Goal: Task Accomplishment & Management: Use online tool/utility

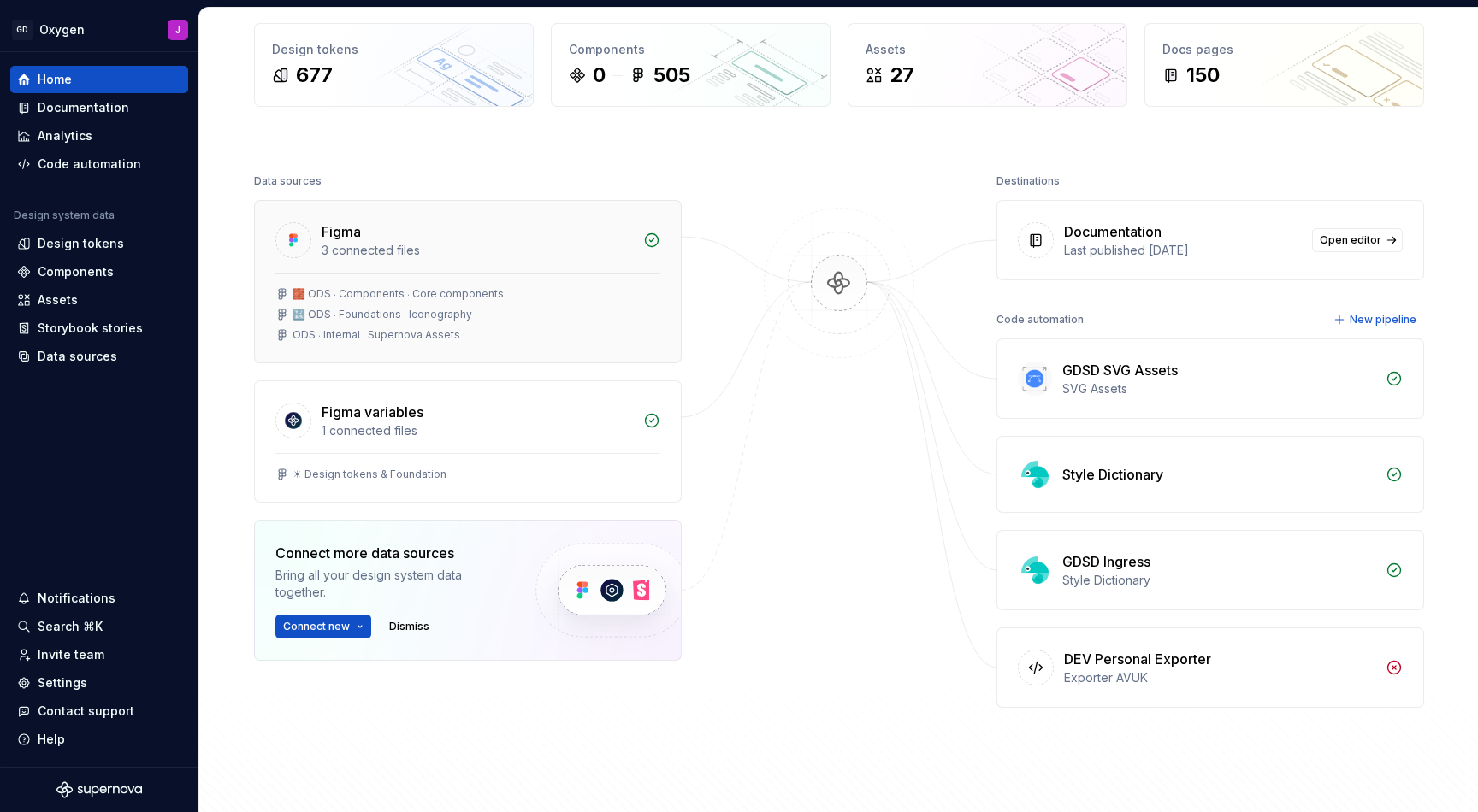
scroll to position [94, 0]
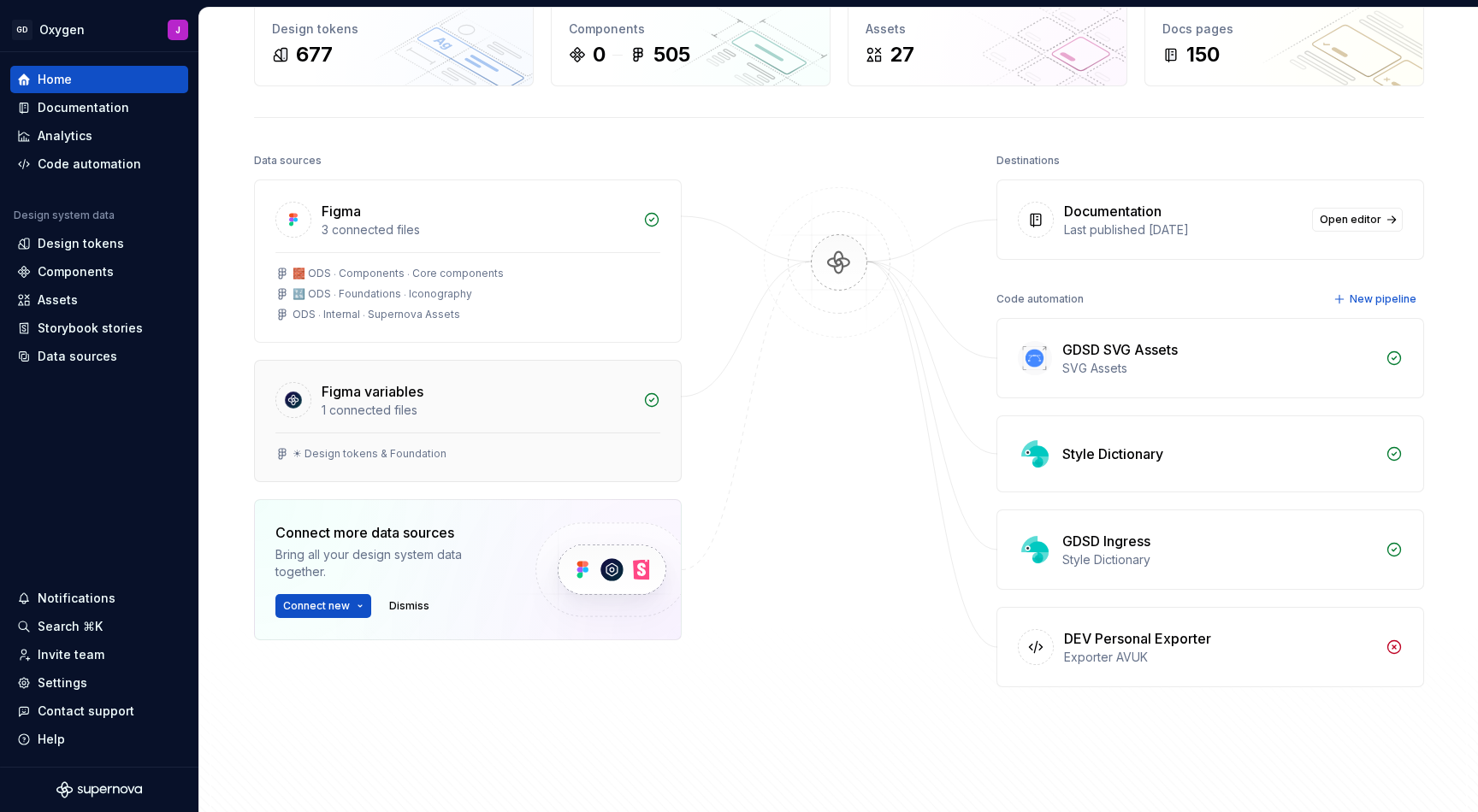
click at [505, 398] on div "Figma variables" at bounding box center [477, 391] width 312 height 20
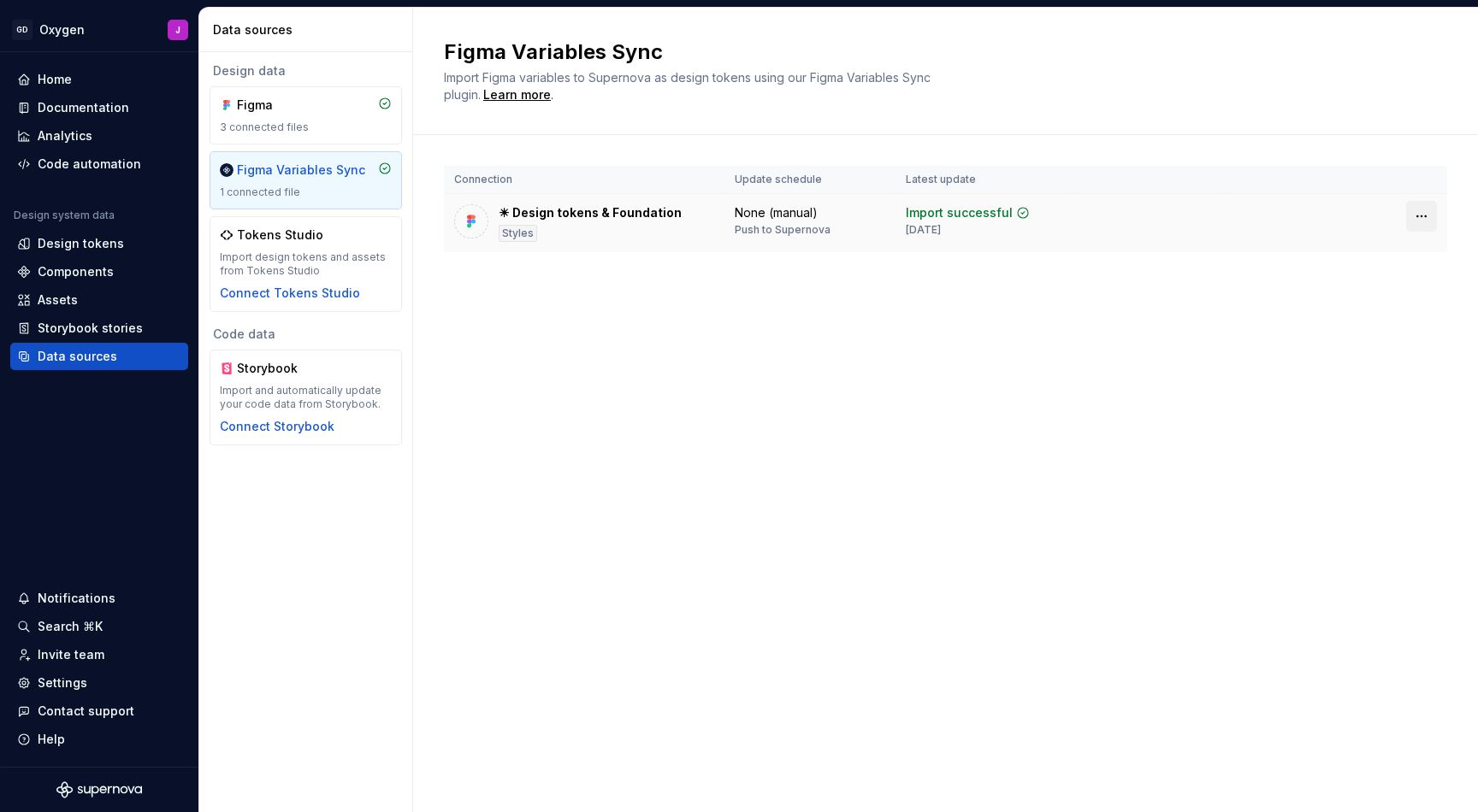
click at [1419, 214] on html "GD Oxygen J Home Documentation Analytics Code automation Design system data Des…" at bounding box center [739, 406] width 1478 height 812
click at [1397, 257] on div "Disconnect plugin" at bounding box center [1412, 252] width 112 height 17
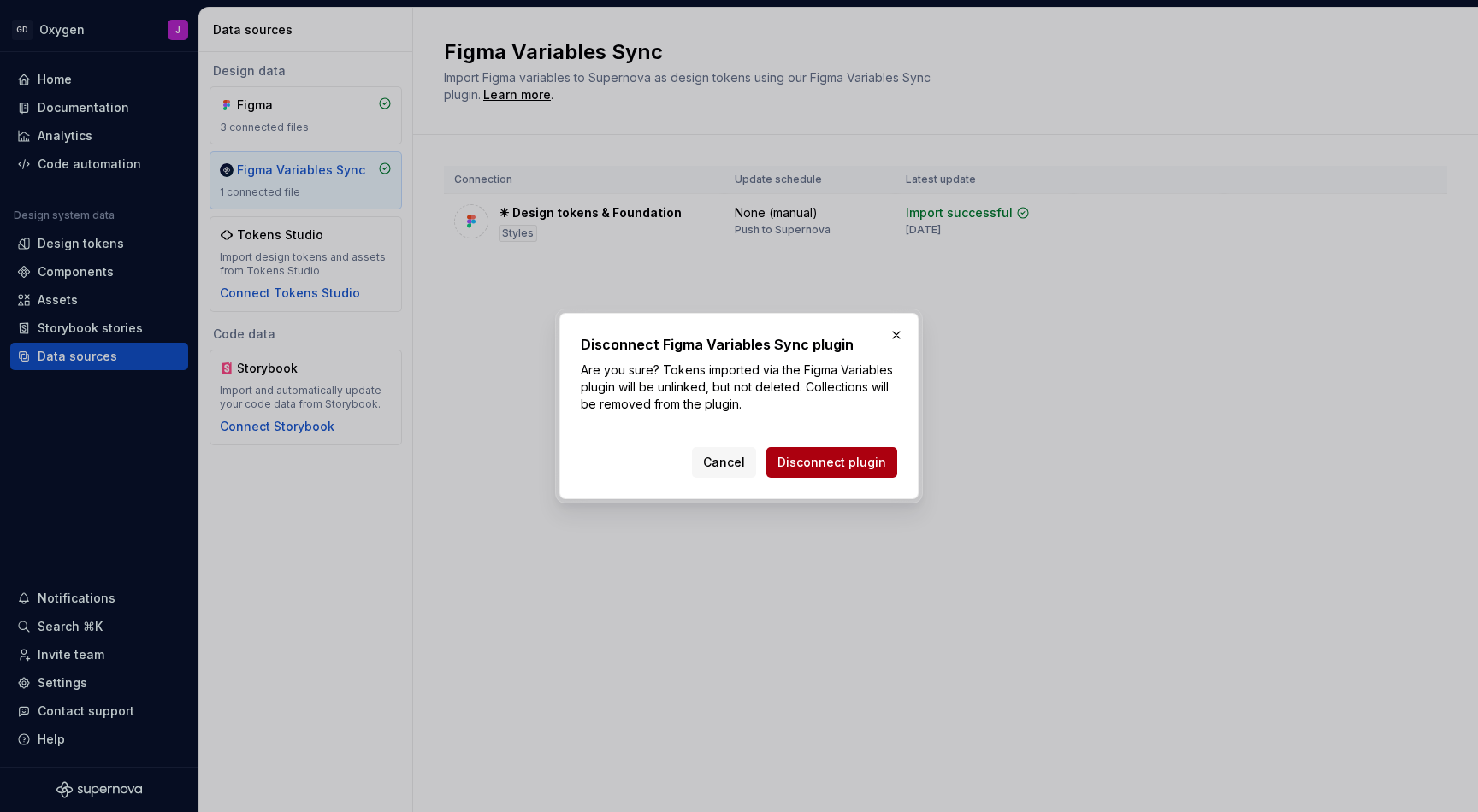
click at [846, 468] on span "Disconnect plugin" at bounding box center [832, 462] width 109 height 17
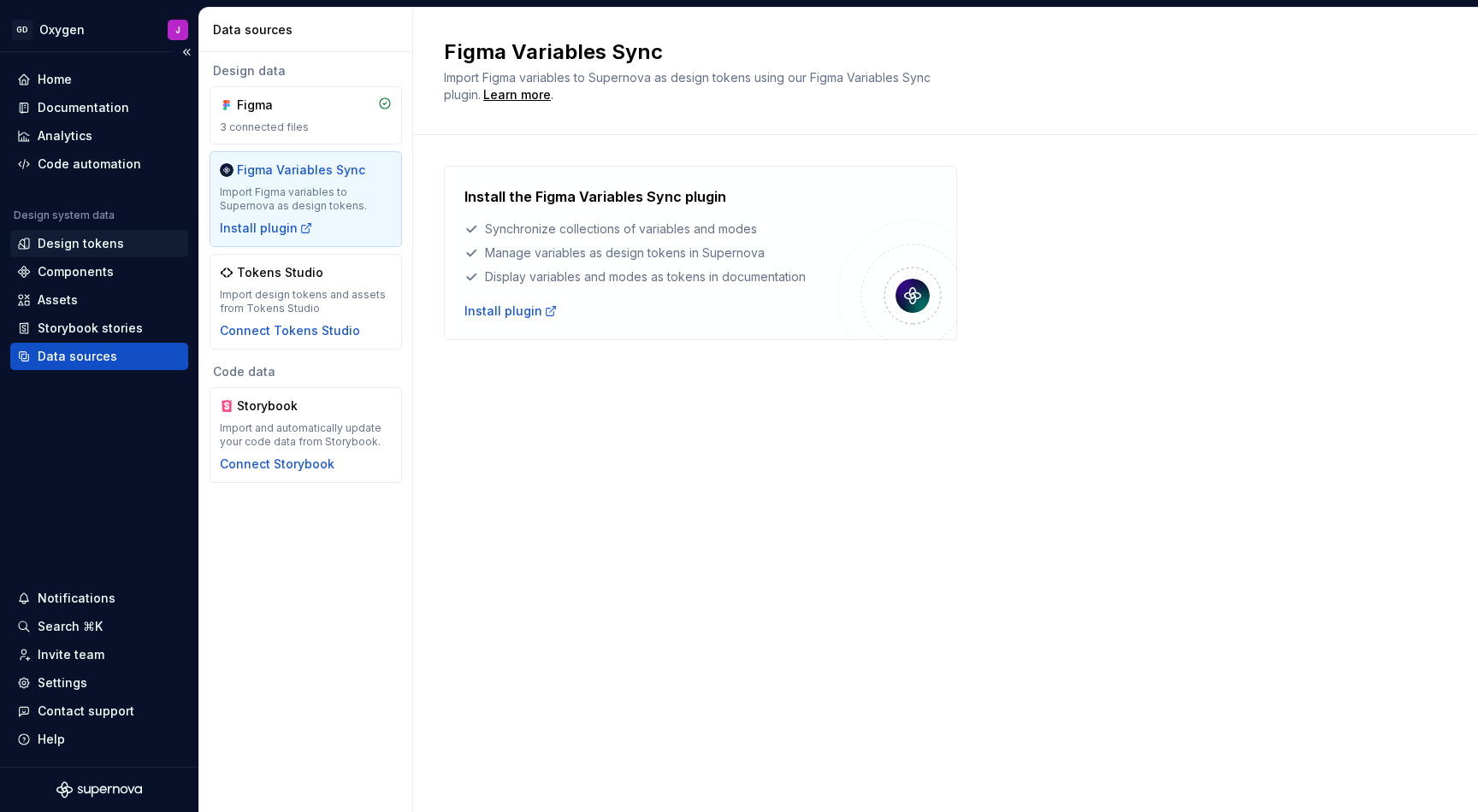
click at [95, 243] on div "Design tokens" at bounding box center [81, 243] width 87 height 17
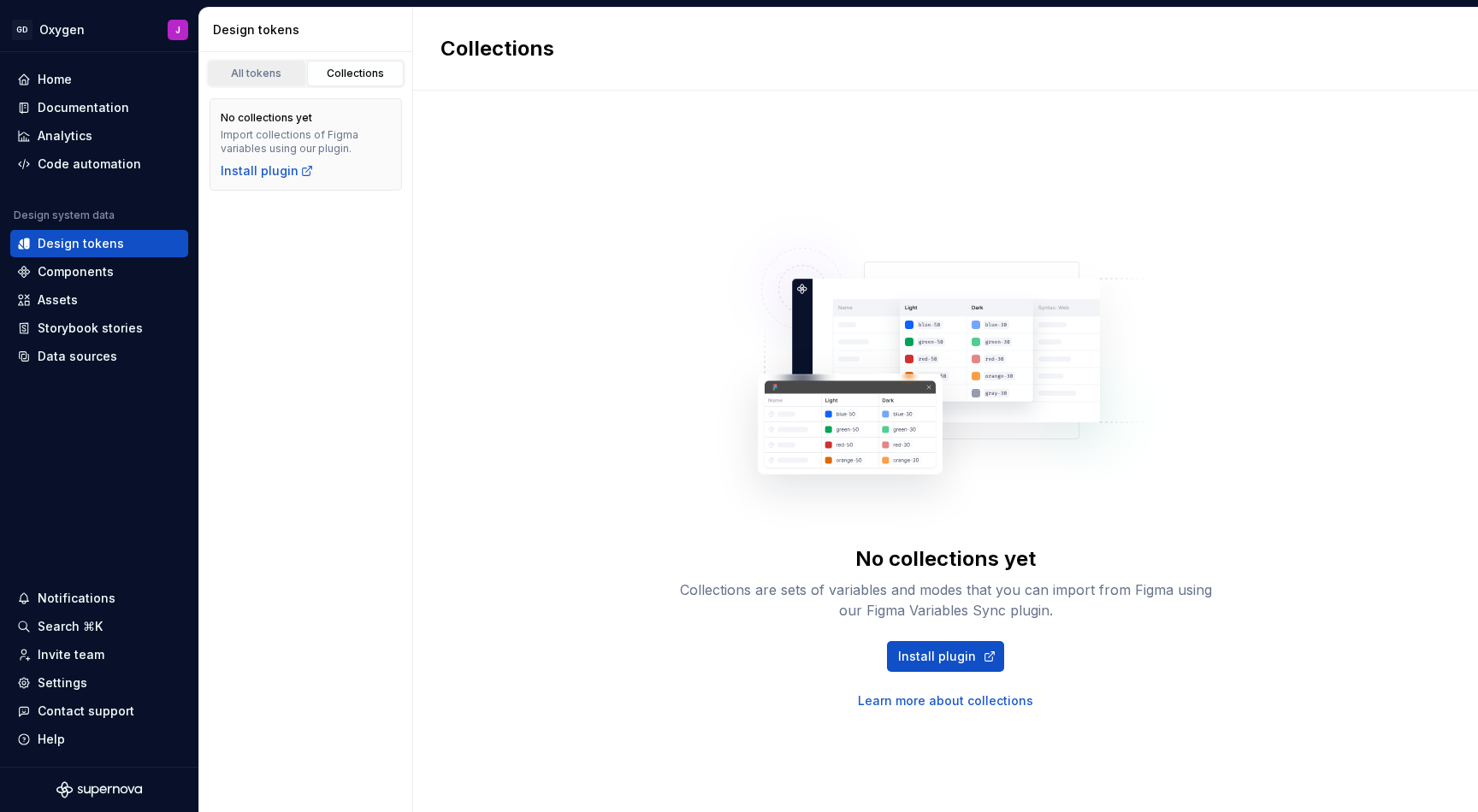
click at [262, 78] on div "All tokens" at bounding box center [257, 73] width 86 height 13
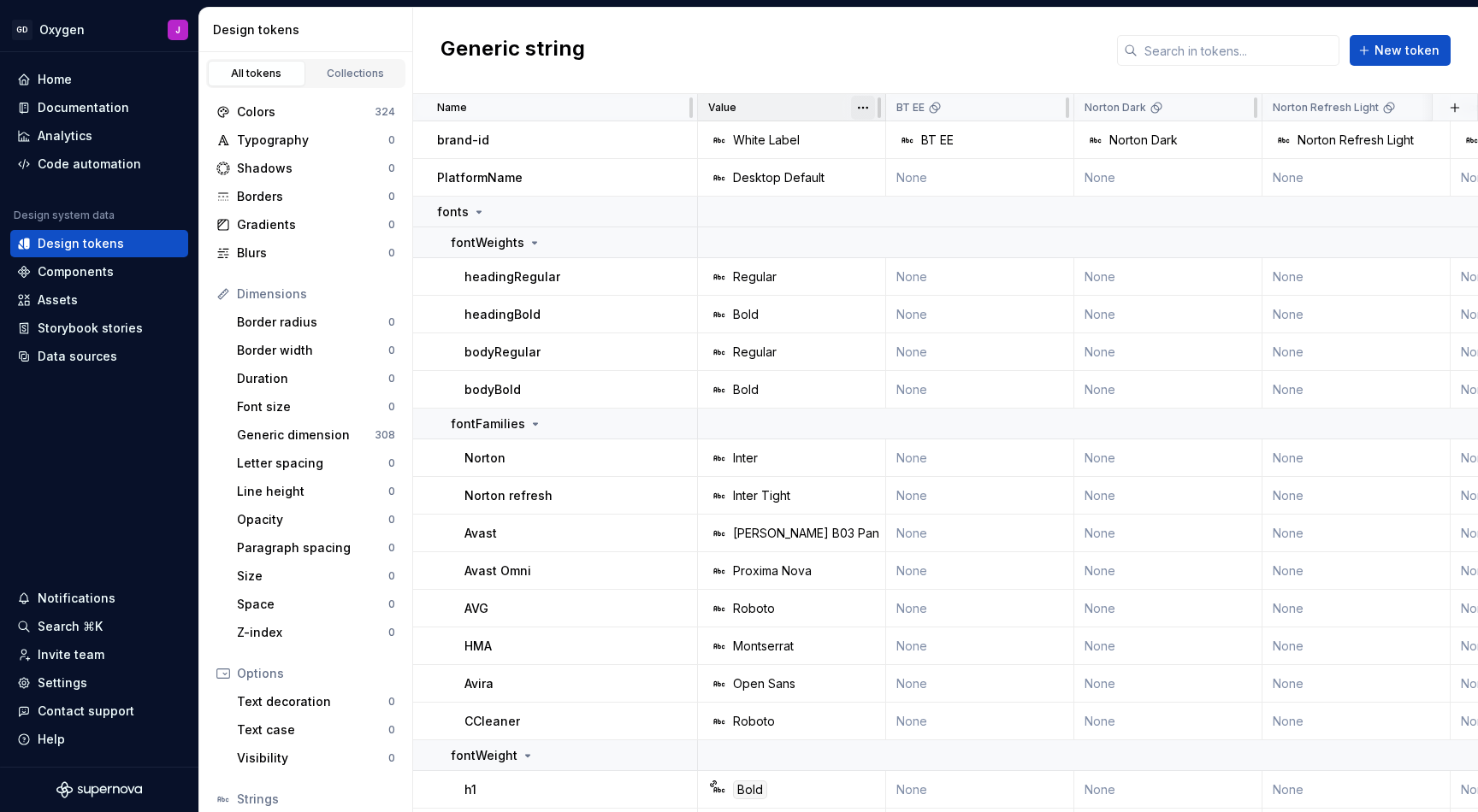
click at [855, 110] on html "GD Oxygen J Home Documentation Analytics Code automation Design system data Des…" at bounding box center [739, 406] width 1478 height 812
click at [831, 77] on html "GD Oxygen J Home Documentation Analytics Code automation Design system data Des…" at bounding box center [739, 406] width 1478 height 812
click at [1053, 110] on html "GD Oxygen J Home Documentation Analytics Code automation Design system data Des…" at bounding box center [739, 406] width 1478 height 812
click at [1092, 233] on span "Delete theme" at bounding box center [1127, 238] width 112 height 17
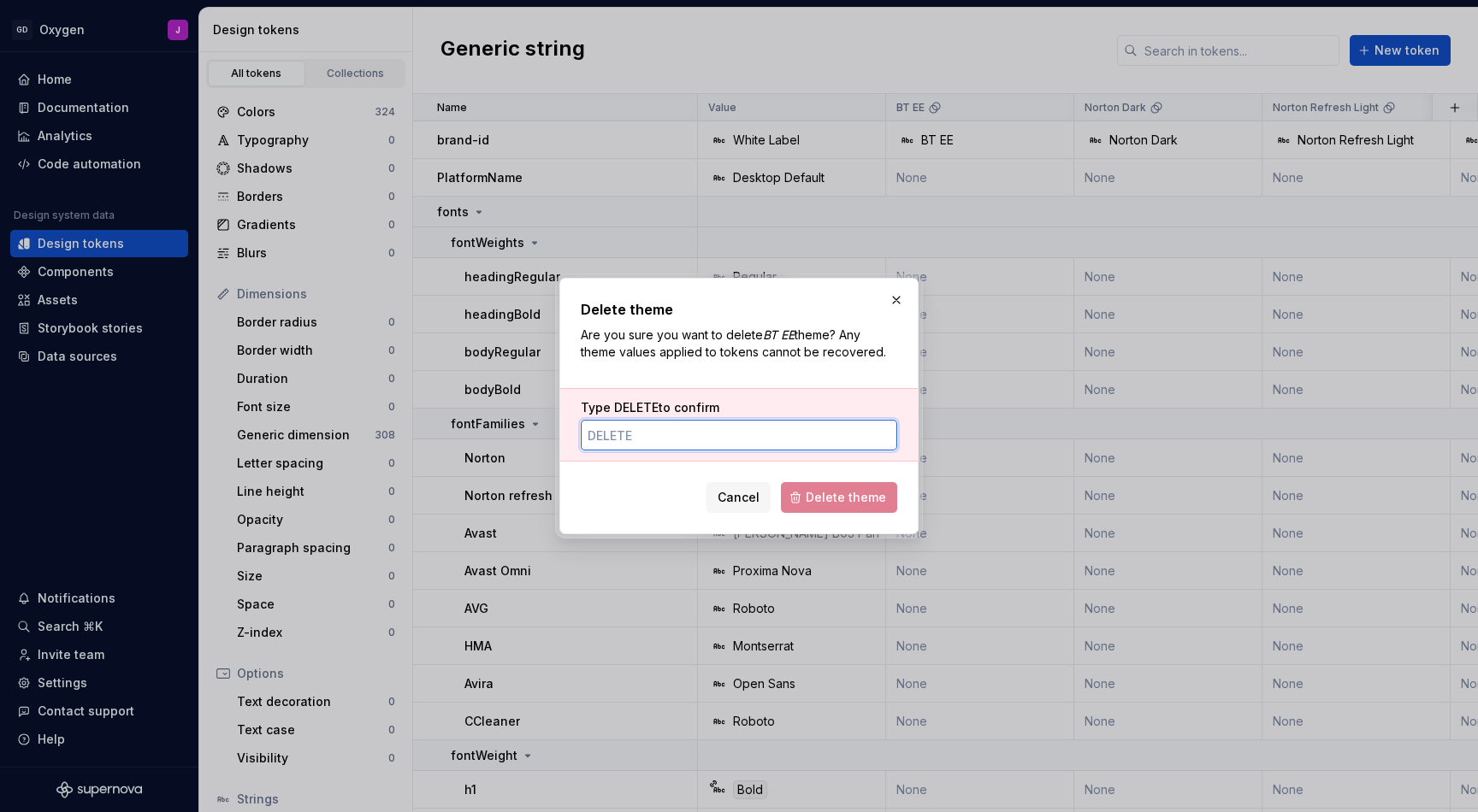
click at [748, 440] on input "Type DELETE to confirm" at bounding box center [739, 435] width 317 height 31
type input "DELETE"
click at [869, 502] on span "Delete theme" at bounding box center [846, 497] width 81 height 17
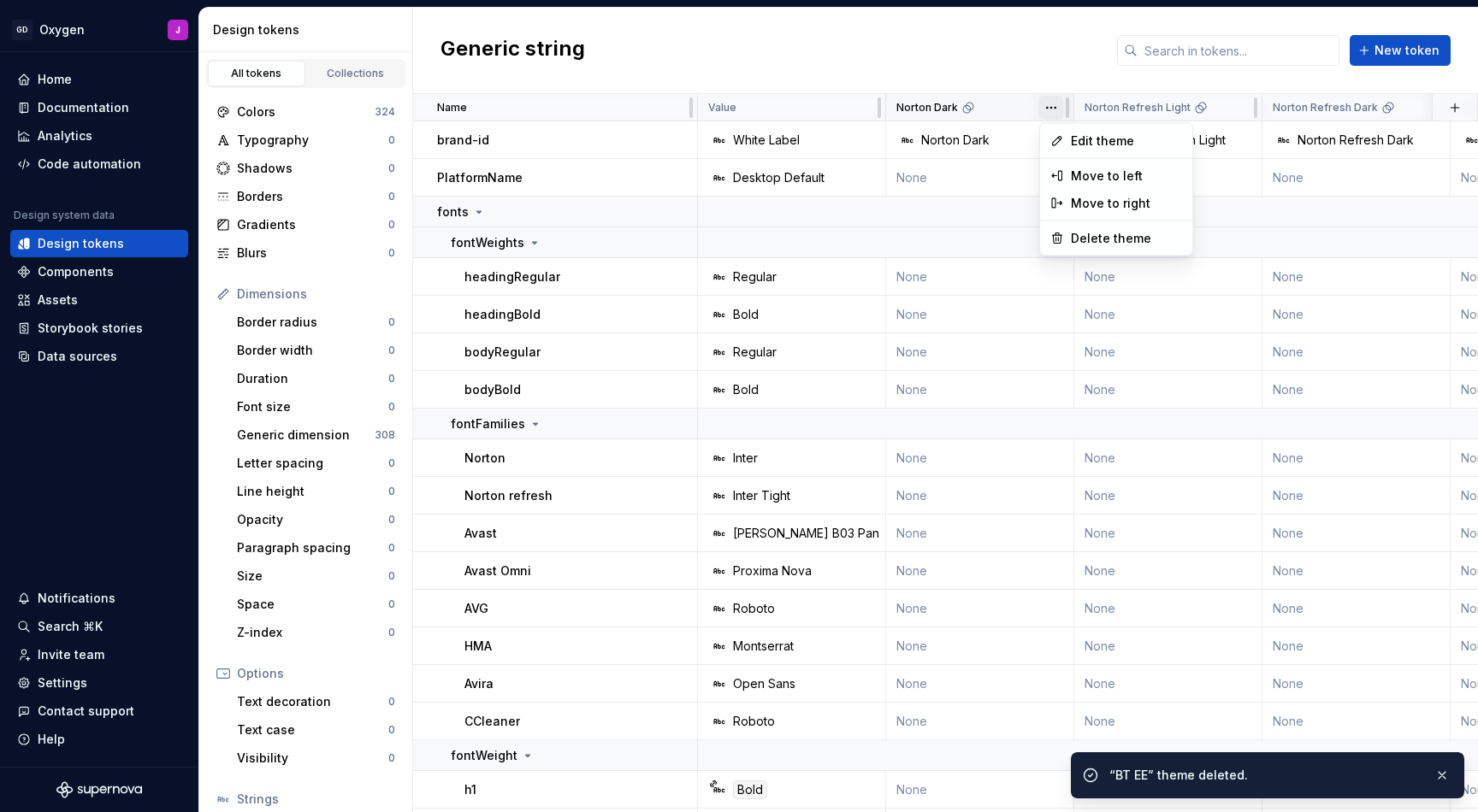
click at [1051, 102] on html "GD Oxygen J Home Documentation Analytics Code automation Design system data Des…" at bounding box center [739, 406] width 1478 height 812
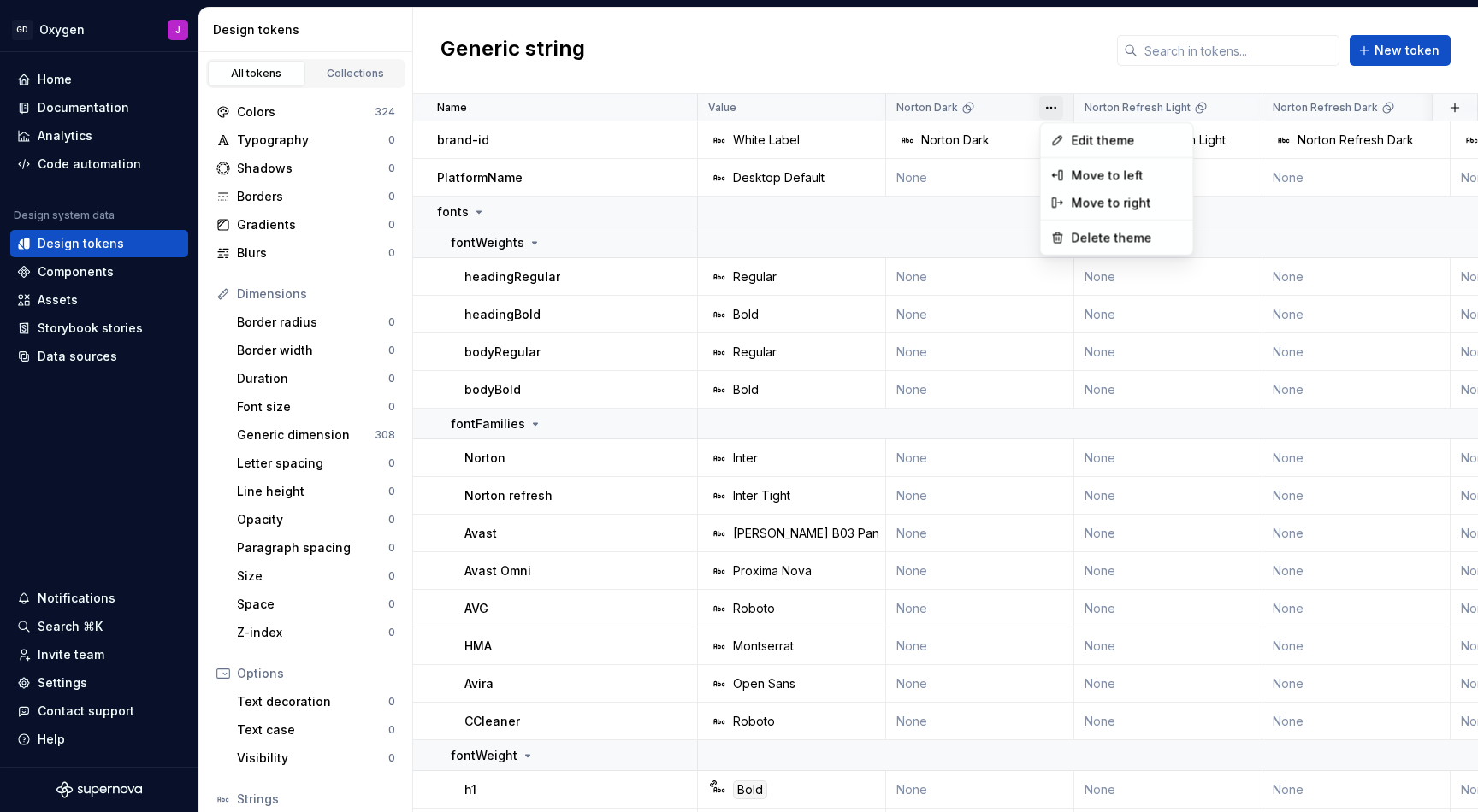
click at [1069, 46] on html "GD Oxygen J Home Documentation Analytics Code automation Design system data Des…" at bounding box center [739, 406] width 1478 height 812
click at [1012, 102] on div "Norton Dark" at bounding box center [980, 107] width 166 height 13
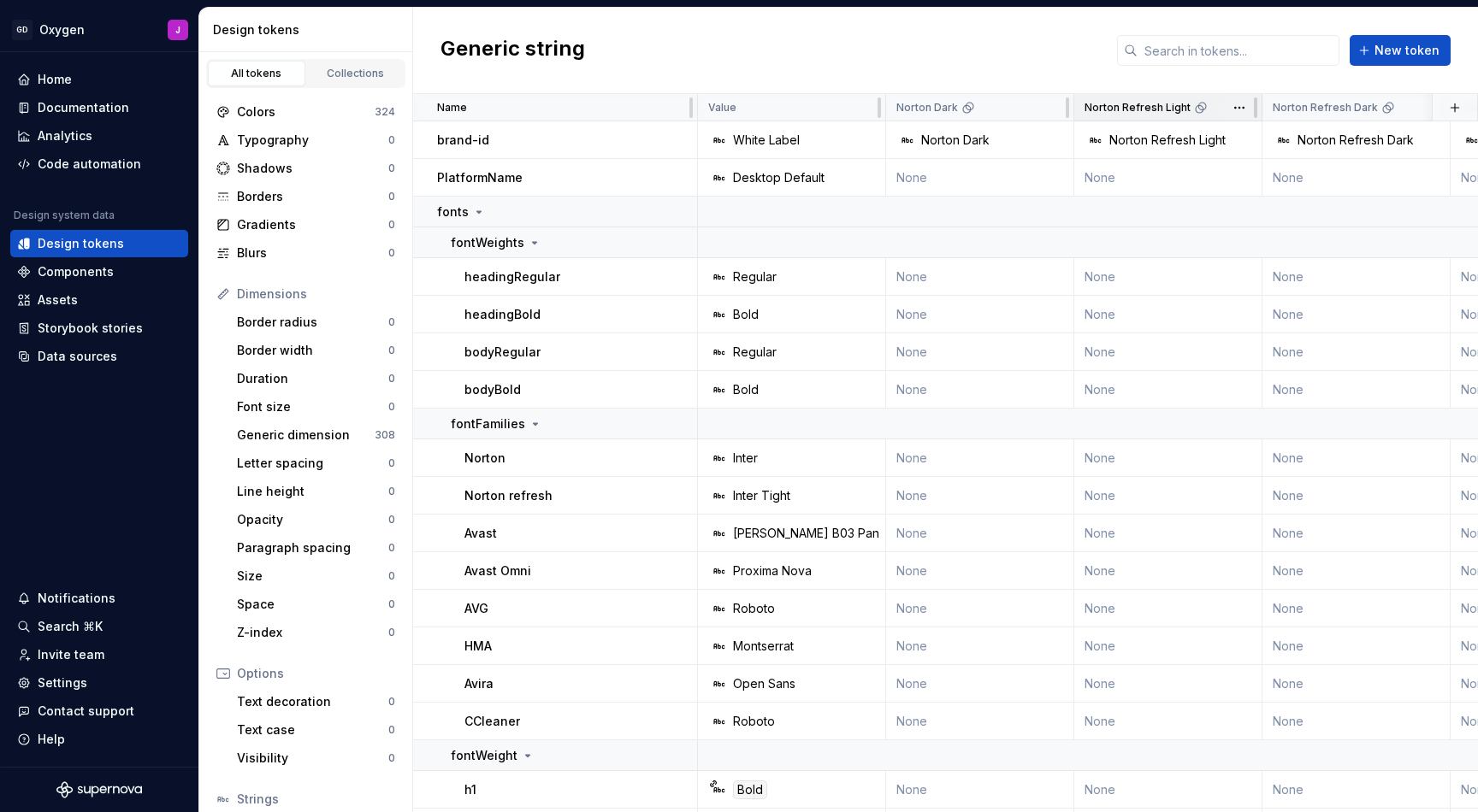
click at [1147, 108] on p "Norton Refresh Light" at bounding box center [1138, 107] width 106 height 13
click at [1241, 108] on html "GD Oxygen J Home Documentation Analytics Code automation Design system data Des…" at bounding box center [739, 406] width 1478 height 812
click at [1309, 245] on span "Delete theme" at bounding box center [1315, 238] width 112 height 17
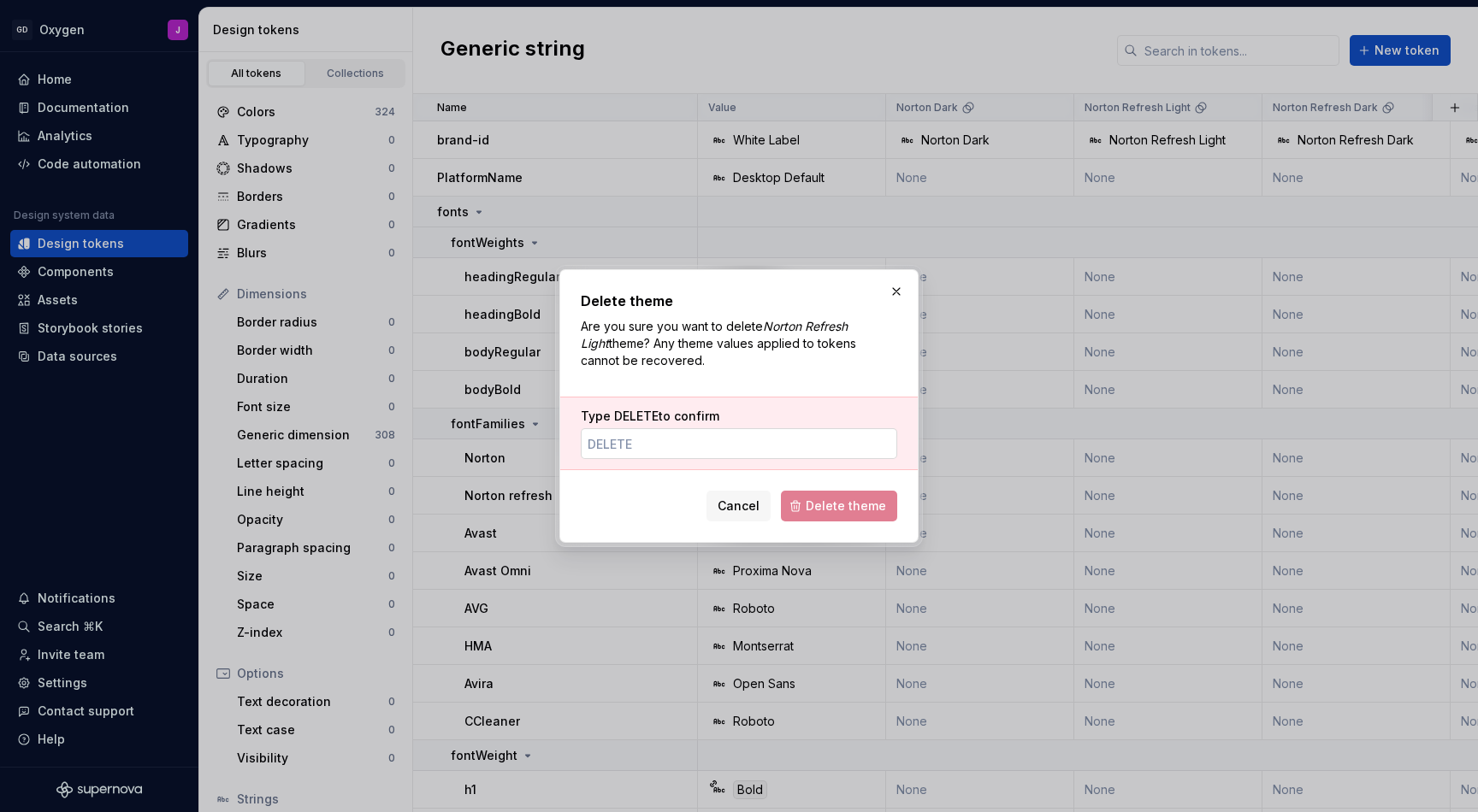
click at [663, 449] on input "Type DELETE to confirm" at bounding box center [739, 443] width 317 height 31
paste input "DELETE"
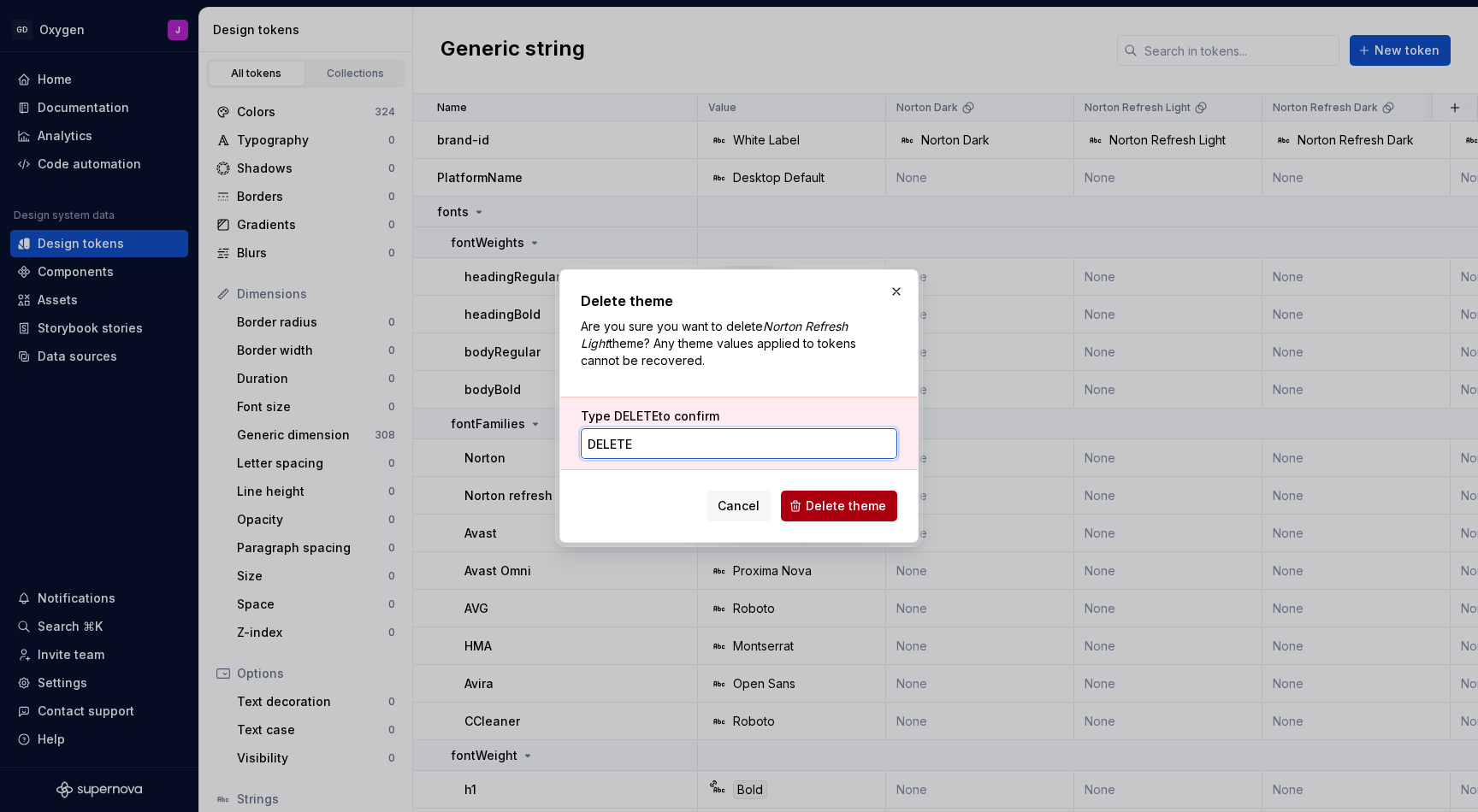
type input "DELETE"
click at [839, 518] on button "Delete theme" at bounding box center [839, 506] width 116 height 31
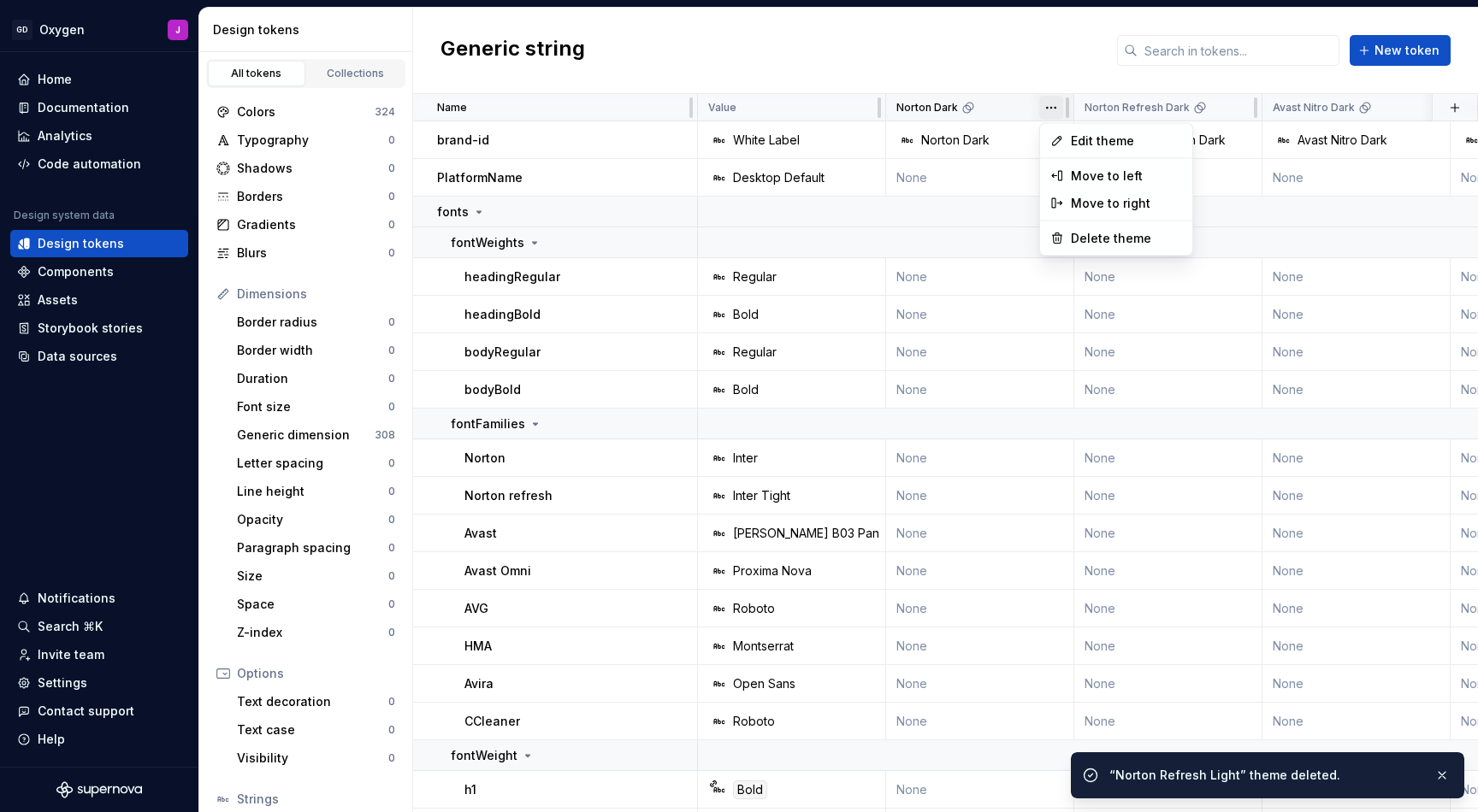
click at [1054, 111] on html "GD Oxygen J Home Documentation Analytics Code automation Design system data Des…" at bounding box center [739, 406] width 1478 height 812
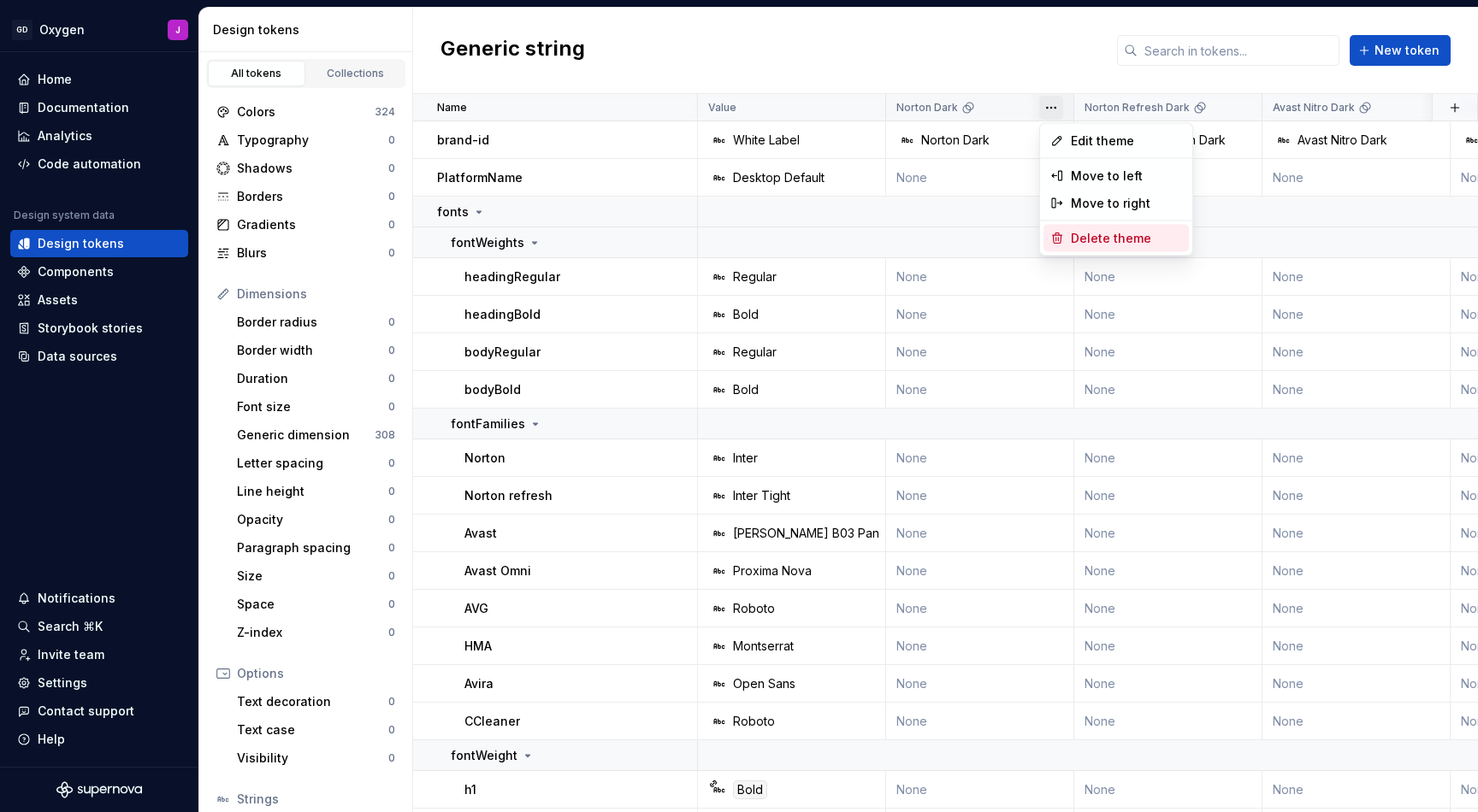
click at [1095, 241] on span "Delete theme" at bounding box center [1127, 238] width 112 height 17
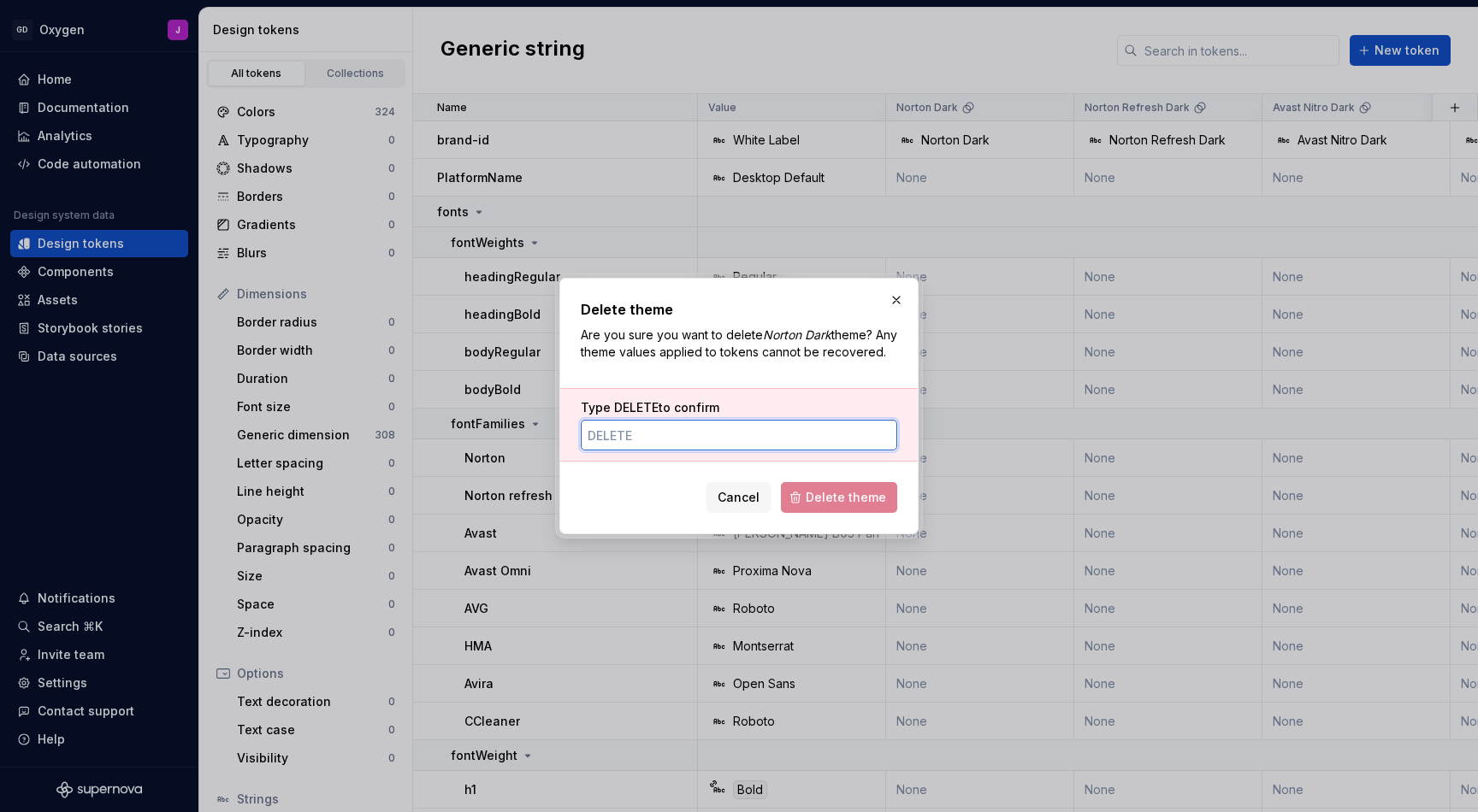
click at [818, 450] on input "Type DELETE to confirm" at bounding box center [739, 435] width 317 height 31
paste input "DELETE"
type input "DELETE"
click at [835, 502] on span "Delete theme" at bounding box center [846, 497] width 81 height 17
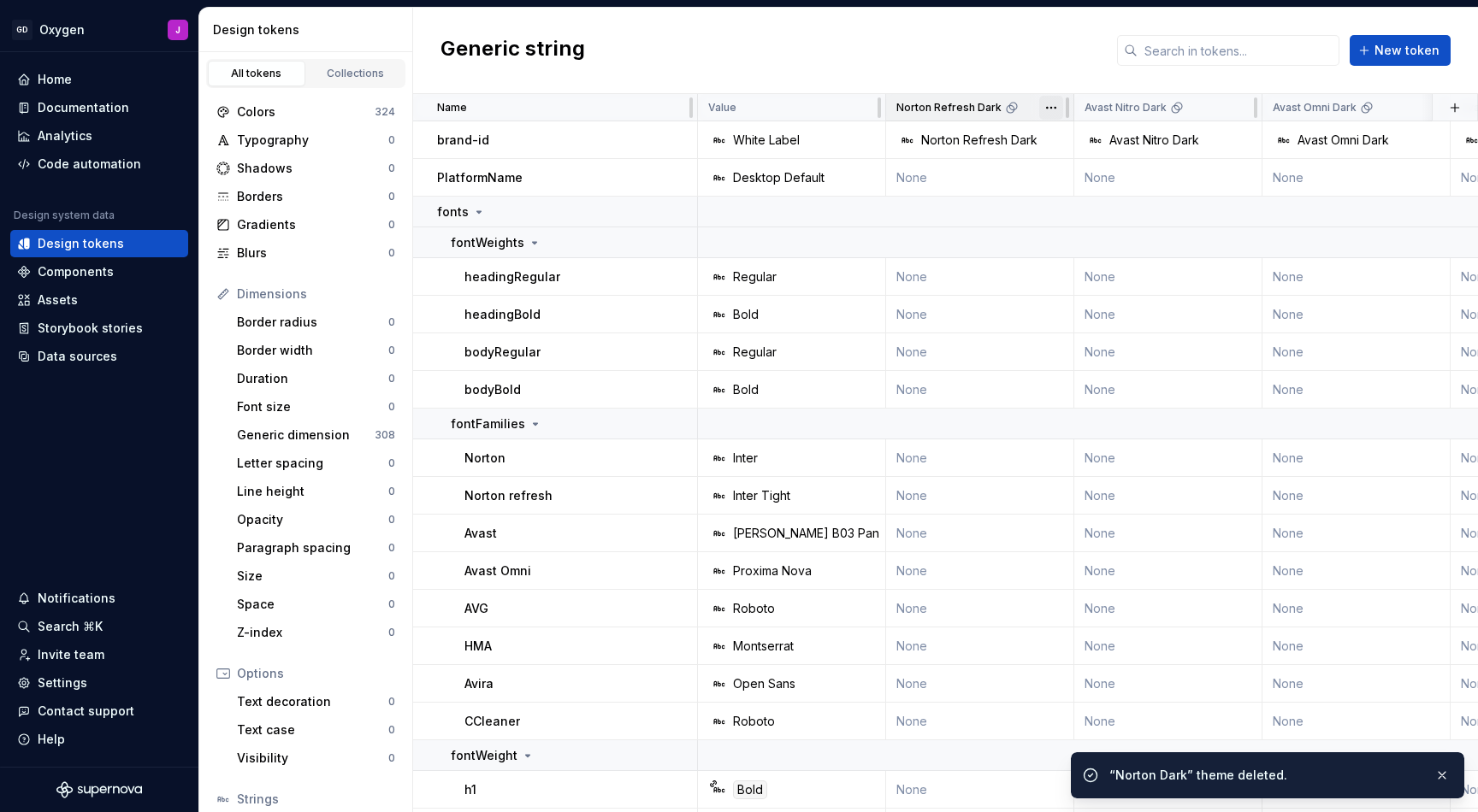
click at [1054, 109] on html "GD Oxygen J Home Documentation Analytics Code automation Design system data Des…" at bounding box center [739, 406] width 1478 height 812
click at [1085, 226] on div "Delete theme" at bounding box center [1117, 237] width 145 height 27
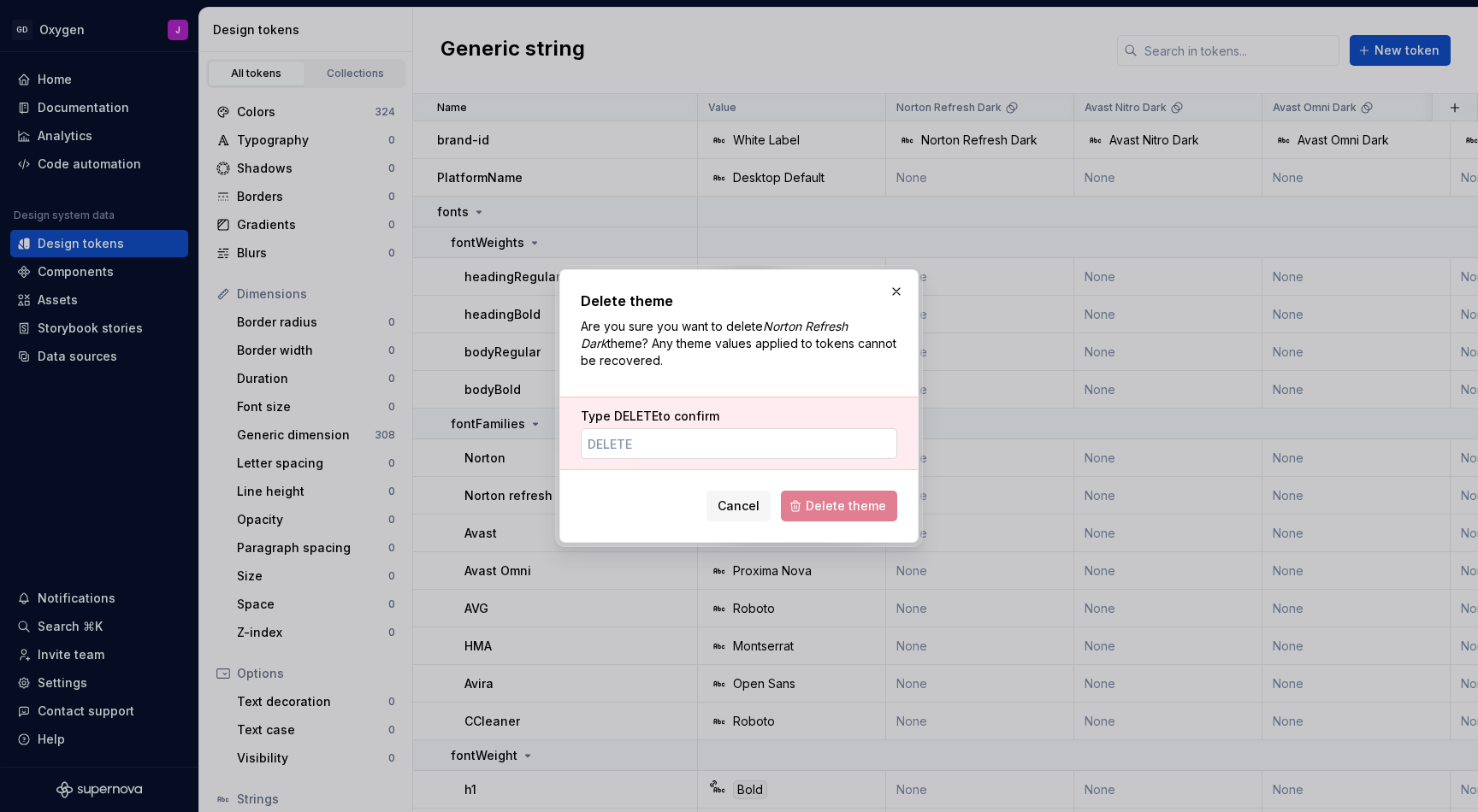
click at [818, 447] on input "Type DELETE to confirm" at bounding box center [739, 443] width 317 height 31
paste input "DELETE"
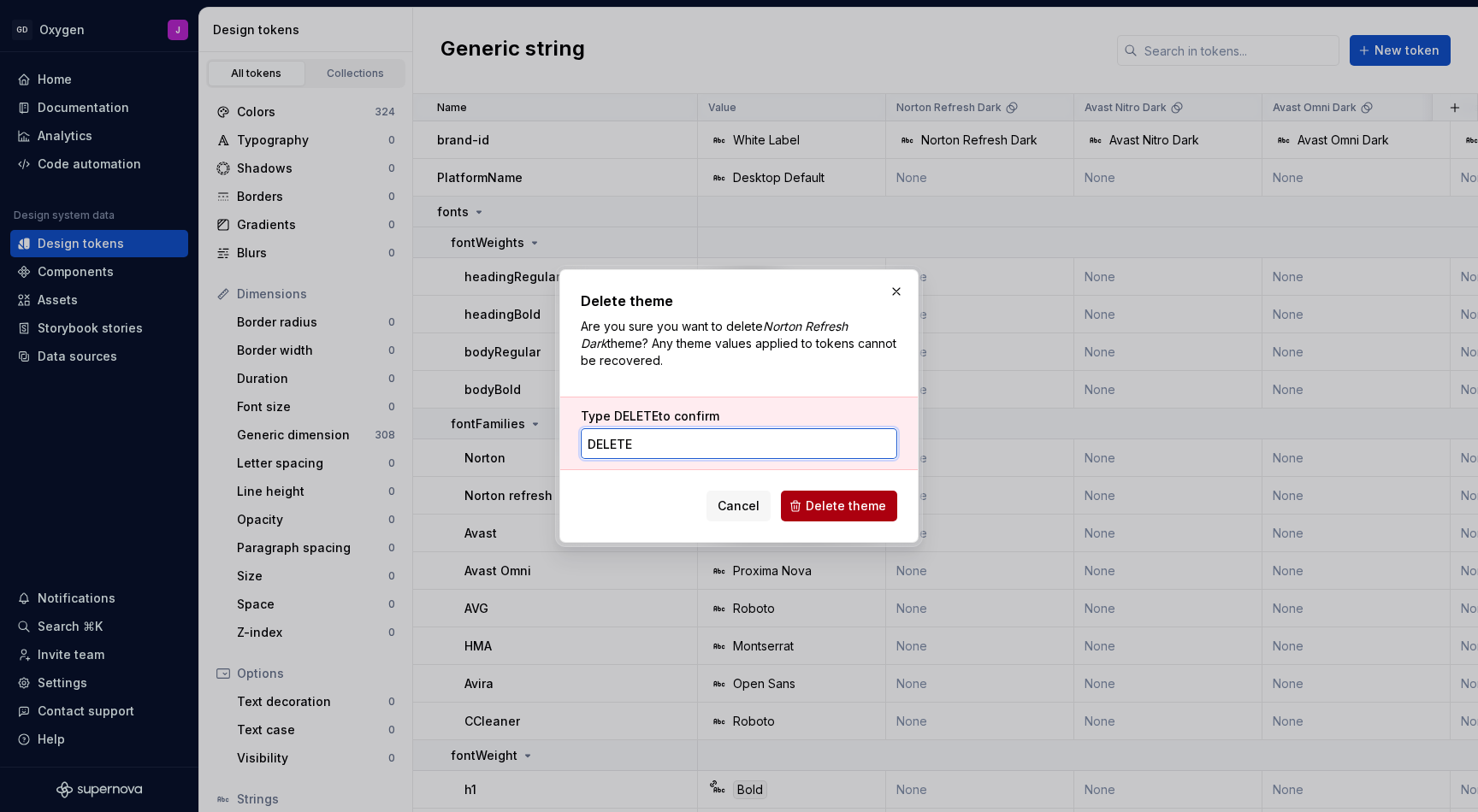
type input "DELETE"
click at [849, 504] on span "Delete theme" at bounding box center [846, 506] width 81 height 17
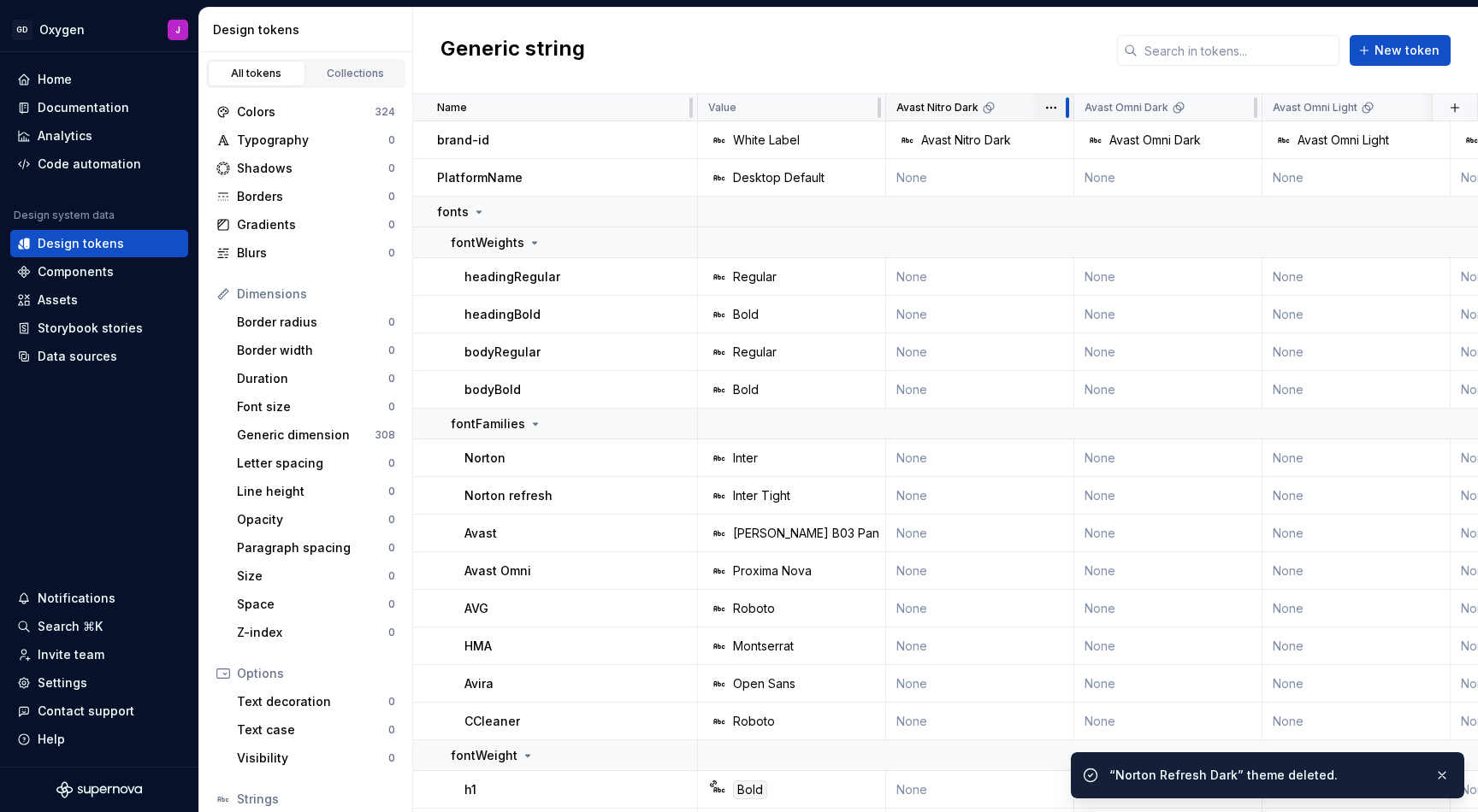
click at [1062, 106] on div at bounding box center [1067, 107] width 13 height 27
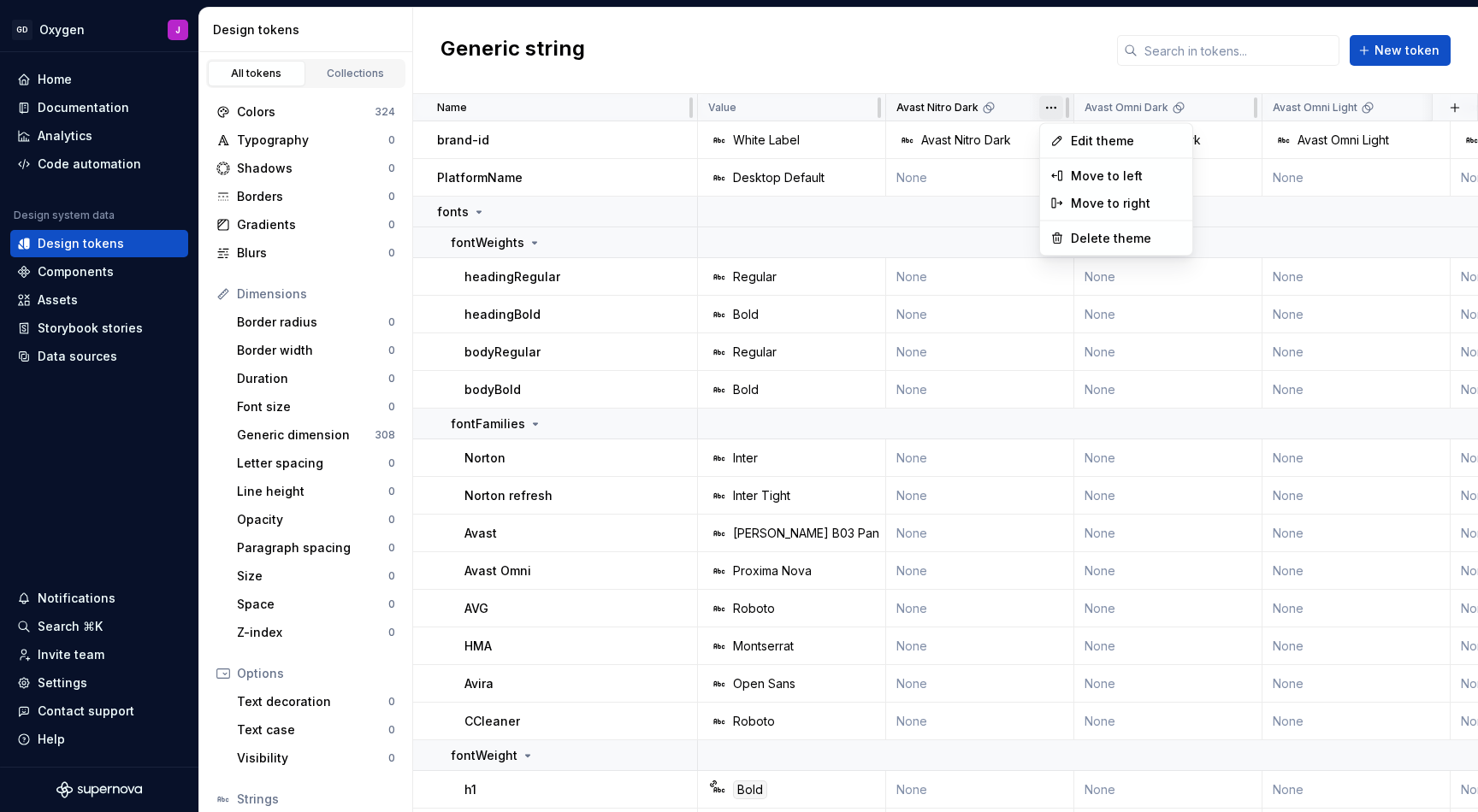
click at [1053, 108] on html "GD Oxygen J Home Documentation Analytics Code automation Design system data Des…" at bounding box center [739, 406] width 1478 height 812
click at [1077, 233] on span "Delete theme" at bounding box center [1127, 238] width 112 height 17
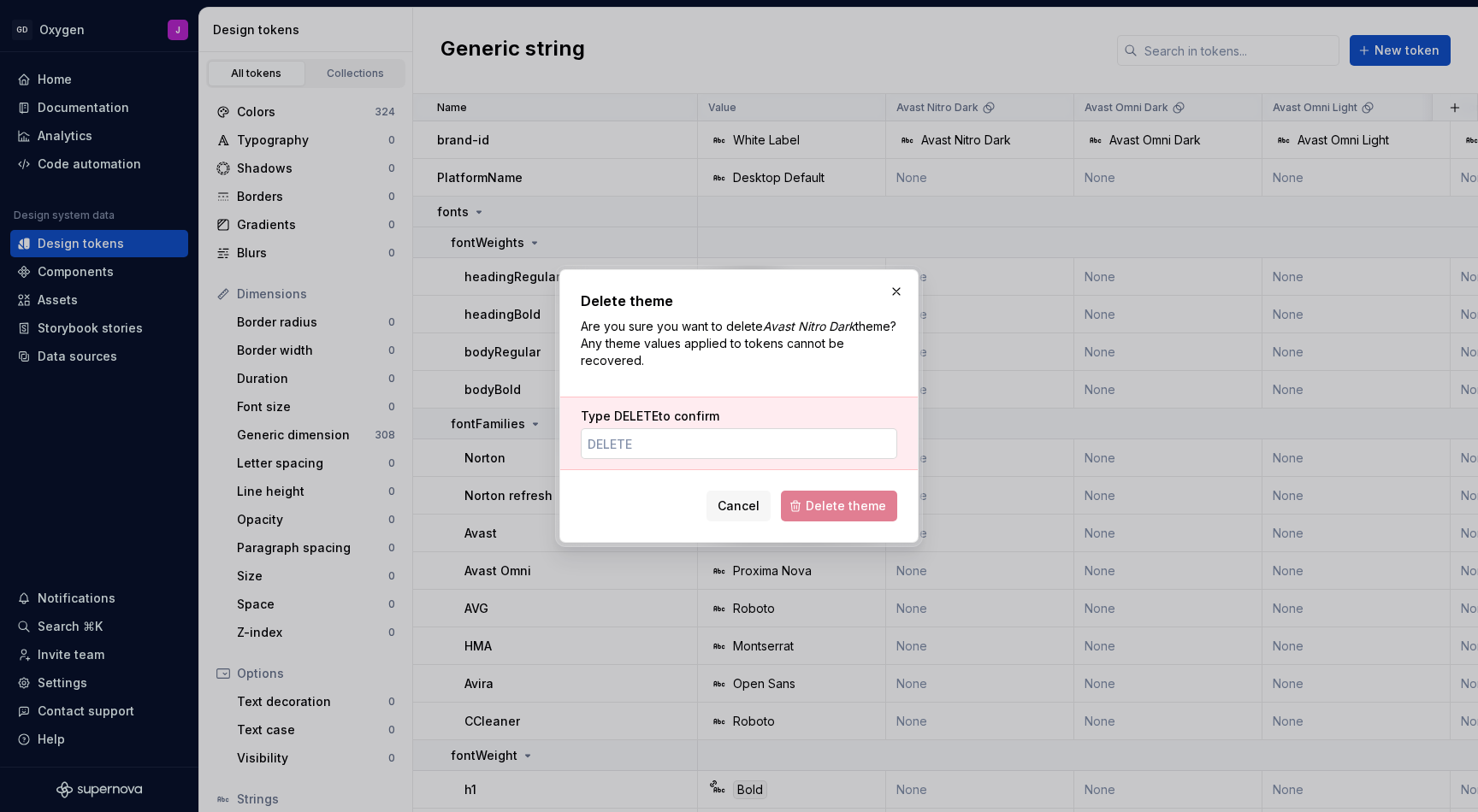
click at [835, 438] on input "Type DELETE to confirm" at bounding box center [739, 443] width 317 height 31
paste input "DELETE"
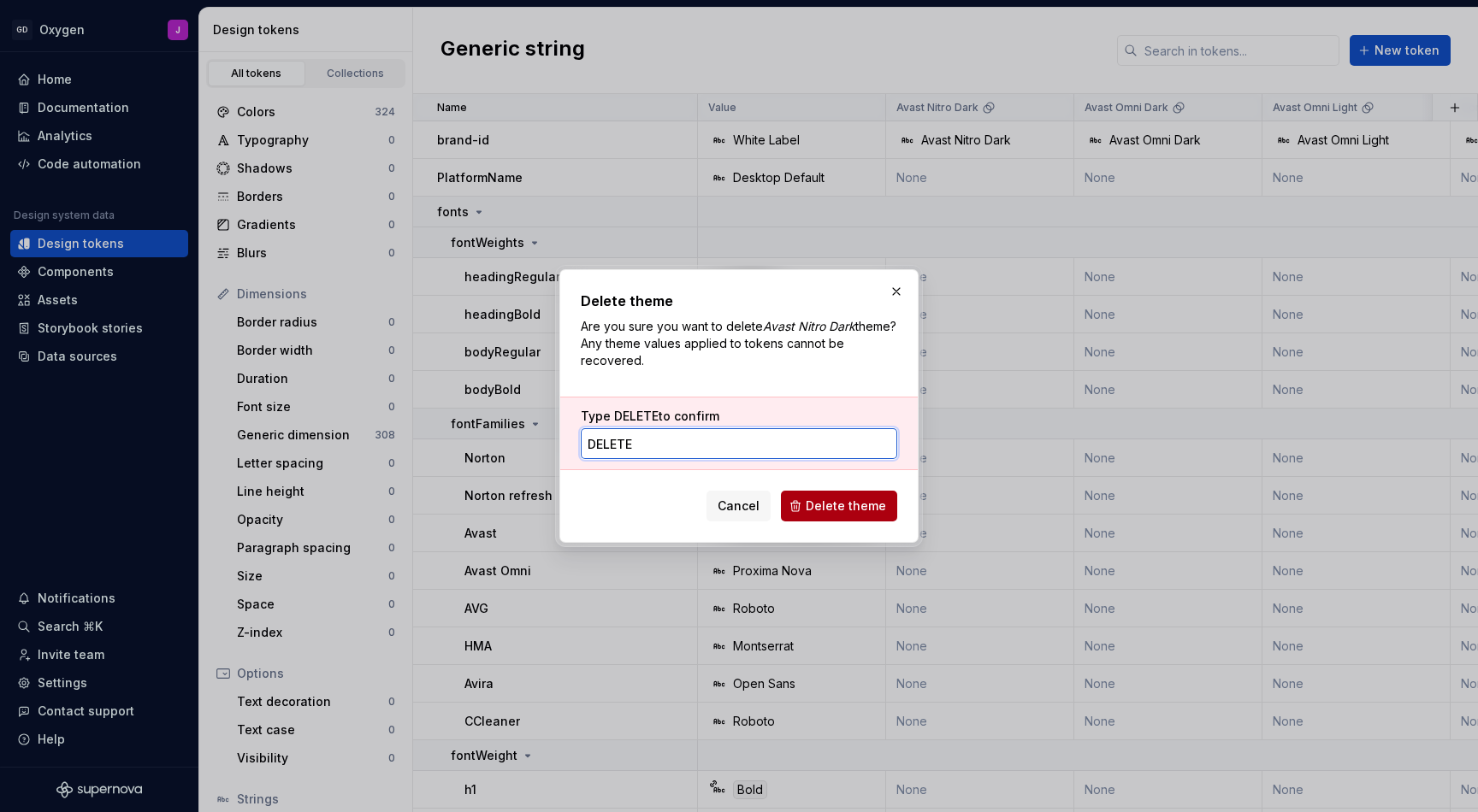
type input "DELETE"
click at [839, 507] on span "Delete theme" at bounding box center [846, 506] width 81 height 17
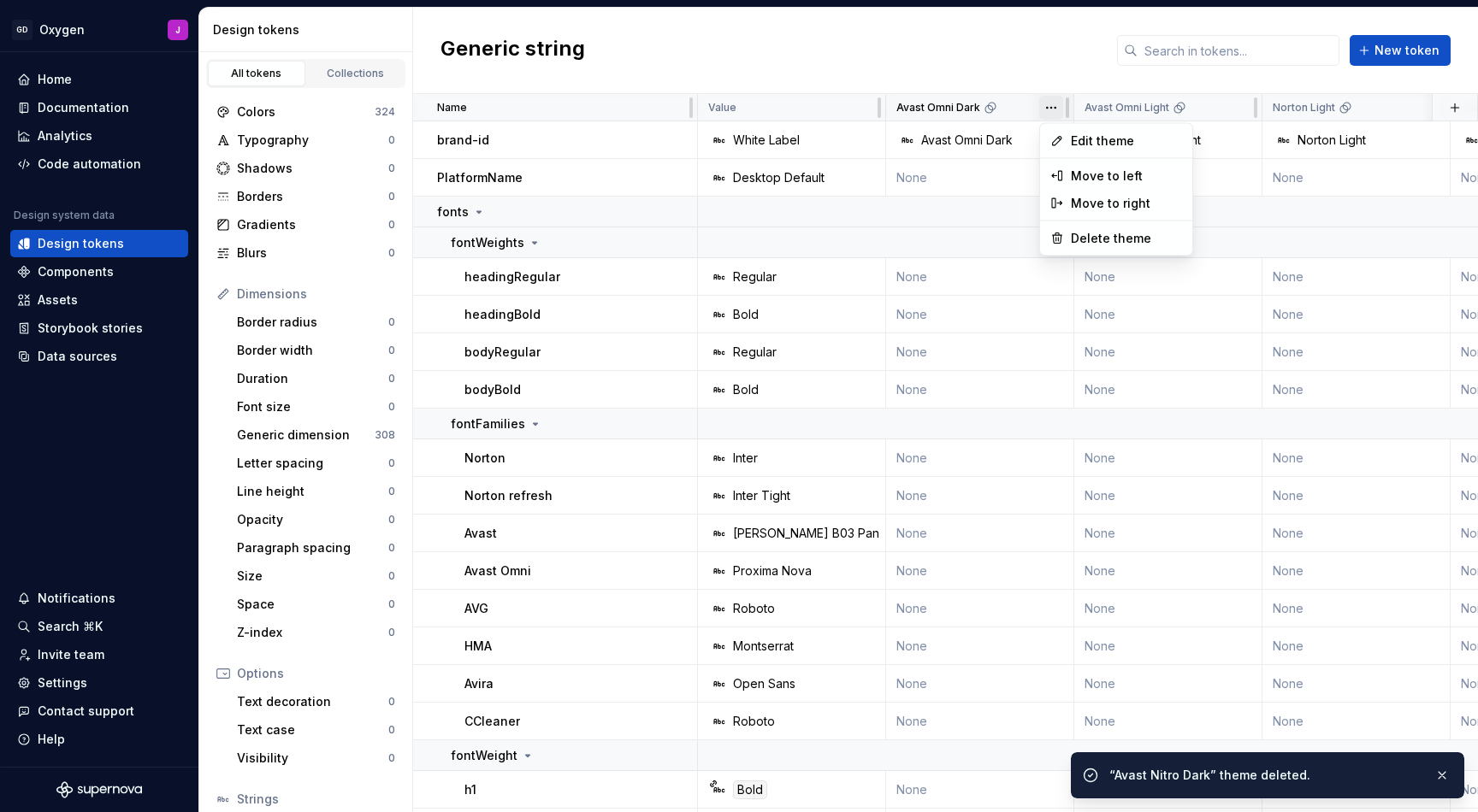
click at [1055, 102] on html "GD Oxygen J Home Documentation Analytics Code automation Design system data Des…" at bounding box center [739, 406] width 1478 height 812
click at [1080, 228] on div "Delete theme" at bounding box center [1117, 237] width 145 height 27
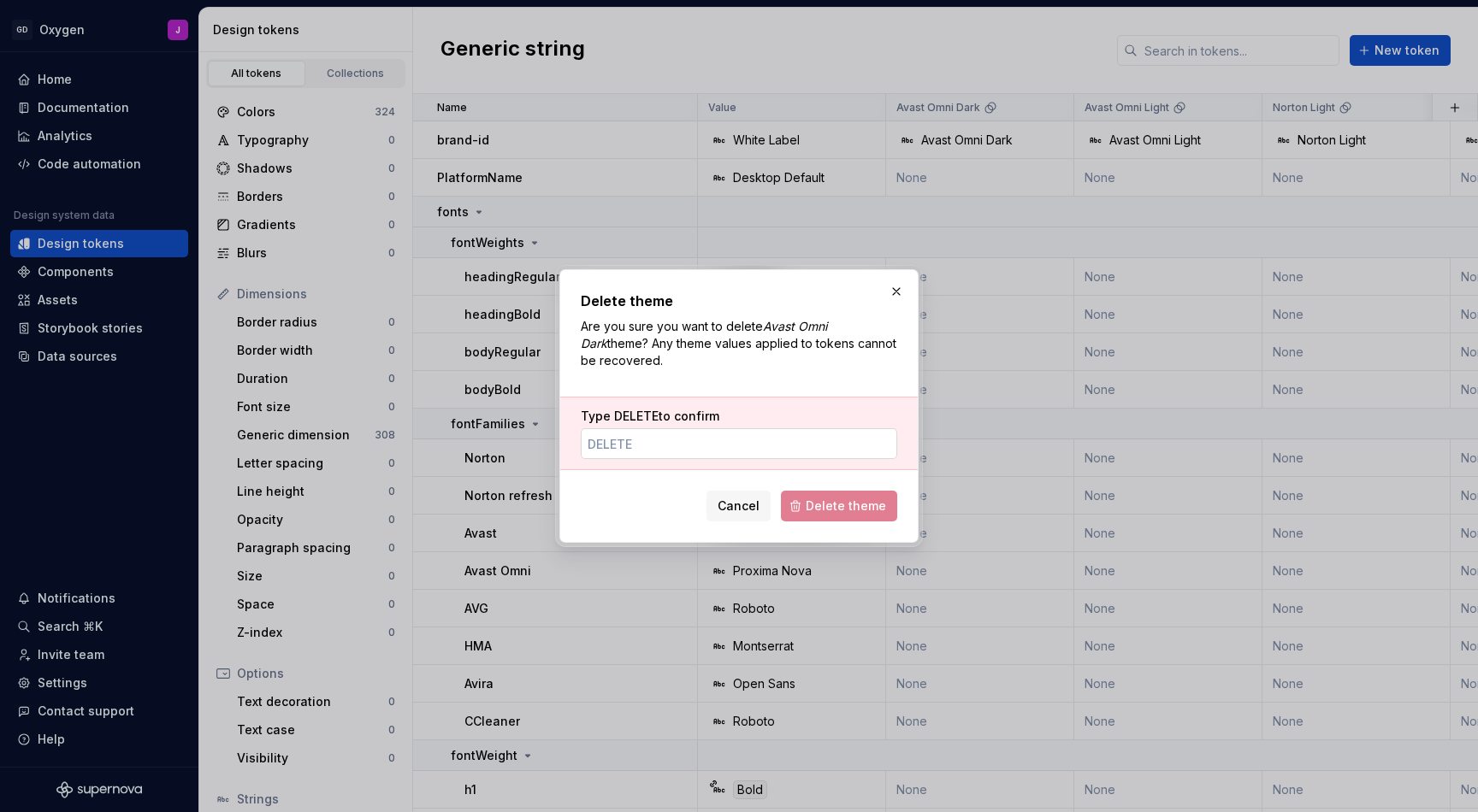
click at [787, 442] on input "Type DELETE to confirm" at bounding box center [739, 443] width 317 height 31
paste input "DELETE"
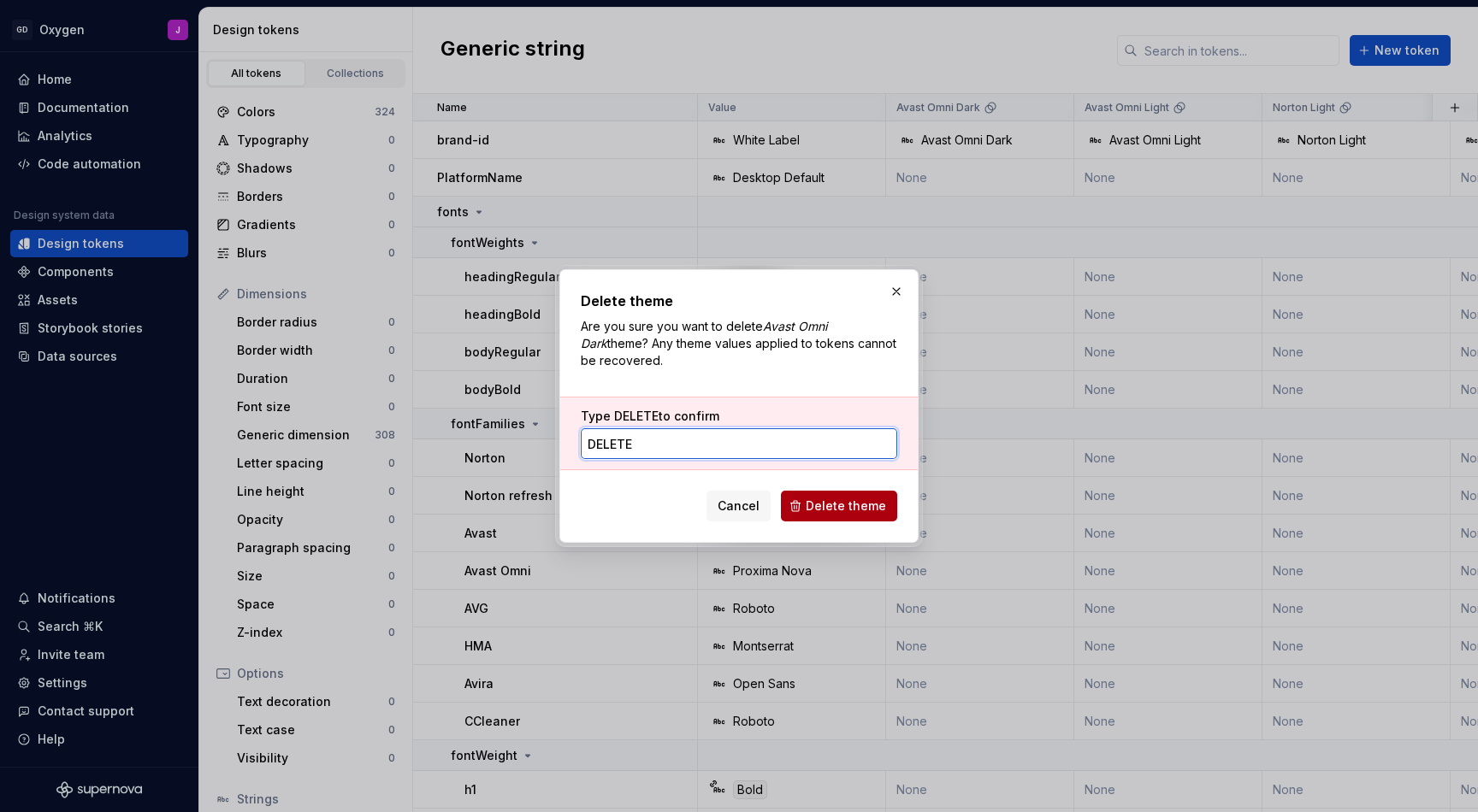
type input "DELETE"
click at [843, 517] on button "Delete theme" at bounding box center [839, 506] width 116 height 31
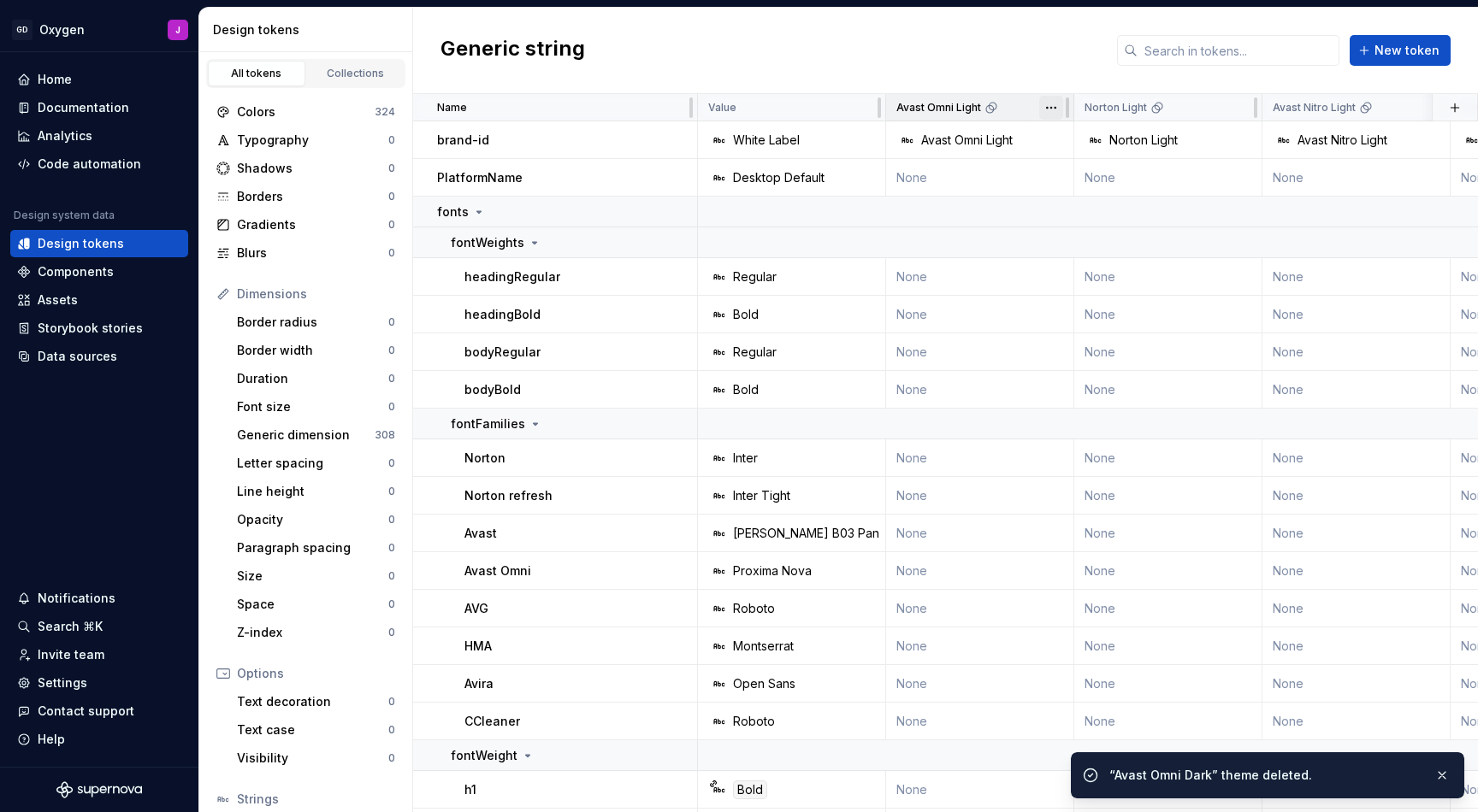
click at [1058, 111] on html "GD Oxygen J Home Documentation Analytics Code automation Design system data Des…" at bounding box center [739, 406] width 1478 height 812
click at [1084, 231] on span "Delete theme" at bounding box center [1128, 237] width 112 height 17
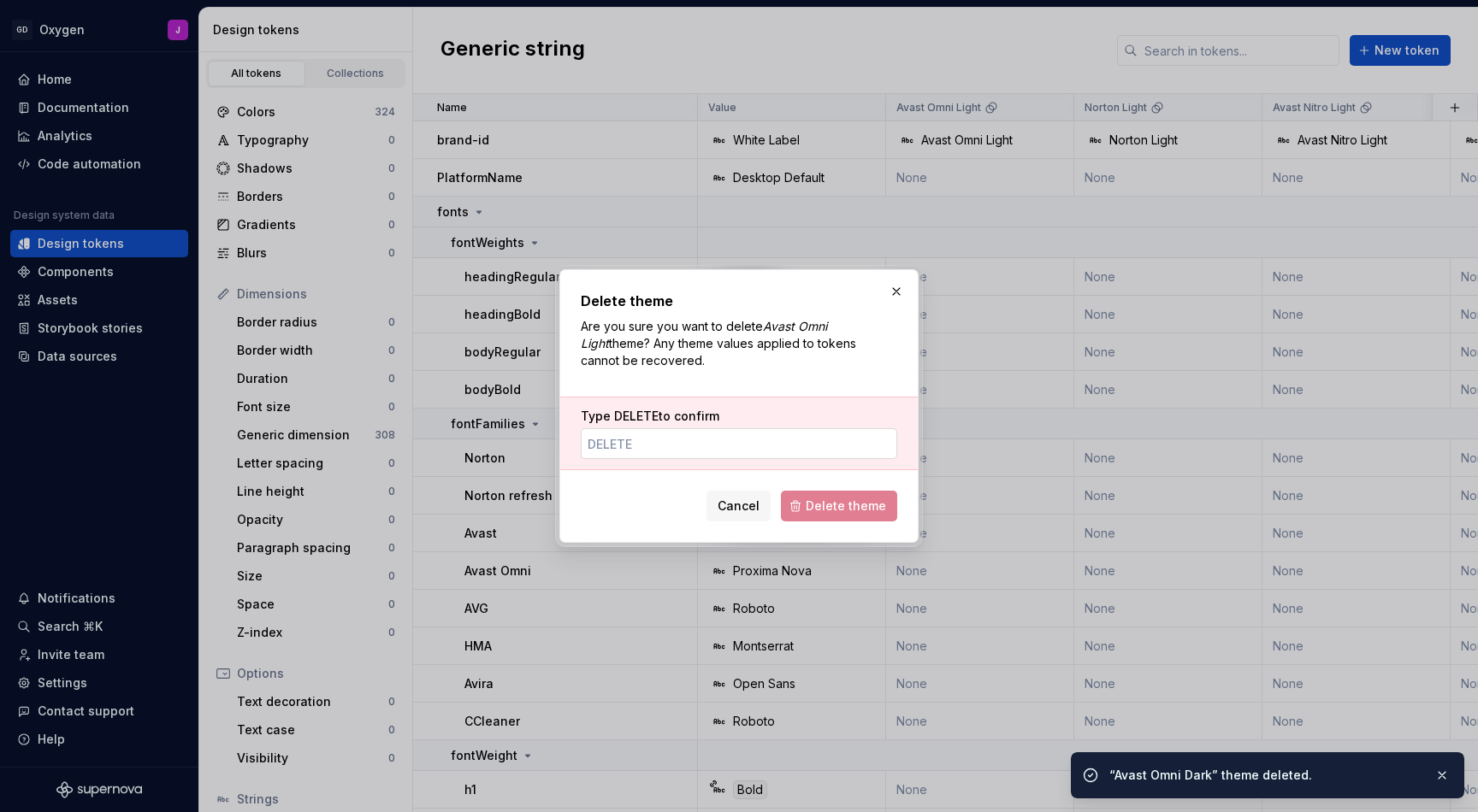
click at [740, 448] on input "Type DELETE to confirm" at bounding box center [739, 443] width 317 height 31
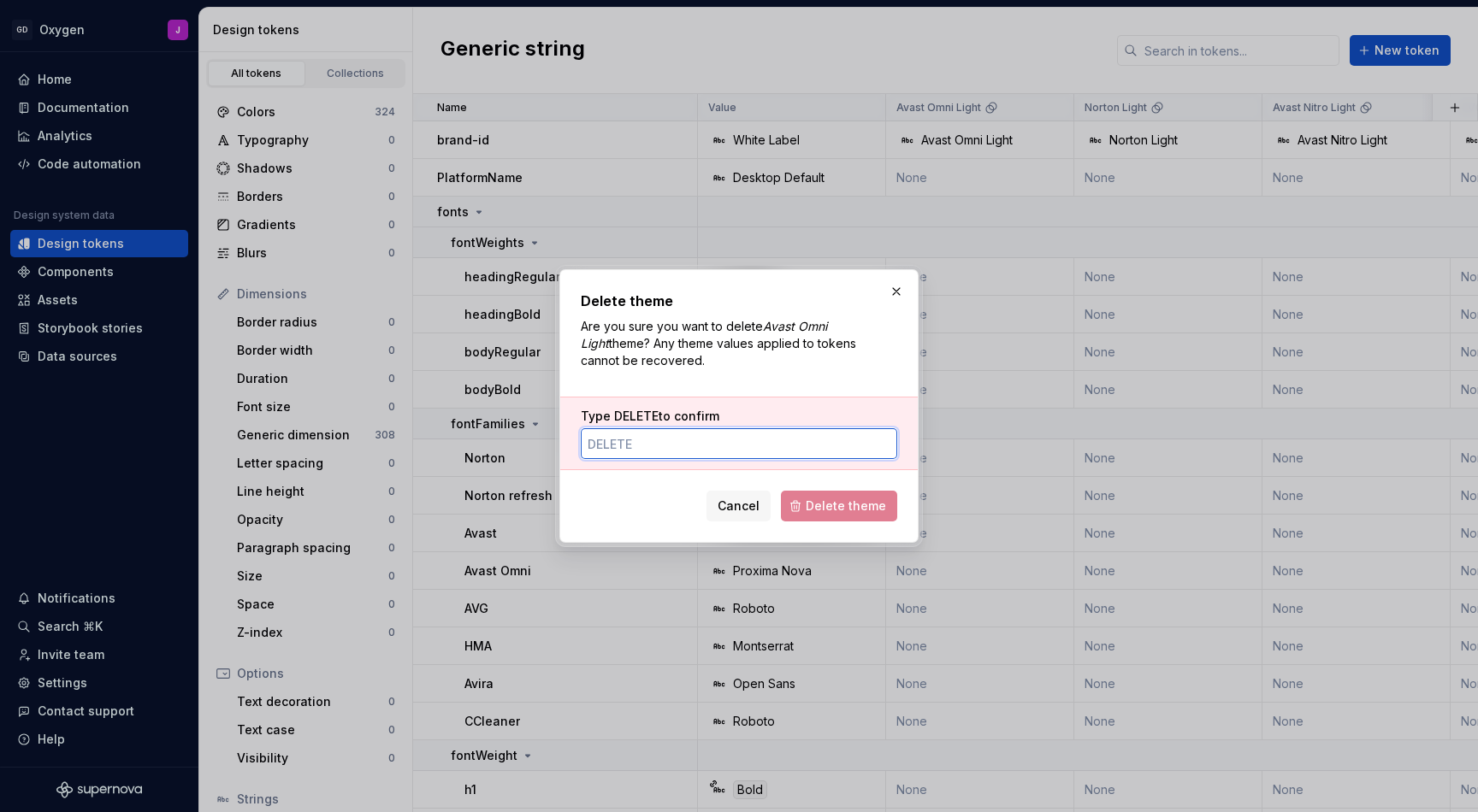
paste input "DELETE"
type input "DELETE"
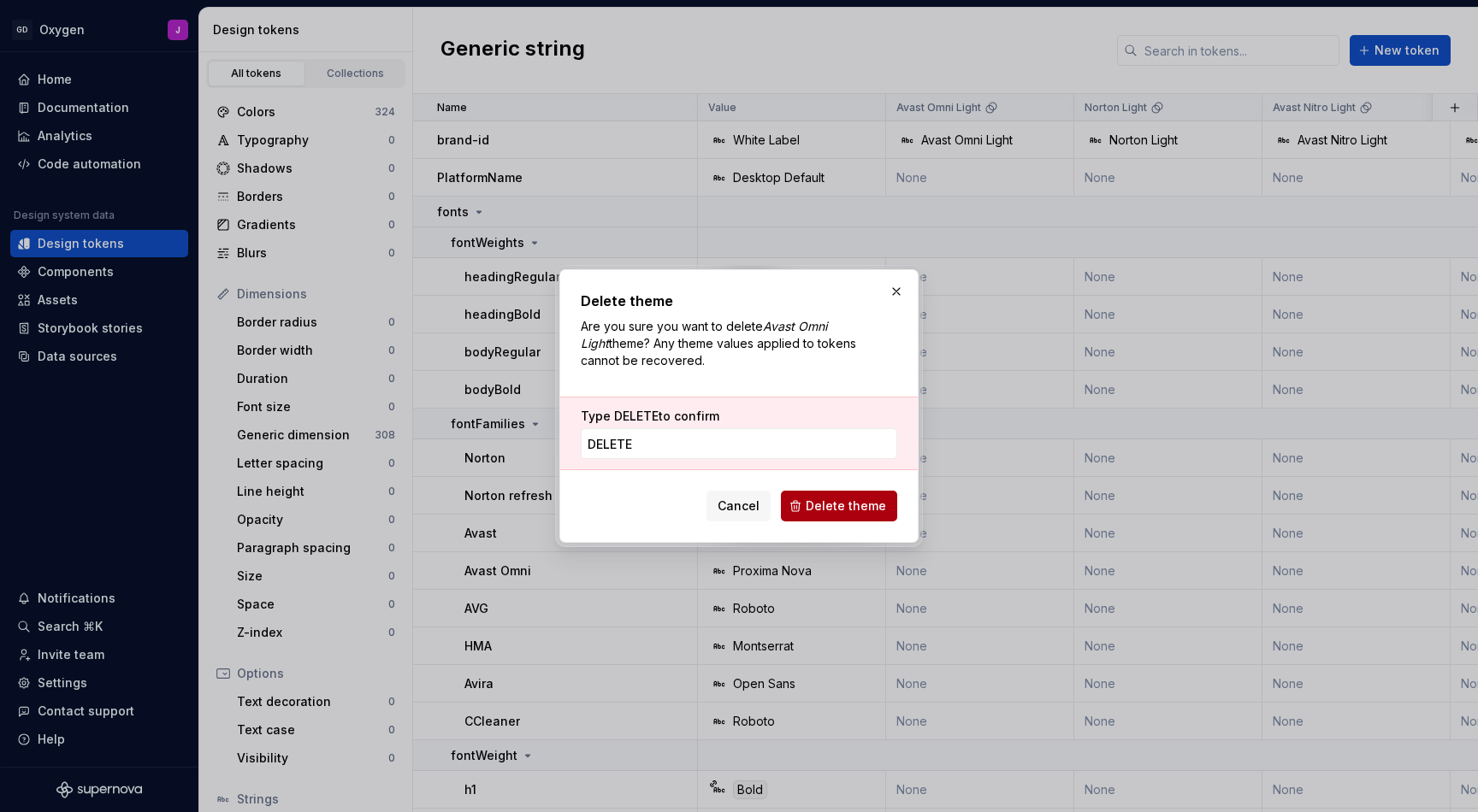
click at [837, 512] on span "Delete theme" at bounding box center [846, 506] width 81 height 17
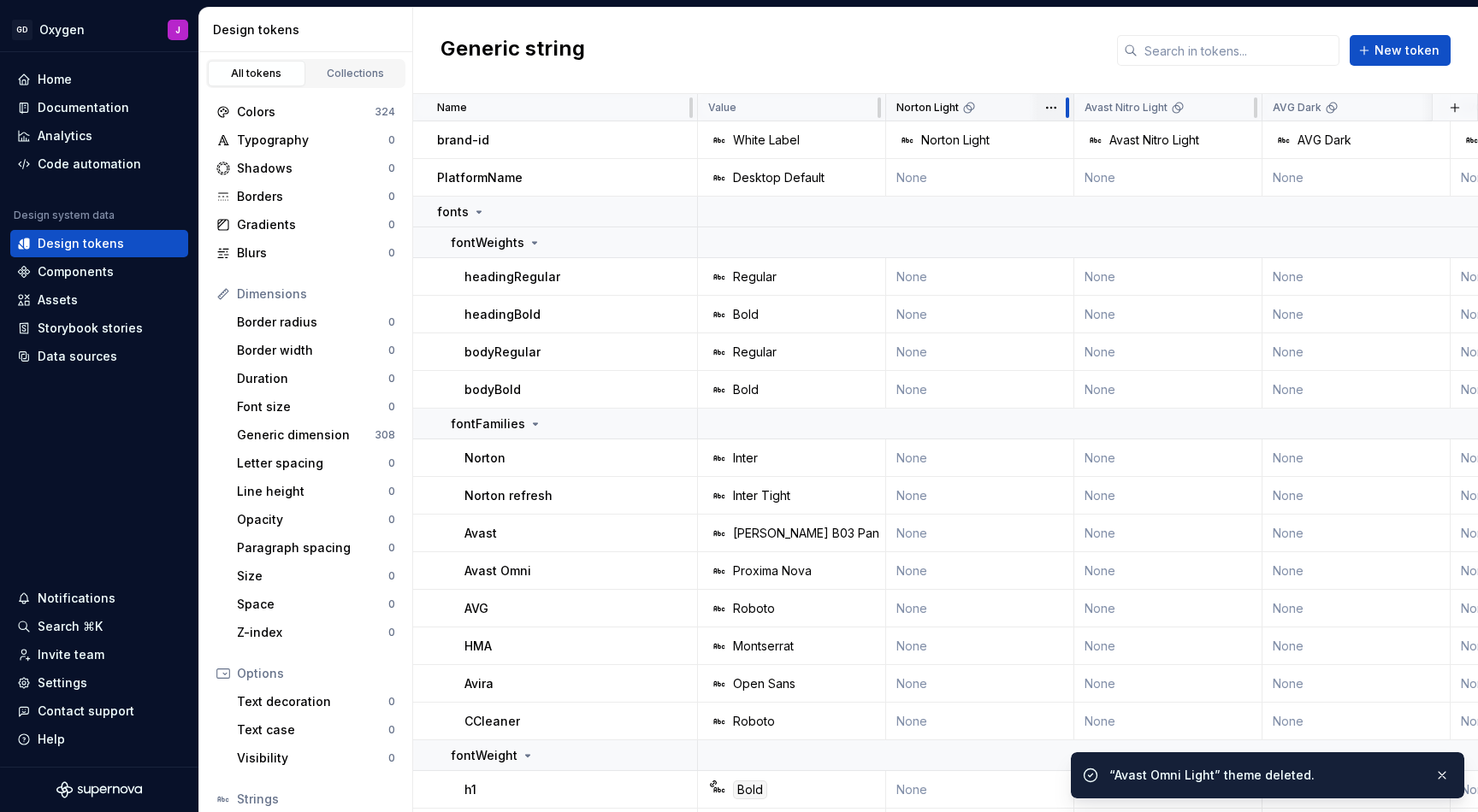
click at [1063, 106] on div at bounding box center [1067, 107] width 13 height 27
click at [1051, 104] on html "GD Oxygen J Home Documentation Analytics Code automation Design system data Des…" at bounding box center [739, 406] width 1478 height 812
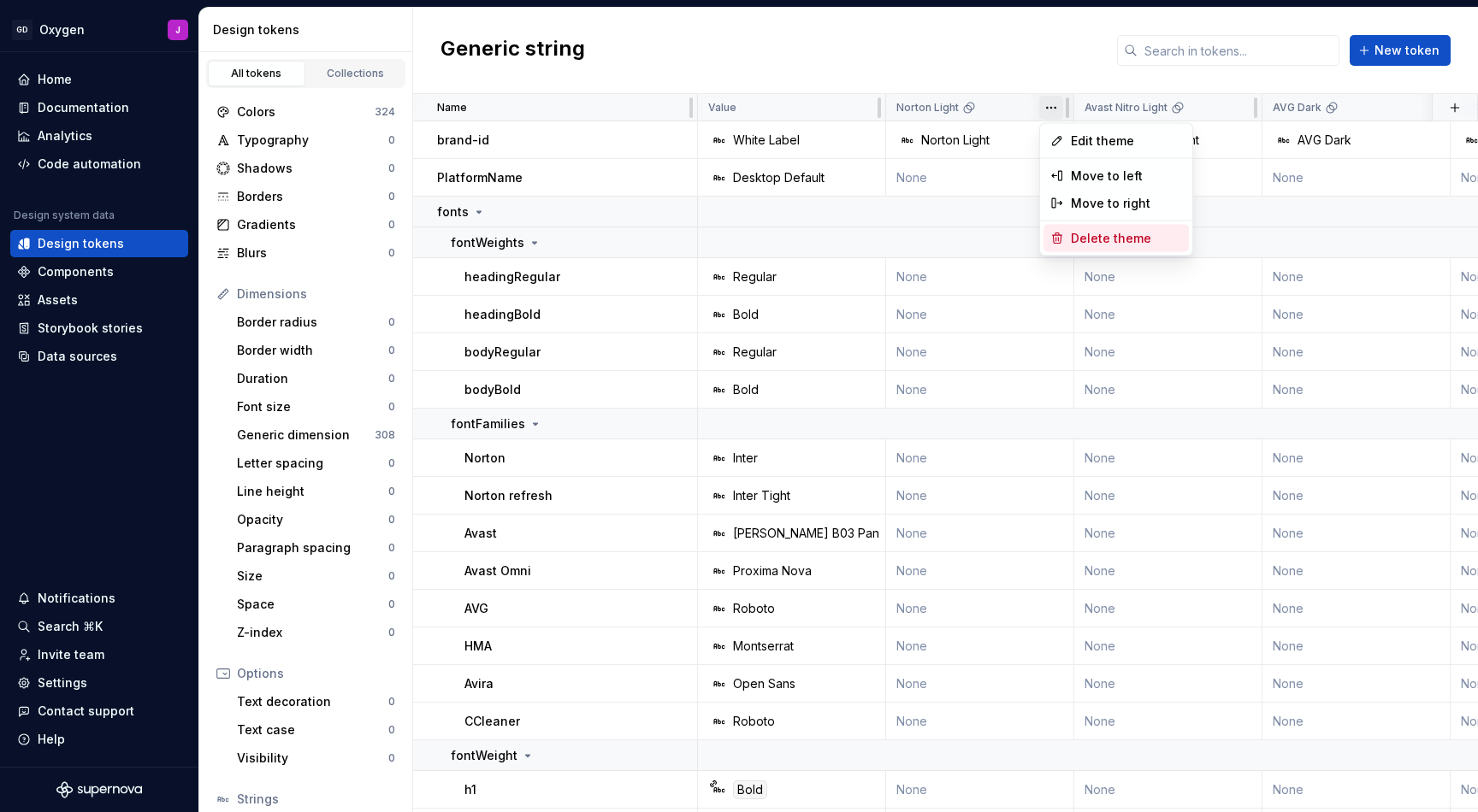
click at [1085, 231] on span "Delete theme" at bounding box center [1127, 238] width 112 height 17
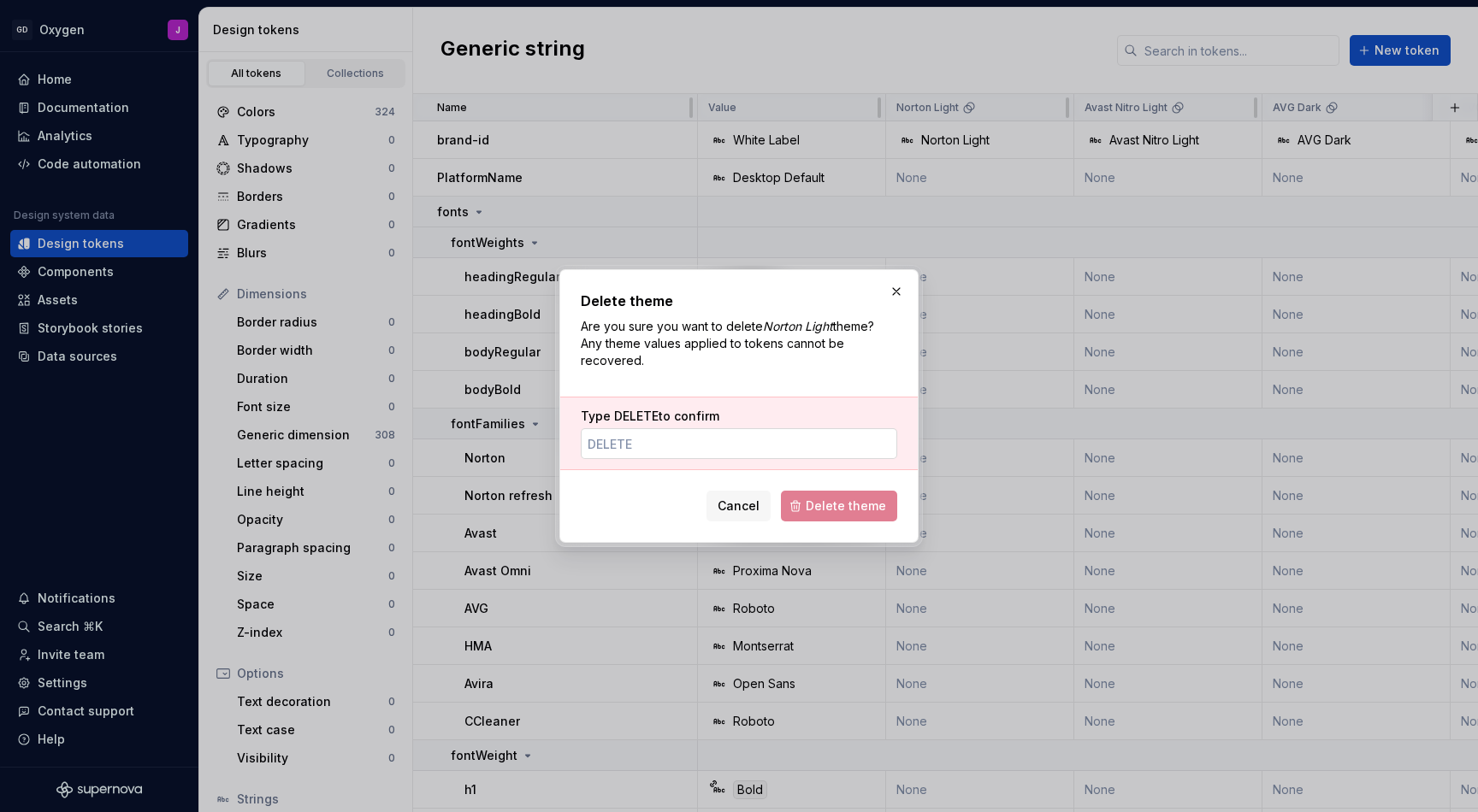
click at [790, 434] on input "Type DELETE to confirm" at bounding box center [739, 443] width 317 height 31
paste input "DELETE"
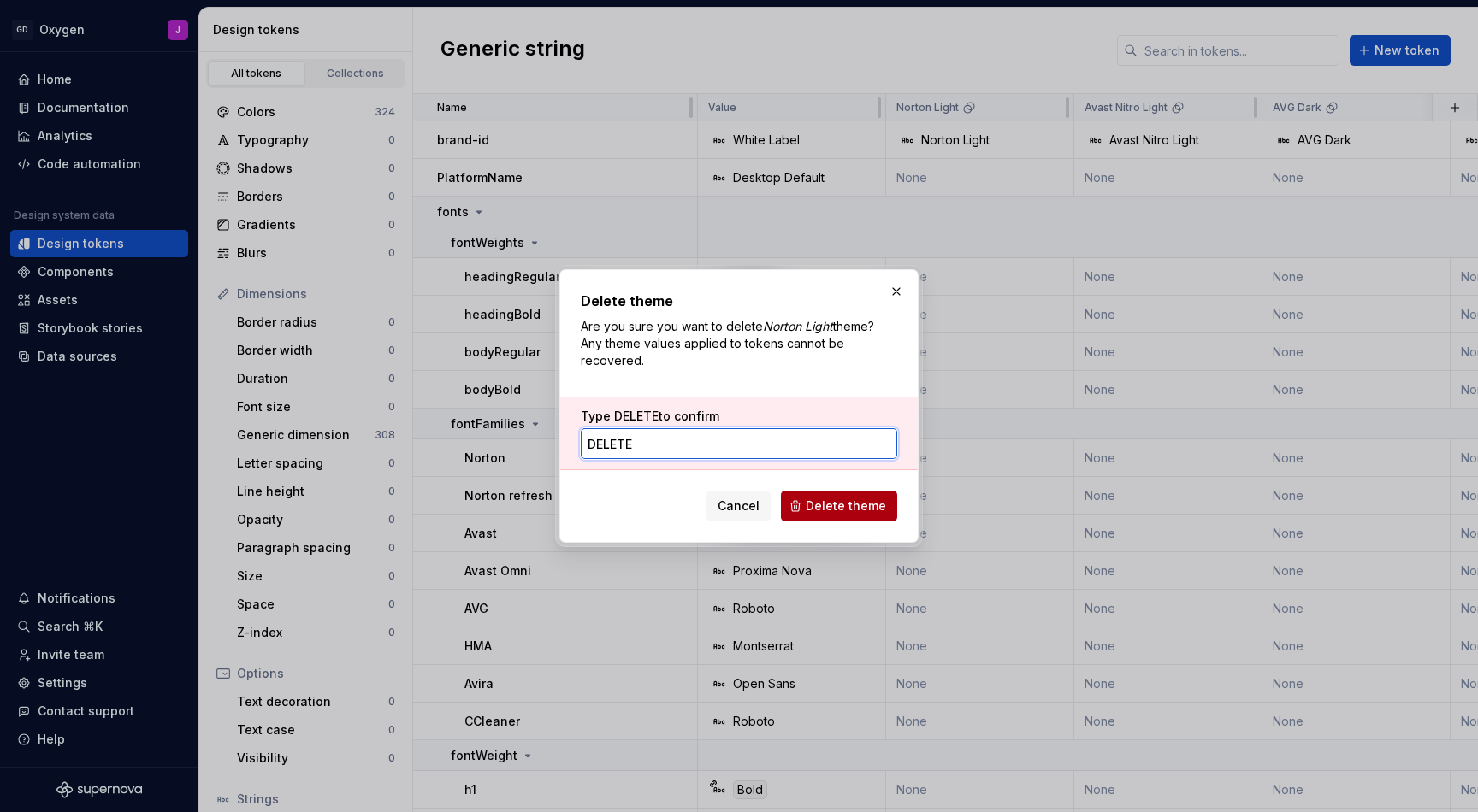
type input "DELETE"
click at [856, 508] on span "Delete theme" at bounding box center [846, 506] width 81 height 17
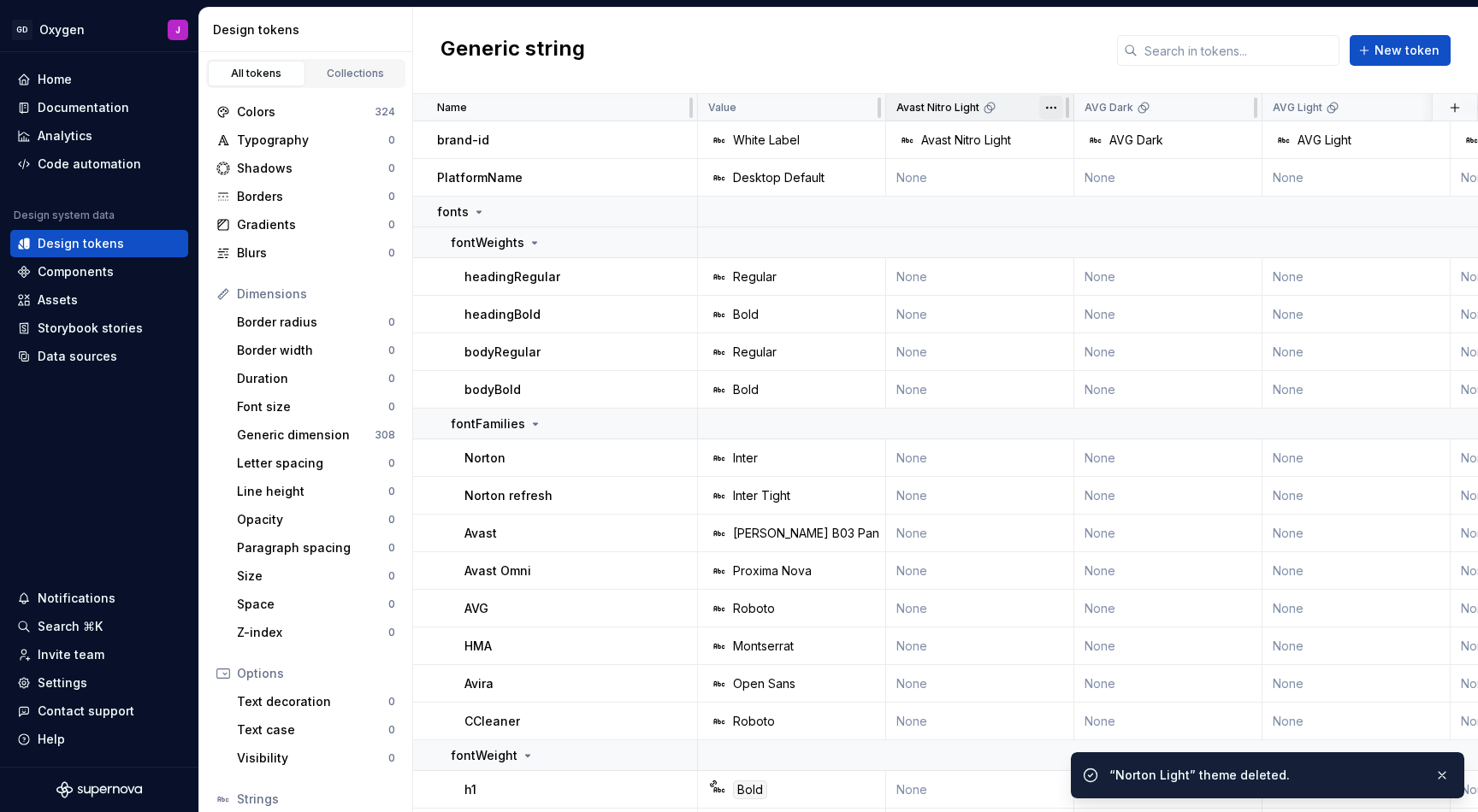
click at [1053, 114] on html "GD Oxygen J Home Documentation Analytics Code automation Design system data Des…" at bounding box center [739, 406] width 1478 height 812
click at [1096, 226] on div "Delete theme" at bounding box center [1116, 238] width 145 height 27
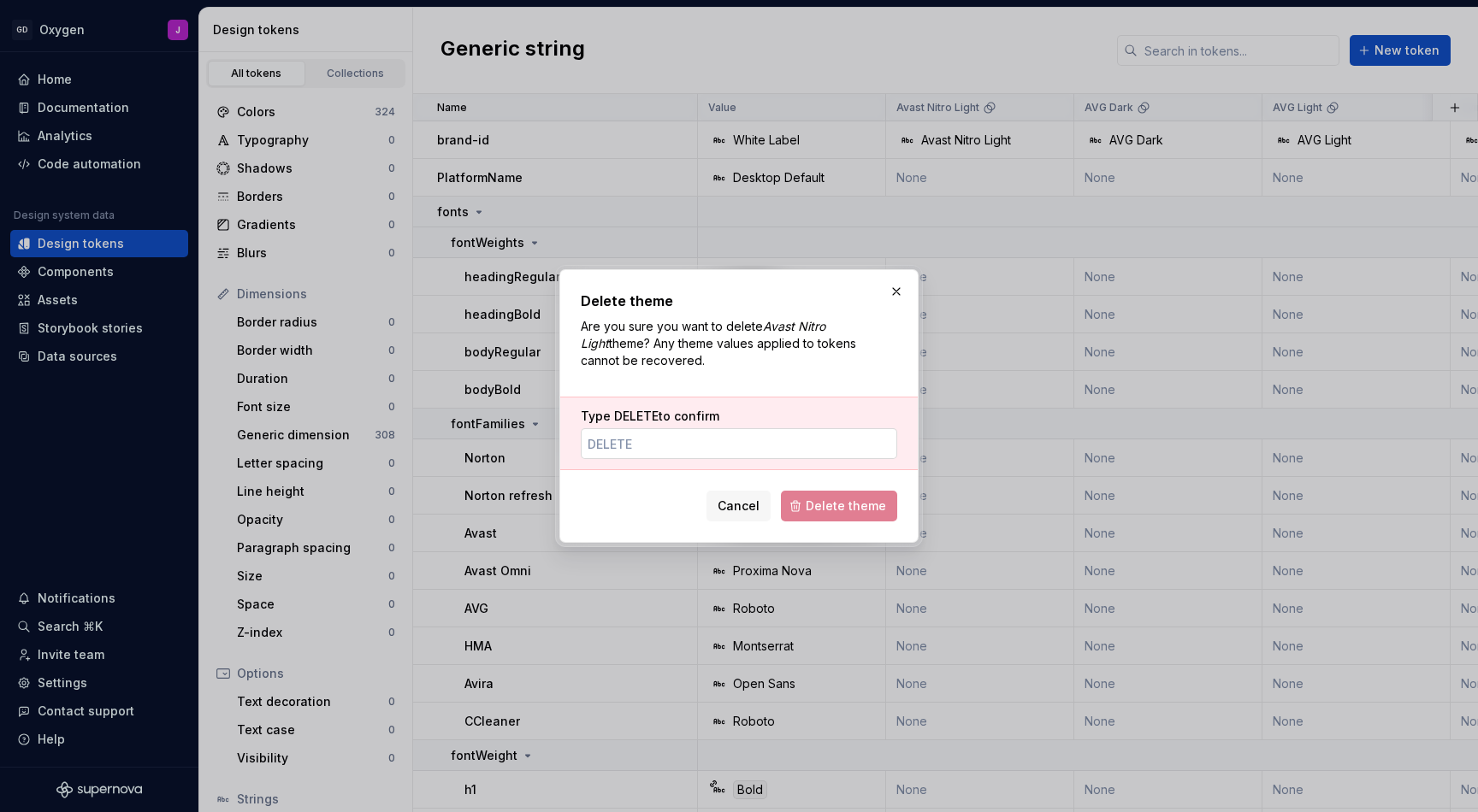
click at [799, 455] on input "Type DELETE to confirm" at bounding box center [739, 443] width 317 height 31
paste input "DELETE"
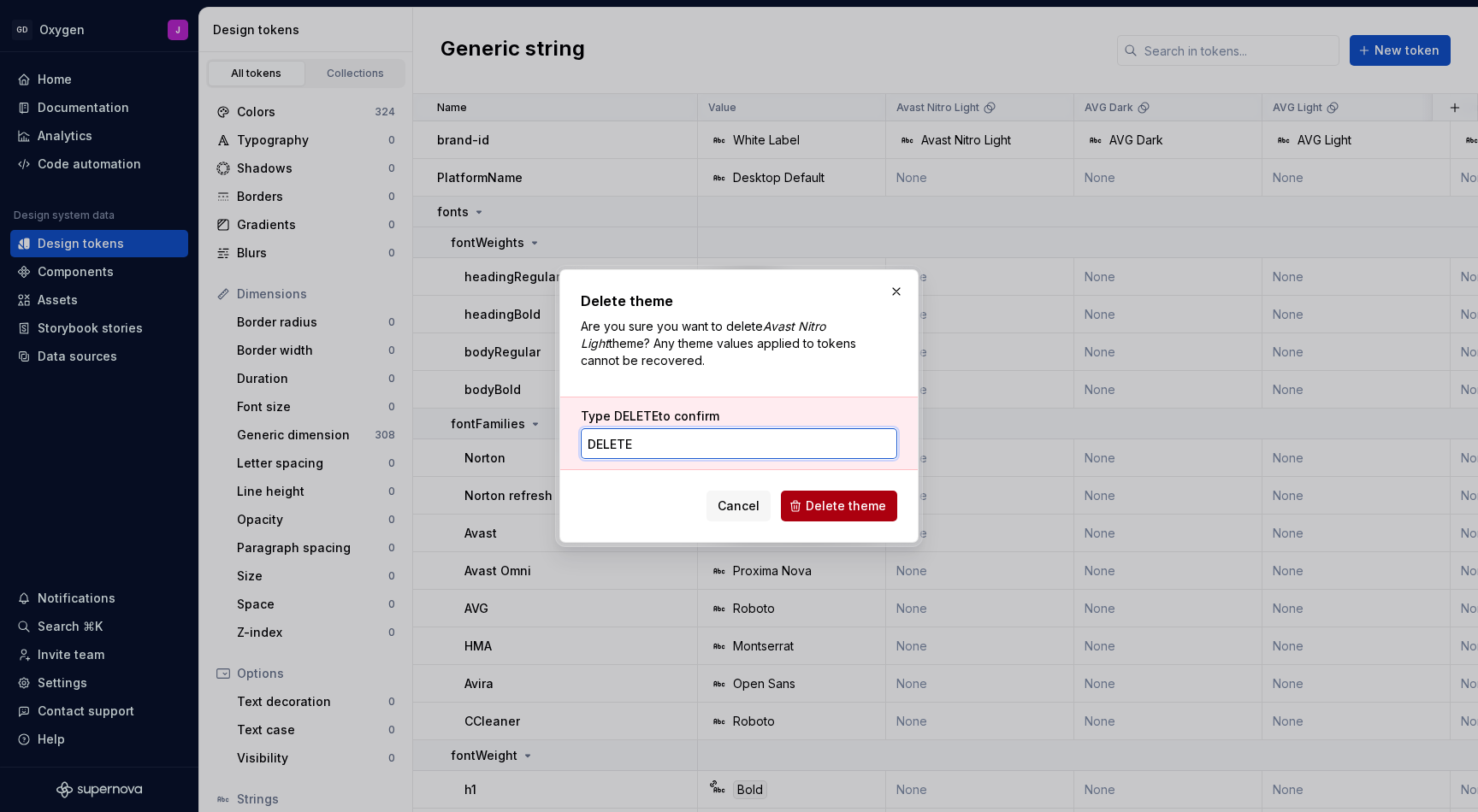
type input "DELETE"
click at [846, 501] on span "Delete theme" at bounding box center [846, 506] width 81 height 17
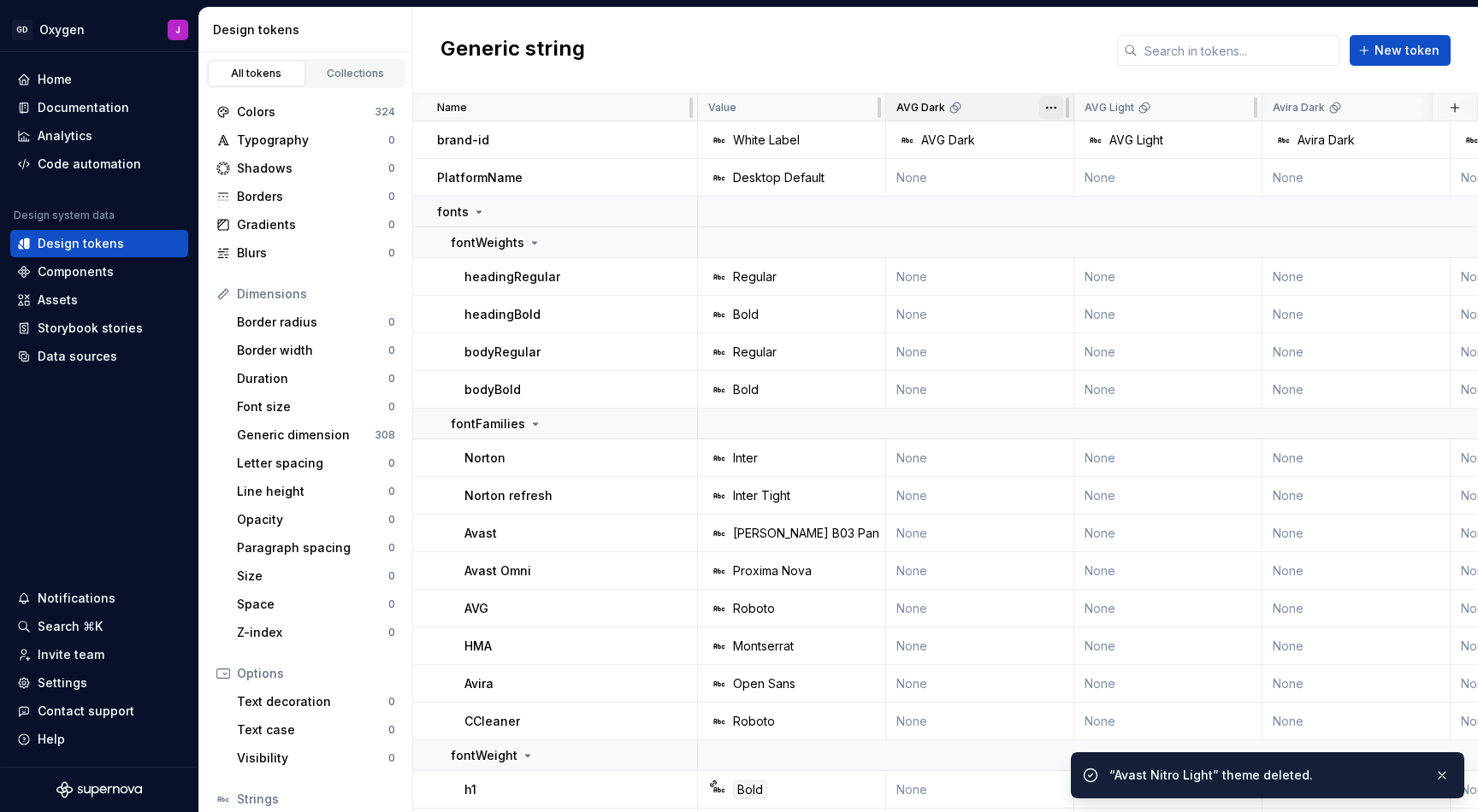
click at [1054, 102] on html "GD Oxygen J Home Documentation Analytics Code automation Design system data Des…" at bounding box center [739, 406] width 1478 height 812
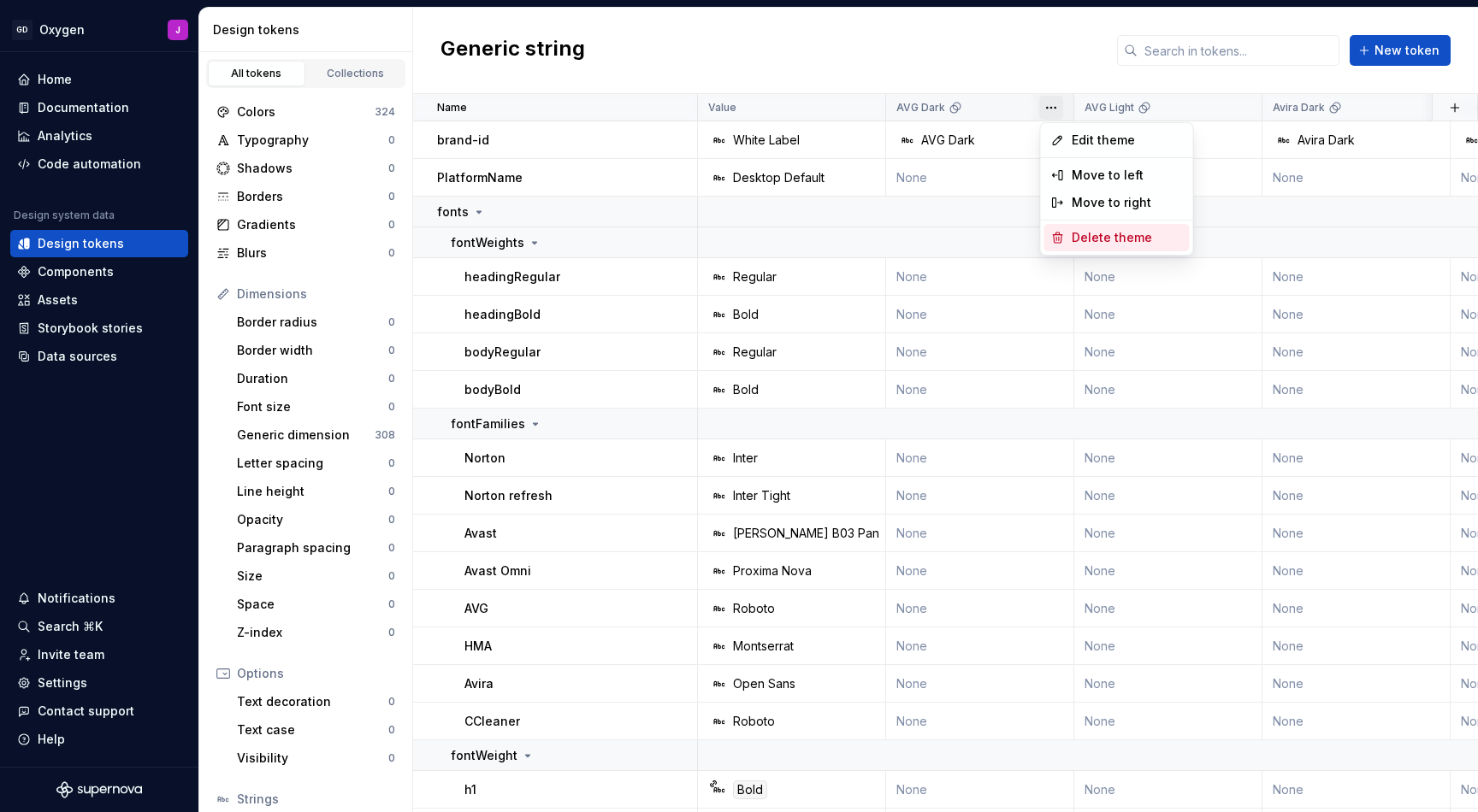
click at [1084, 228] on div "Delete theme" at bounding box center [1117, 237] width 145 height 27
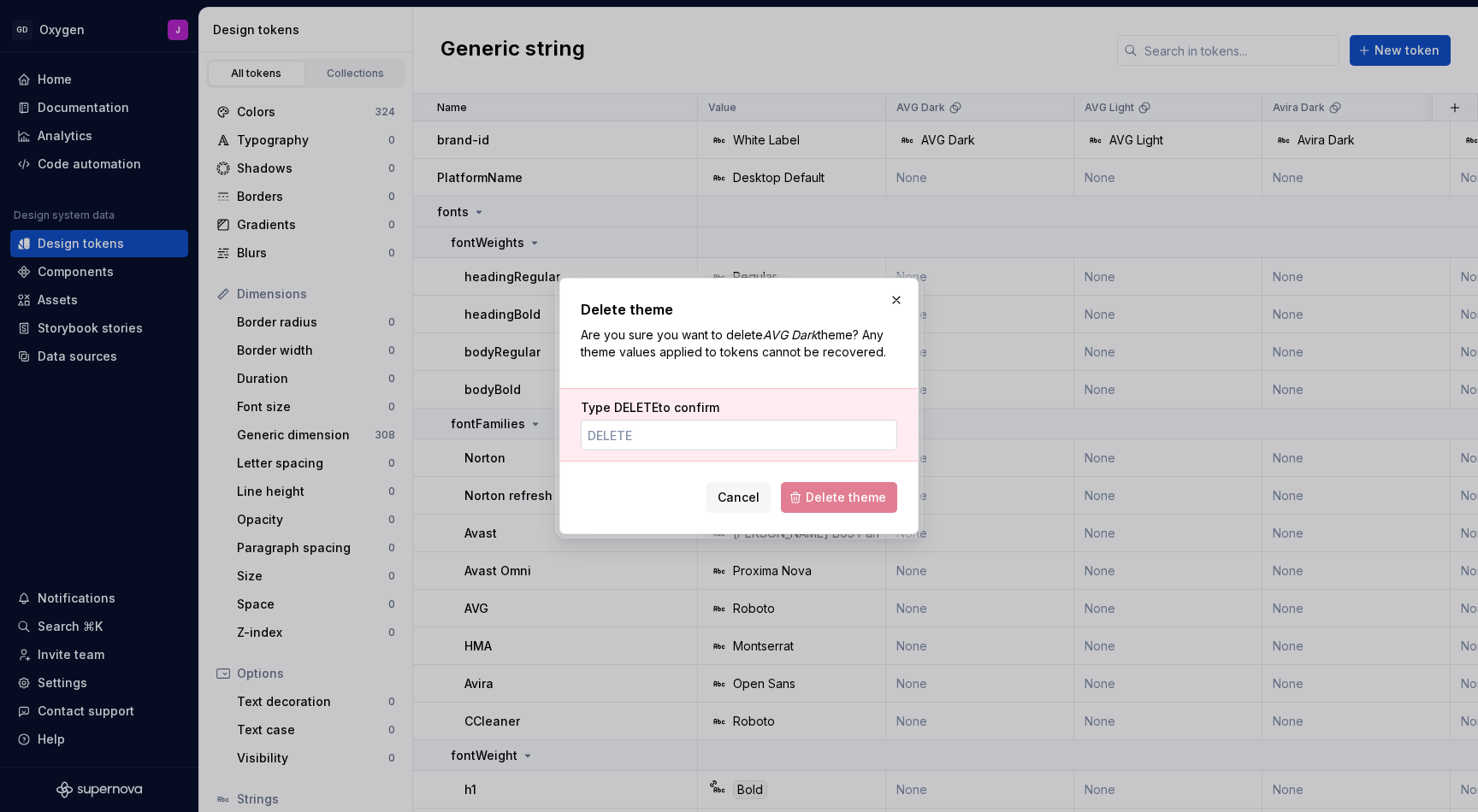
click at [782, 437] on input "Type DELETE to confirm" at bounding box center [739, 435] width 317 height 31
paste input "DELETE"
type input "DELETE"
click at [860, 494] on span "Delete theme" at bounding box center [846, 497] width 81 height 17
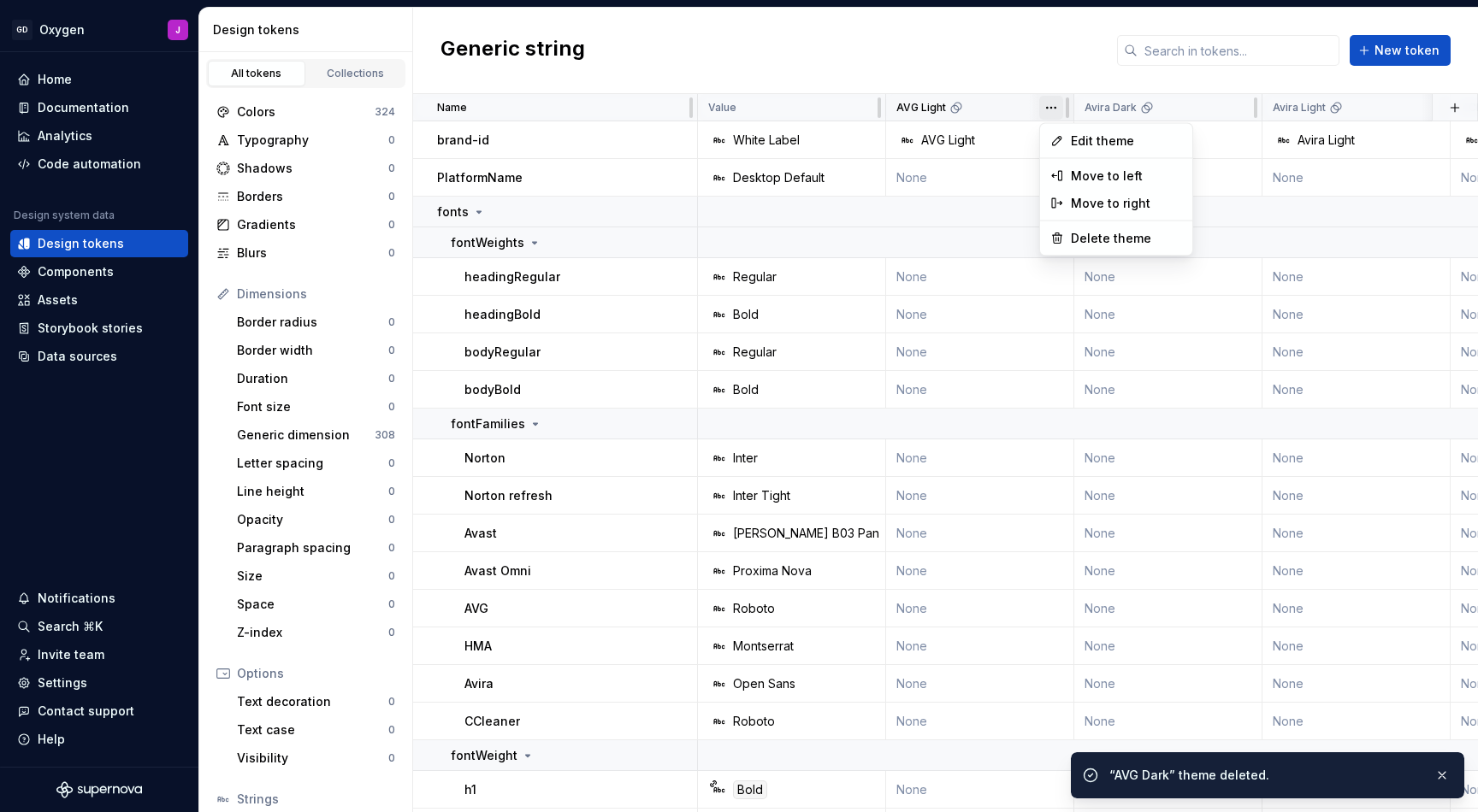
click at [1052, 103] on html "GD Oxygen J Home Documentation Analytics Code automation Design system data Des…" at bounding box center [739, 406] width 1478 height 812
click at [1090, 239] on span "Delete theme" at bounding box center [1128, 237] width 112 height 17
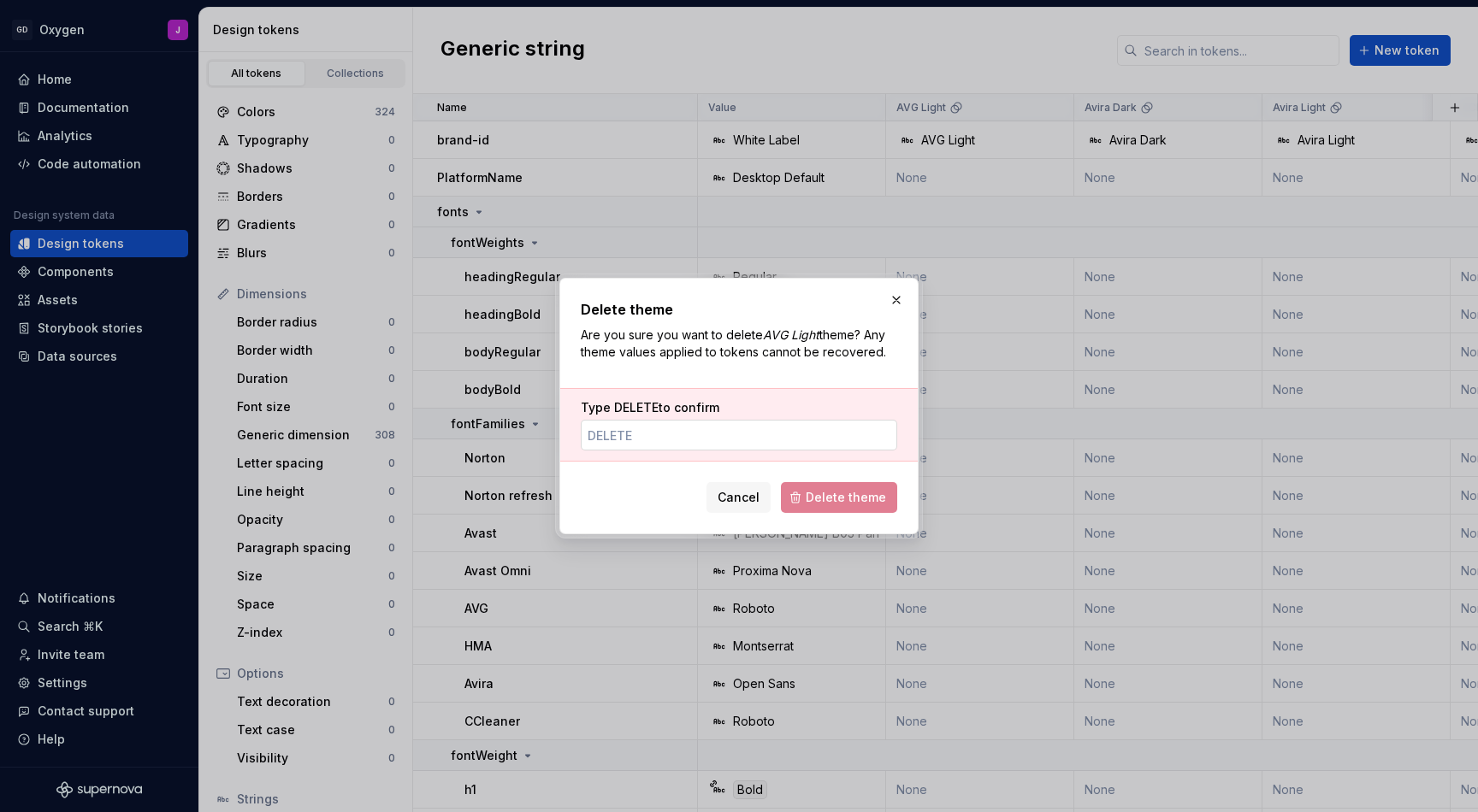
click at [816, 425] on input "Type DELETE to confirm" at bounding box center [739, 435] width 317 height 31
paste input "DELETE"
type input "DELETE"
click at [838, 508] on button "Delete theme" at bounding box center [839, 497] width 116 height 31
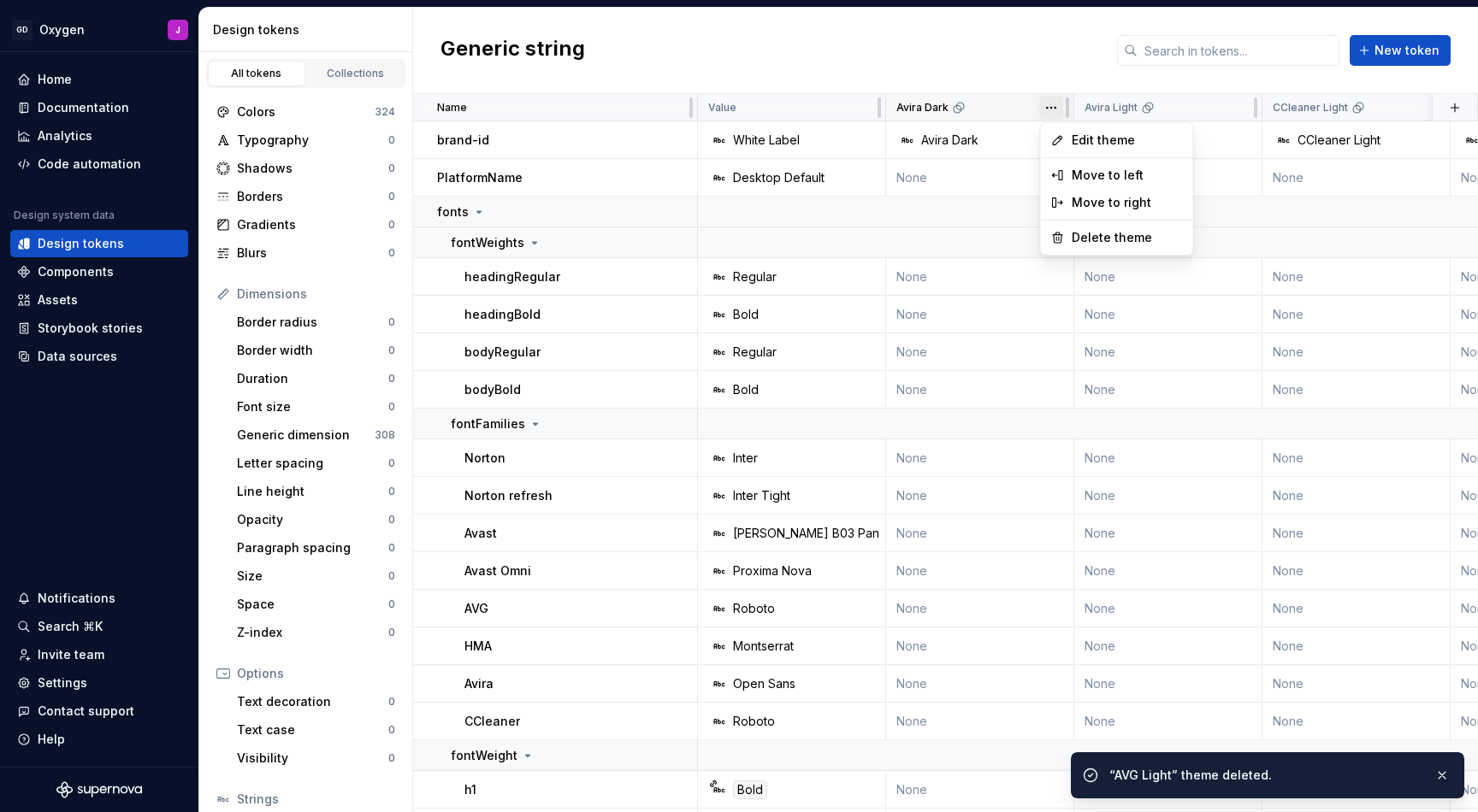
click at [1059, 114] on html "GD Oxygen J Home Documentation Analytics Code automation Design system data Des…" at bounding box center [739, 406] width 1478 height 812
click at [1076, 233] on span "Delete theme" at bounding box center [1127, 238] width 112 height 17
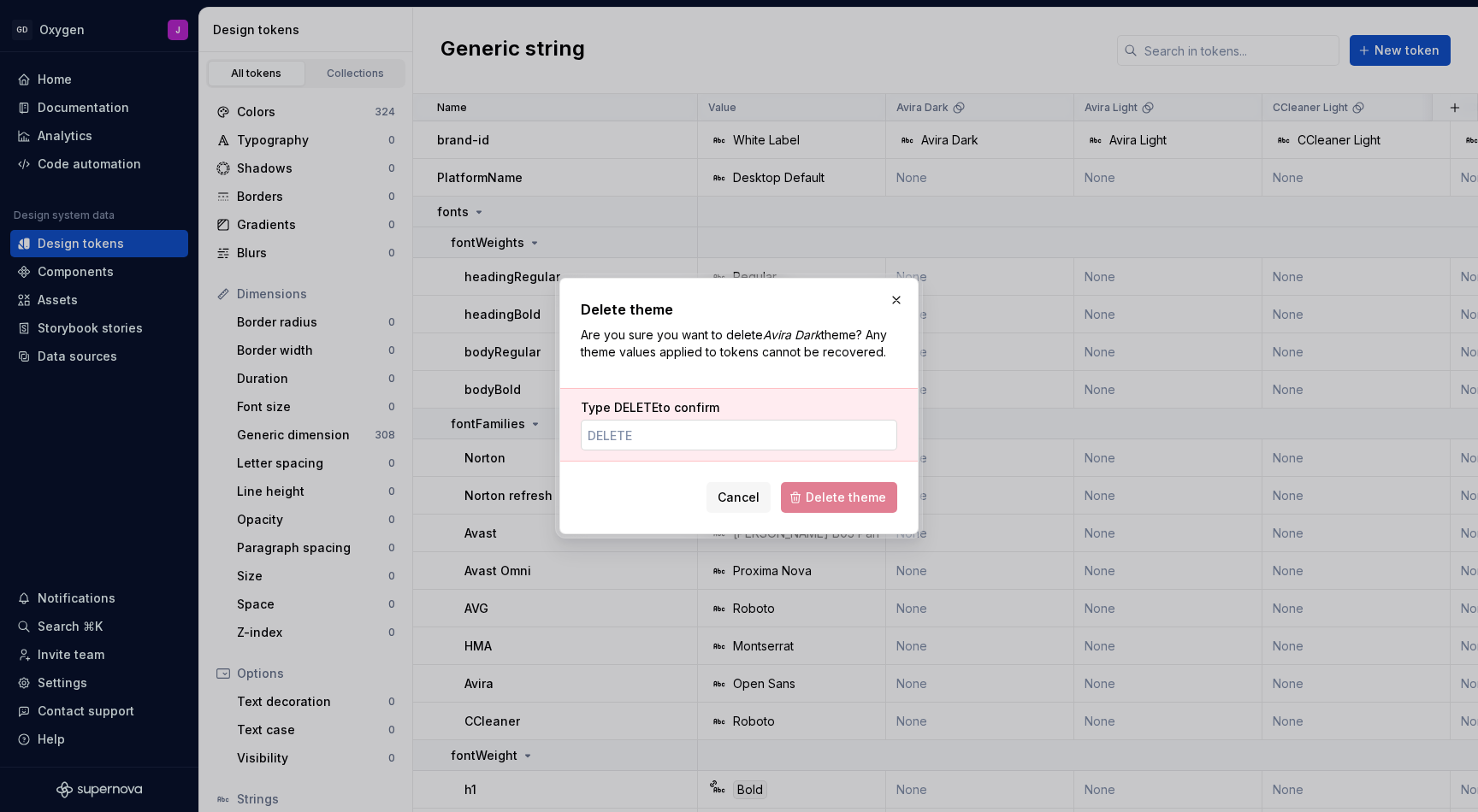
click at [839, 433] on input "Type DELETE to confirm" at bounding box center [739, 435] width 317 height 31
paste input "DELETE"
type input "DELETE"
click at [834, 503] on span "Delete theme" at bounding box center [846, 497] width 81 height 17
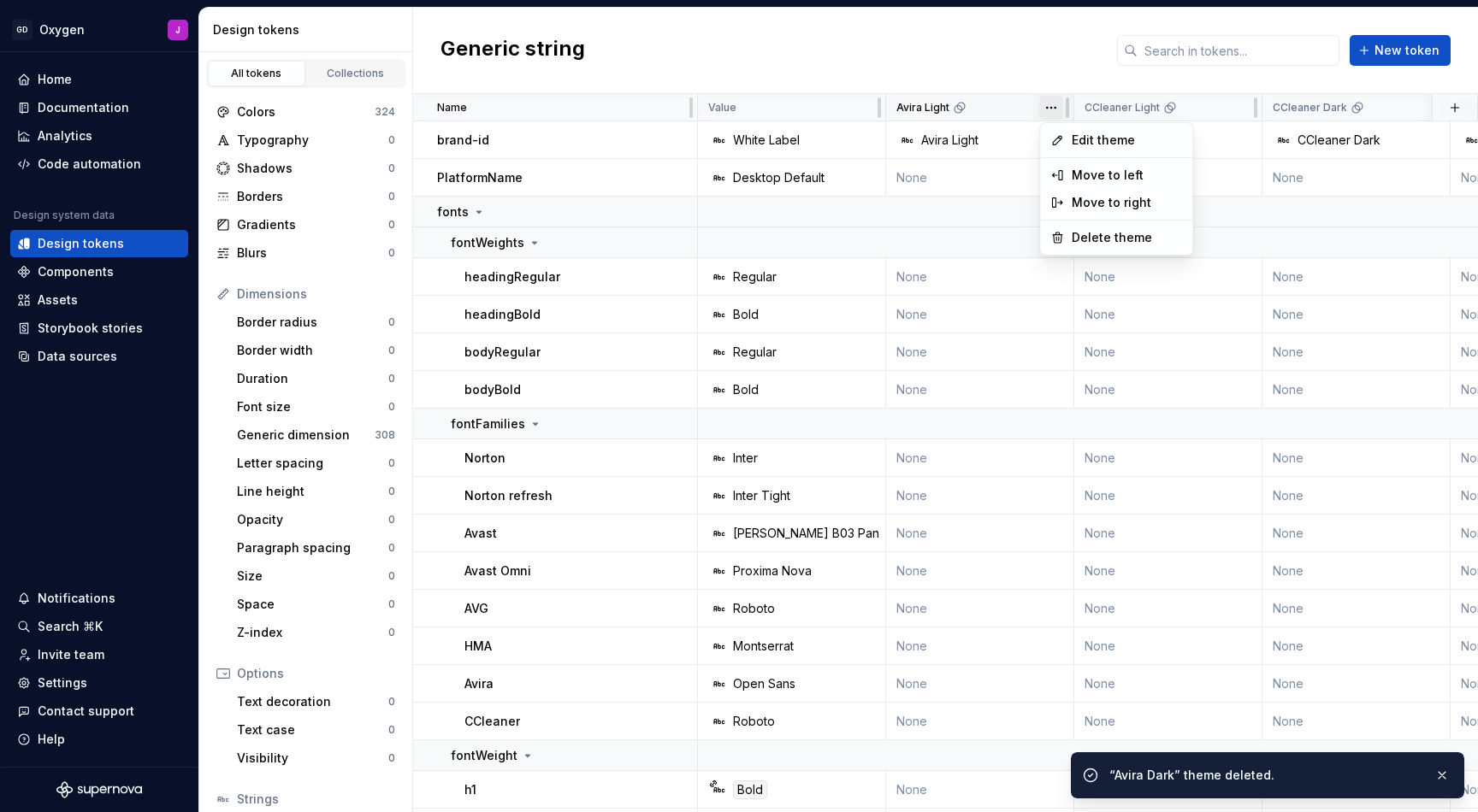
click at [1055, 102] on html "GD Oxygen J Home Documentation Analytics Code automation Design system data Des…" at bounding box center [739, 406] width 1478 height 812
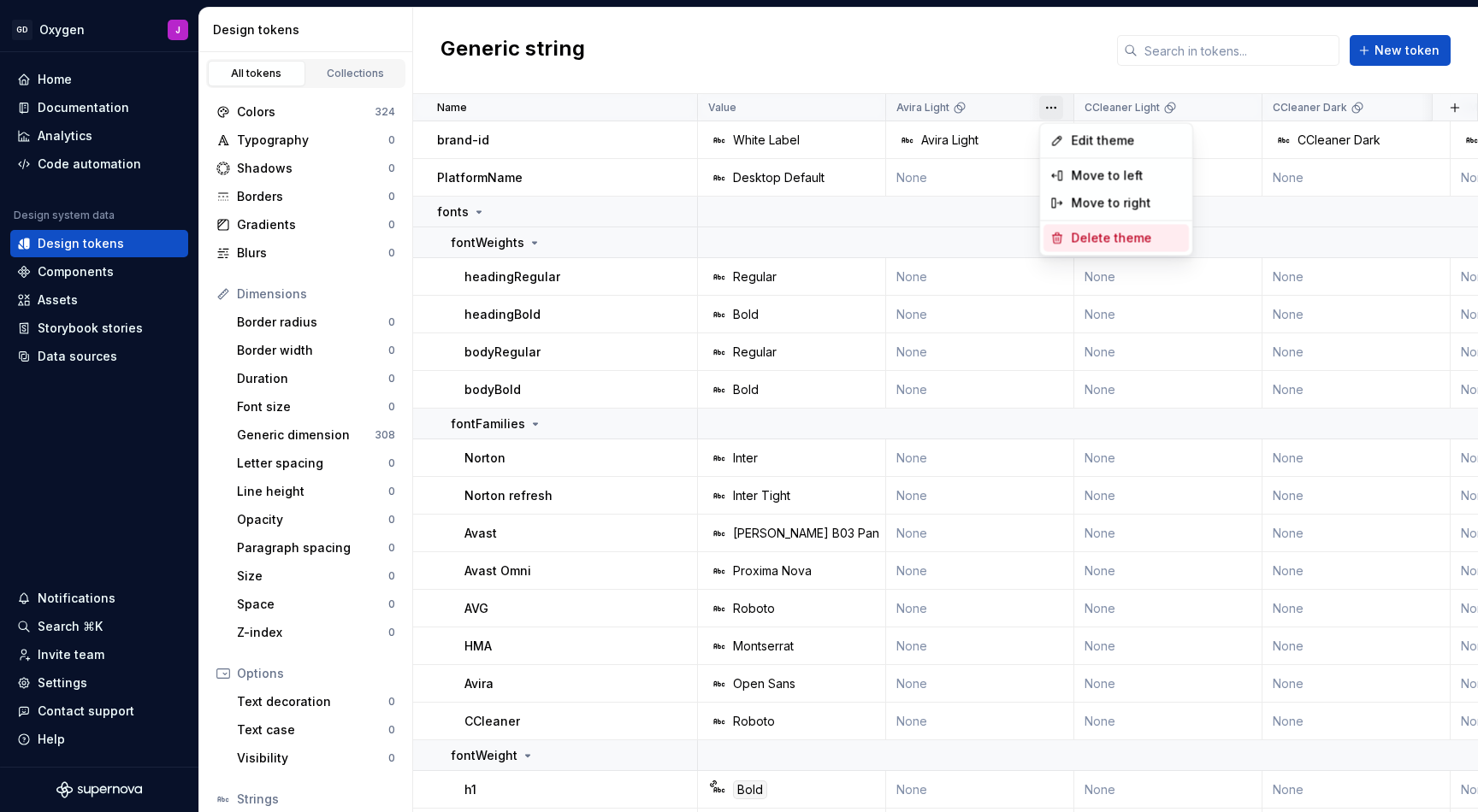
click at [1117, 239] on span "Delete theme" at bounding box center [1127, 238] width 112 height 17
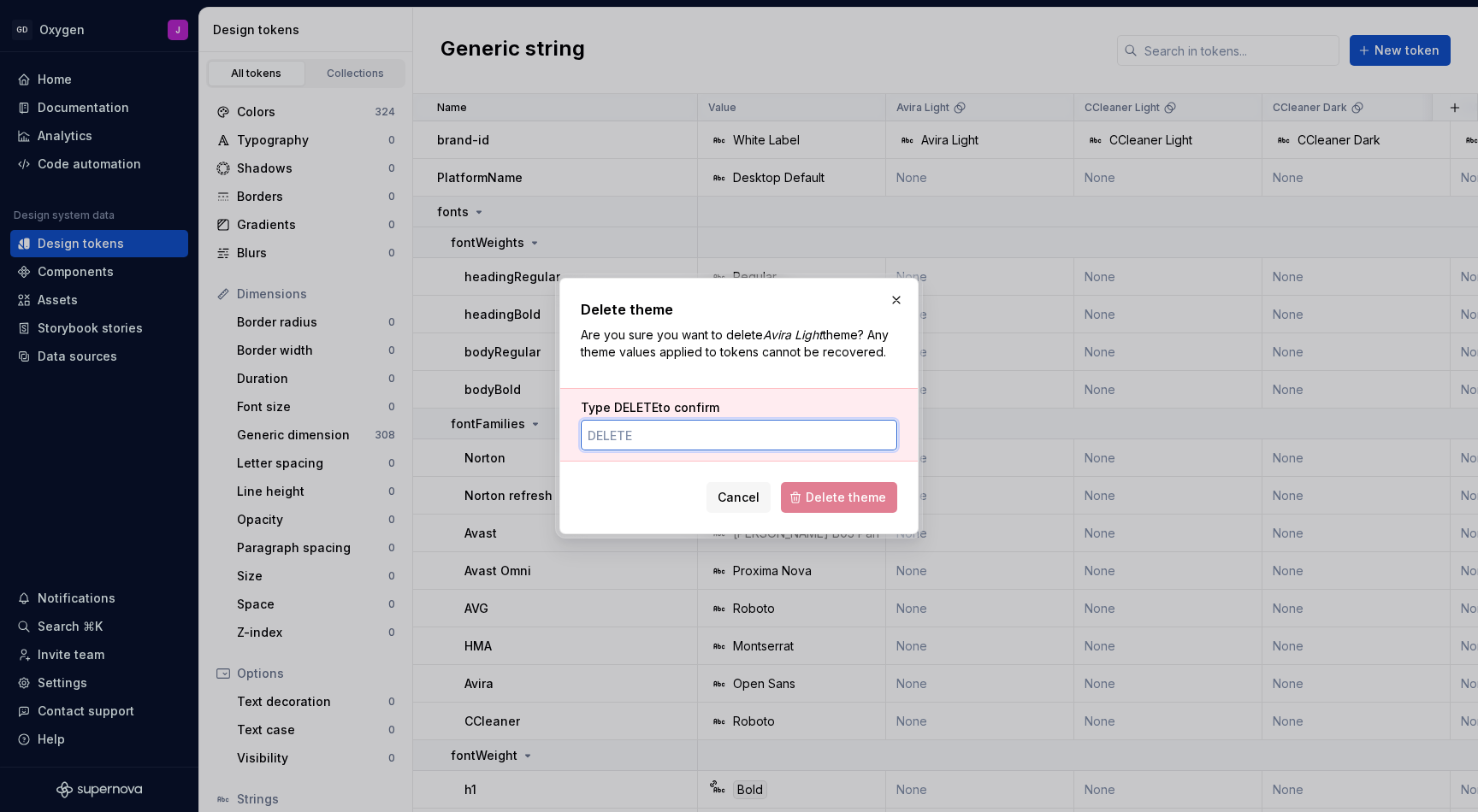
click at [814, 432] on input "Type DELETE to confirm" at bounding box center [739, 435] width 317 height 31
paste input "DELETE"
type input "DELETE"
click at [842, 489] on button "Delete theme" at bounding box center [839, 497] width 116 height 31
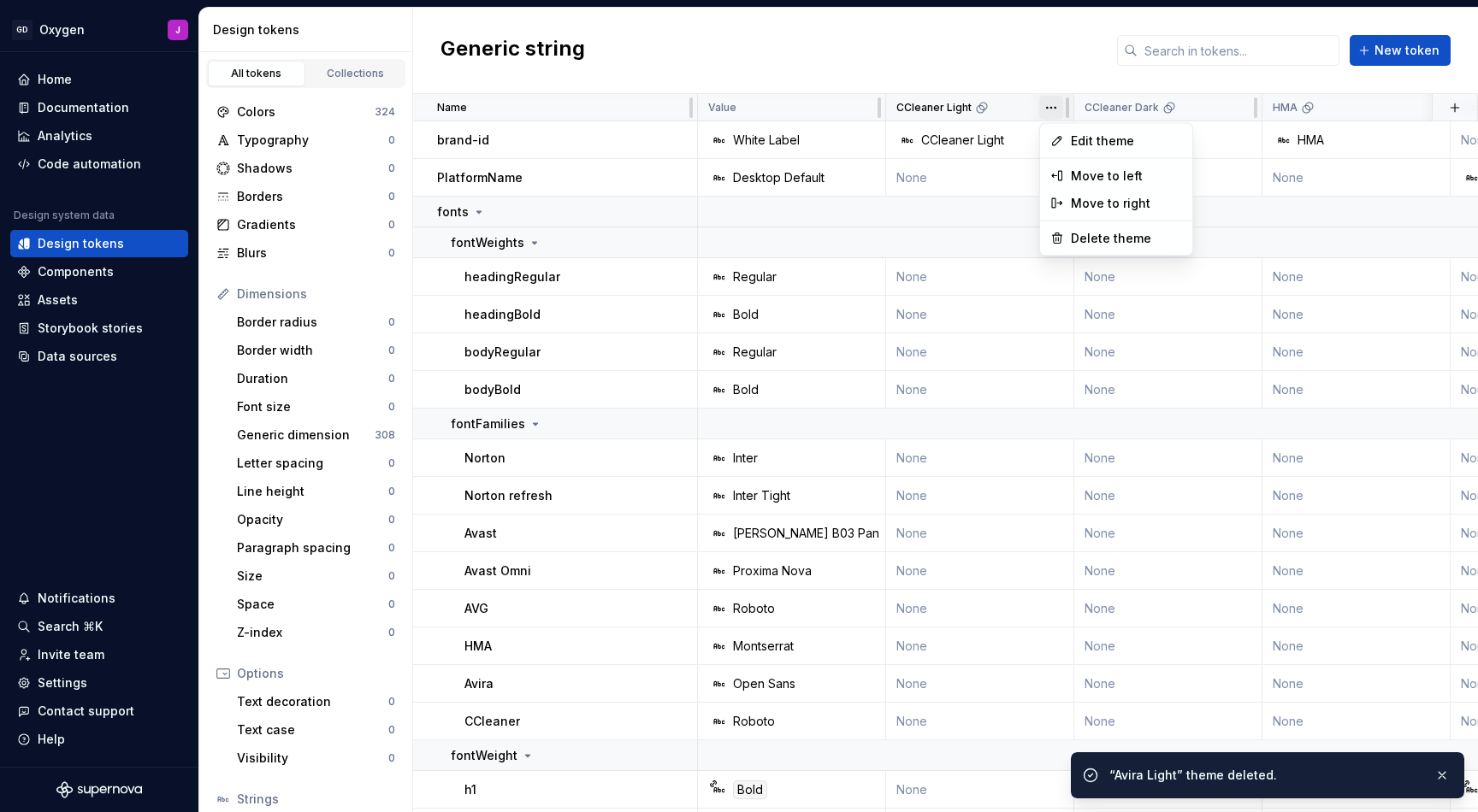
click at [1043, 114] on html "GD Oxygen J Home Documentation Analytics Code automation Design system data Des…" at bounding box center [739, 406] width 1478 height 812
click at [1087, 234] on span "Delete theme" at bounding box center [1127, 238] width 112 height 17
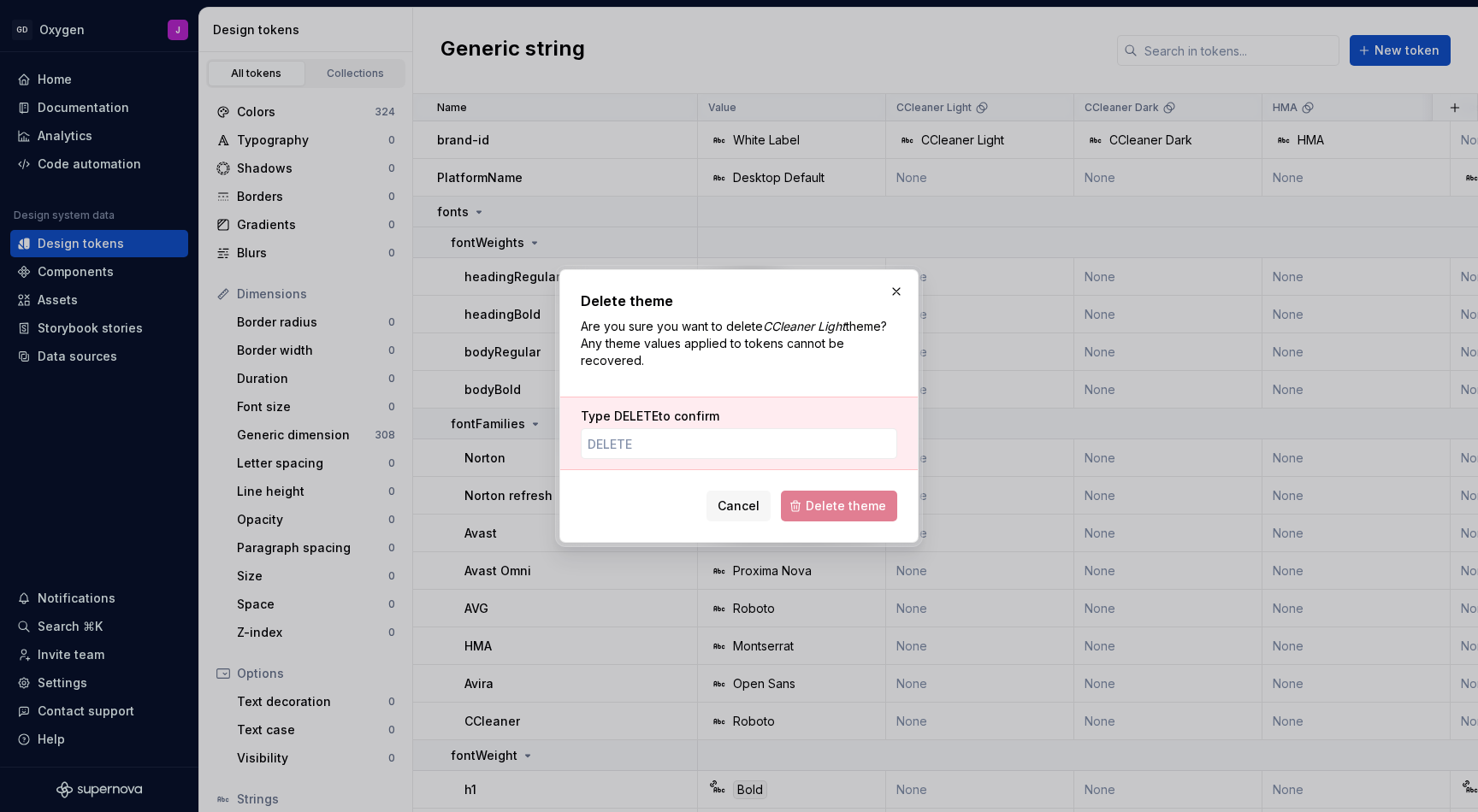
click at [808, 462] on div "Type DELETE to confirm" at bounding box center [739, 433] width 358 height 73
click at [809, 449] on input "Type DELETE to confirm" at bounding box center [739, 443] width 317 height 31
paste input "DELETE"
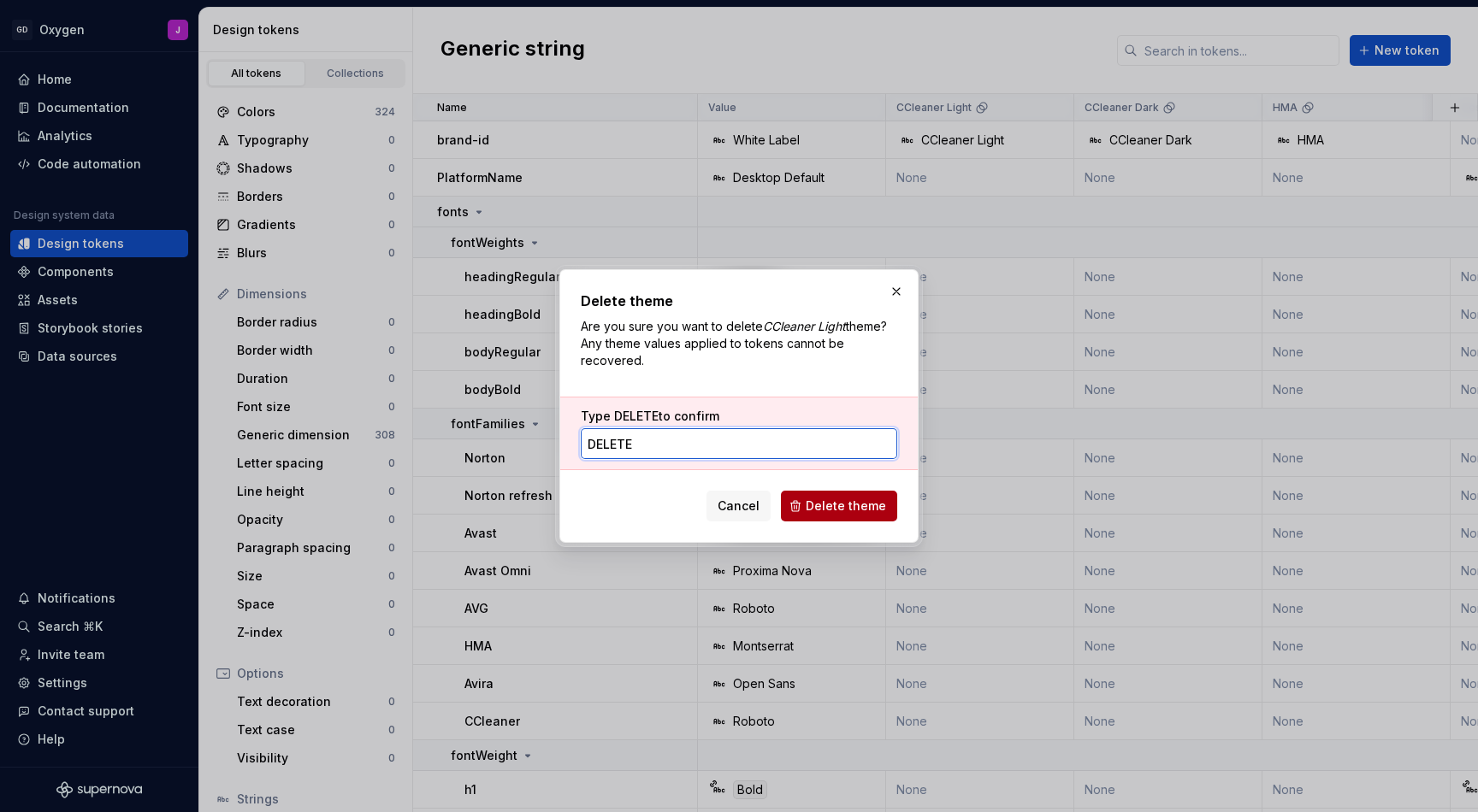
type input "DELETE"
click at [843, 502] on span "Delete theme" at bounding box center [846, 506] width 81 height 17
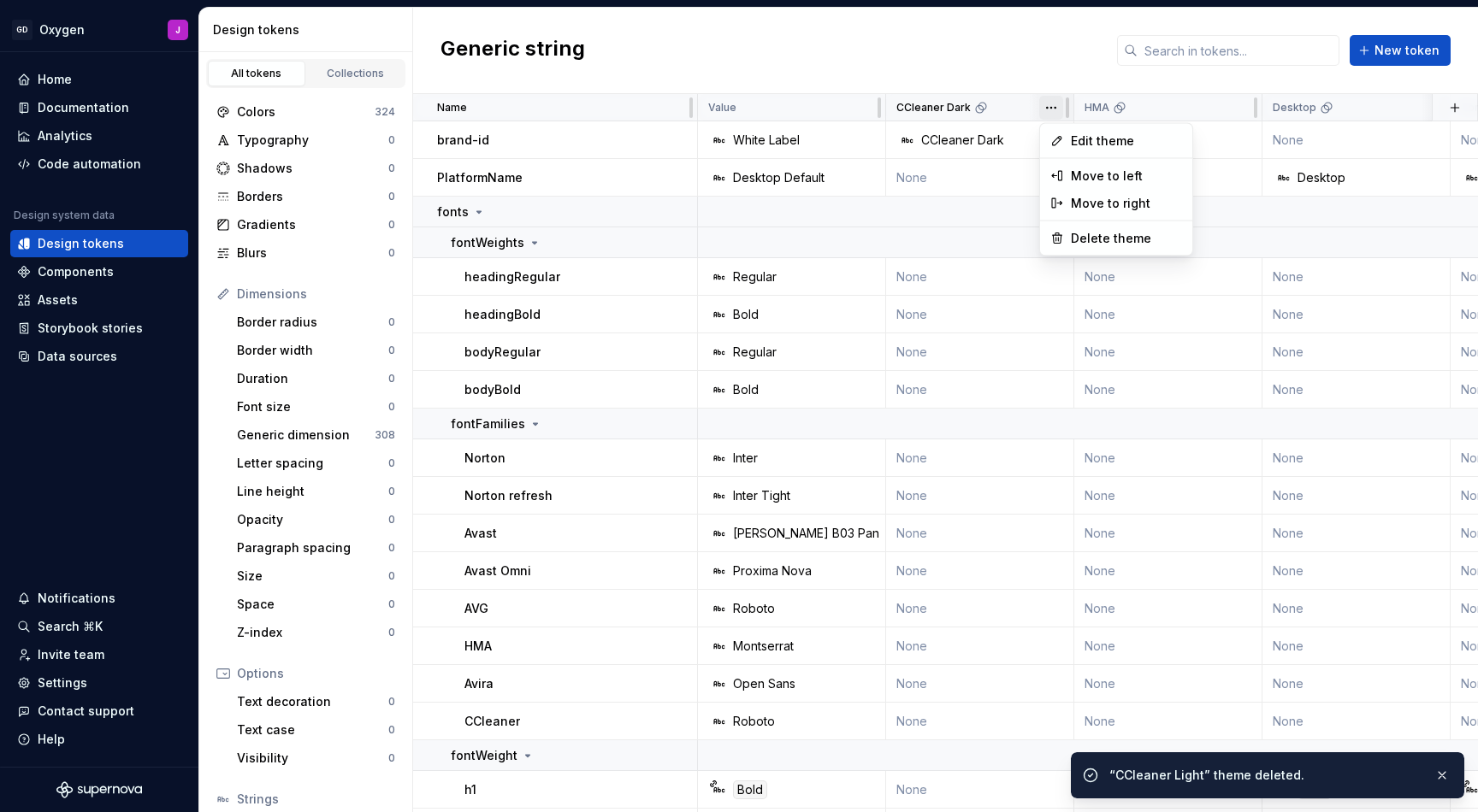
click at [1058, 103] on html "GD Oxygen J Home Documentation Analytics Code automation Design system data Des…" at bounding box center [739, 406] width 1478 height 812
click at [1088, 230] on span "Delete theme" at bounding box center [1127, 238] width 112 height 17
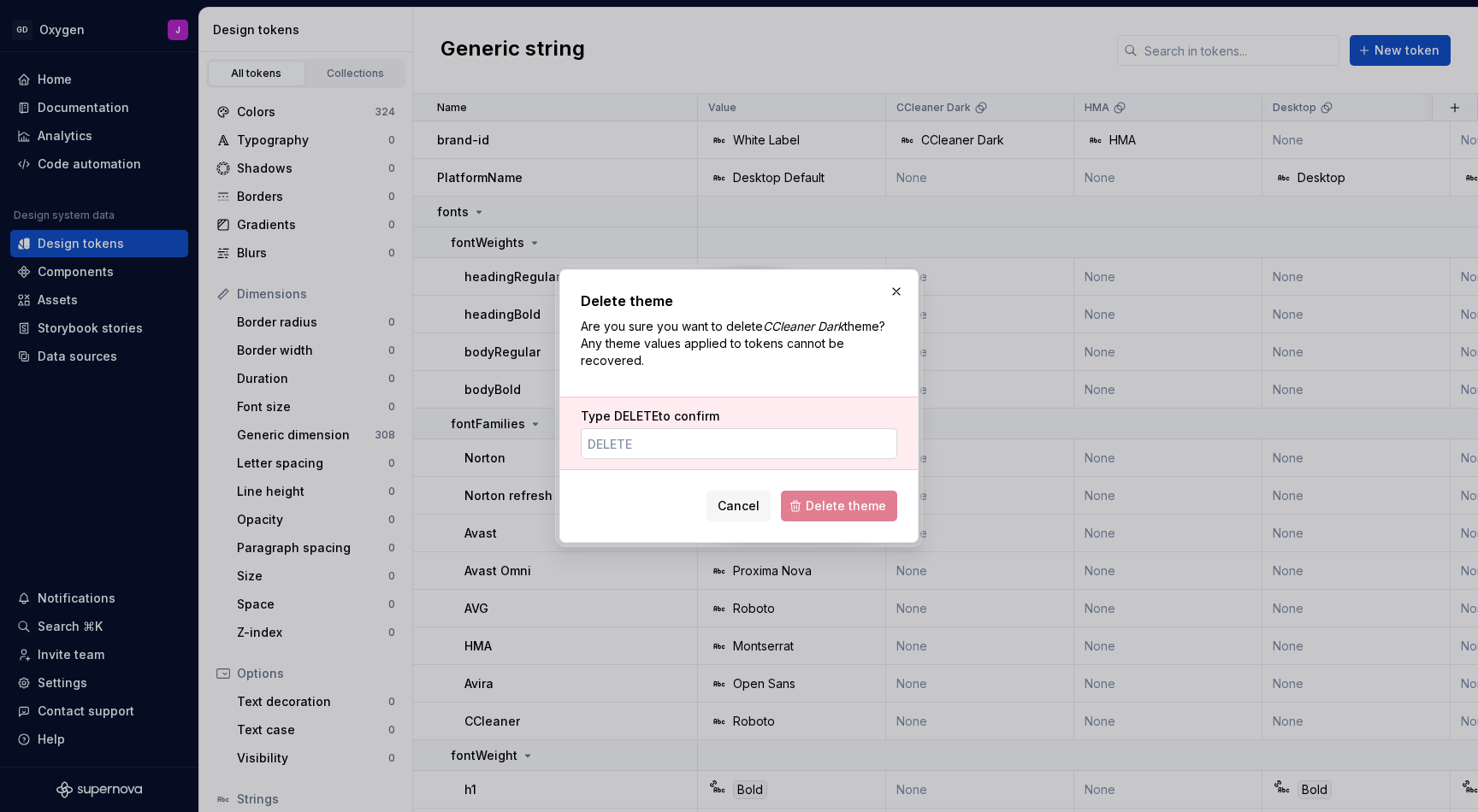
click at [787, 431] on input "Type DELETE to confirm" at bounding box center [739, 443] width 317 height 31
paste input "DELETE"
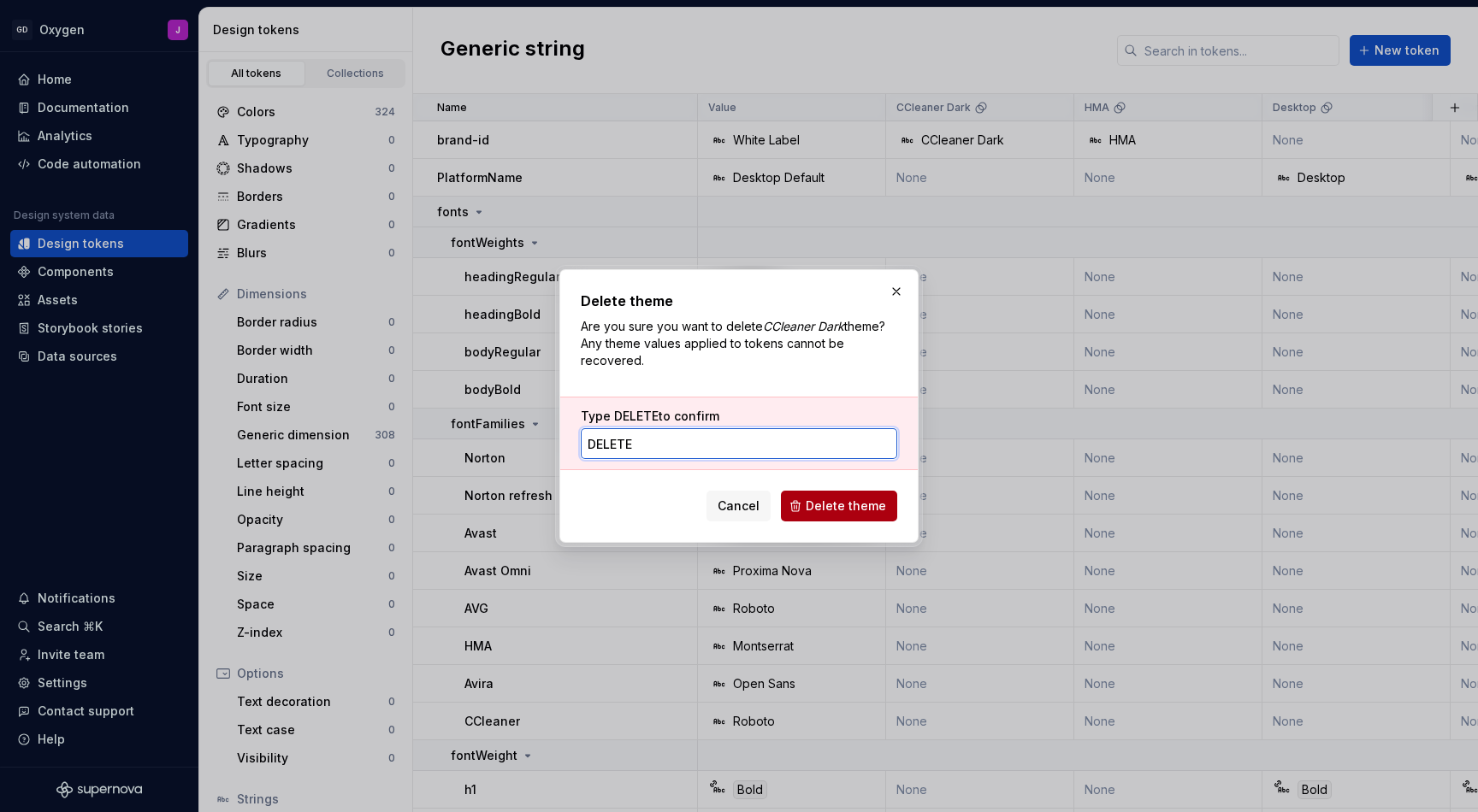
type input "DELETE"
click at [847, 500] on span "Delete theme" at bounding box center [846, 506] width 81 height 17
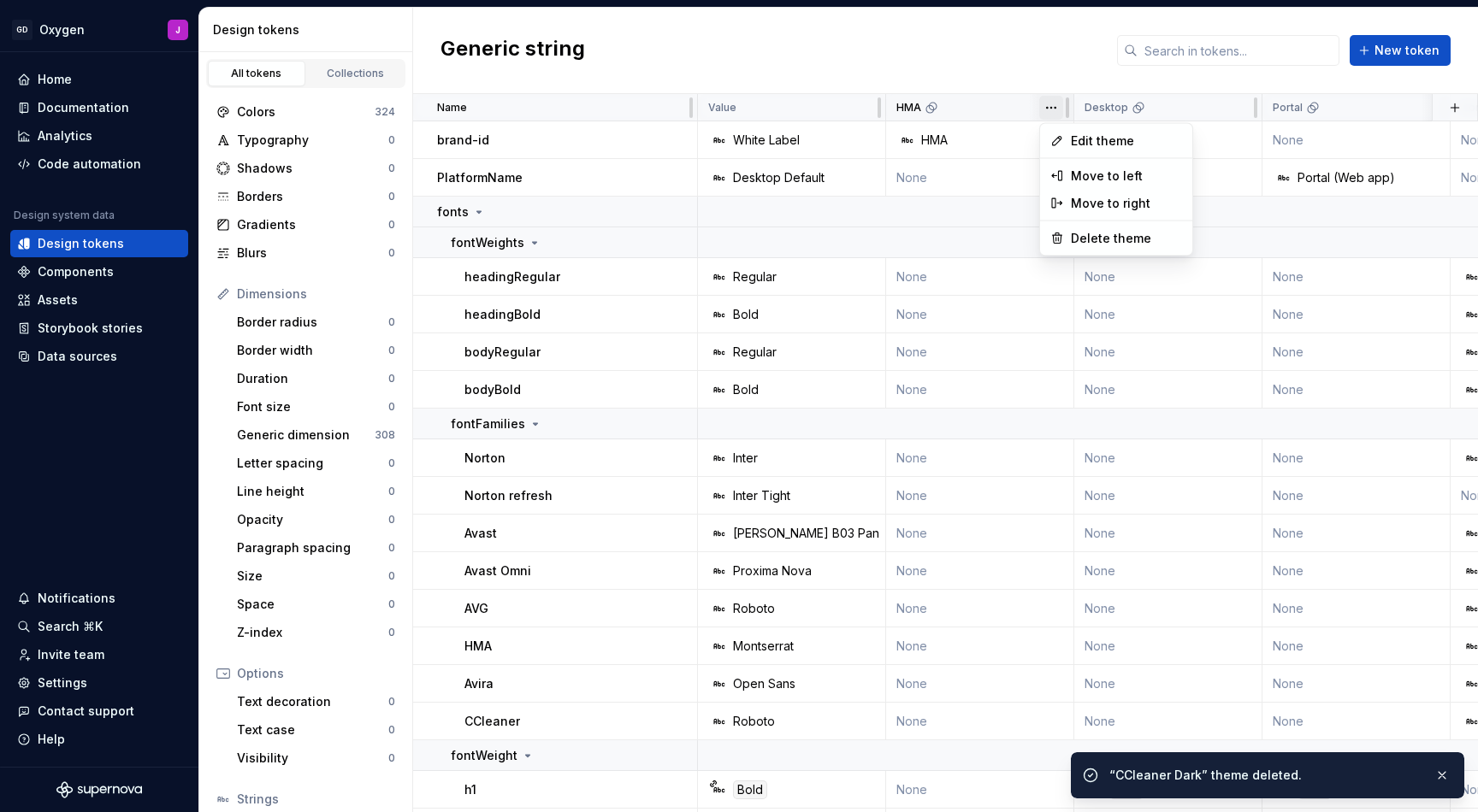
click at [1053, 102] on html "GD Oxygen J Home Documentation Analytics Code automation Design system data Des…" at bounding box center [739, 406] width 1478 height 812
click at [1086, 237] on span "Delete theme" at bounding box center [1127, 238] width 112 height 17
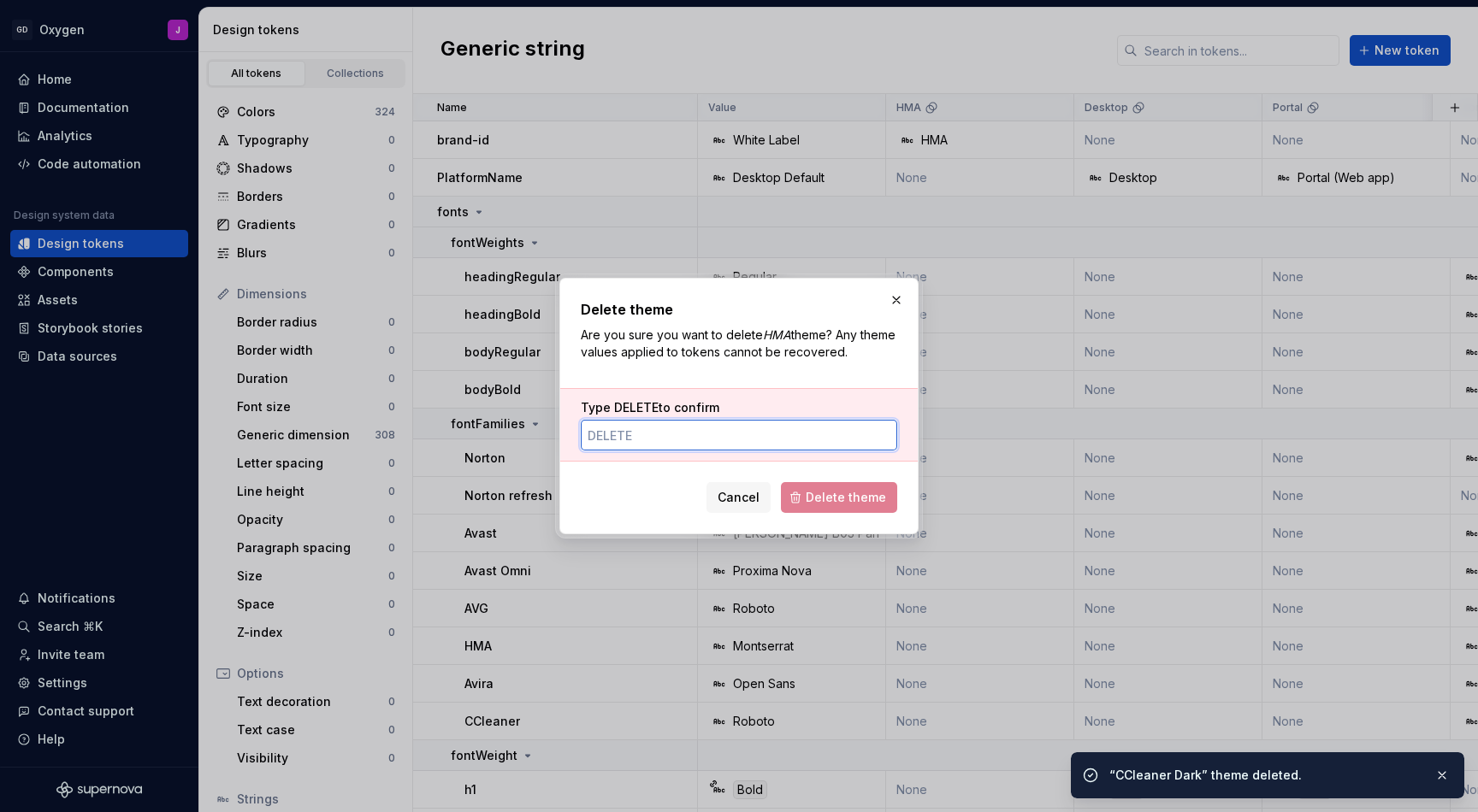
click at [812, 432] on input "Type DELETE to confirm" at bounding box center [739, 435] width 317 height 31
paste input "DELETE"
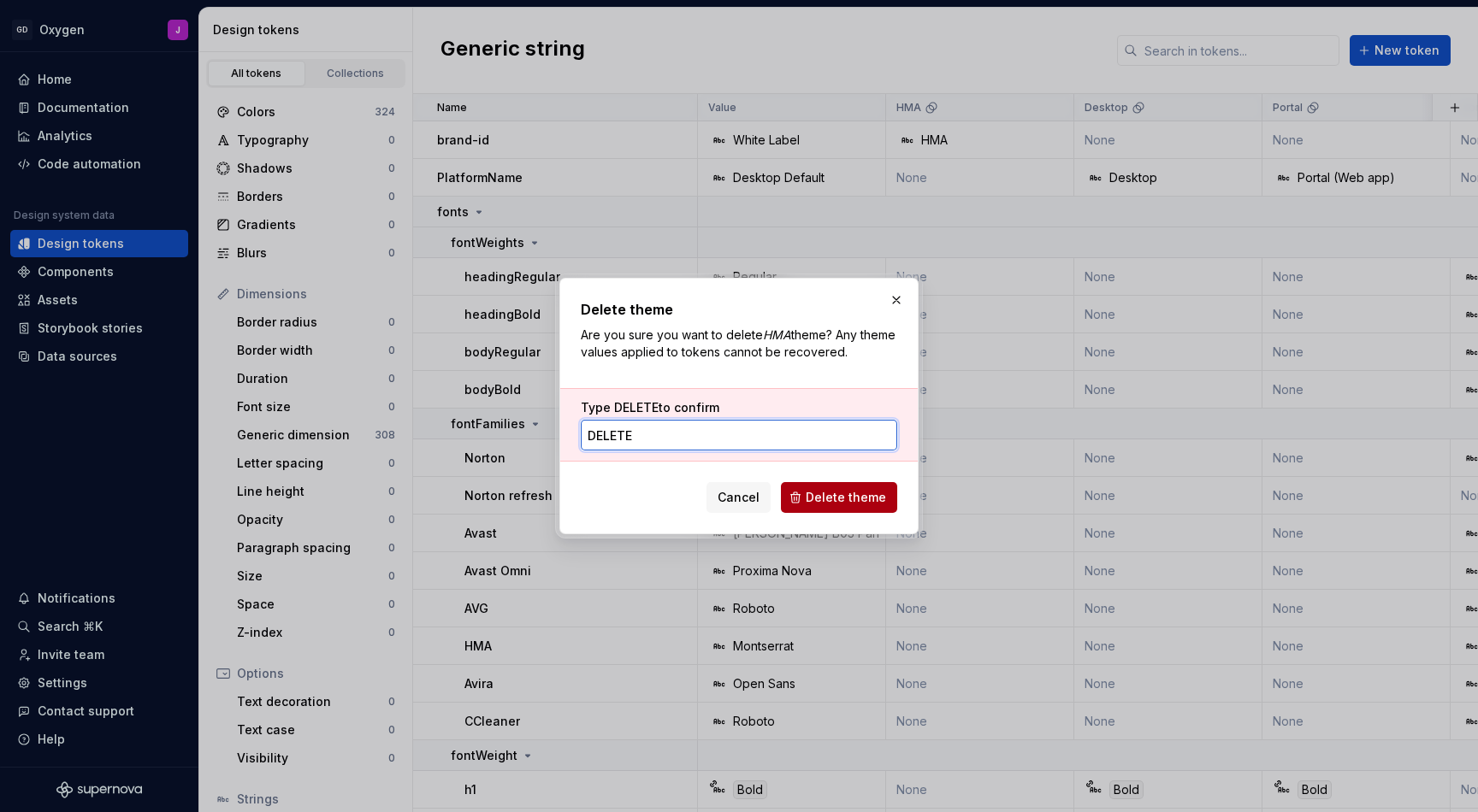
type input "DELETE"
click at [850, 497] on span "Delete theme" at bounding box center [846, 497] width 81 height 17
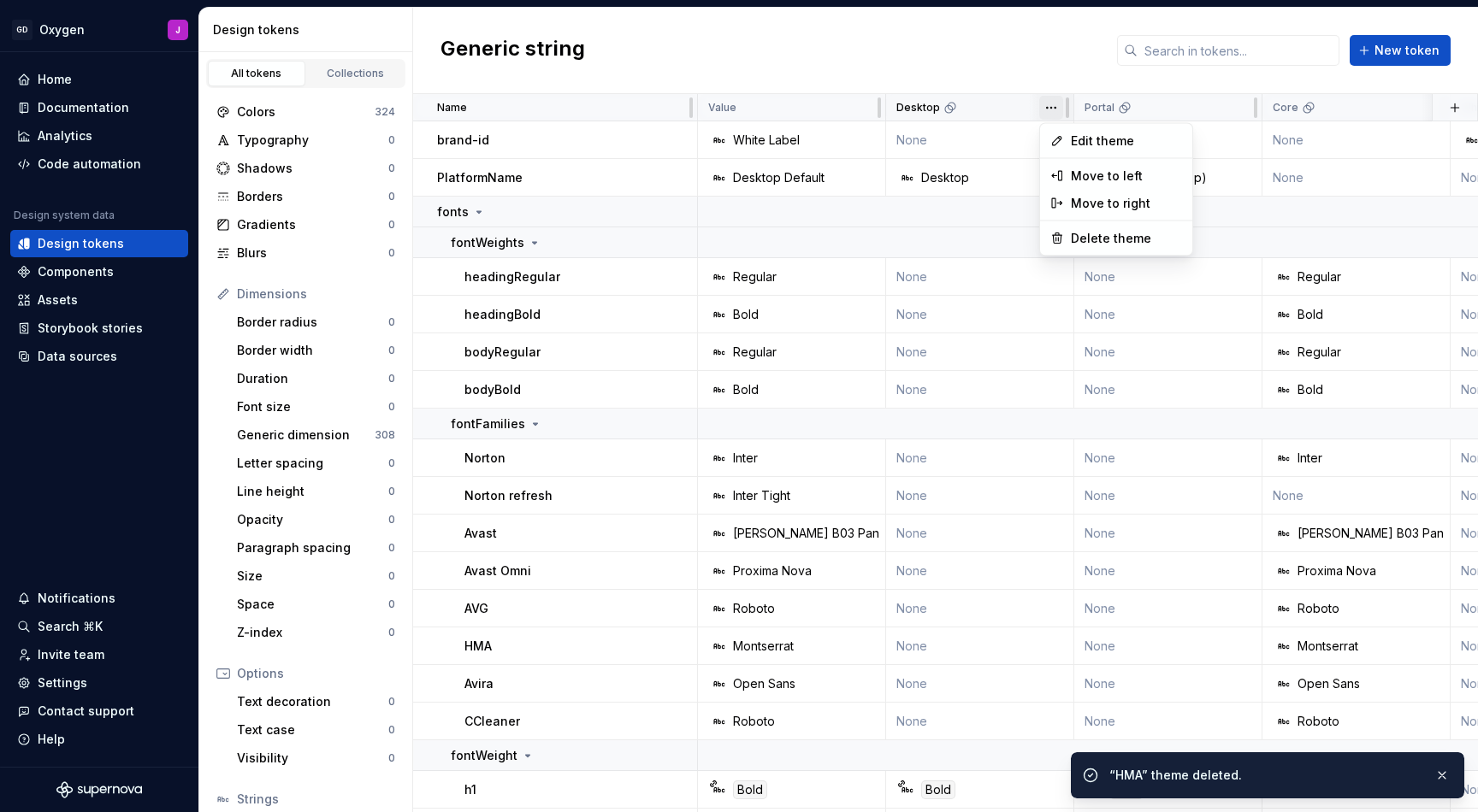
click at [1056, 101] on html "GD Oxygen J Home Documentation Analytics Code automation Design system data Des…" at bounding box center [739, 406] width 1478 height 812
click at [1089, 234] on span "Delete theme" at bounding box center [1128, 237] width 112 height 17
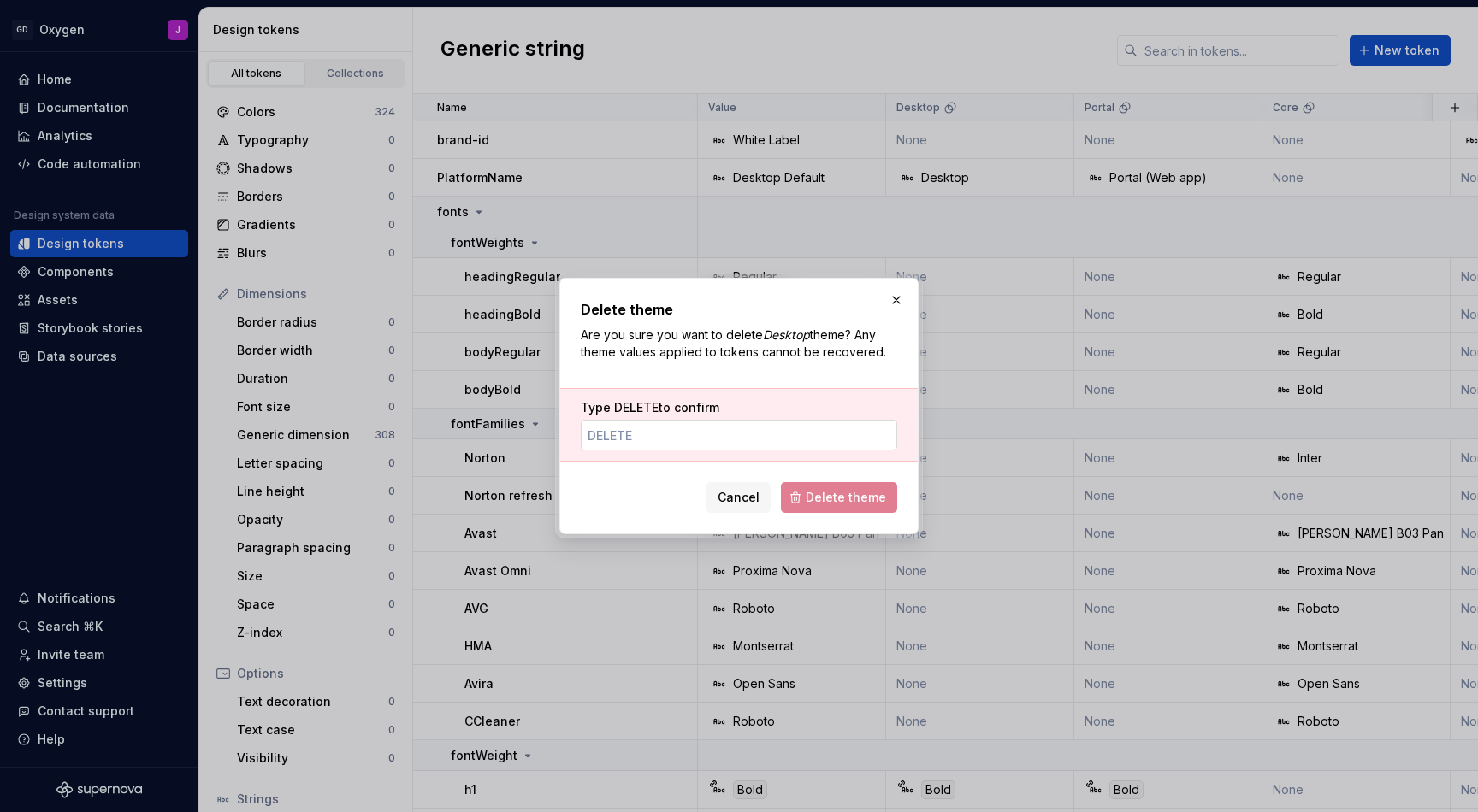
click at [820, 445] on input "Type DELETE to confirm" at bounding box center [739, 435] width 317 height 31
paste input "DELETE"
type input "DELETE"
click at [828, 486] on button "Delete theme" at bounding box center [839, 497] width 116 height 31
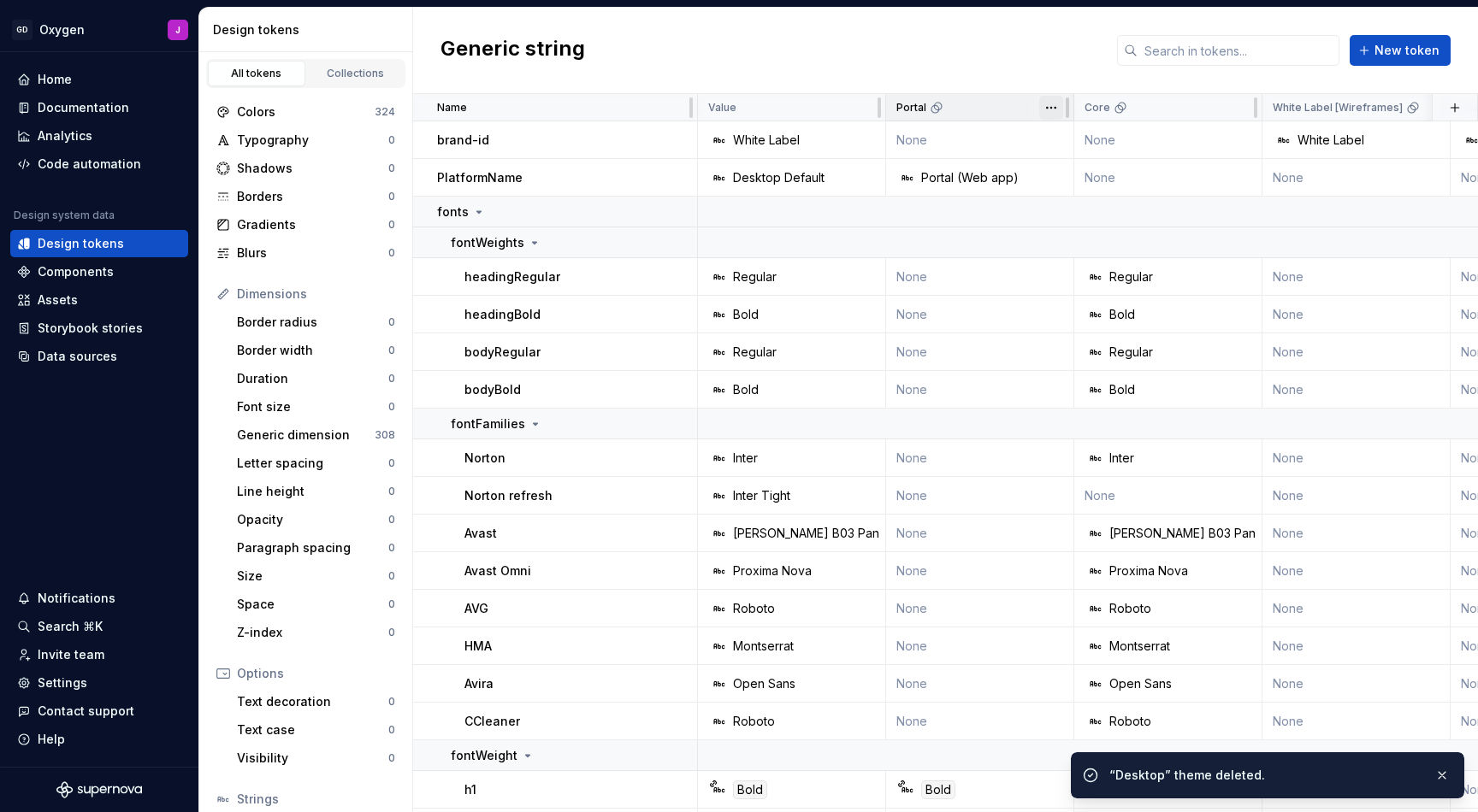
click at [1052, 107] on html "GD Oxygen J Home Documentation Analytics Code automation Design system data Des…" at bounding box center [739, 406] width 1478 height 812
click at [1082, 233] on span "Delete theme" at bounding box center [1127, 238] width 112 height 17
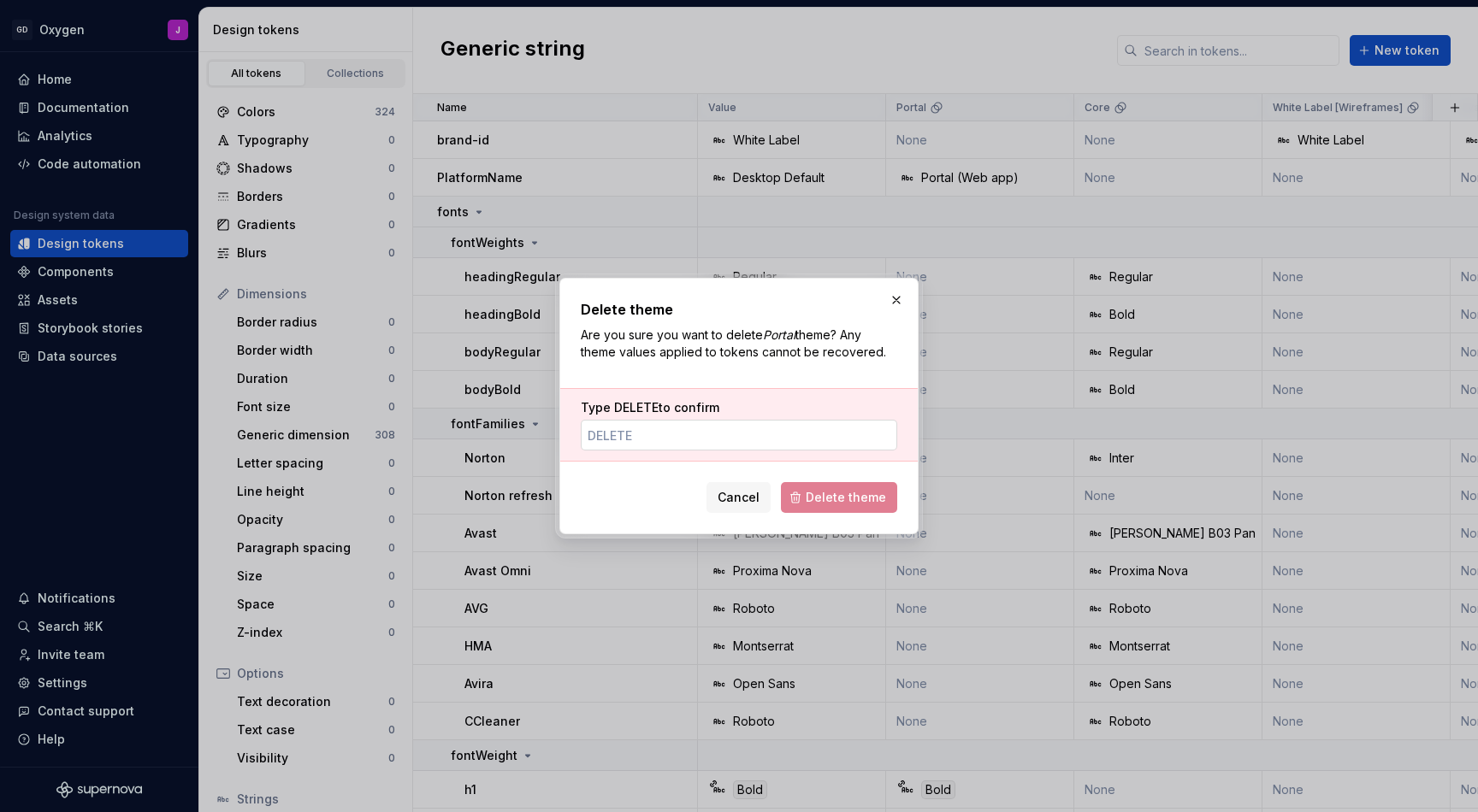
click at [797, 424] on input "Type DELETE to confirm" at bounding box center [739, 435] width 317 height 31
paste input "DELETE"
type input "DELETE"
click at [827, 502] on span "Delete theme" at bounding box center [846, 497] width 81 height 17
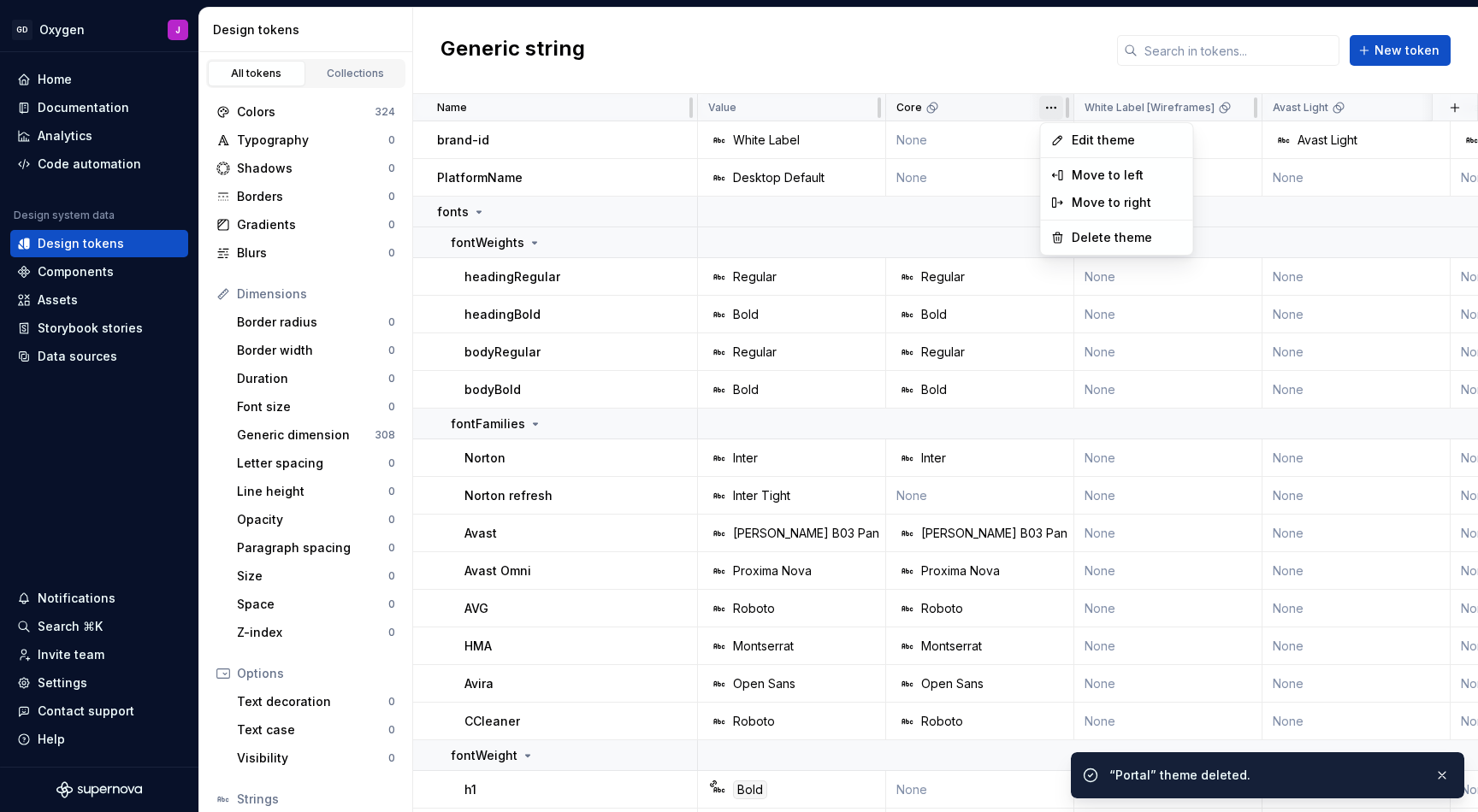
click at [1053, 107] on html "GD Oxygen J Home Documentation Analytics Code automation Design system data Des…" at bounding box center [739, 406] width 1478 height 812
click at [1090, 231] on span "Delete theme" at bounding box center [1127, 238] width 112 height 17
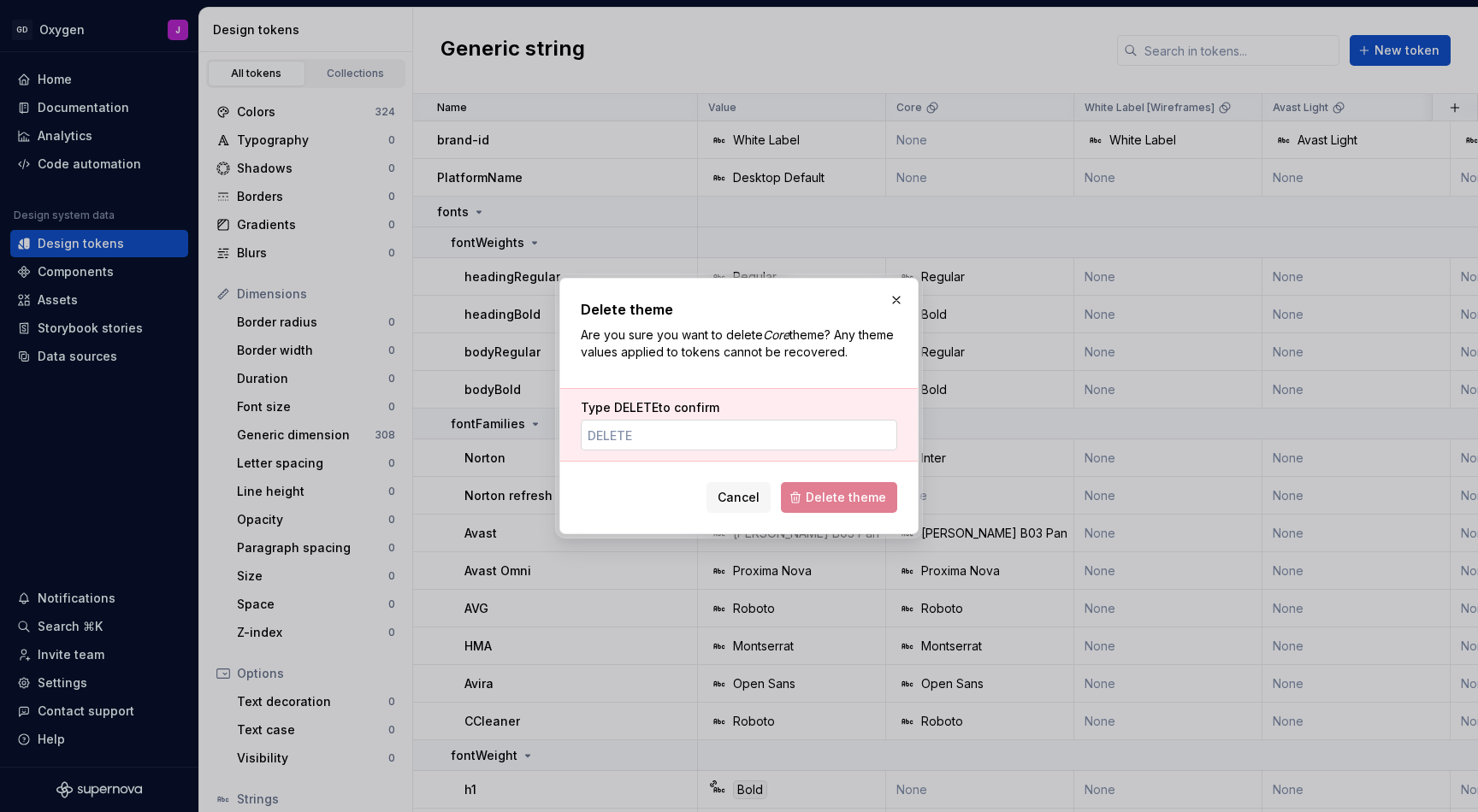
click at [842, 441] on input "Type DELETE to confirm" at bounding box center [739, 435] width 317 height 31
paste input "DELETE"
type input "DELETE"
click at [844, 501] on span "Delete theme" at bounding box center [846, 497] width 81 height 17
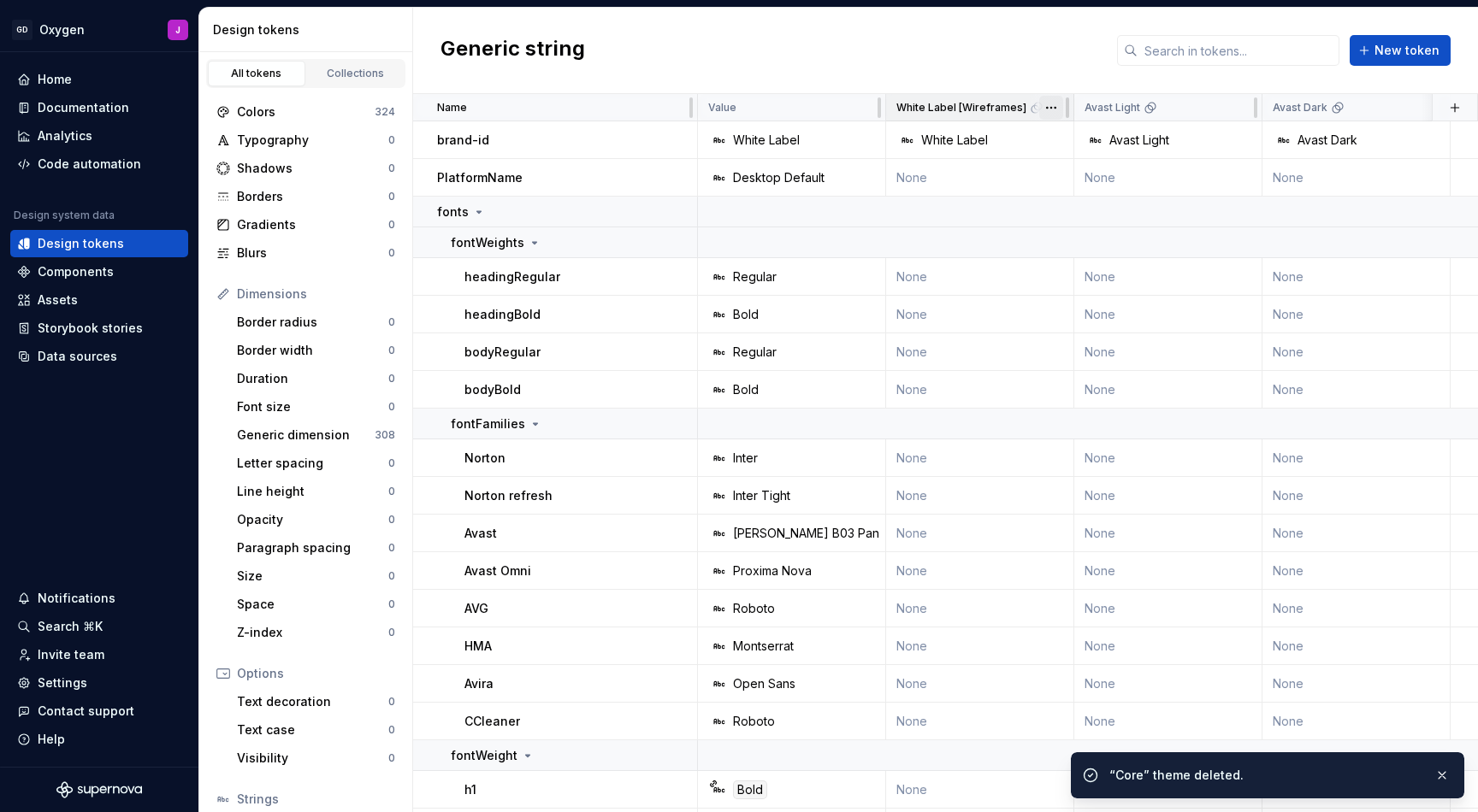
click at [1054, 105] on html "GD Oxygen J Home Documentation Analytics Code automation Design system data Des…" at bounding box center [739, 406] width 1478 height 812
click at [1085, 240] on span "Delete theme" at bounding box center [1127, 238] width 112 height 17
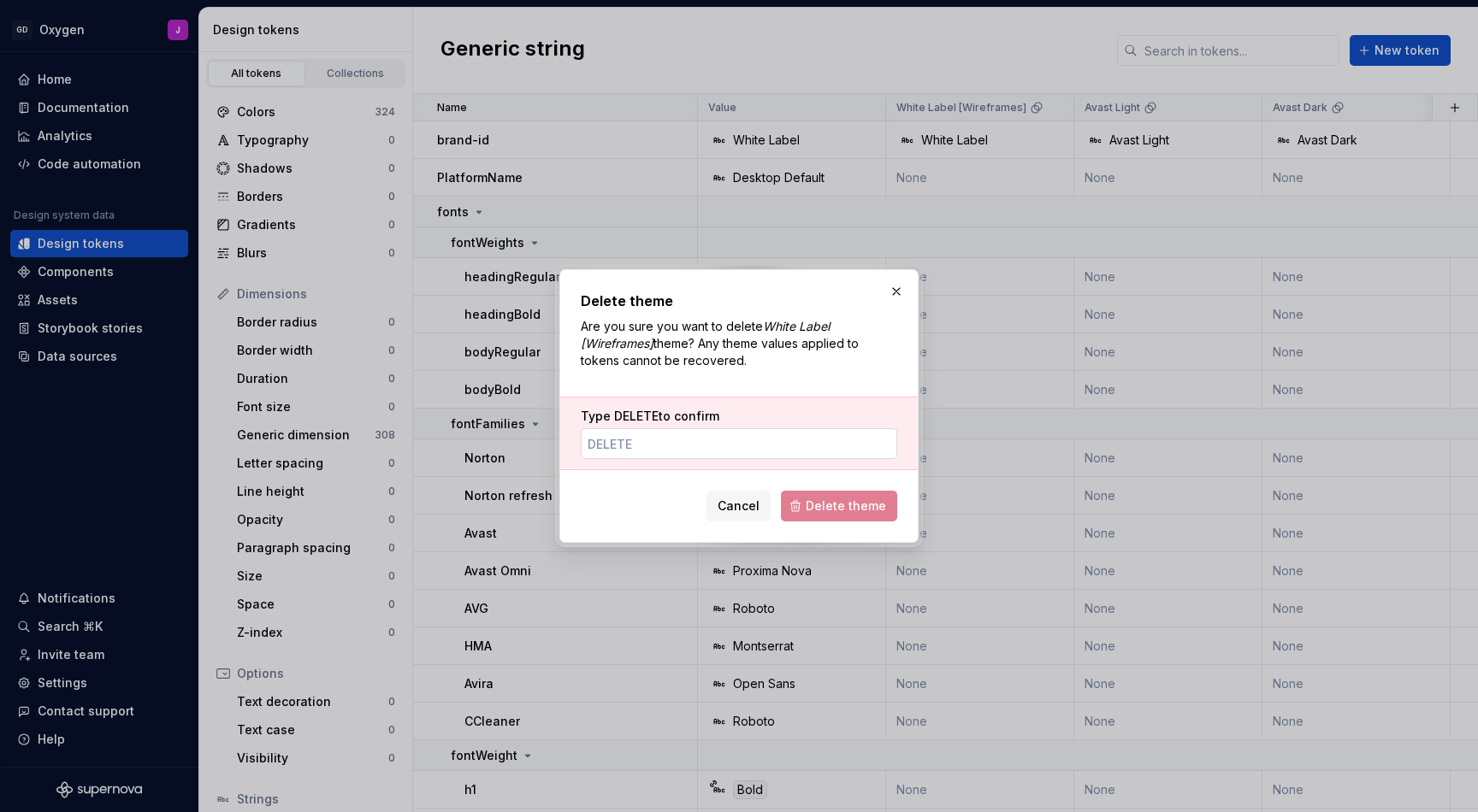
click at [792, 450] on input "Type DELETE to confirm" at bounding box center [739, 443] width 317 height 31
paste input "DELETE"
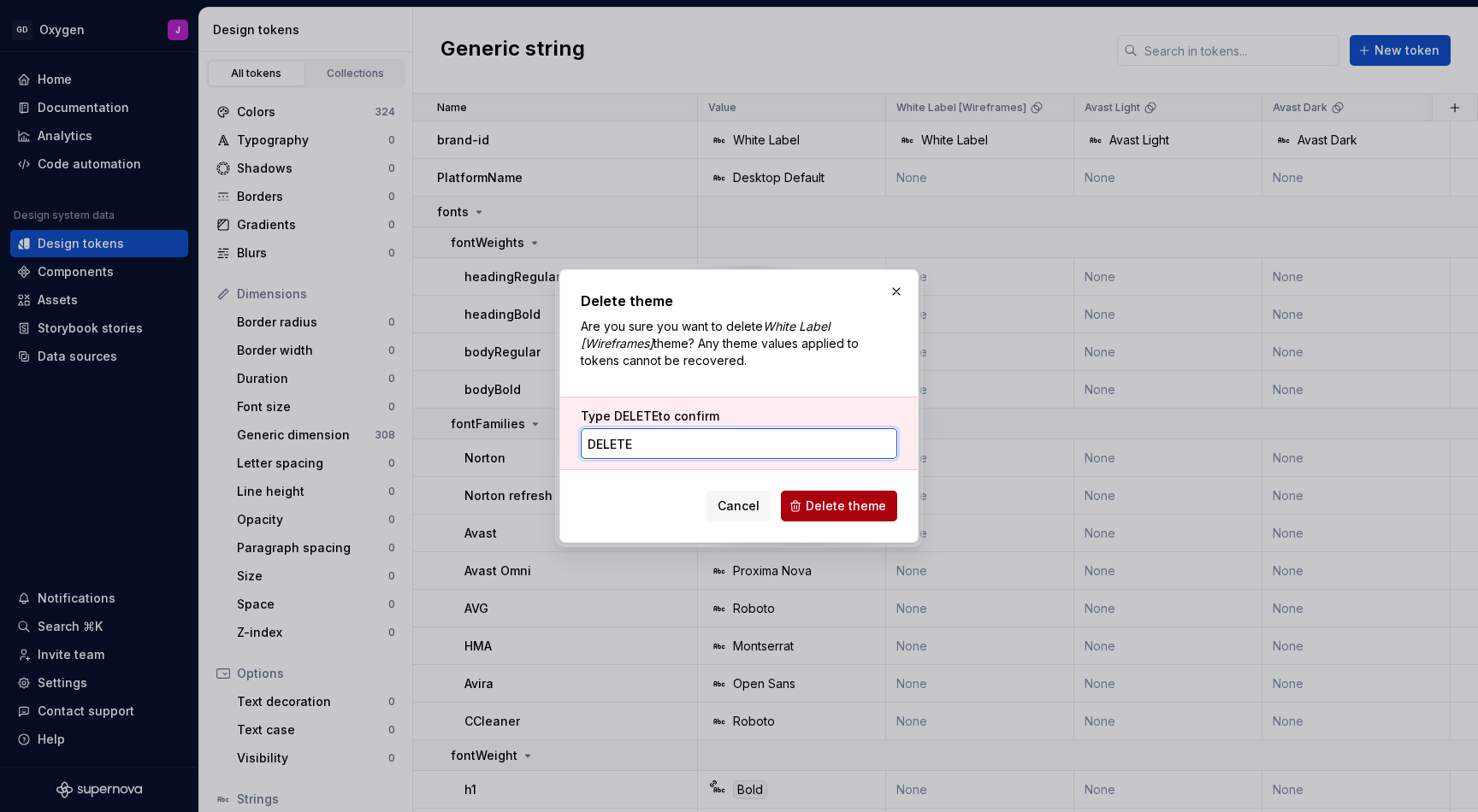
type input "DELETE"
click at [838, 514] on span "Delete theme" at bounding box center [846, 506] width 81 height 17
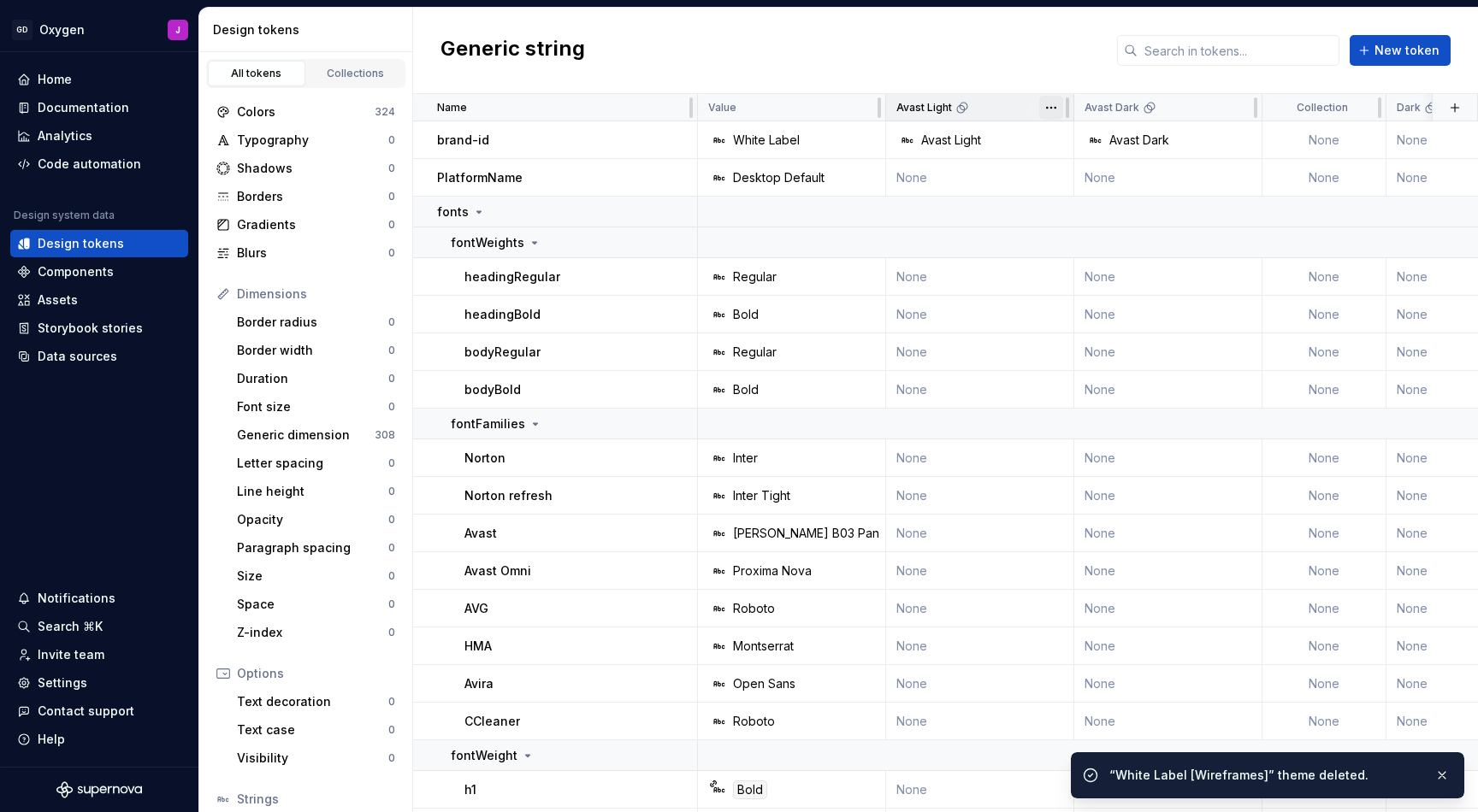
click at [1052, 111] on html "GD Oxygen J Home Documentation Analytics Code automation Design system data Des…" at bounding box center [739, 406] width 1478 height 812
click at [1089, 232] on span "Delete theme" at bounding box center [1127, 238] width 112 height 17
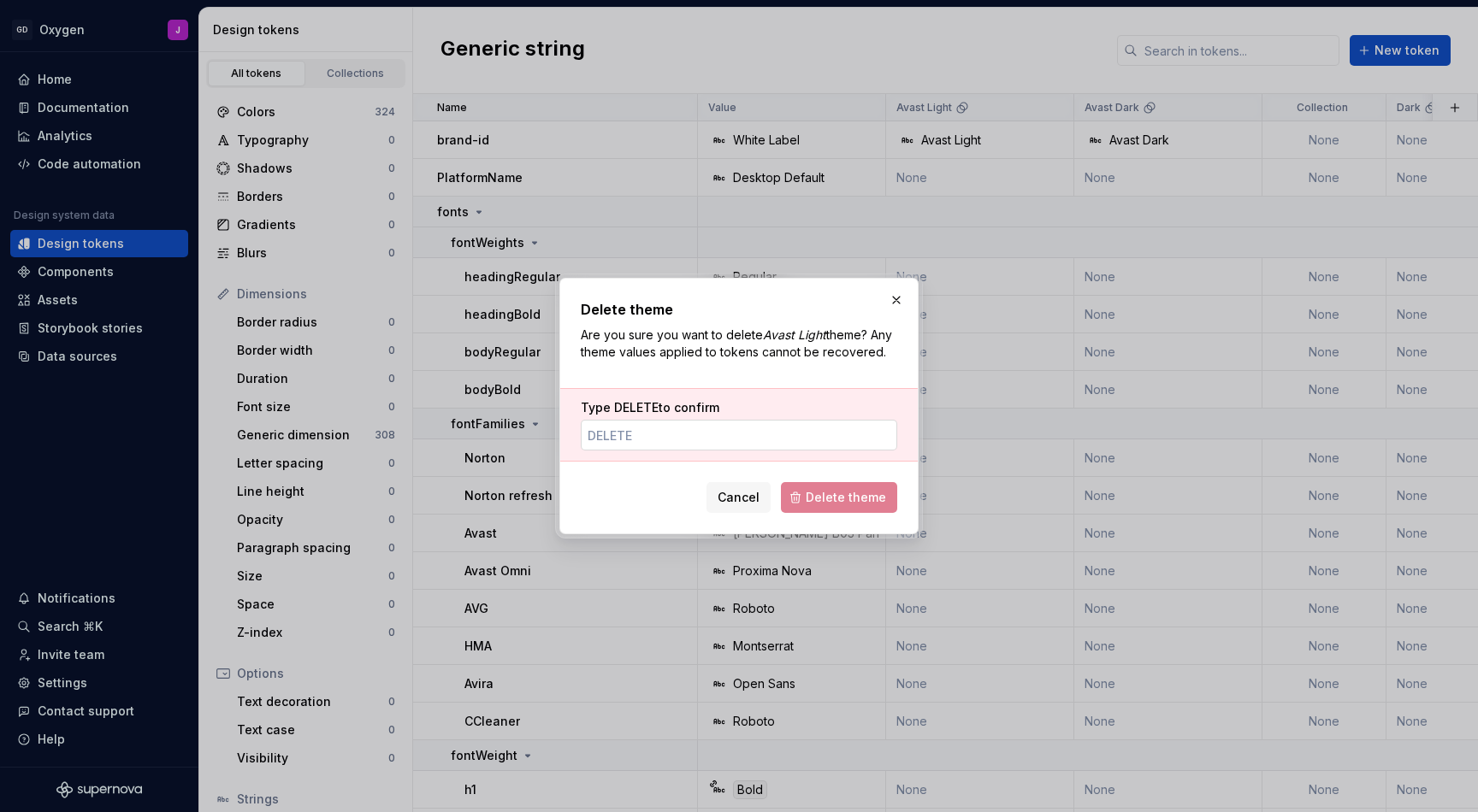
click at [791, 440] on input "Type DELETE to confirm" at bounding box center [739, 435] width 317 height 31
paste input "DELETE"
type input "DELETE"
click at [836, 491] on span "Delete theme" at bounding box center [846, 497] width 81 height 17
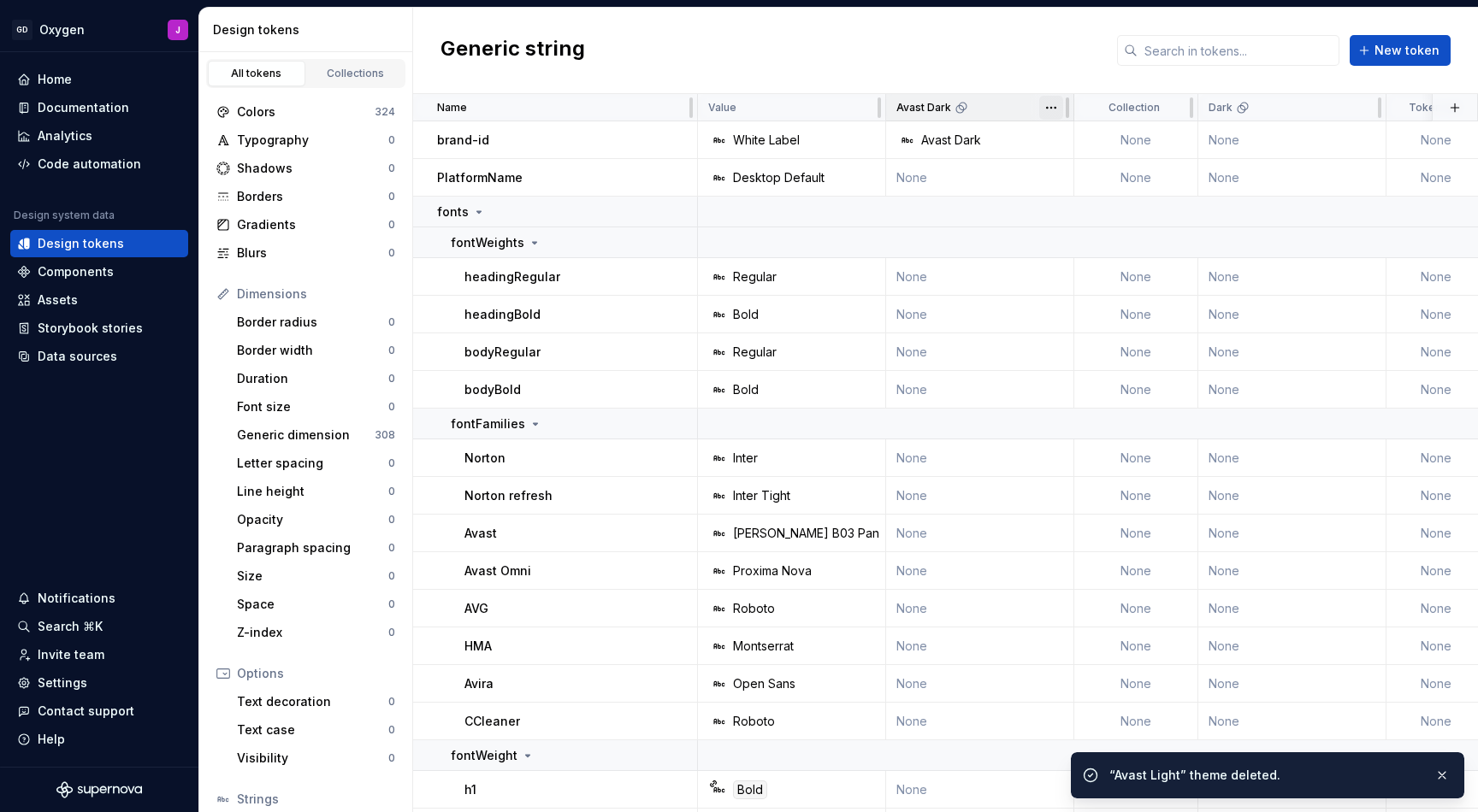
click at [1052, 111] on html "GD Oxygen J Home Documentation Analytics Code automation Design system data Des…" at bounding box center [739, 406] width 1478 height 812
click at [1100, 229] on div "Delete theme" at bounding box center [1116, 238] width 145 height 27
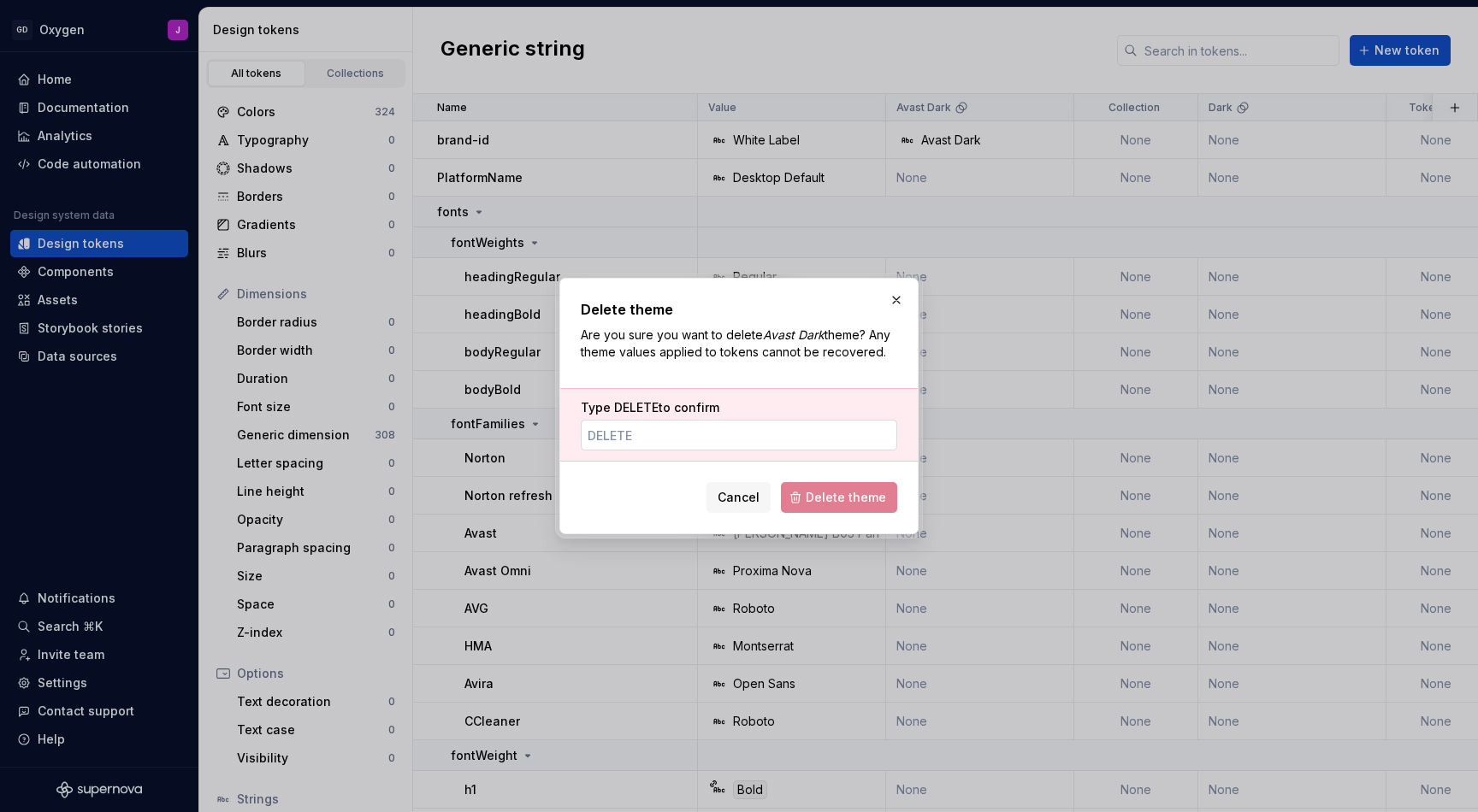
click at [809, 425] on input "Type DELETE to confirm" at bounding box center [739, 435] width 317 height 31
paste input "DELETE"
type input "DELETE"
click at [842, 498] on span "Delete theme" at bounding box center [846, 497] width 81 height 17
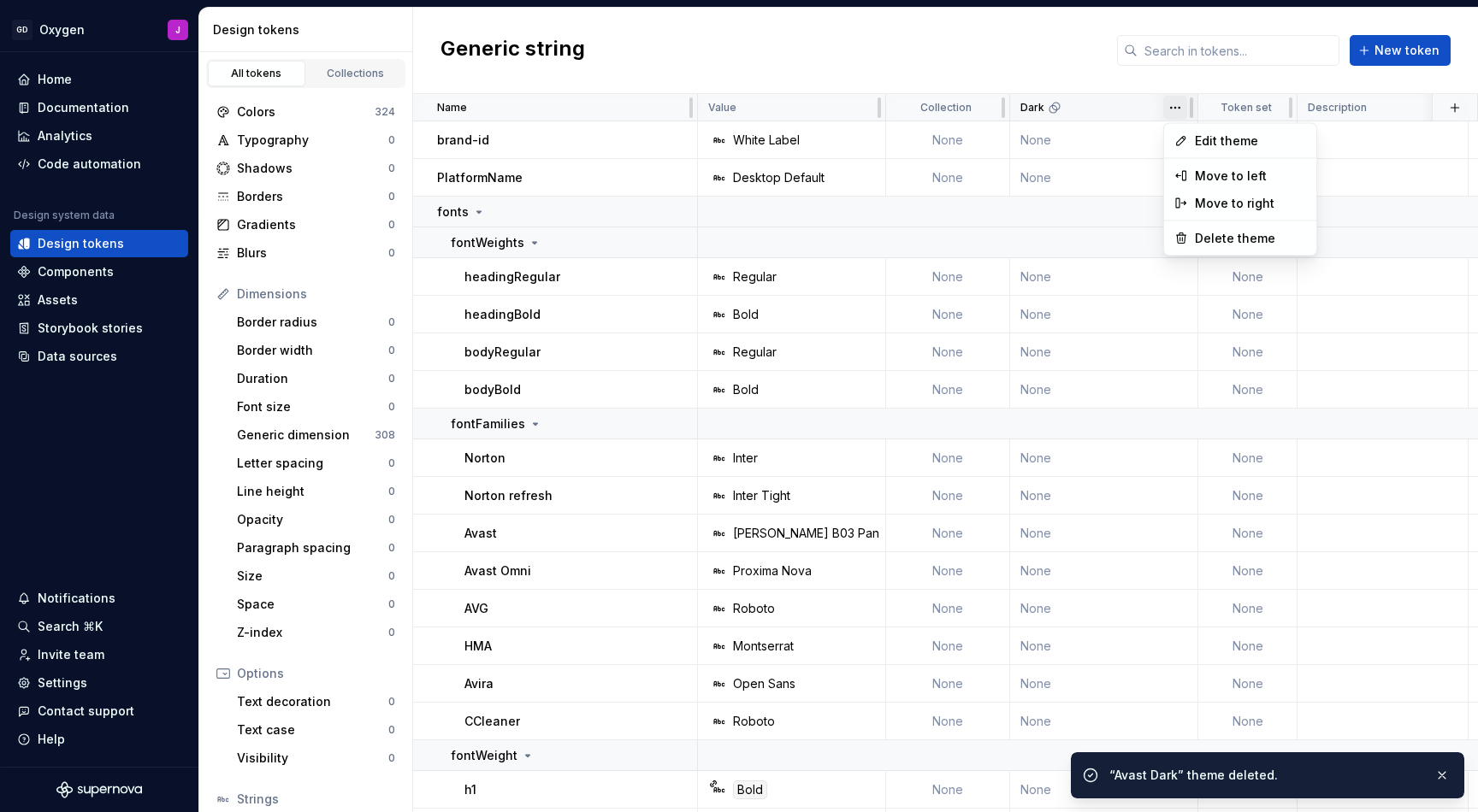
click at [1174, 108] on html "GD Oxygen J Home Documentation Analytics Code automation Design system data Des…" at bounding box center [739, 406] width 1478 height 812
click at [1206, 235] on span "Delete theme" at bounding box center [1251, 238] width 112 height 17
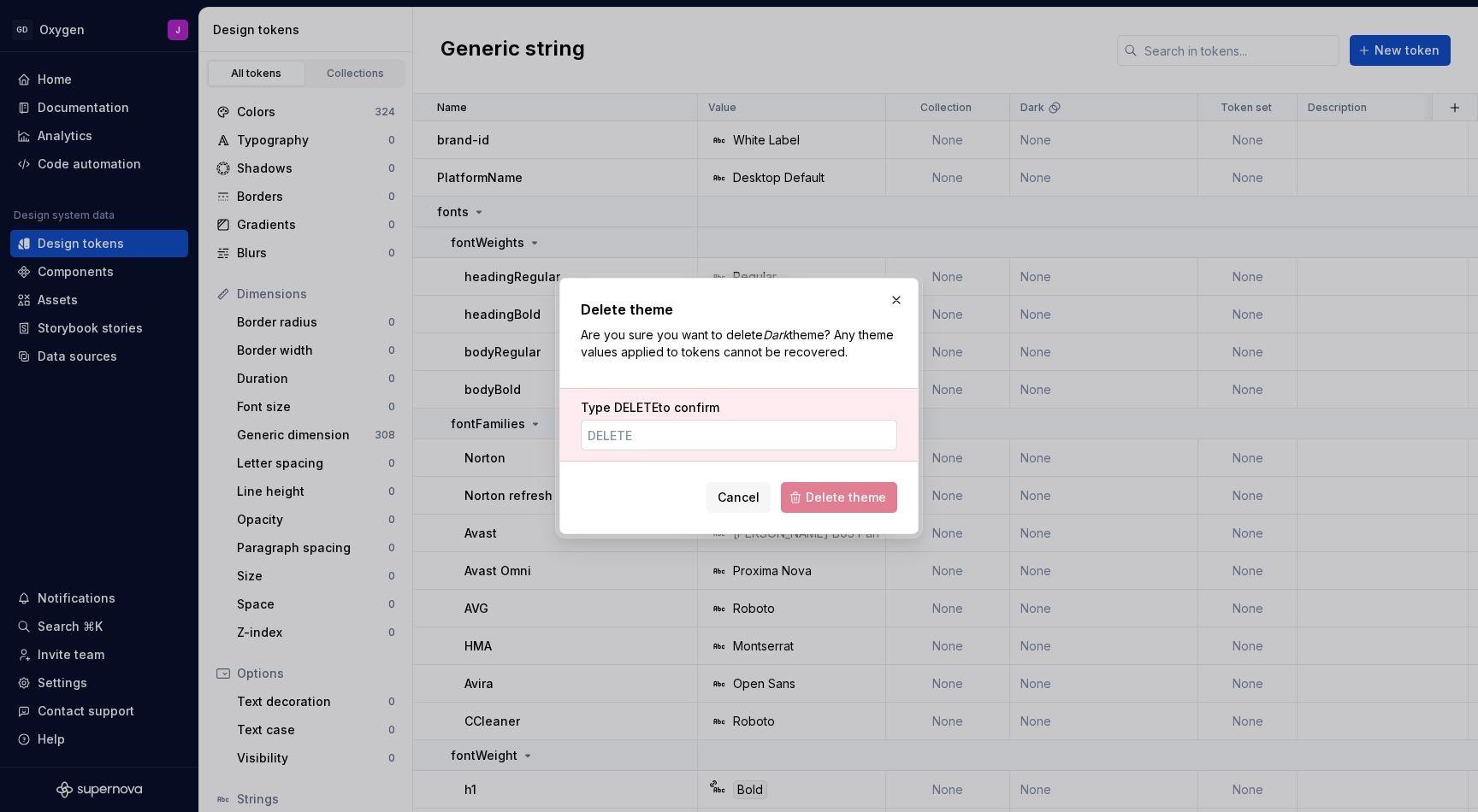
click at [824, 441] on input "Type DELETE to confirm" at bounding box center [739, 435] width 317 height 31
paste input "DELETE"
type input "DELETE"
click at [843, 491] on span "Delete theme" at bounding box center [846, 497] width 81 height 17
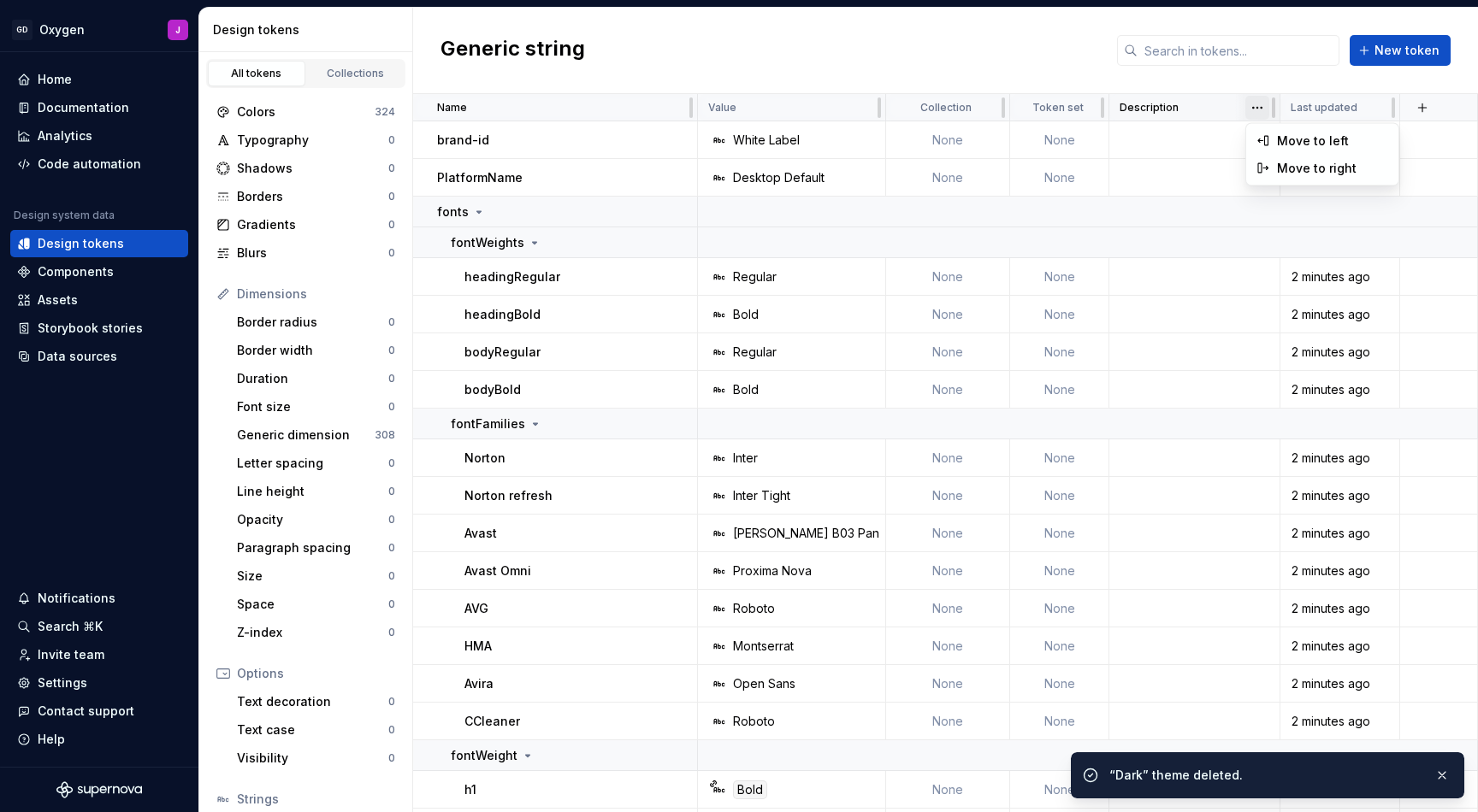
click at [1253, 114] on html "GD Oxygen J Home Documentation Analytics Code automation Design system data Des…" at bounding box center [739, 406] width 1478 height 812
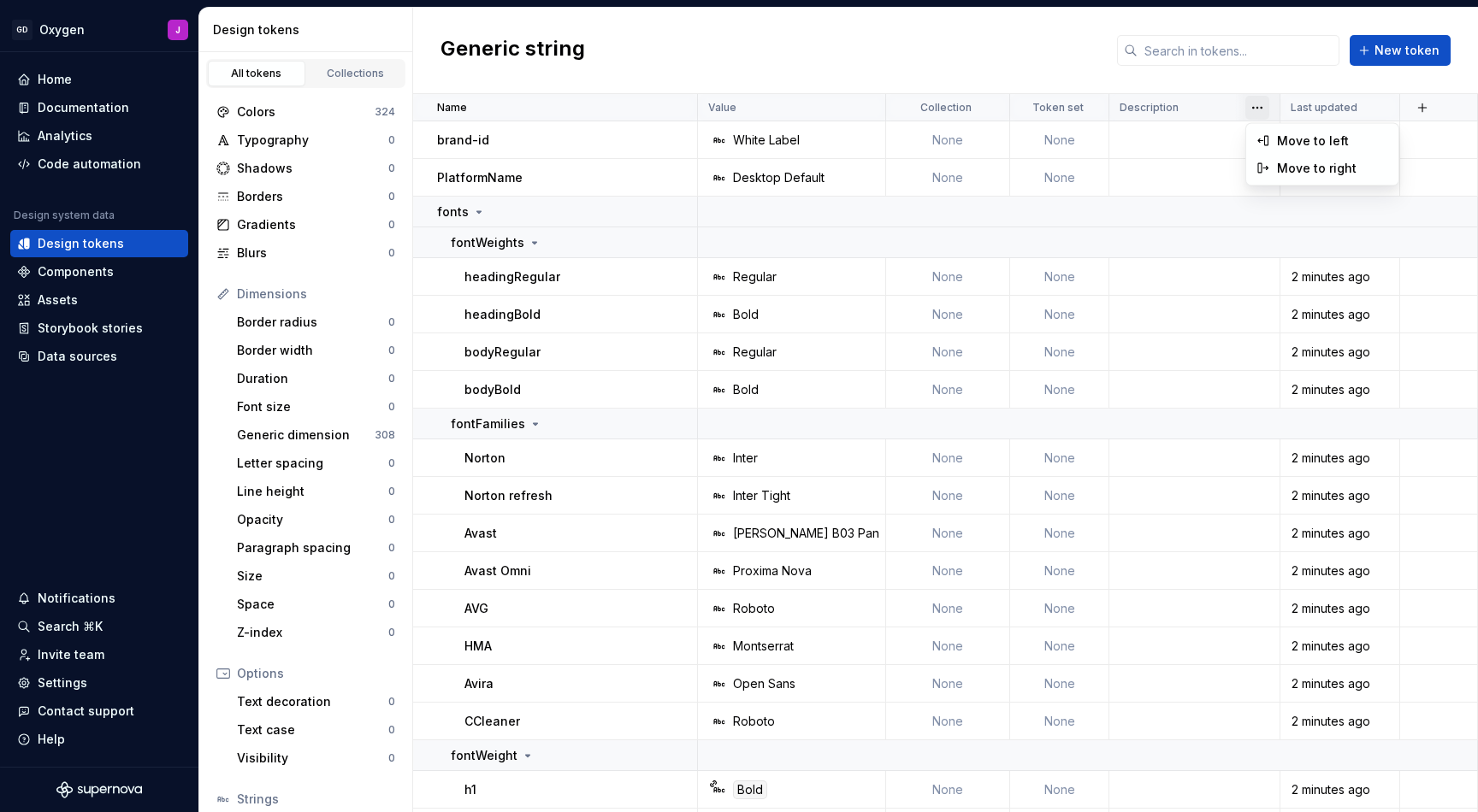
click at [943, 73] on html "GD Oxygen J Home Documentation Analytics Code automation Design system data Des…" at bounding box center [739, 406] width 1478 height 812
click at [862, 115] on html "GD Oxygen J Home Documentation Analytics Code automation Design system data Des…" at bounding box center [739, 406] width 1478 height 812
click at [791, 79] on html "GD Oxygen J Home Documentation Analytics Code automation Design system data Des…" at bounding box center [739, 406] width 1478 height 812
click at [296, 109] on div "Colors" at bounding box center [306, 111] width 138 height 17
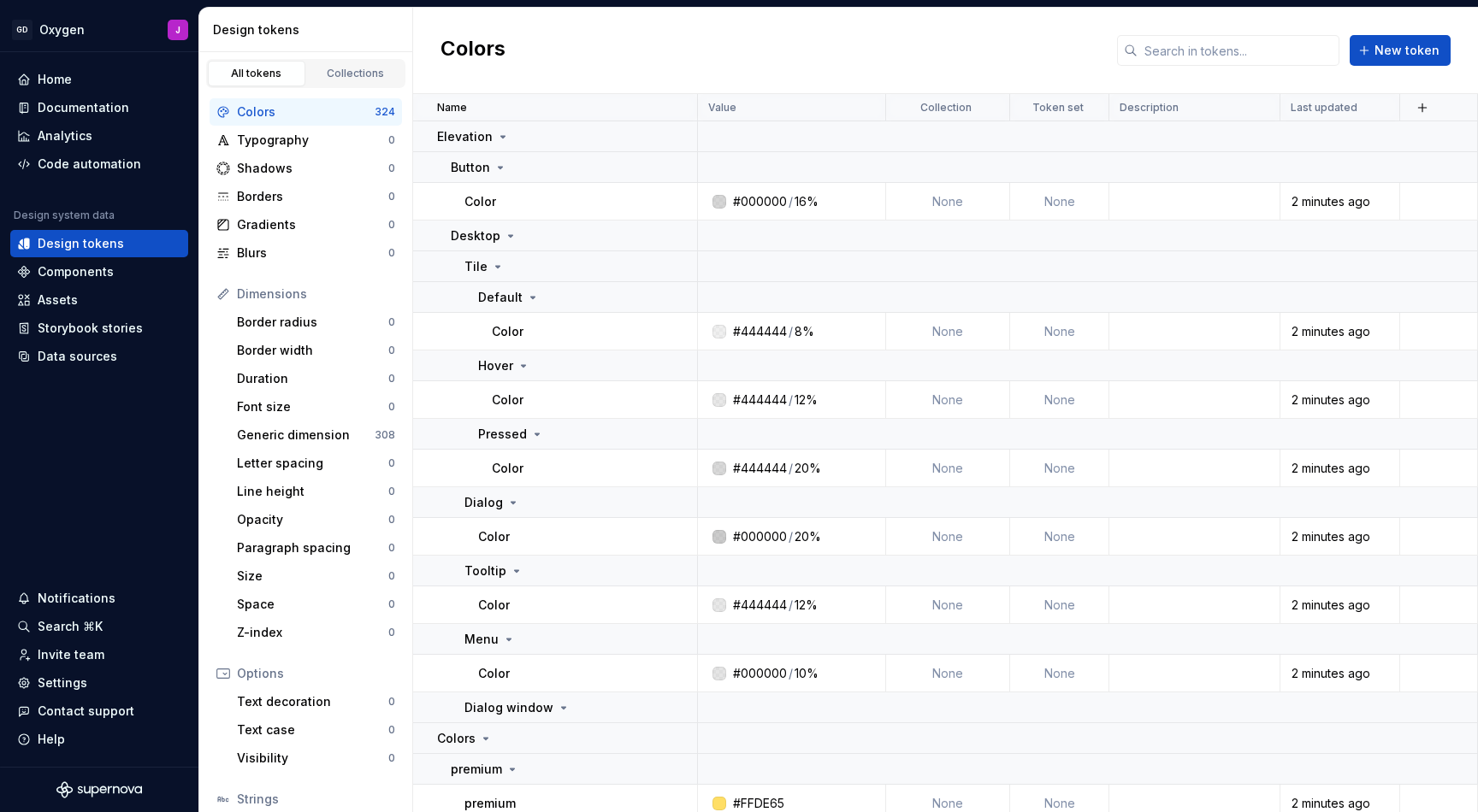
scroll to position [79, 0]
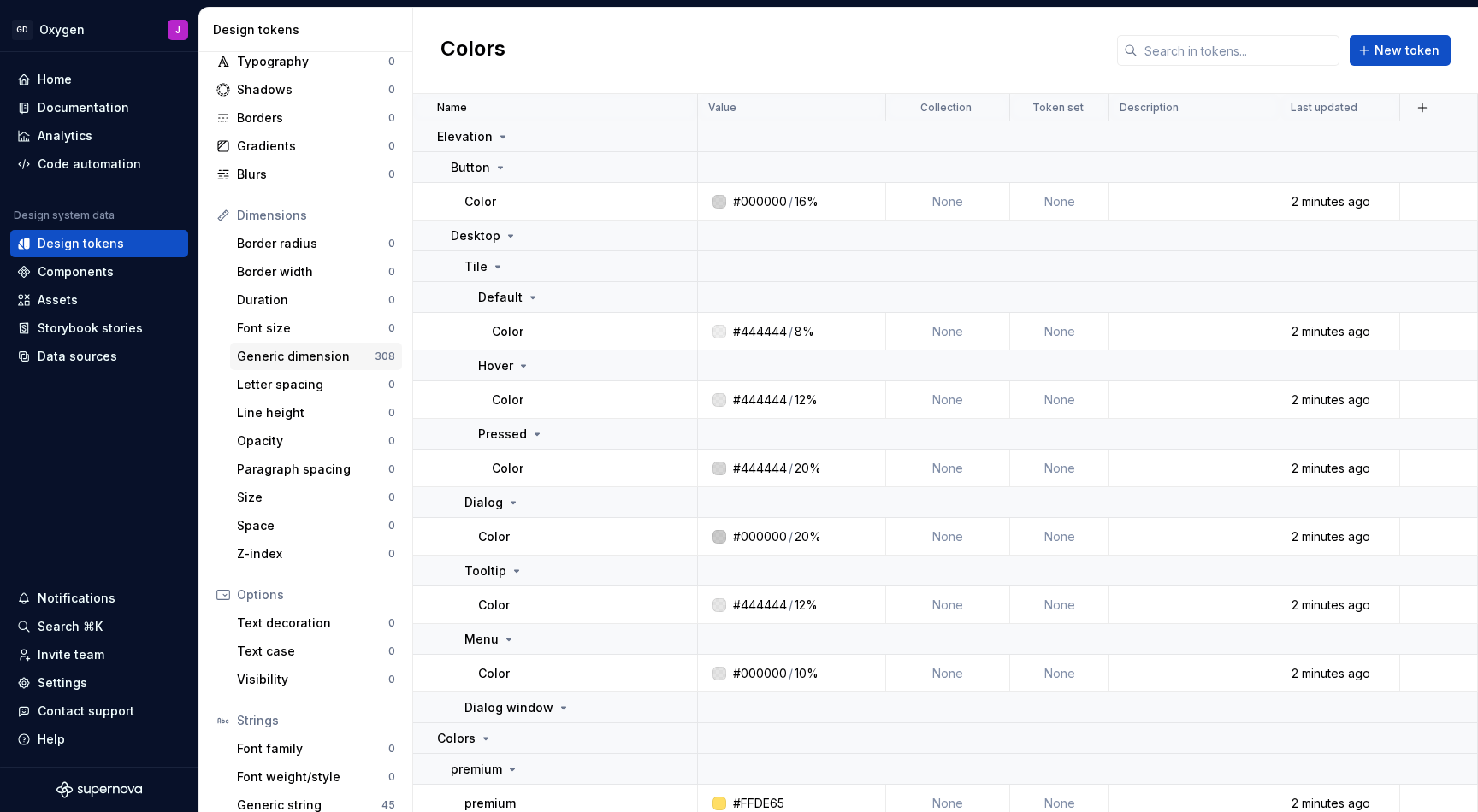
click at [289, 355] on div "Generic dimension" at bounding box center [306, 356] width 138 height 17
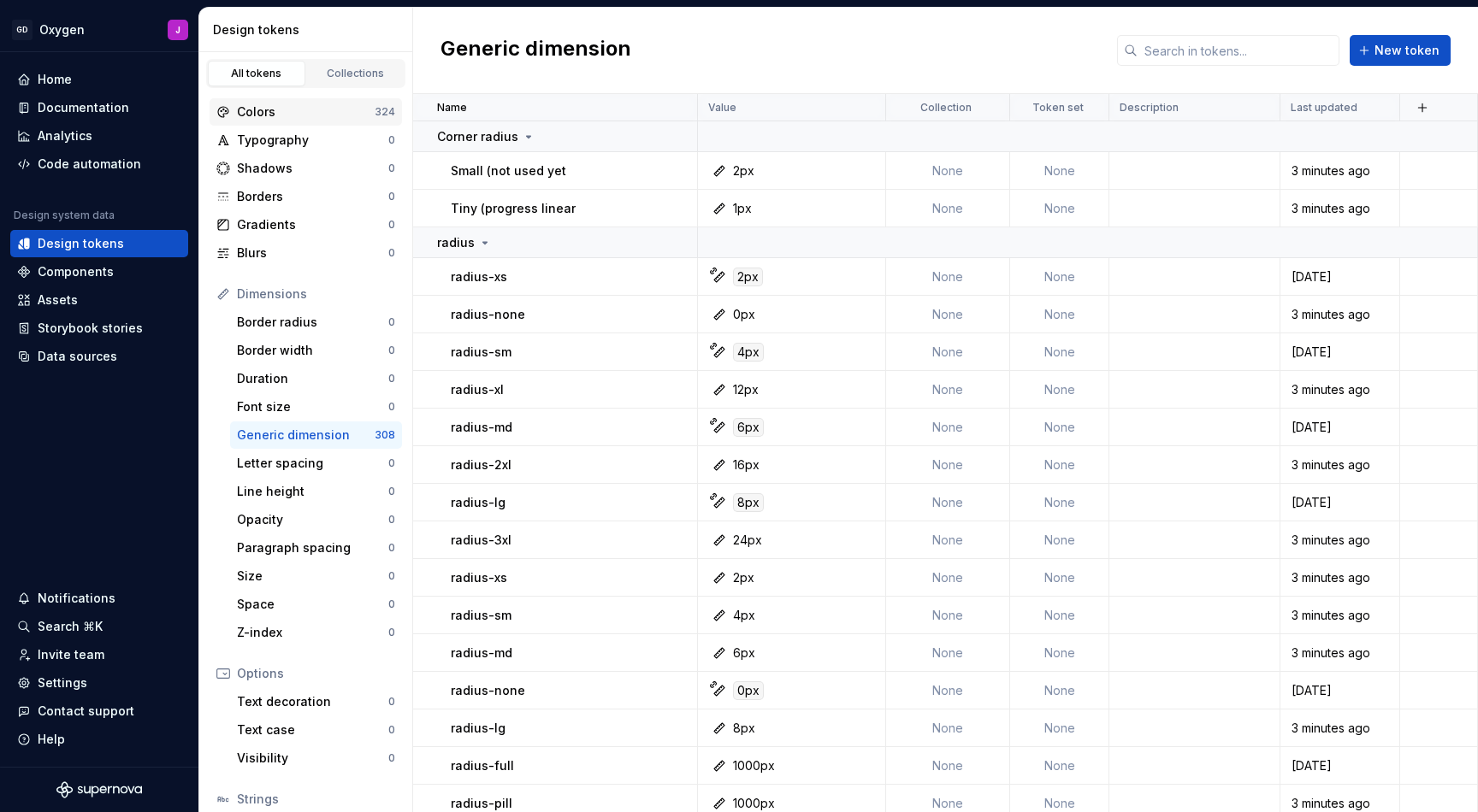
click at [262, 109] on div "Colors" at bounding box center [306, 111] width 138 height 17
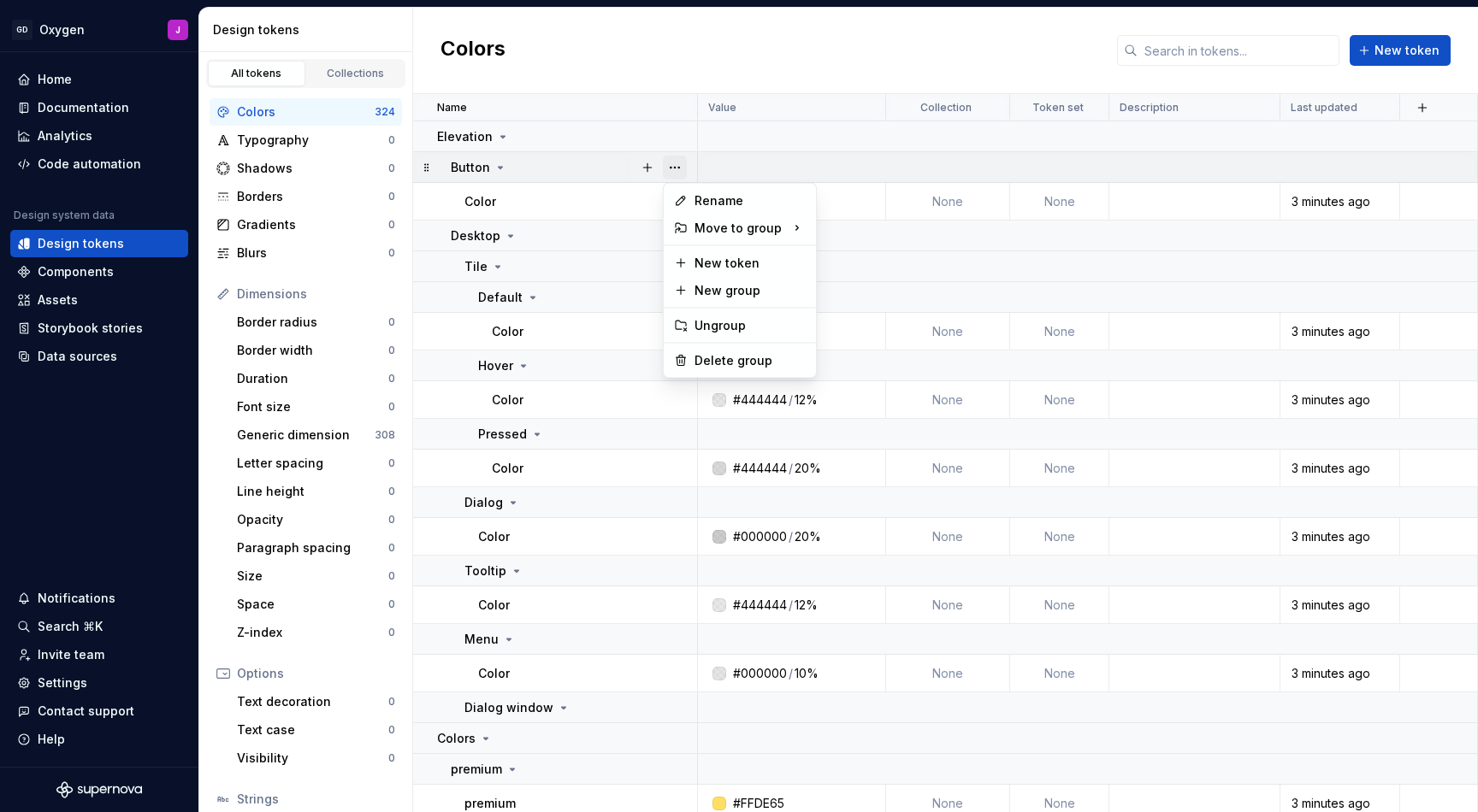
click at [675, 164] on button "button" at bounding box center [674, 167] width 24 height 24
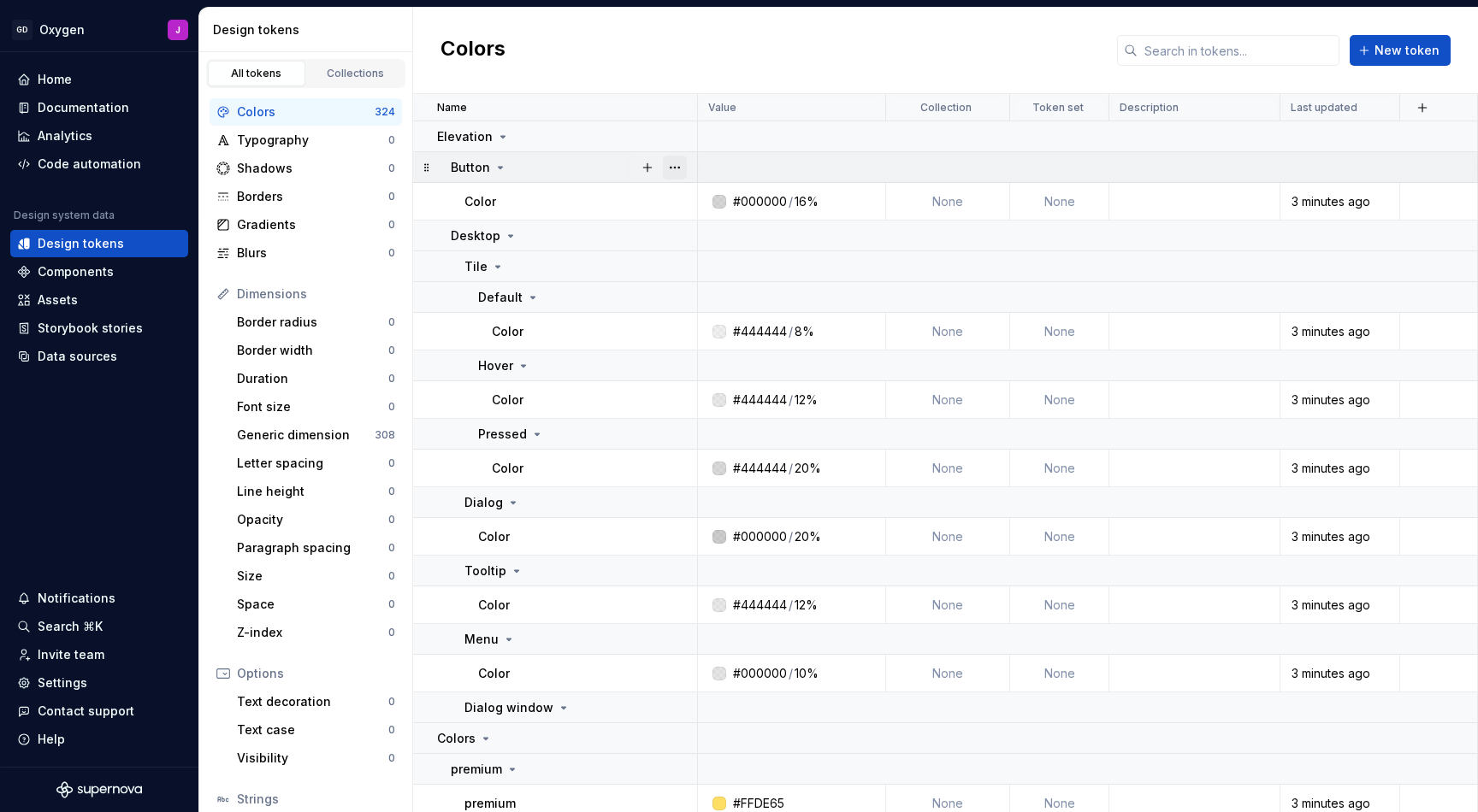
click at [679, 166] on button "button" at bounding box center [674, 167] width 24 height 24
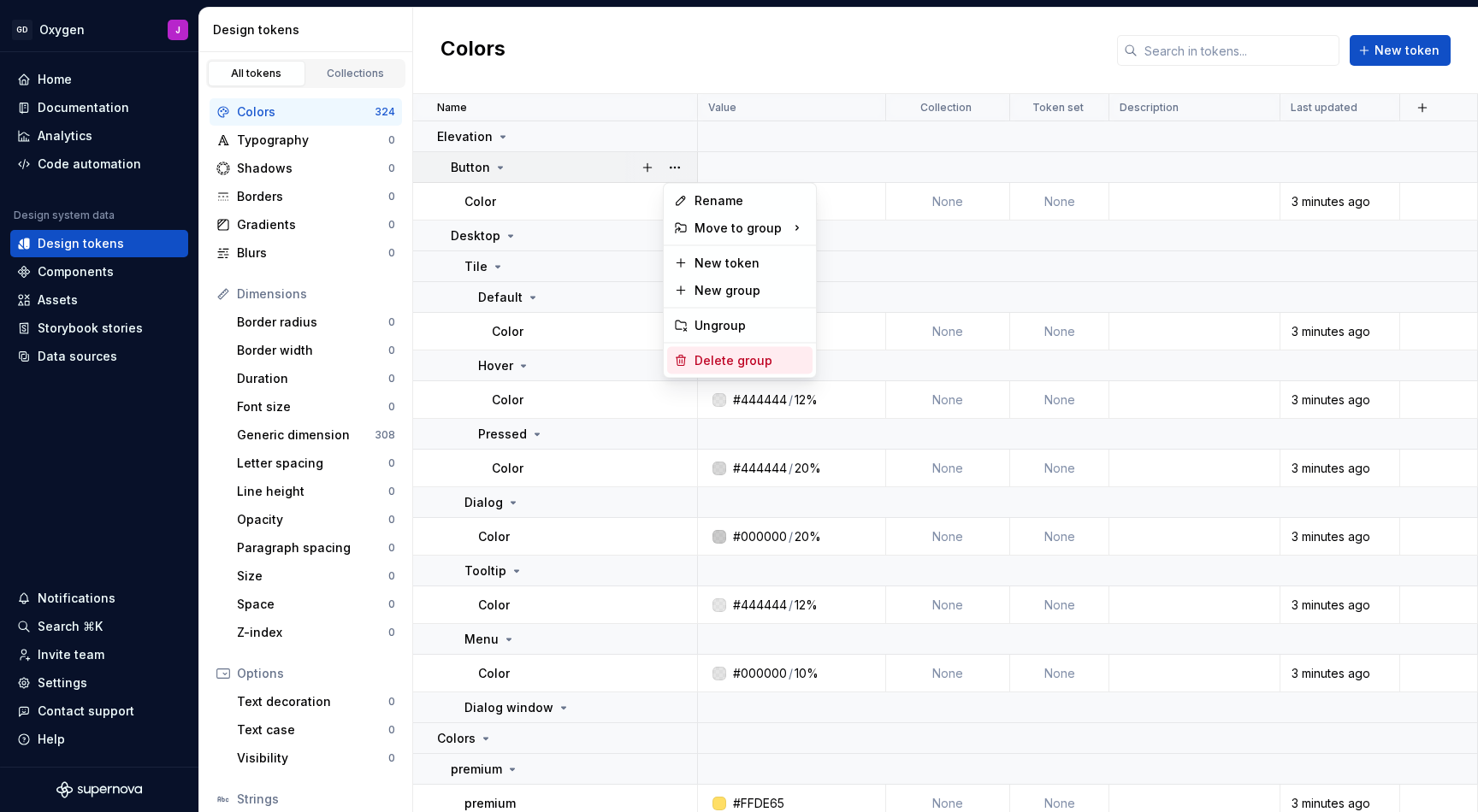
click at [764, 359] on div "Delete group" at bounding box center [751, 360] width 112 height 17
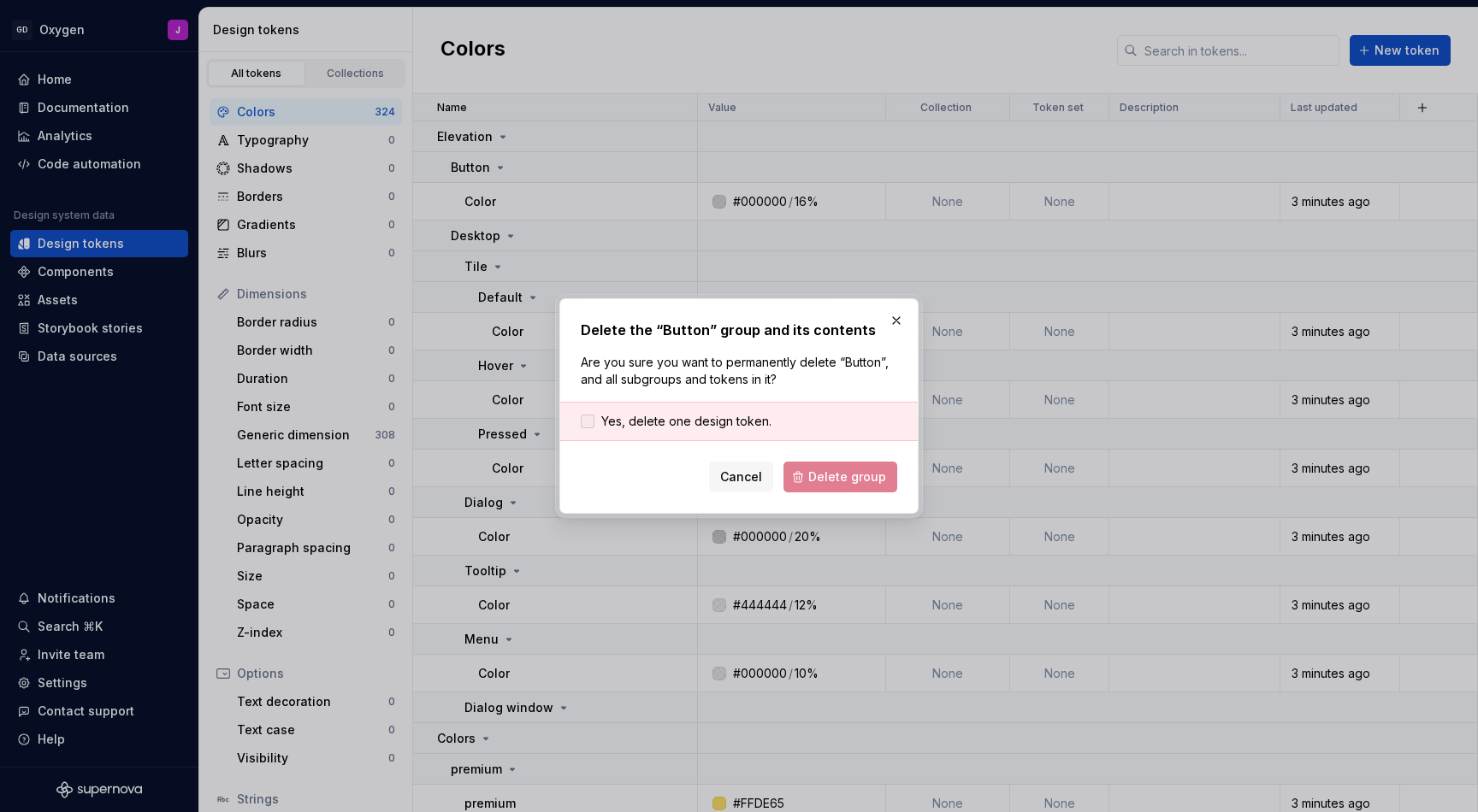
click at [736, 429] on span "Yes, delete one design token." at bounding box center [687, 421] width 170 height 17
click at [825, 467] on button "Delete group" at bounding box center [840, 477] width 114 height 31
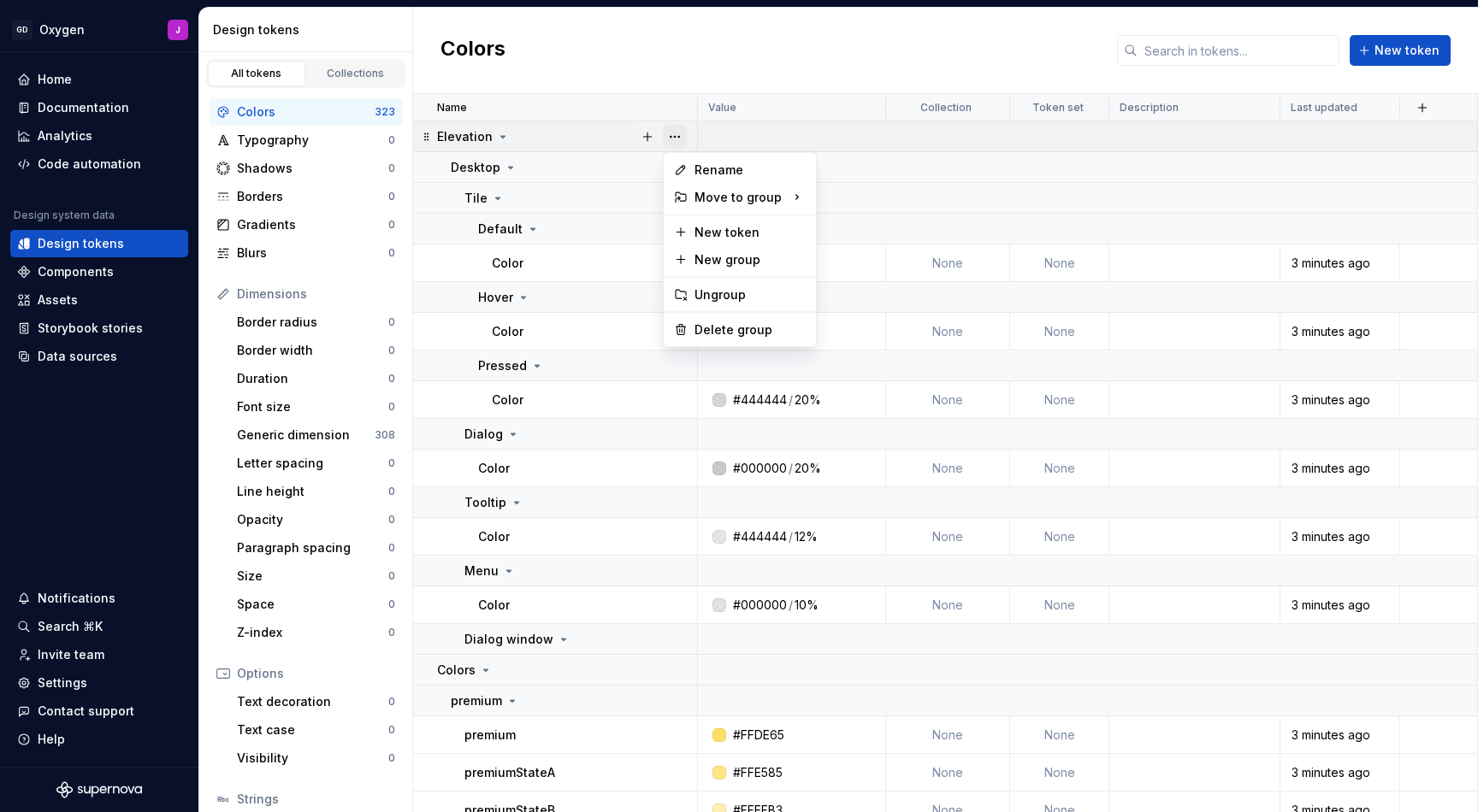
click at [673, 134] on button "button" at bounding box center [674, 136] width 24 height 24
click at [757, 328] on div "Delete group" at bounding box center [751, 329] width 112 height 17
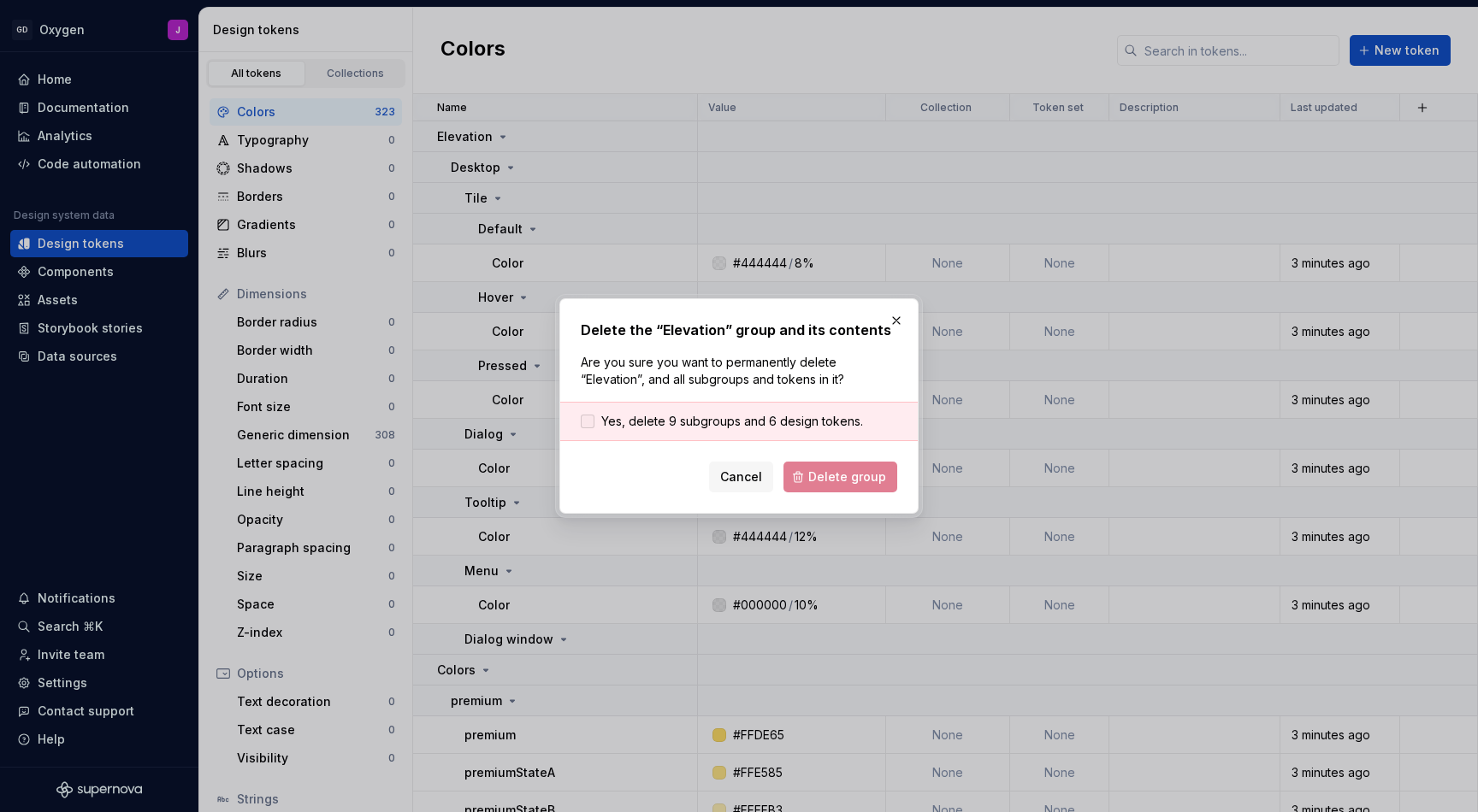
click at [699, 415] on span "Yes, delete 9 subgroups and 6 design tokens." at bounding box center [733, 421] width 262 height 17
click at [864, 475] on span "Delete group" at bounding box center [847, 477] width 78 height 17
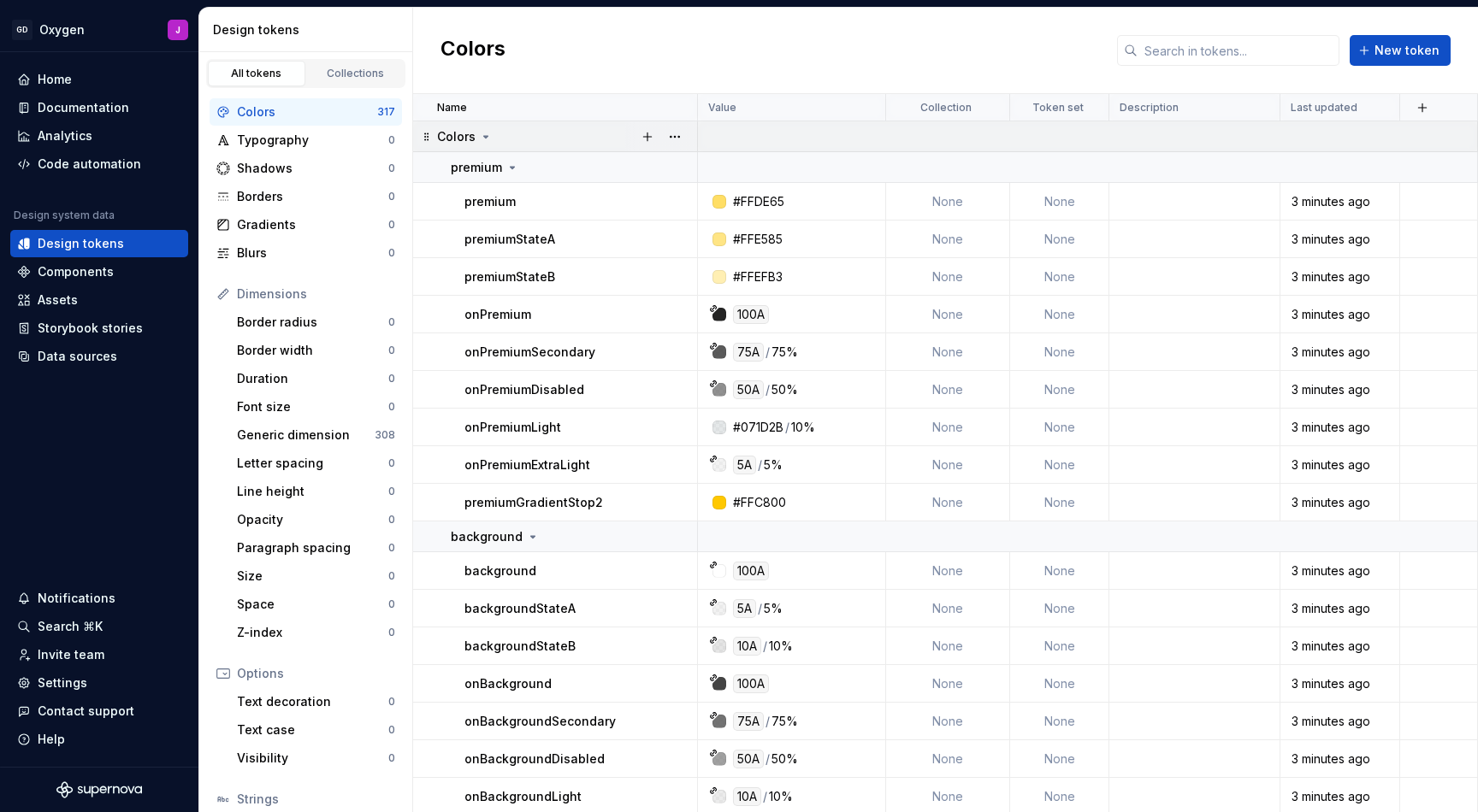
click at [423, 141] on icon at bounding box center [427, 136] width 13 height 13
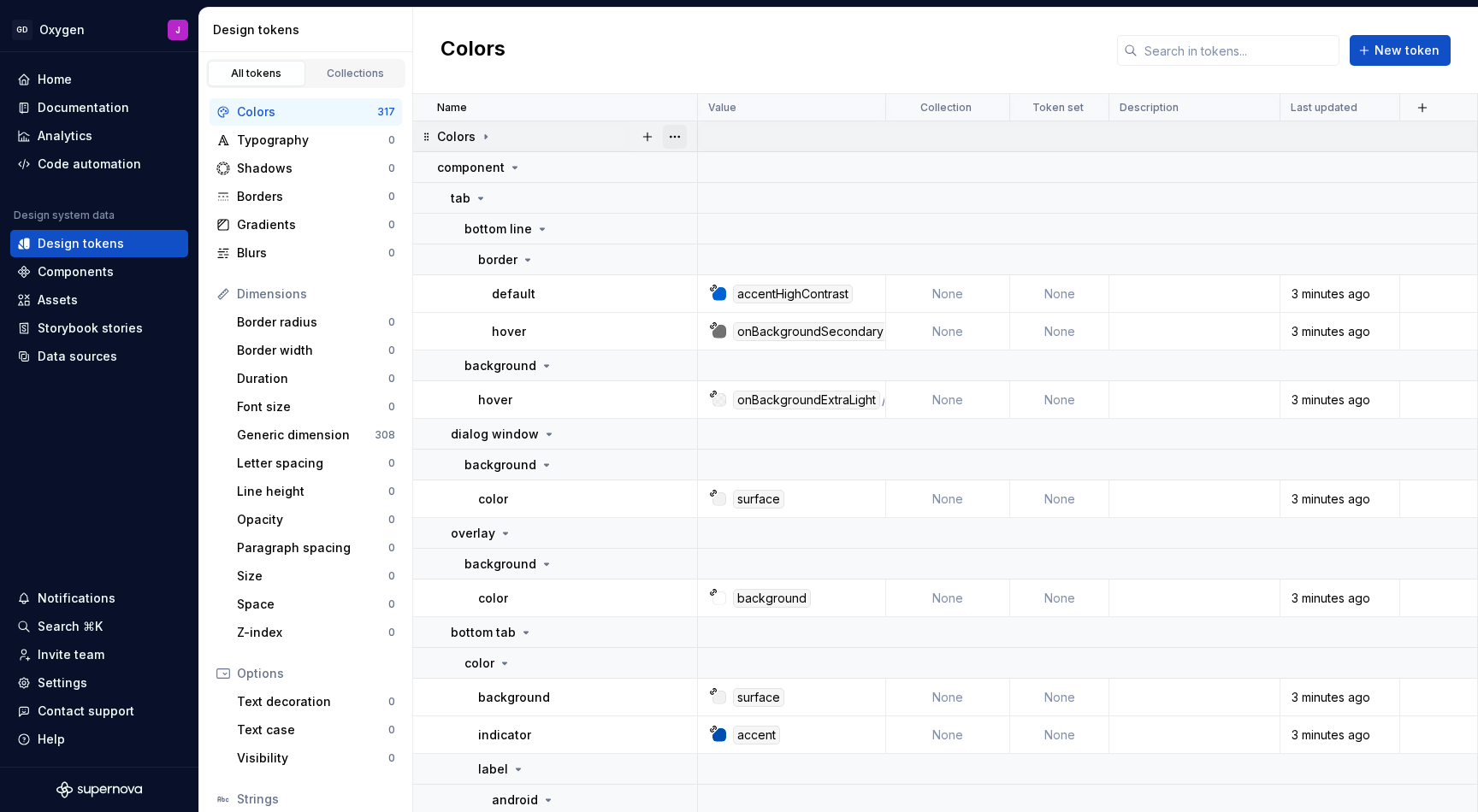
click at [685, 138] on button "button" at bounding box center [674, 136] width 24 height 24
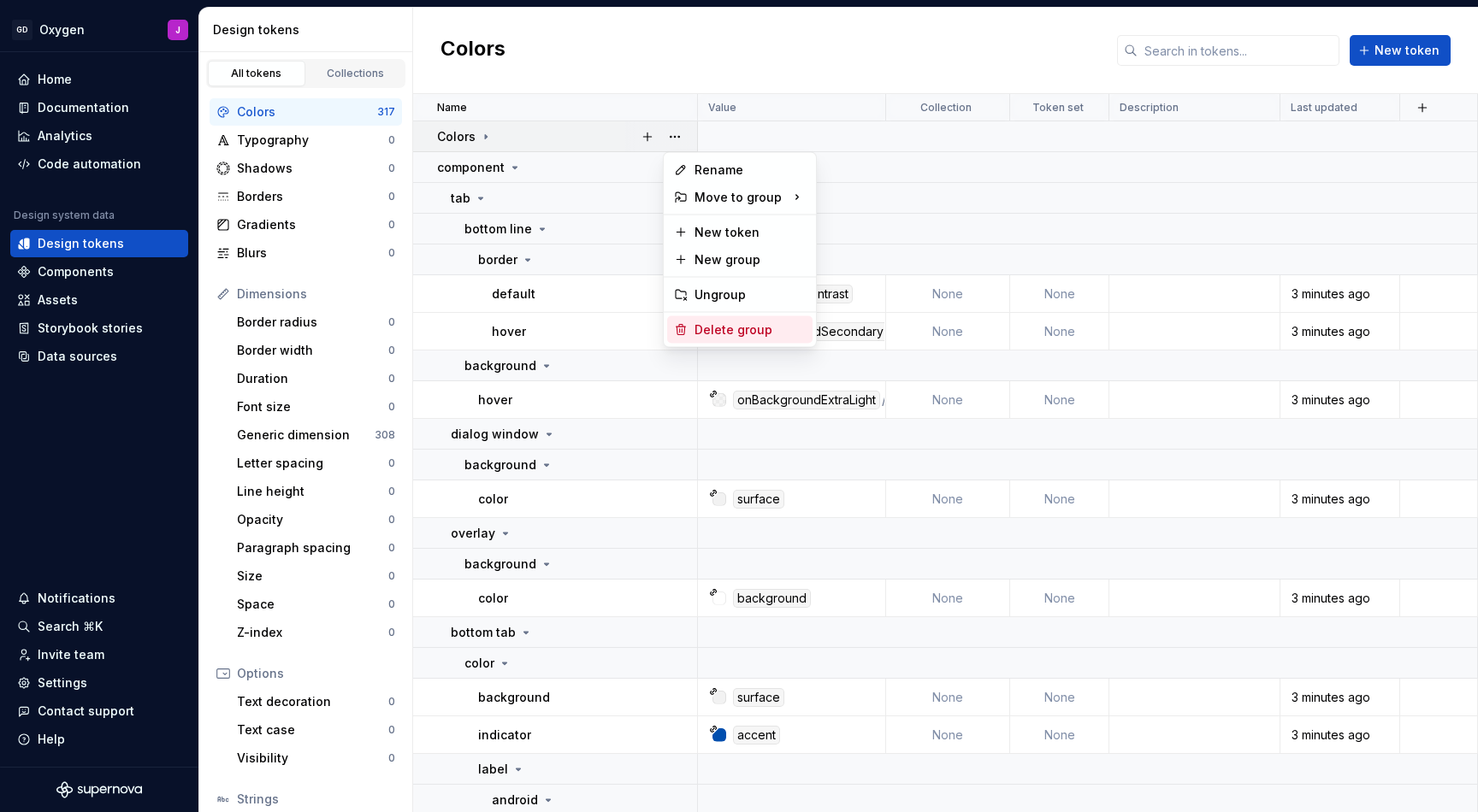
click at [739, 322] on div "Delete group" at bounding box center [751, 329] width 112 height 17
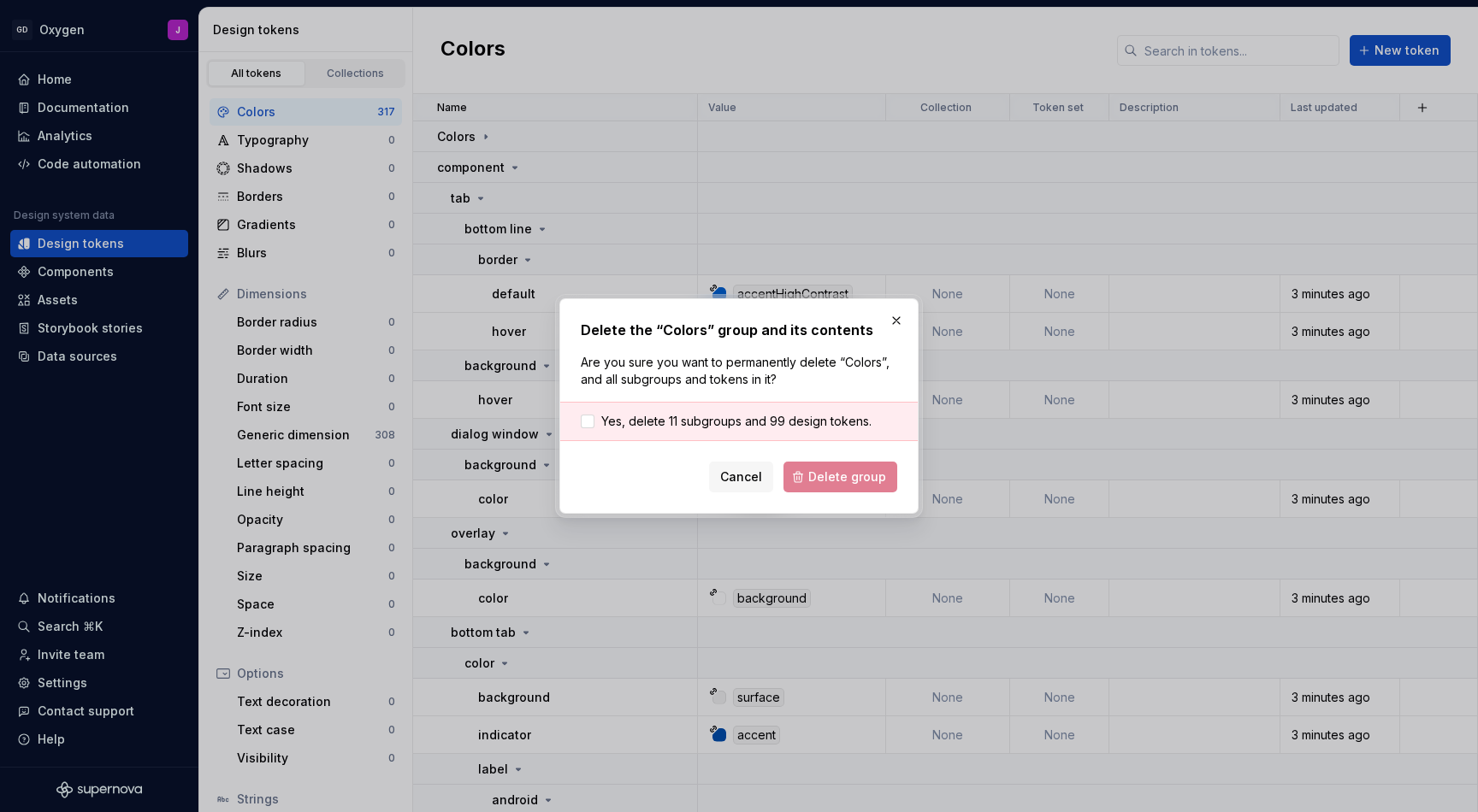
click at [740, 430] on div "Yes, delete 11 subgroups and 99 design tokens." at bounding box center [739, 421] width 358 height 39
click at [709, 419] on span "Yes, delete 11 subgroups and 99 design tokens." at bounding box center [736, 421] width 270 height 17
click at [836, 471] on span "Delete group" at bounding box center [847, 477] width 78 height 17
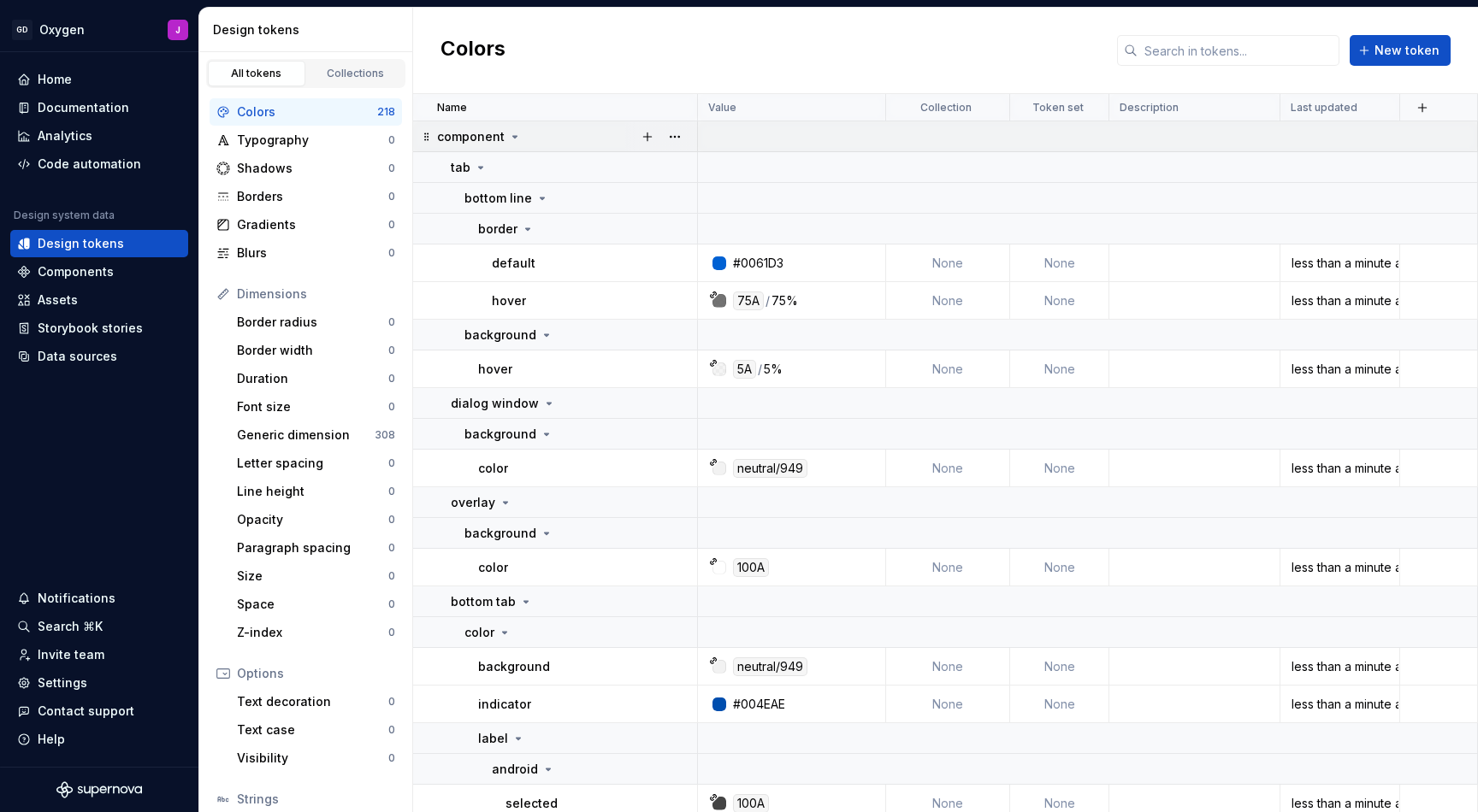
click at [504, 131] on div "component" at bounding box center [480, 136] width 85 height 17
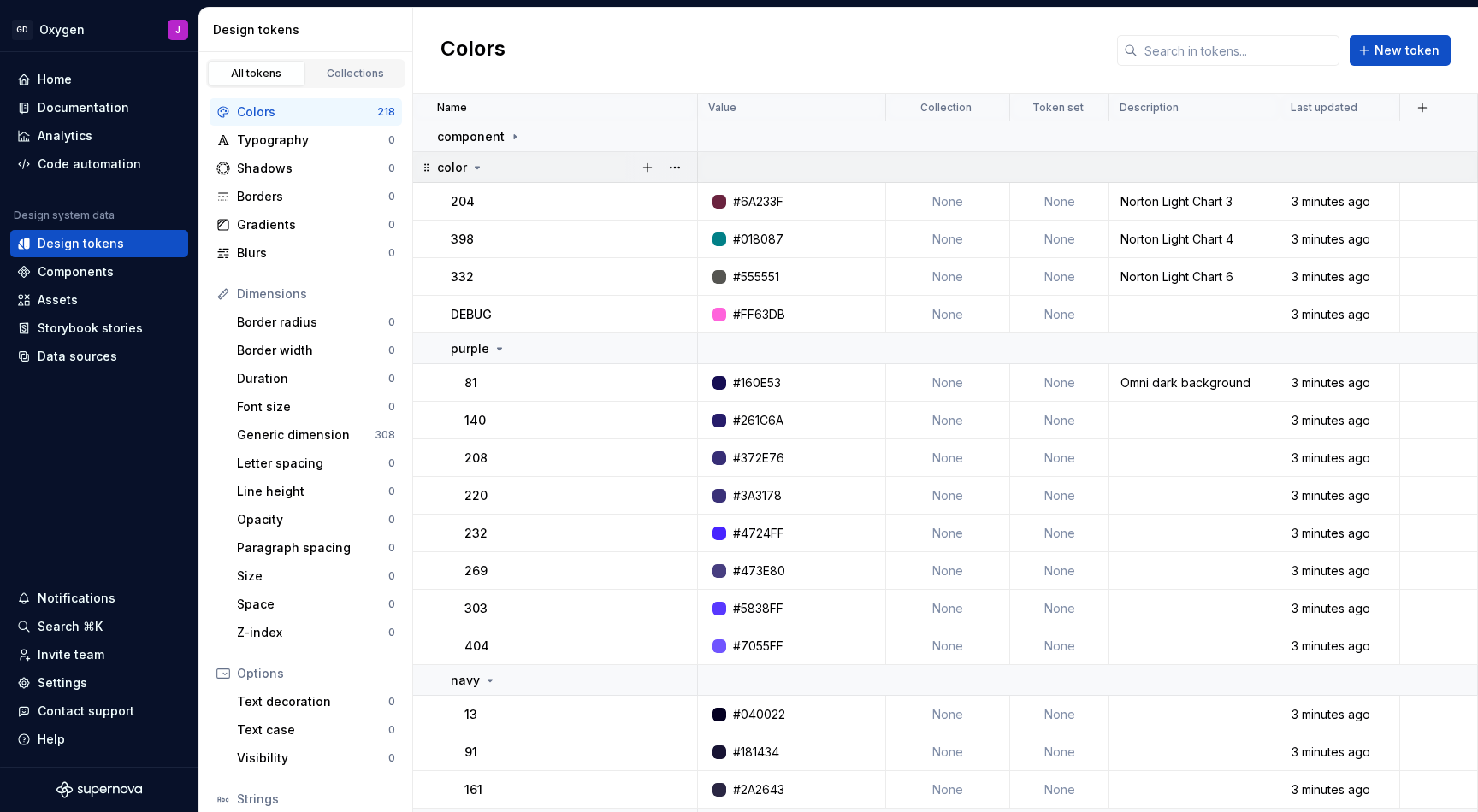
click at [471, 165] on icon at bounding box center [477, 167] width 13 height 13
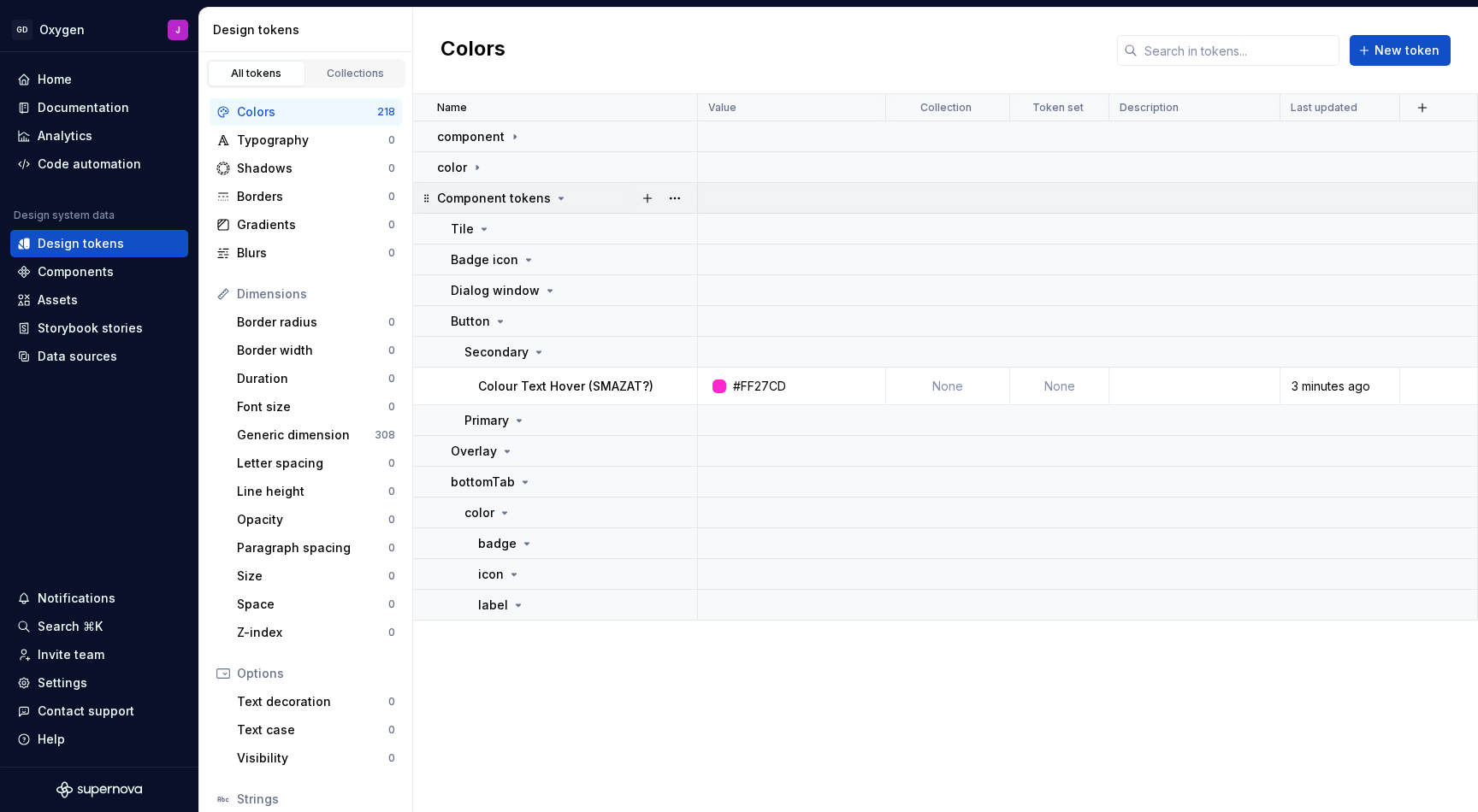
click at [548, 195] on div "Component tokens" at bounding box center [503, 198] width 131 height 17
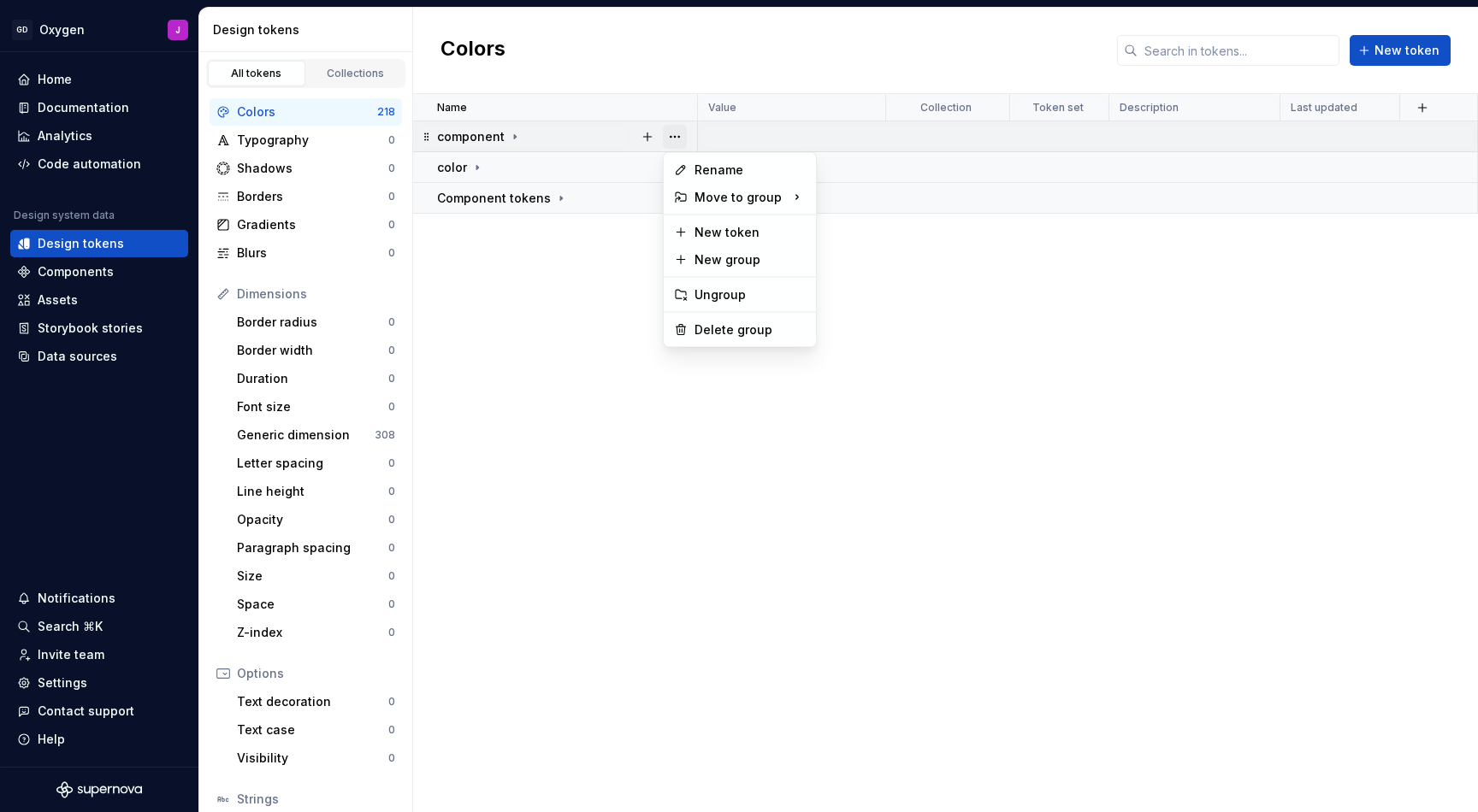
click at [677, 138] on button "button" at bounding box center [674, 136] width 24 height 24
click at [748, 320] on div "Delete group" at bounding box center [740, 330] width 145 height 27
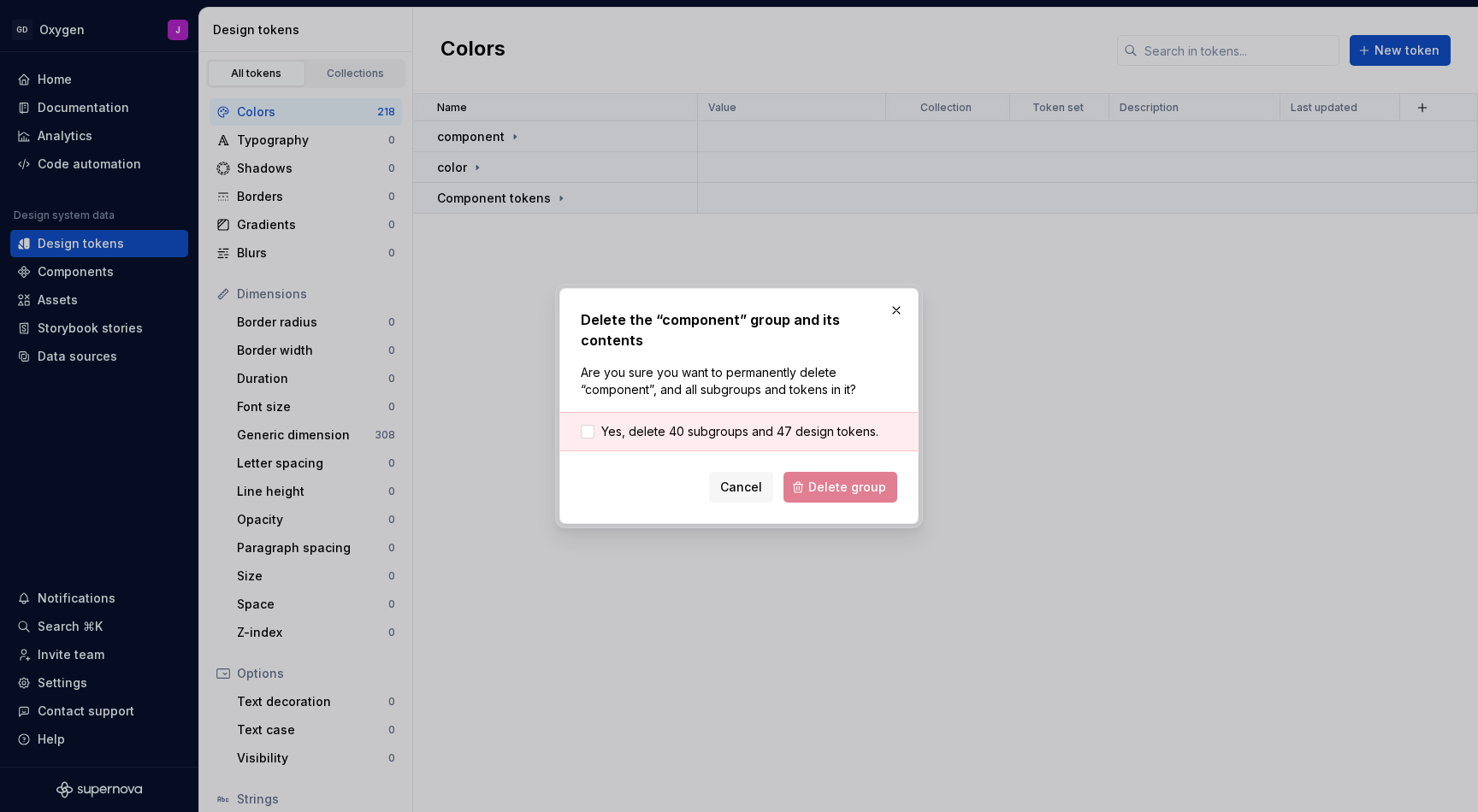
click at [787, 430] on div "Yes, delete 40 subgroups and 47 design tokens." at bounding box center [739, 432] width 358 height 39
click at [735, 425] on span "Yes, delete 40 subgroups and 47 design tokens." at bounding box center [740, 431] width 277 height 17
click at [827, 479] on span "Delete group" at bounding box center [847, 486] width 78 height 17
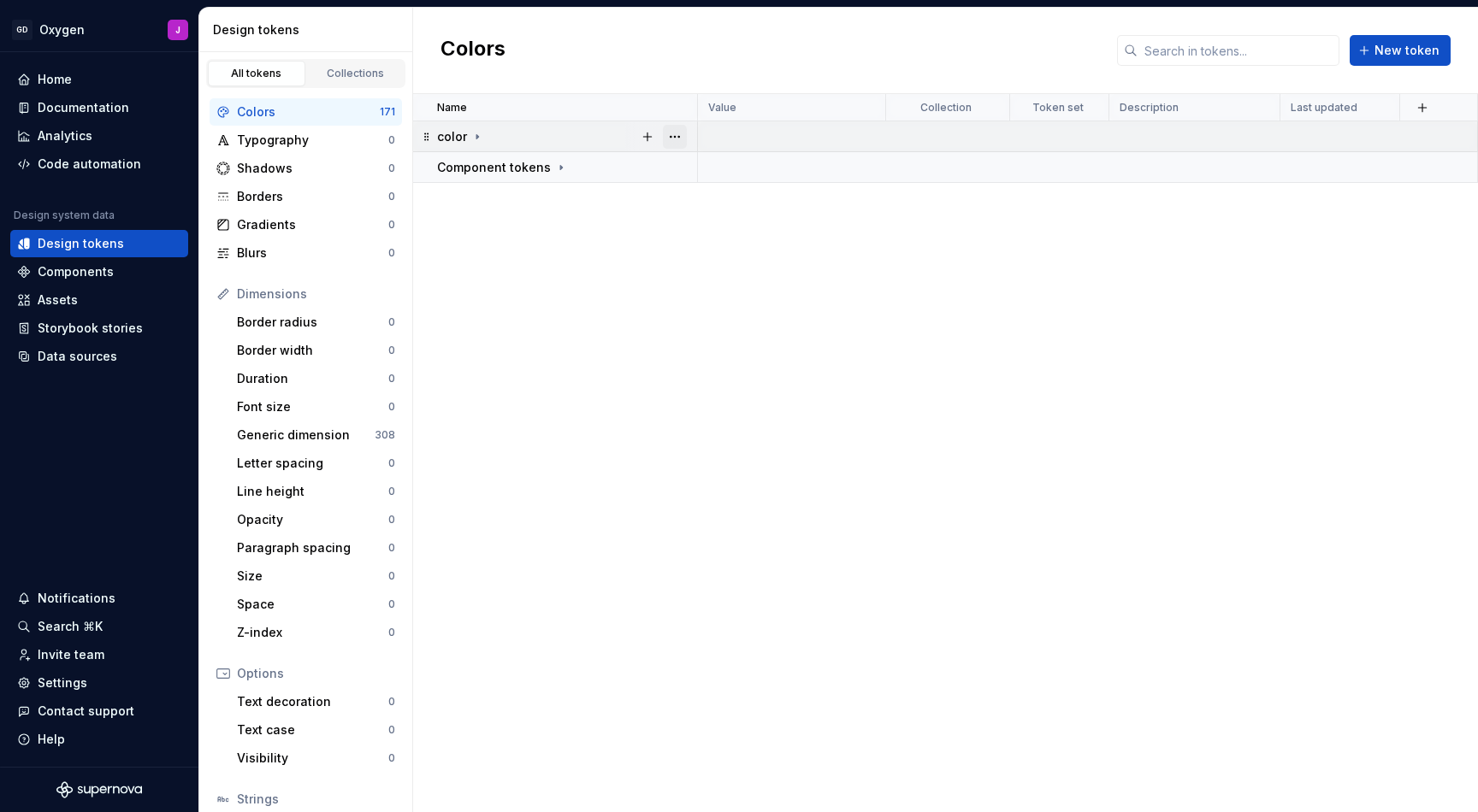
click at [674, 136] on button "button" at bounding box center [674, 136] width 24 height 24
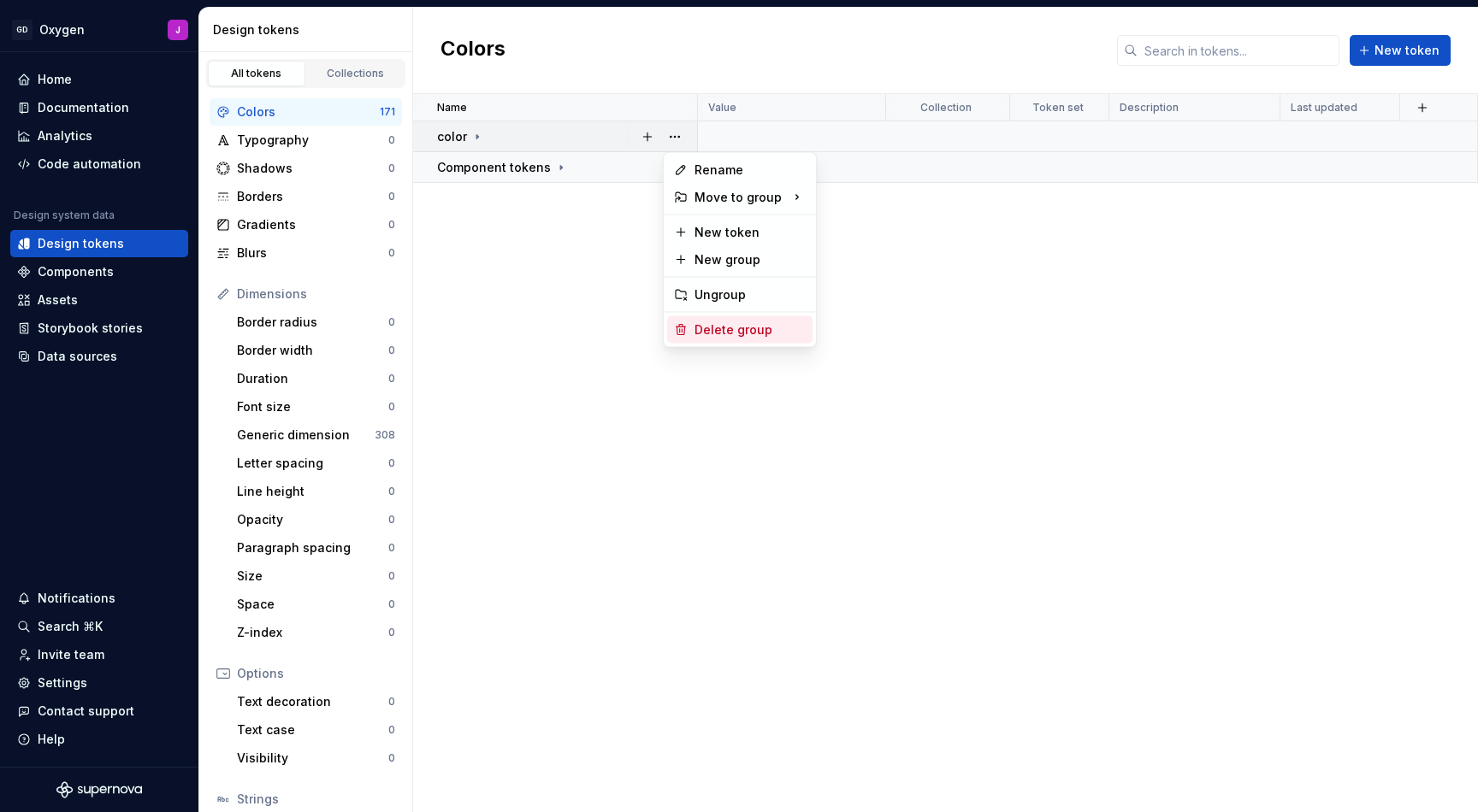
click at [734, 326] on div "Delete group" at bounding box center [751, 329] width 112 height 17
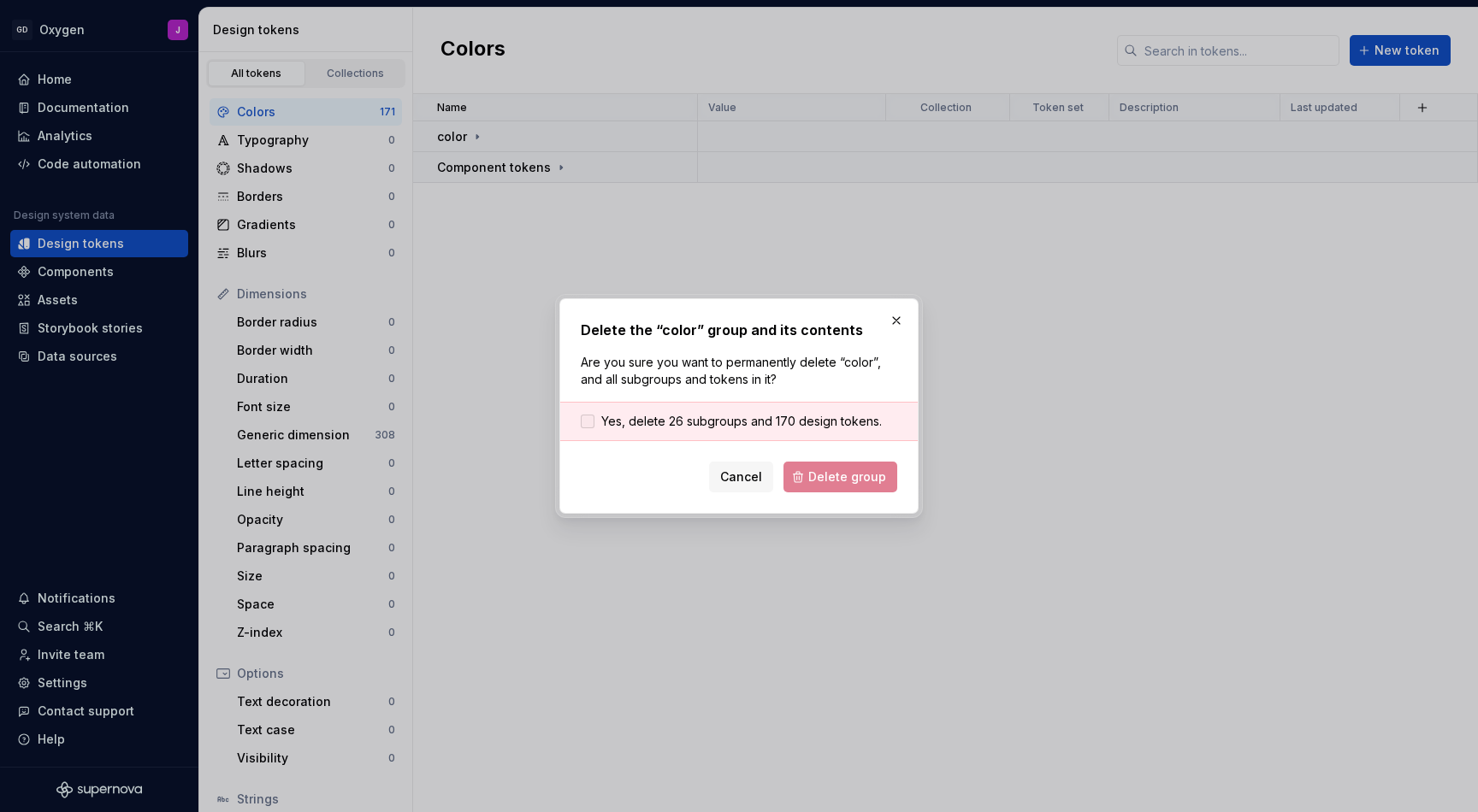
click at [834, 419] on span "Yes, delete 26 subgroups and 170 design tokens." at bounding box center [742, 421] width 281 height 17
click at [839, 478] on span "Delete group" at bounding box center [847, 477] width 78 height 17
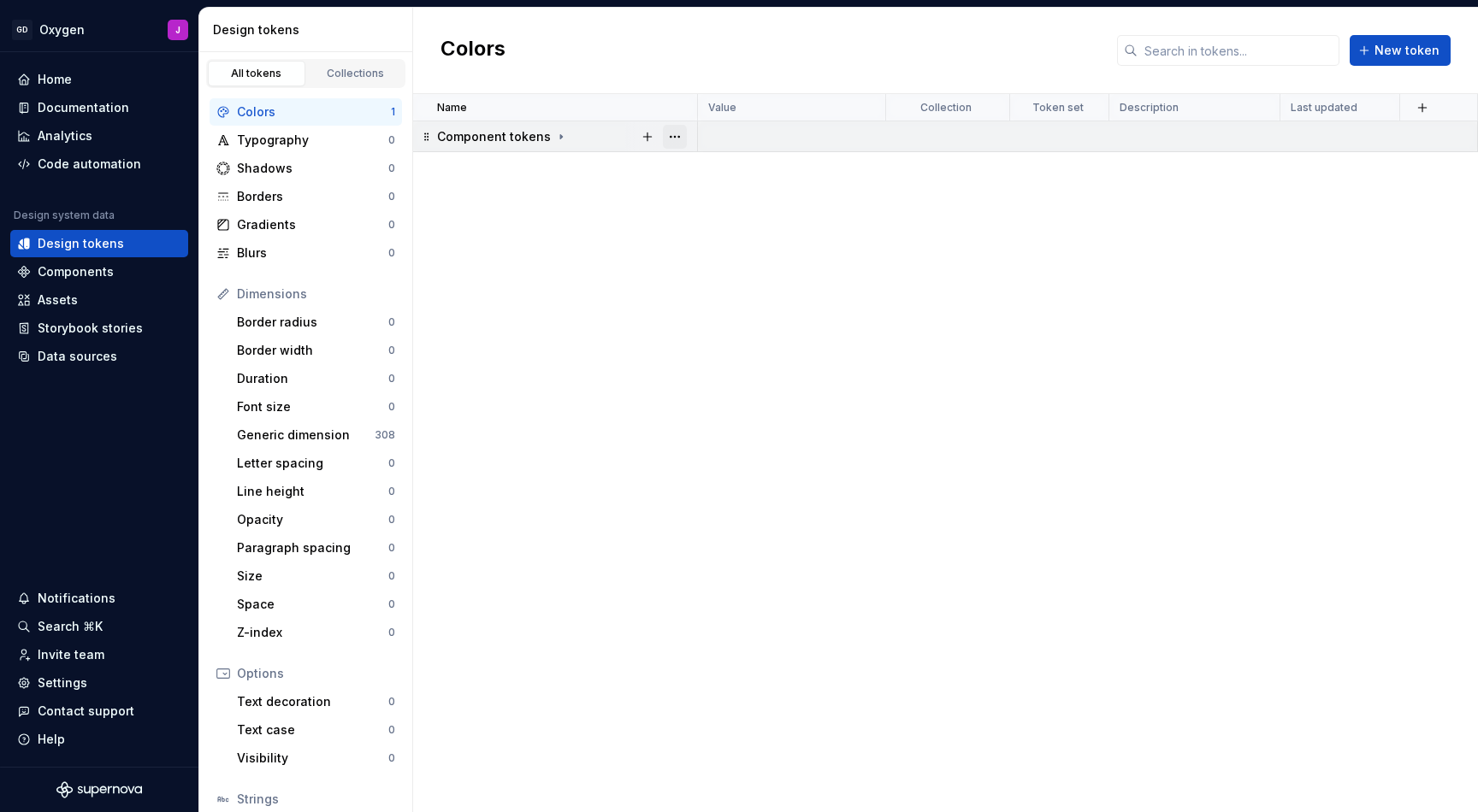
click at [681, 138] on button "button" at bounding box center [674, 136] width 24 height 24
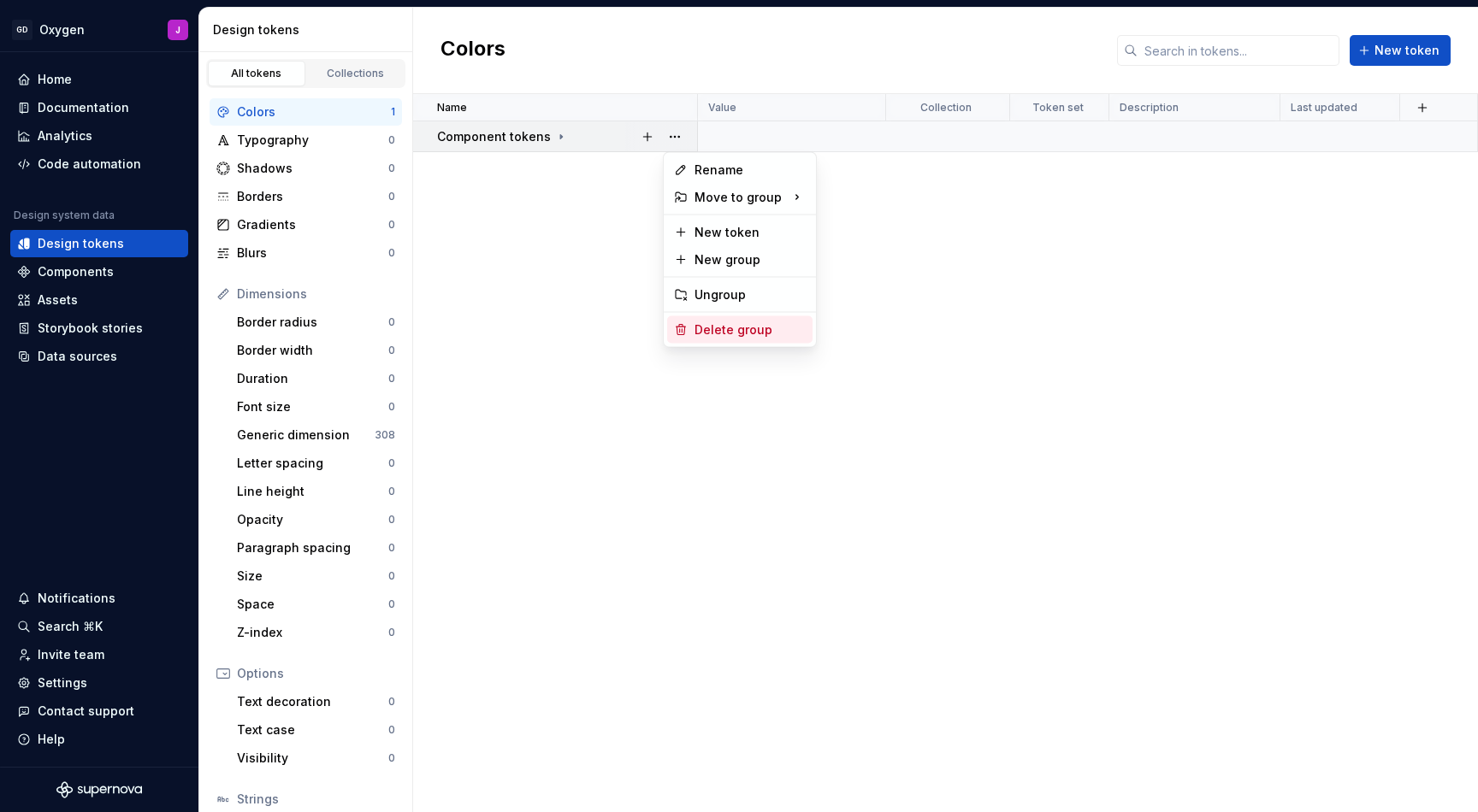
click at [725, 326] on div "Delete group" at bounding box center [751, 329] width 112 height 17
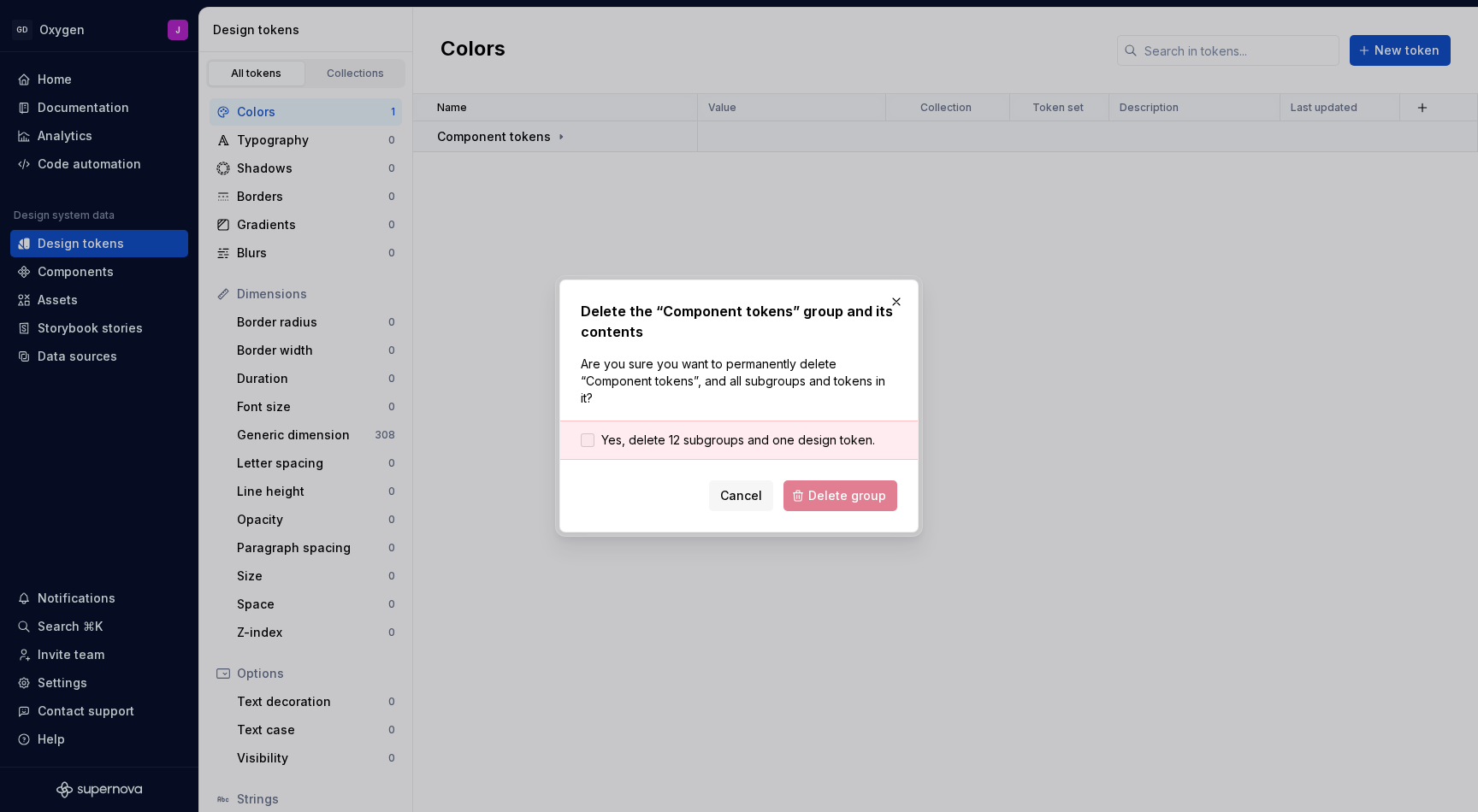
click at [790, 433] on span "Yes, delete 12 subgroups and one design token." at bounding box center [738, 440] width 273 height 17
click at [867, 500] on span "Delete group" at bounding box center [847, 495] width 78 height 17
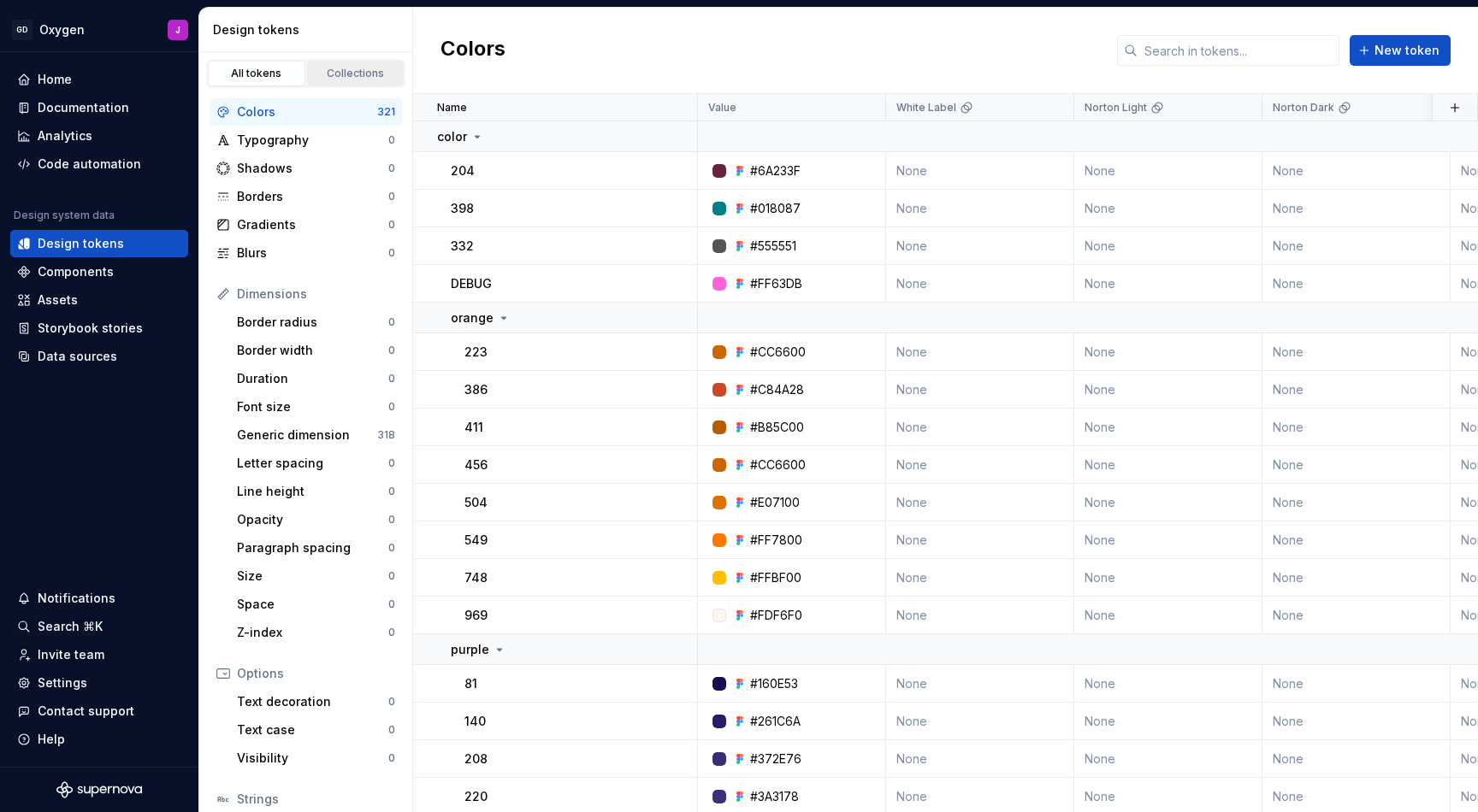
click at [338, 61] on link "Collections" at bounding box center [356, 73] width 97 height 26
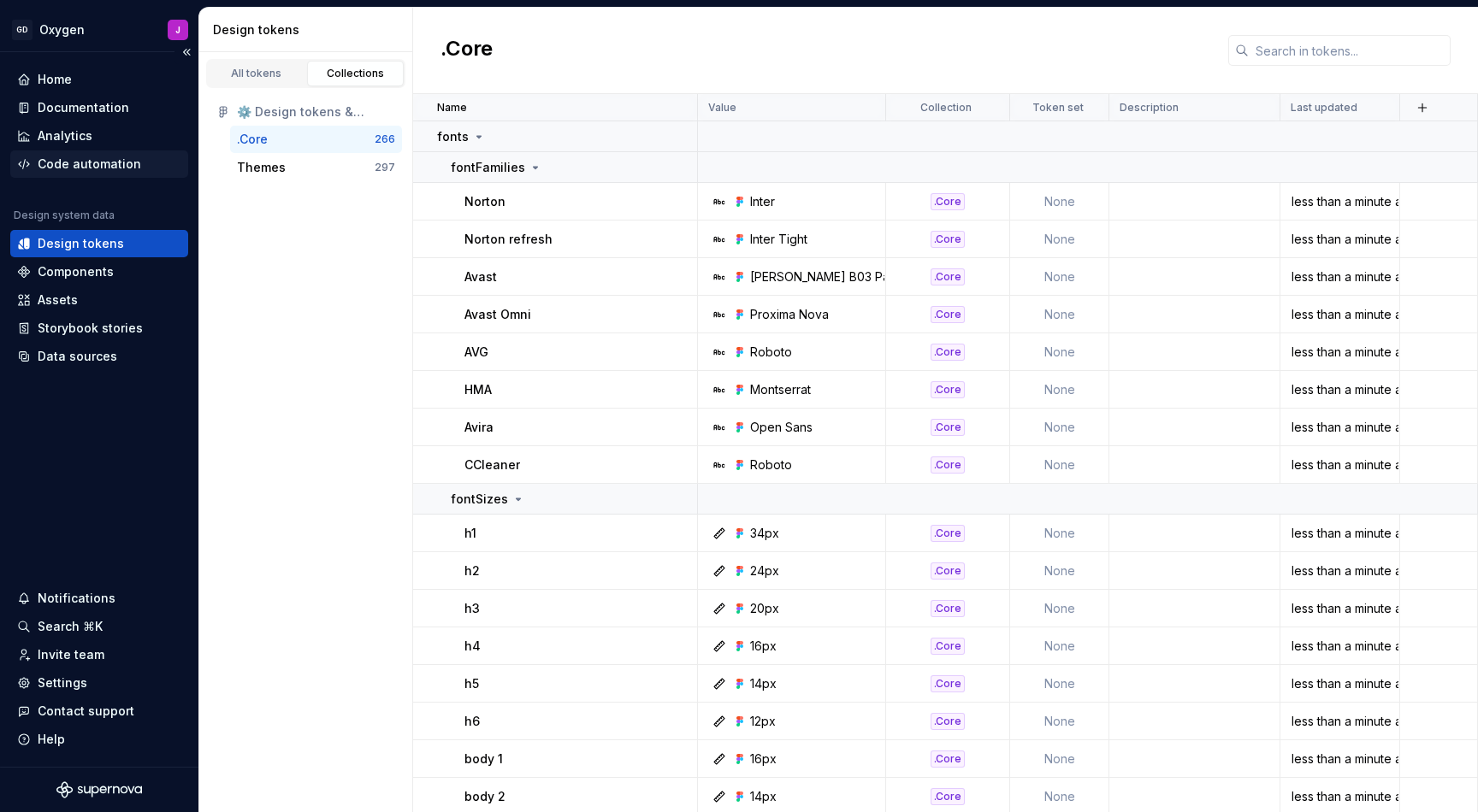
click at [89, 164] on div "Code automation" at bounding box center [89, 164] width 104 height 17
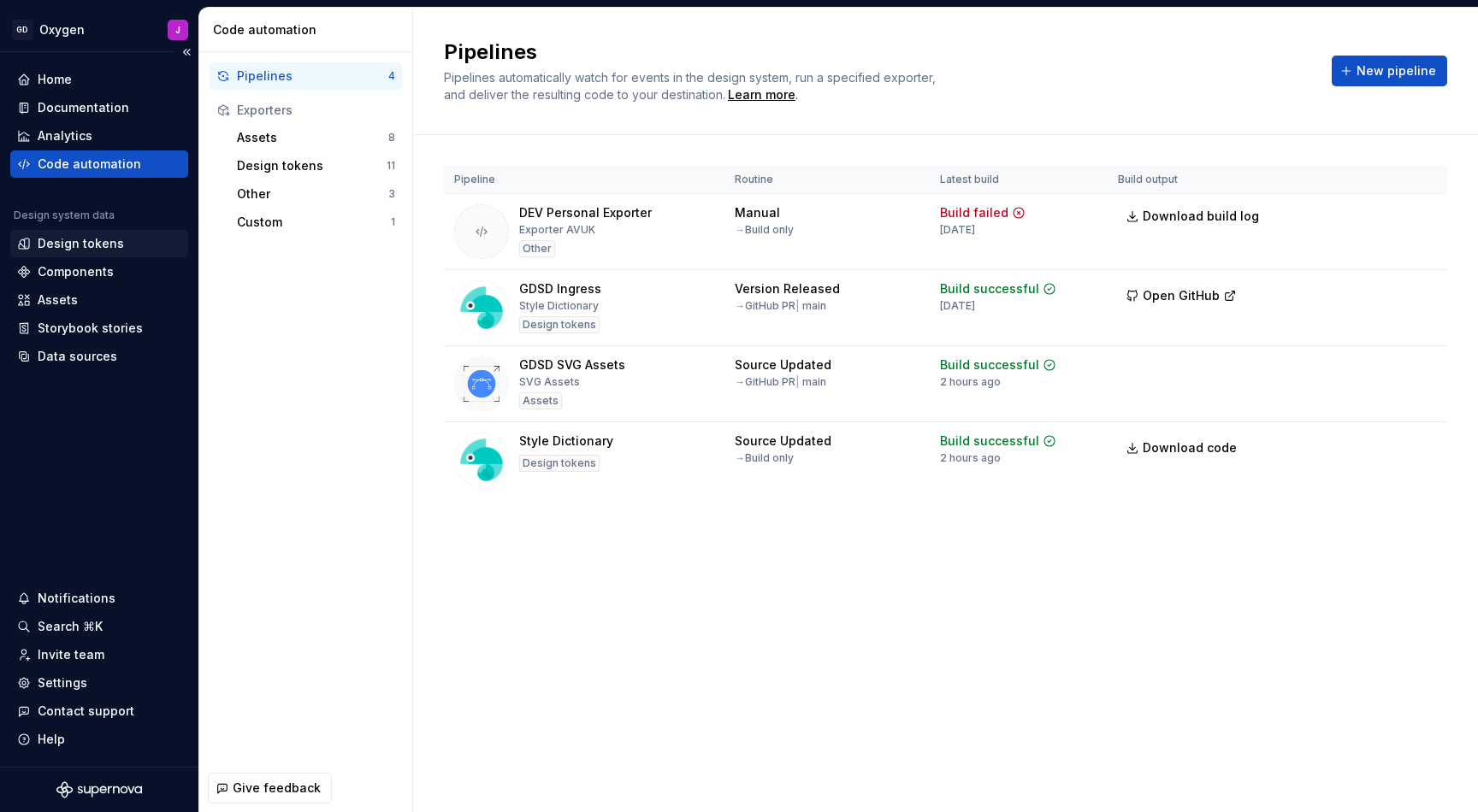
click at [101, 245] on div "Design tokens" at bounding box center [81, 243] width 87 height 17
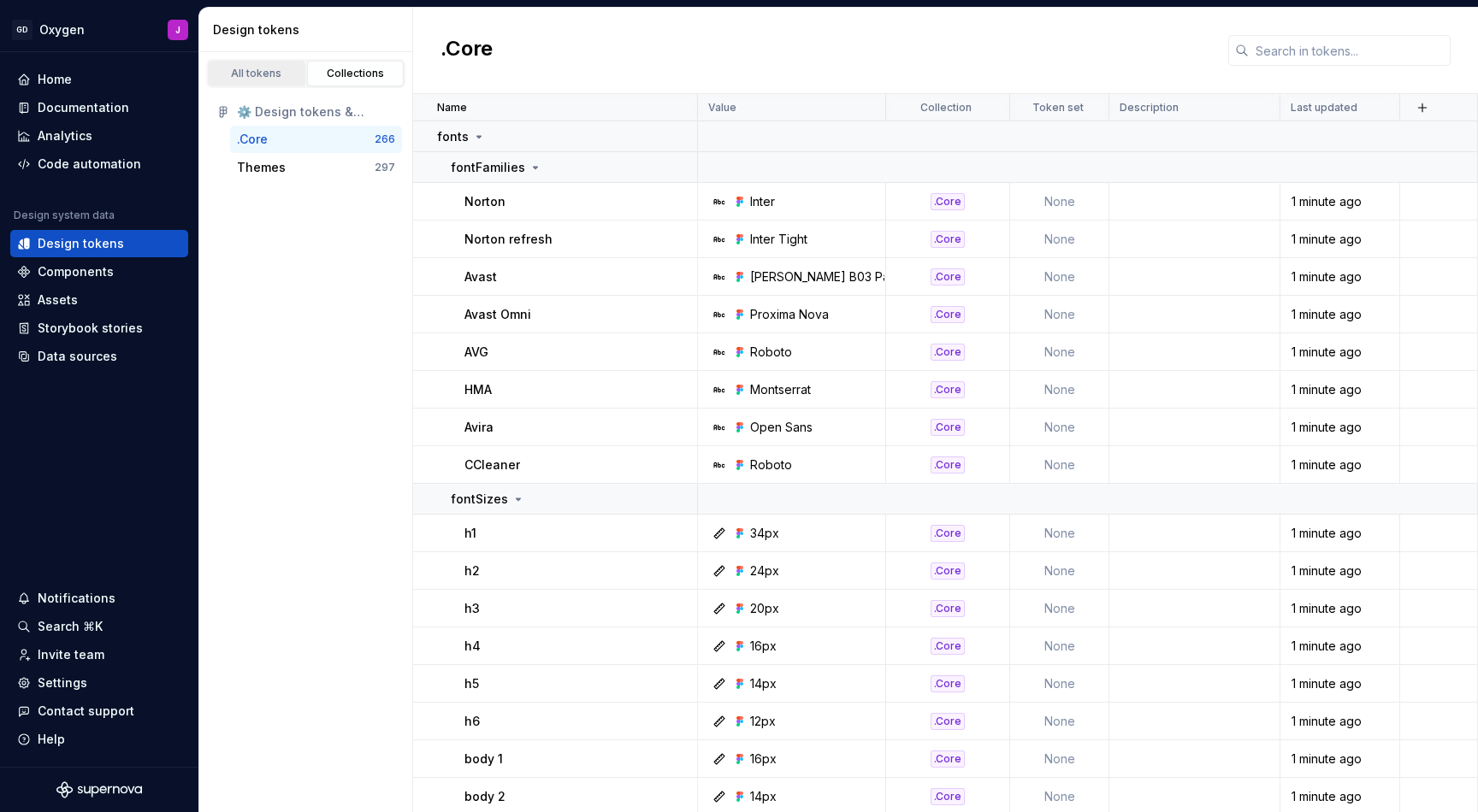
click at [273, 82] on link "All tokens" at bounding box center [257, 73] width 97 height 26
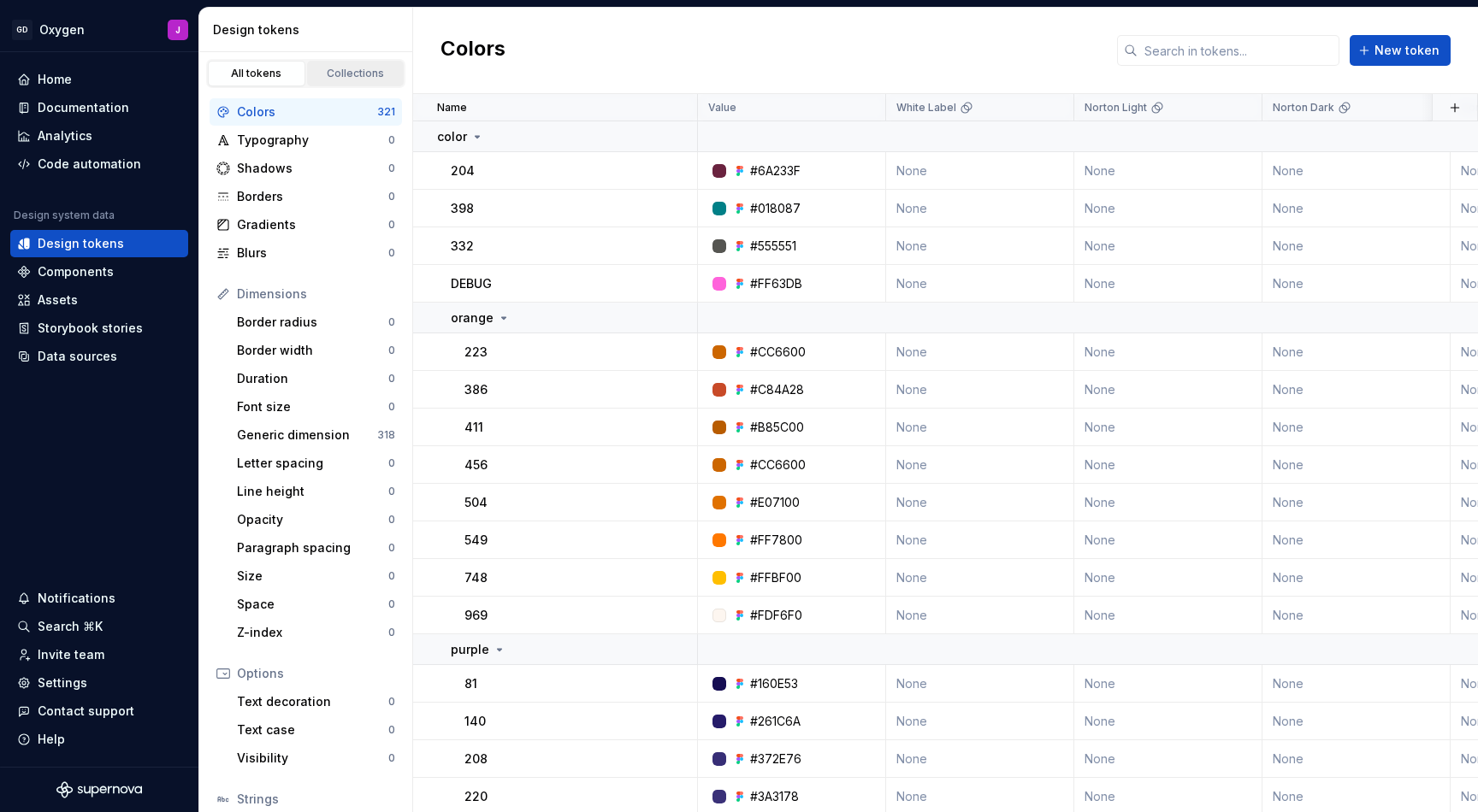
click at [370, 73] on div "Collections" at bounding box center [356, 73] width 86 height 13
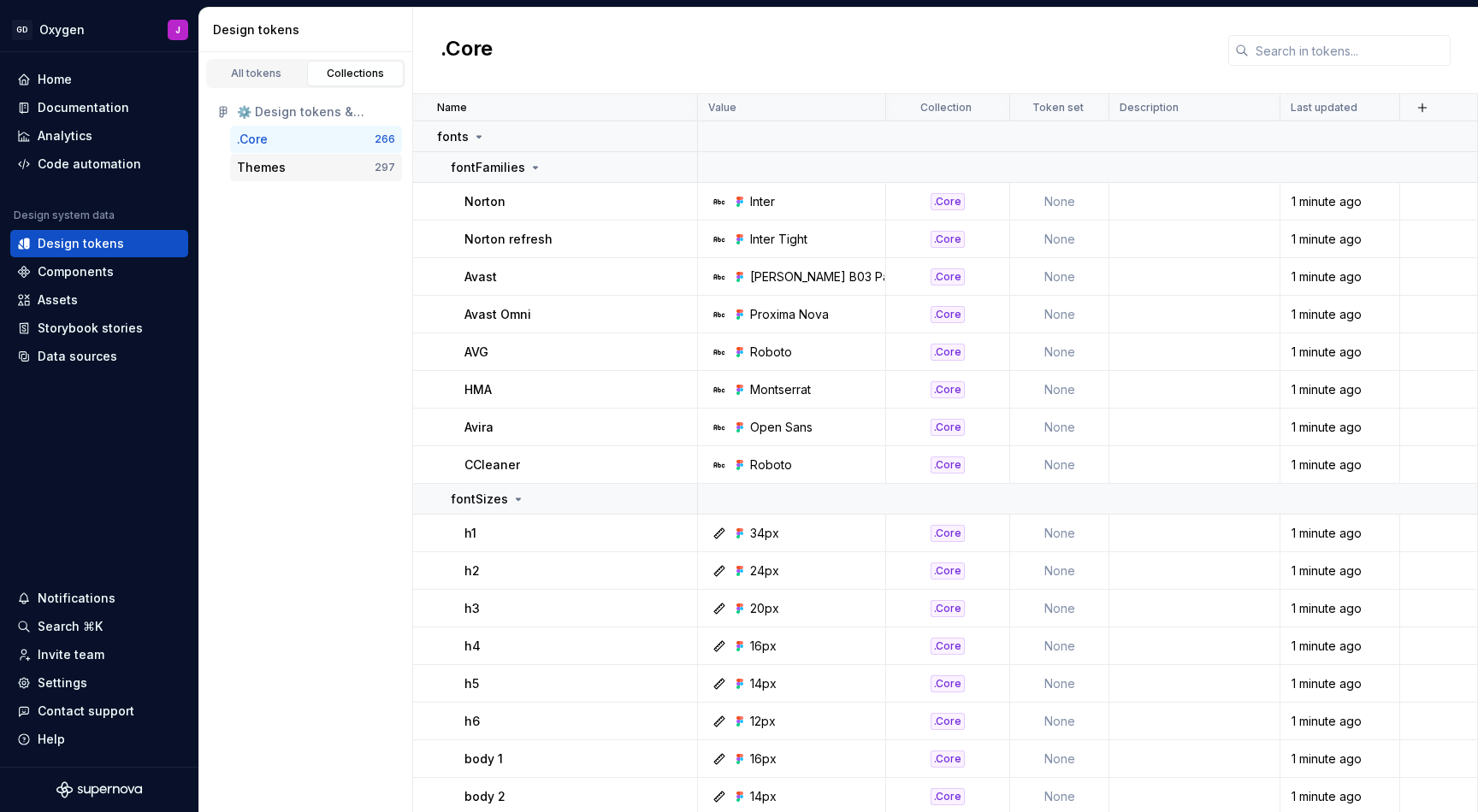
click at [274, 166] on div "Themes" at bounding box center [261, 167] width 49 height 17
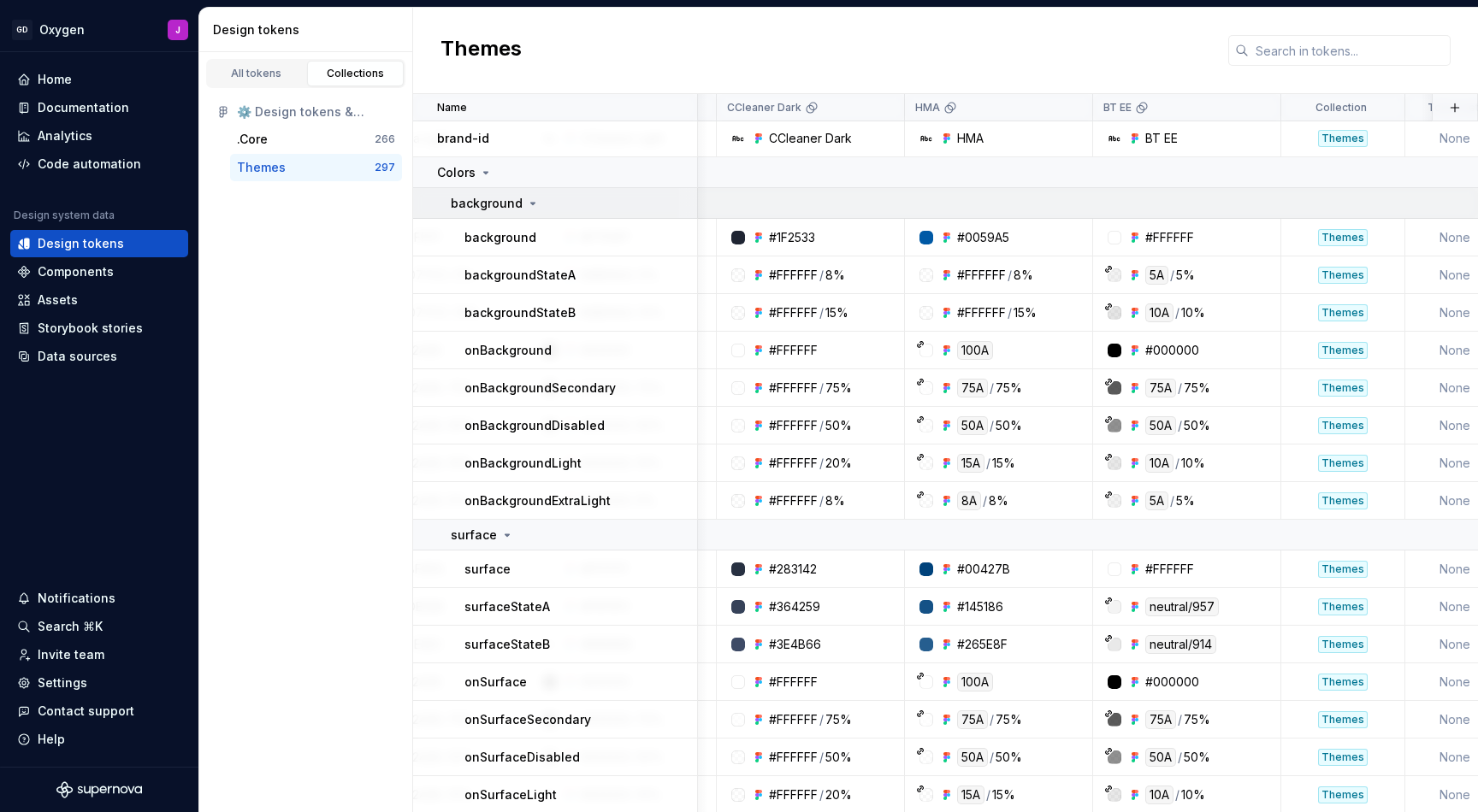
scroll to position [2, 3182]
click at [275, 73] on div "All tokens" at bounding box center [257, 73] width 86 height 13
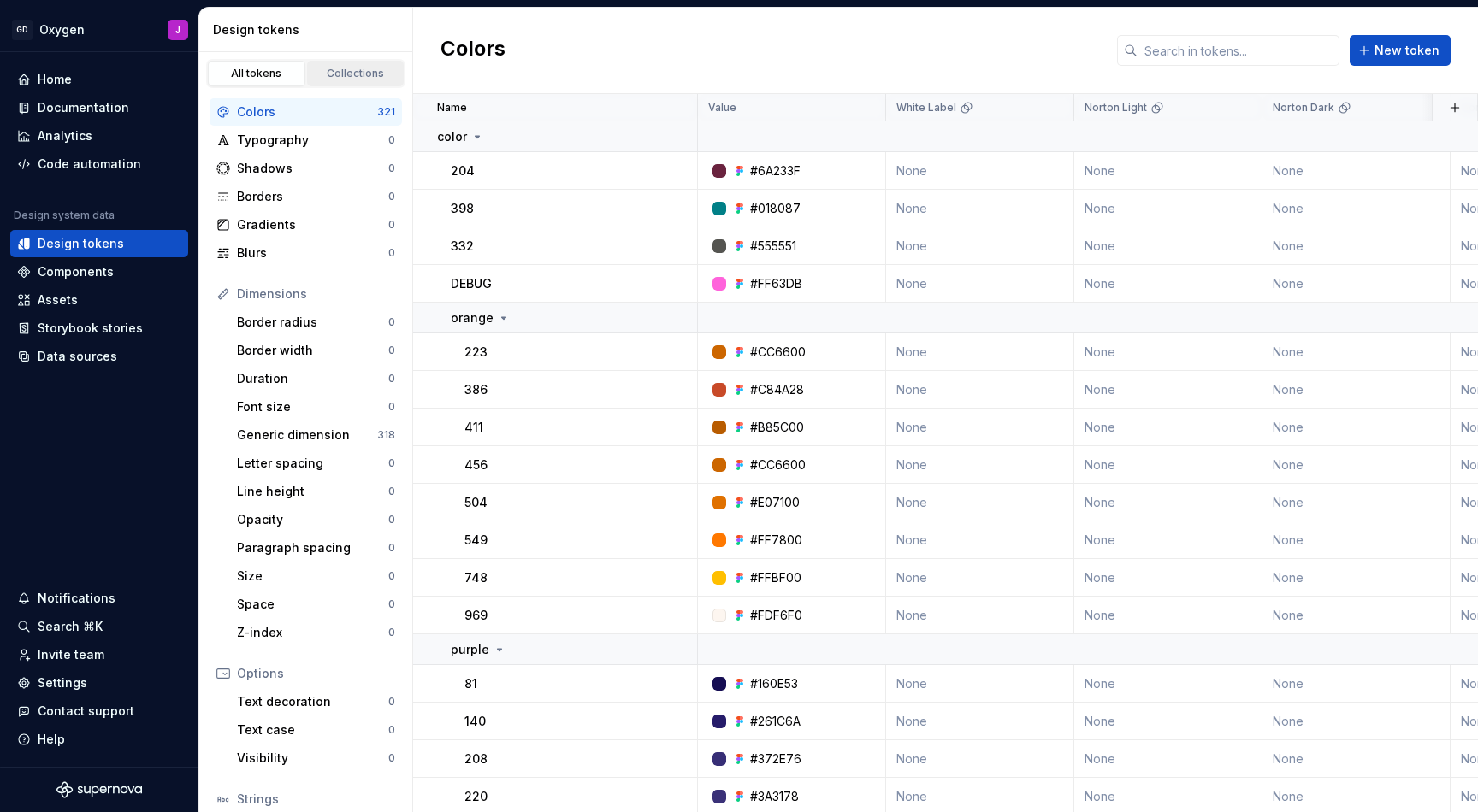
click at [352, 69] on div "Collections" at bounding box center [356, 73] width 86 height 13
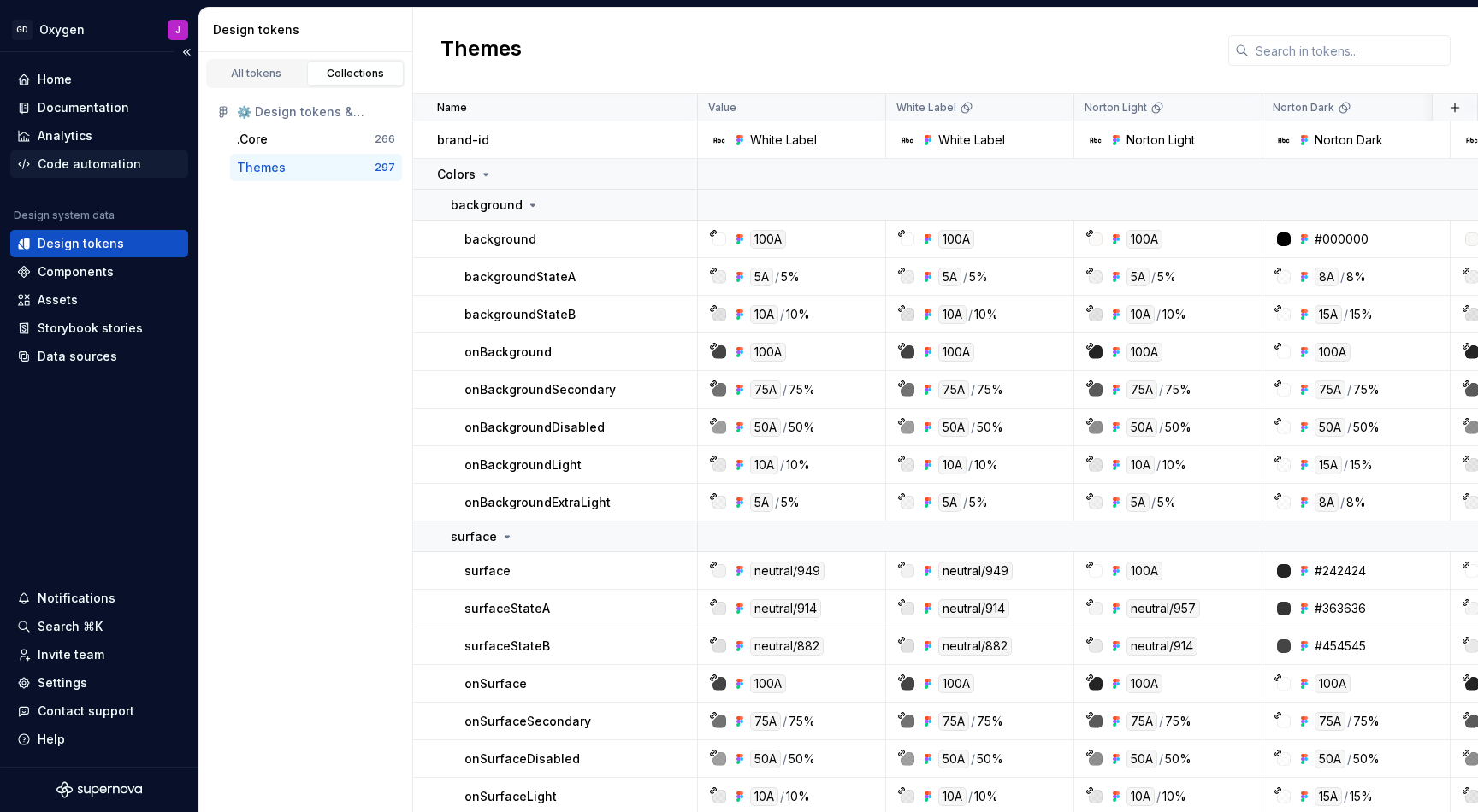
click at [78, 157] on div "Code automation" at bounding box center [89, 164] width 104 height 17
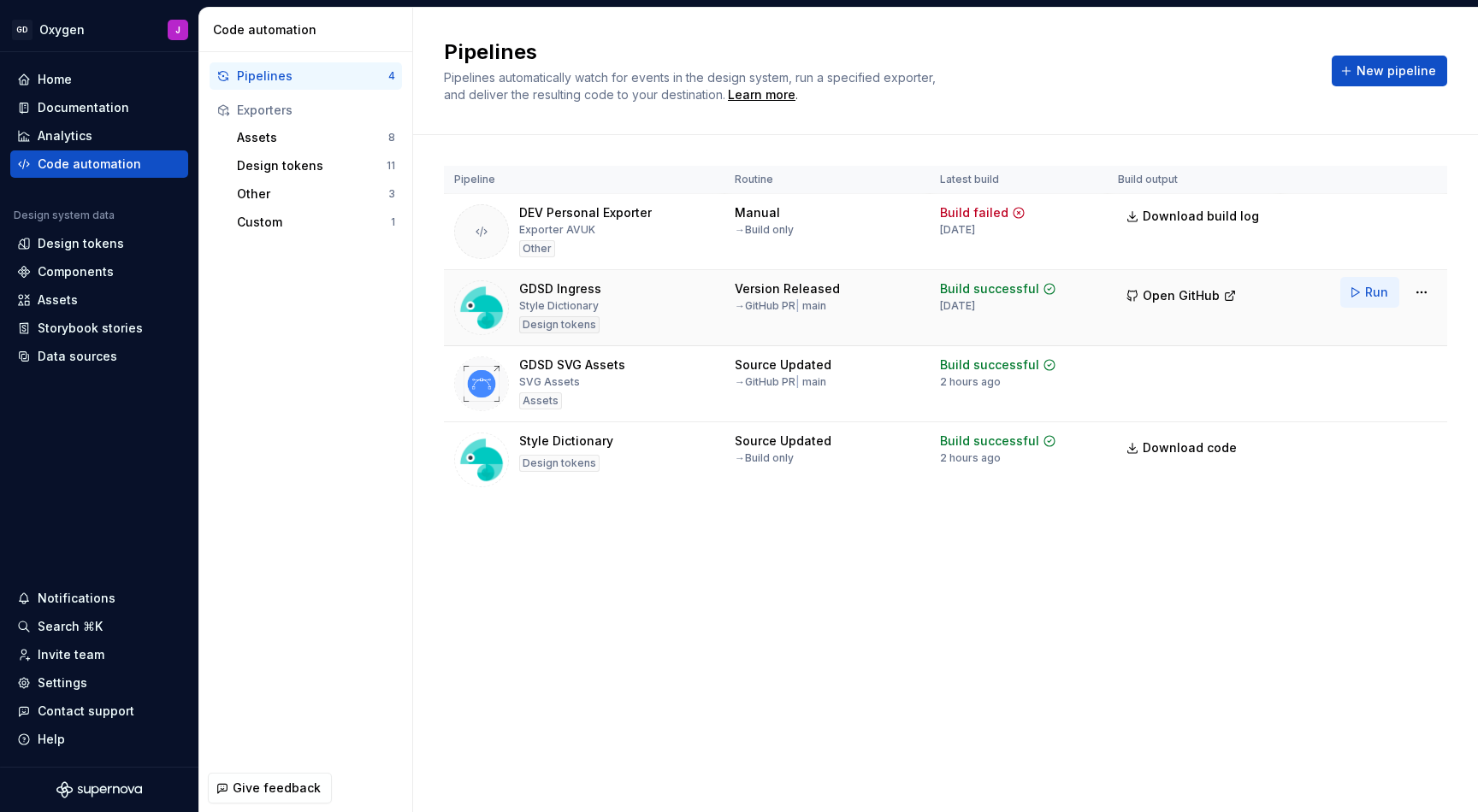
click at [1378, 294] on span "Run" at bounding box center [1377, 292] width 23 height 17
click at [1177, 295] on span "Open GitHub" at bounding box center [1181, 295] width 77 height 17
click at [93, 111] on div "Documentation" at bounding box center [83, 107] width 91 height 17
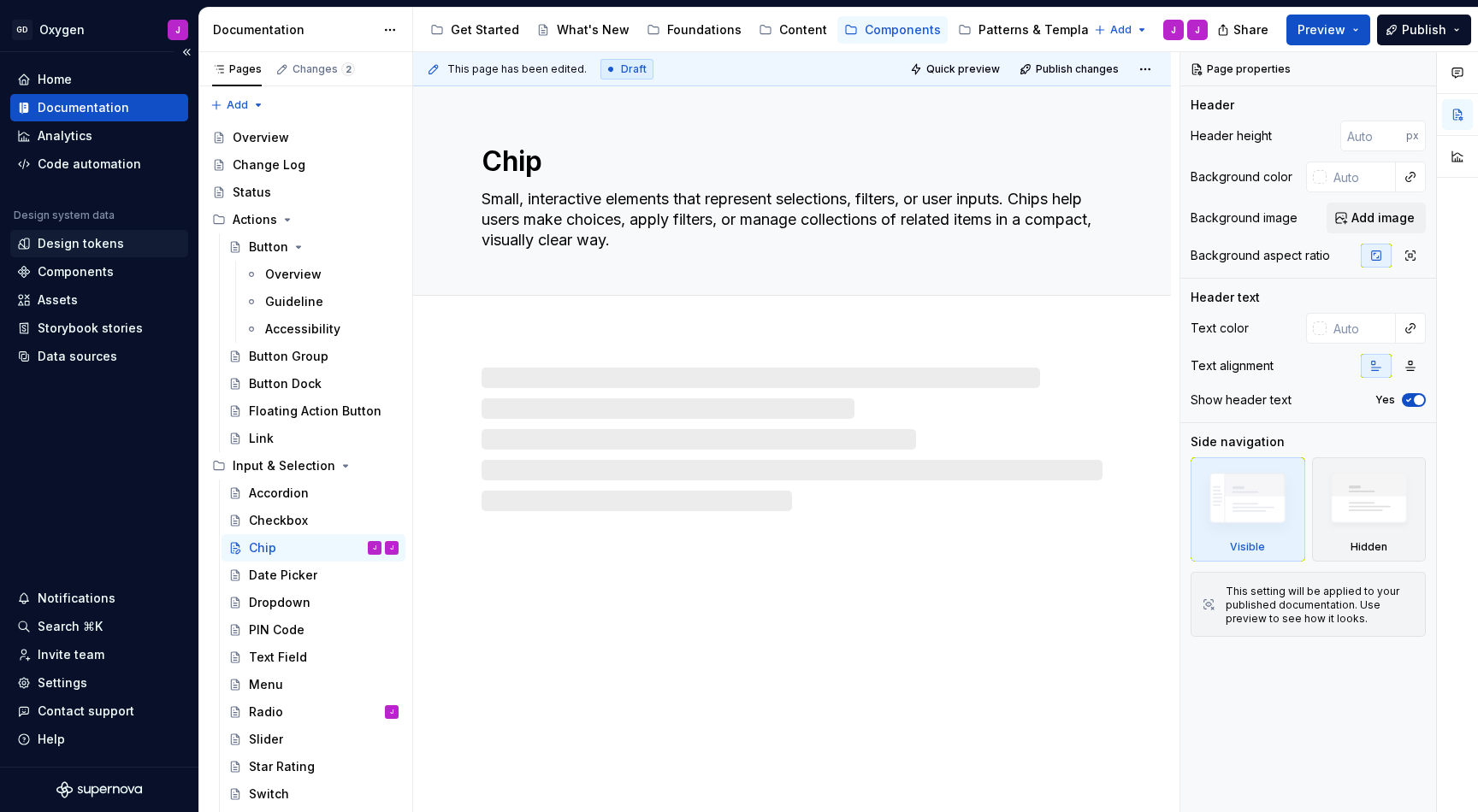
click at [78, 244] on div "Design tokens" at bounding box center [81, 243] width 87 height 17
type textarea "*"
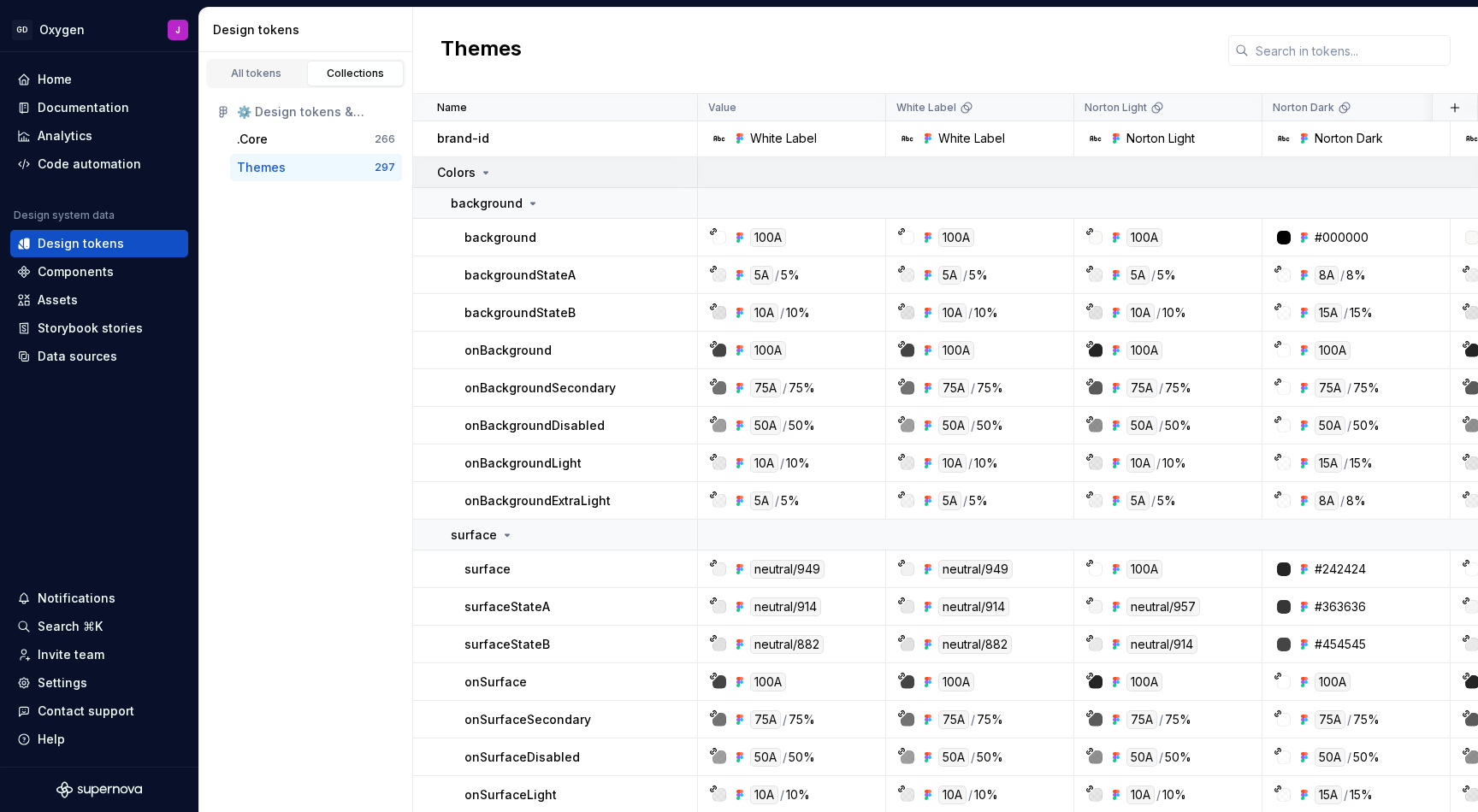
scroll to position [2, 0]
click at [96, 164] on div "Code automation" at bounding box center [89, 164] width 104 height 17
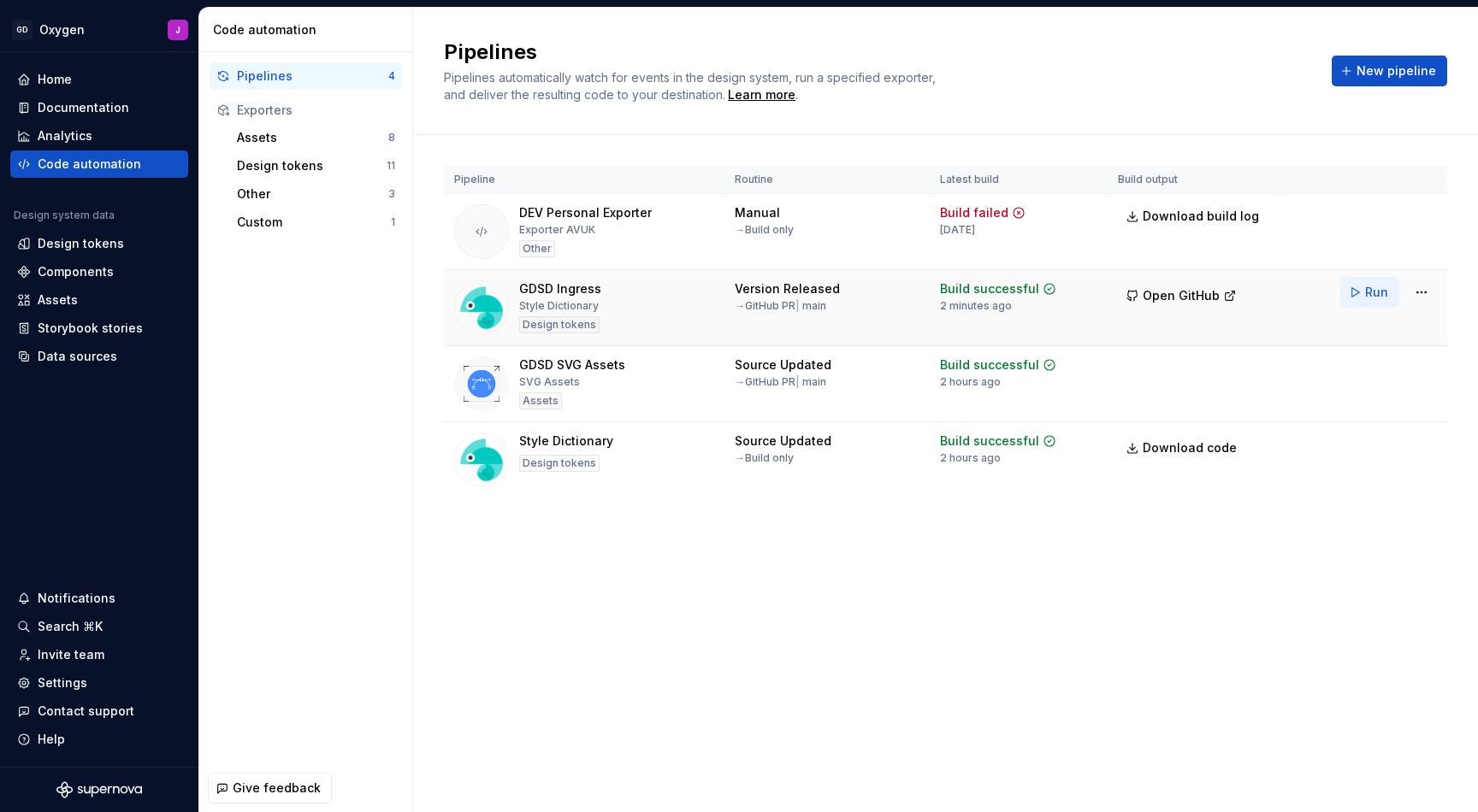
click at [1361, 287] on button "Run" at bounding box center [1370, 292] width 59 height 31
click at [538, 292] on div "GDSD Ingress" at bounding box center [560, 288] width 82 height 17
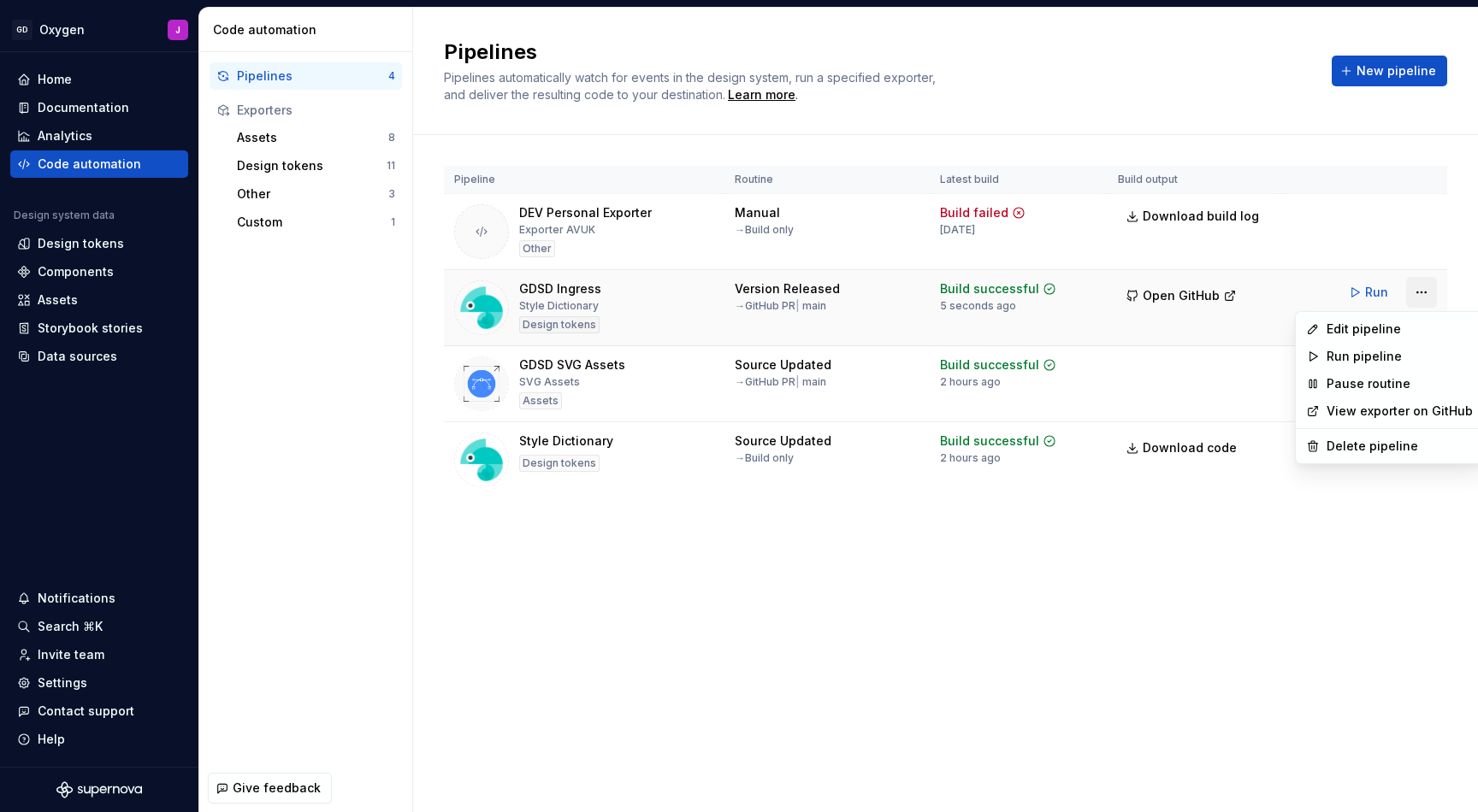
click at [1426, 289] on html "GD Oxygen J Home Documentation Analytics Code automation Design system data Des…" at bounding box center [739, 406] width 1478 height 812
click at [1374, 330] on div "Edit pipeline" at bounding box center [1399, 328] width 146 height 17
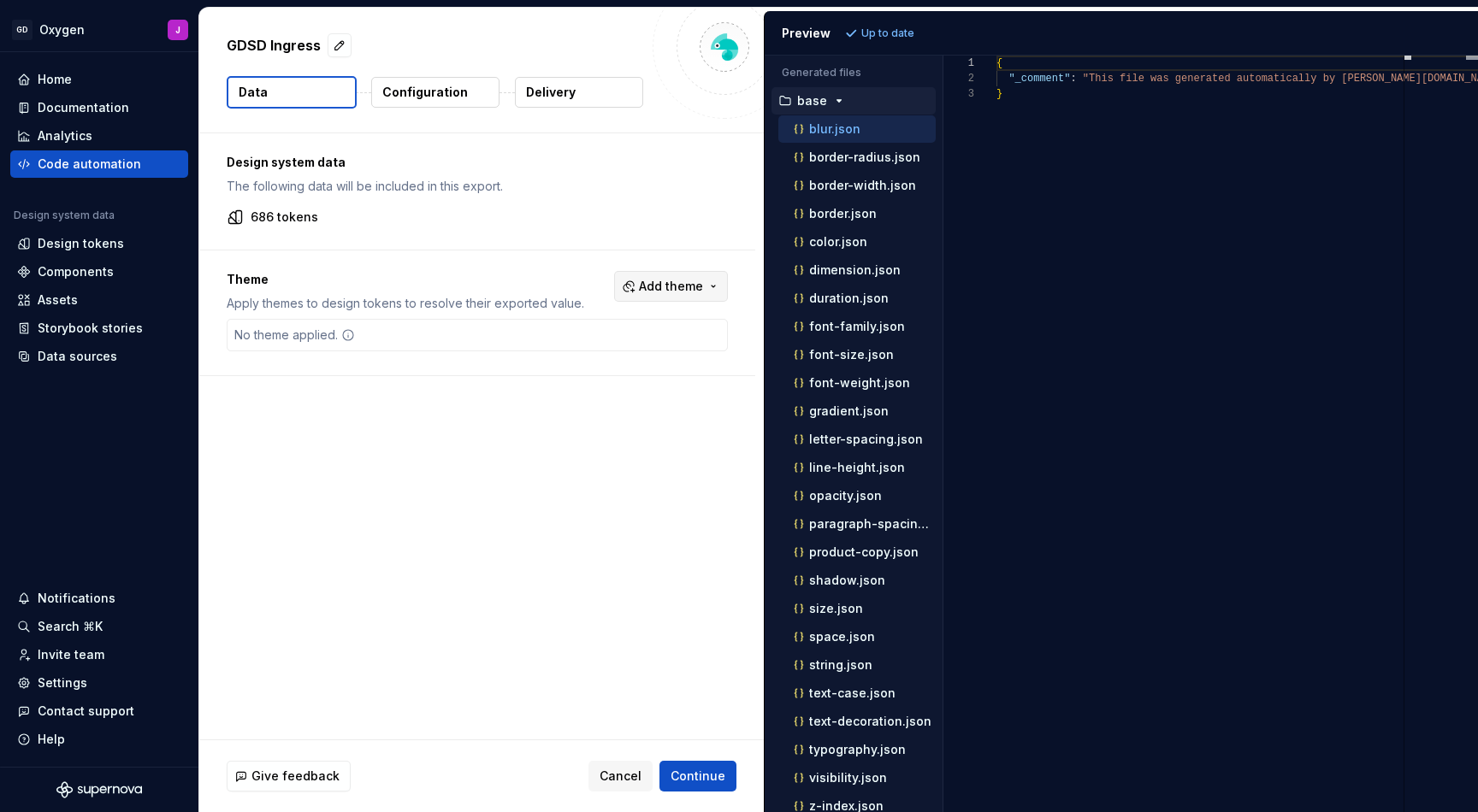
click at [718, 281] on button "Add theme" at bounding box center [671, 286] width 114 height 31
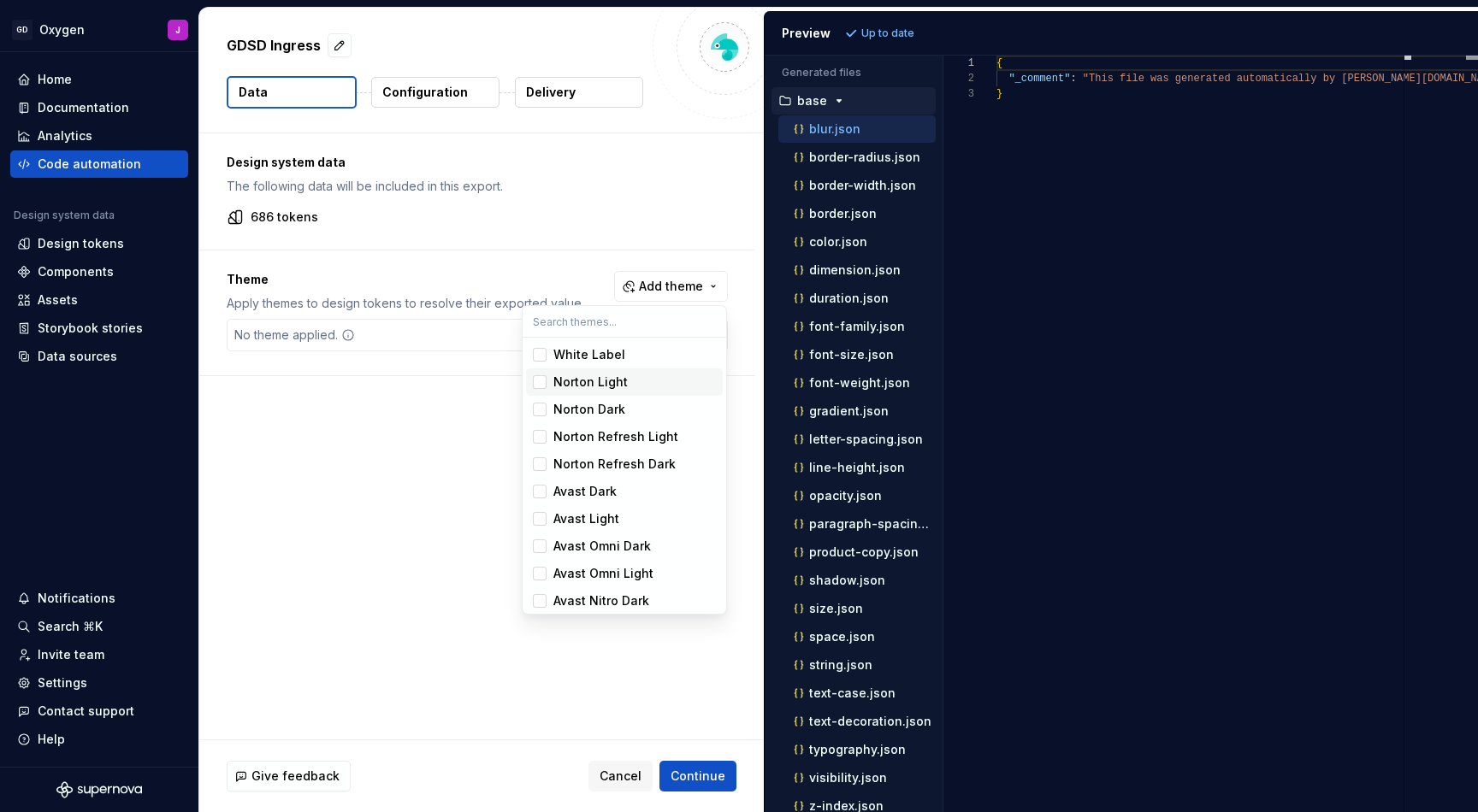
click at [542, 385] on div "Suggestions" at bounding box center [539, 381] width 13 height 13
click at [542, 407] on div "Suggestions" at bounding box center [539, 409] width 13 height 13
click at [539, 444] on div "Suggestions" at bounding box center [539, 436] width 13 height 13
click at [539, 458] on div "Suggestions" at bounding box center [539, 463] width 13 height 13
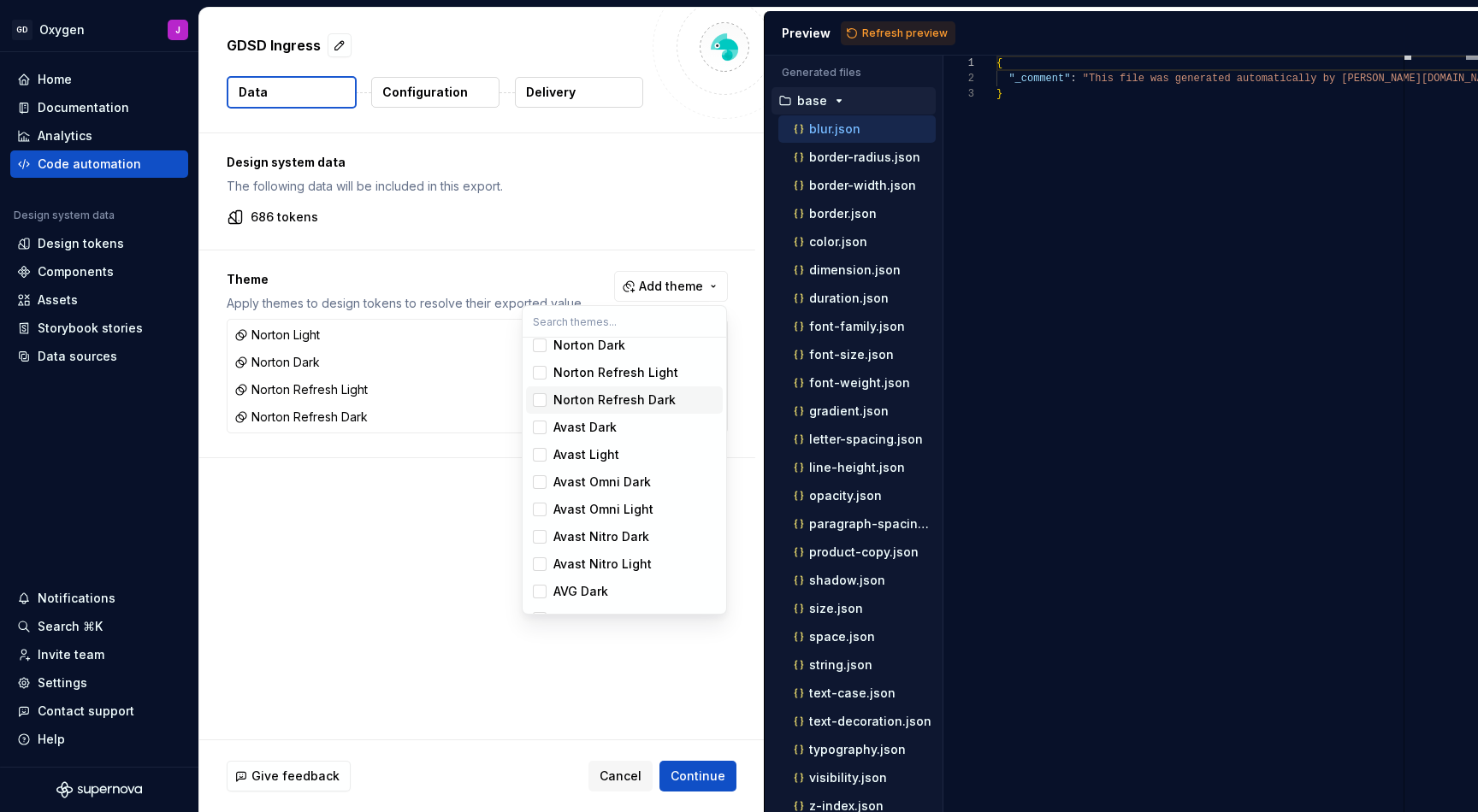
scroll to position [83, 0]
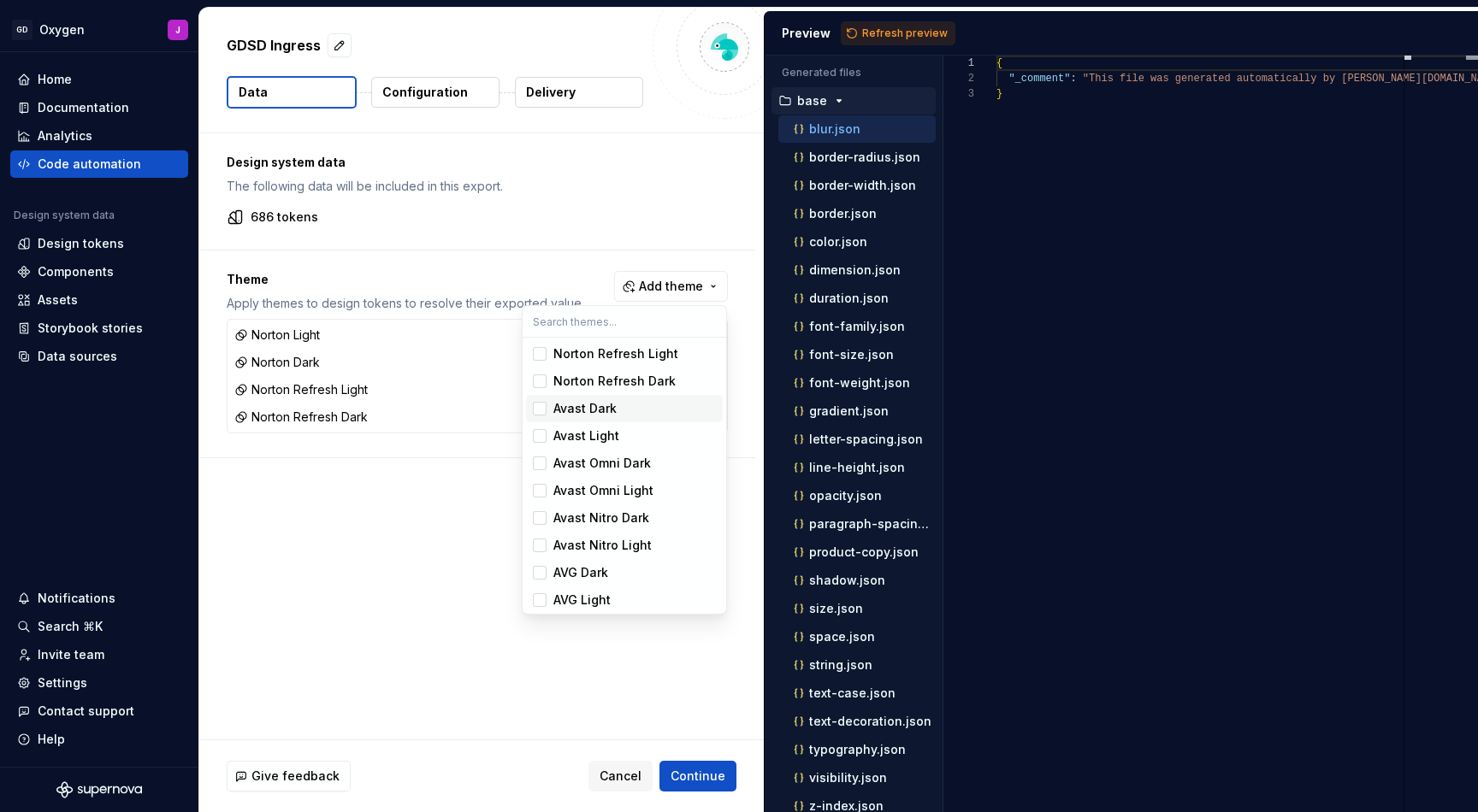
click at [539, 409] on div "Suggestions" at bounding box center [539, 408] width 13 height 13
click at [543, 441] on div "Suggestions" at bounding box center [539, 435] width 13 height 13
click at [540, 466] on div "Suggestions" at bounding box center [539, 463] width 13 height 13
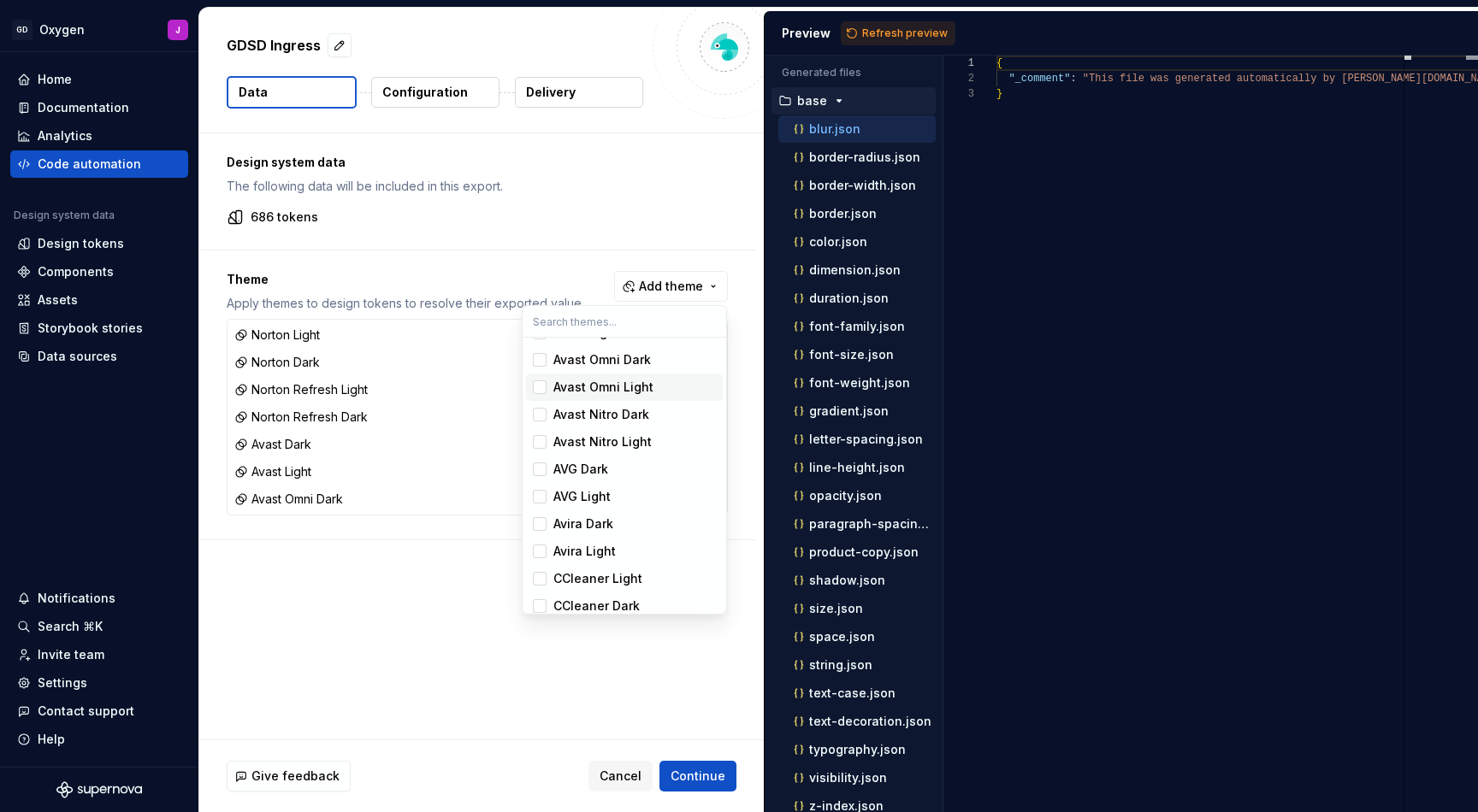
click at [538, 385] on div "Suggestions" at bounding box center [539, 387] width 13 height 13
click at [538, 413] on div "Suggestions" at bounding box center [539, 414] width 13 height 13
click at [538, 448] on div "Suggestions" at bounding box center [539, 441] width 13 height 13
click at [538, 469] on div "Suggestions" at bounding box center [539, 469] width 13 height 13
click at [538, 492] on div "Suggestions" at bounding box center [539, 496] width 13 height 13
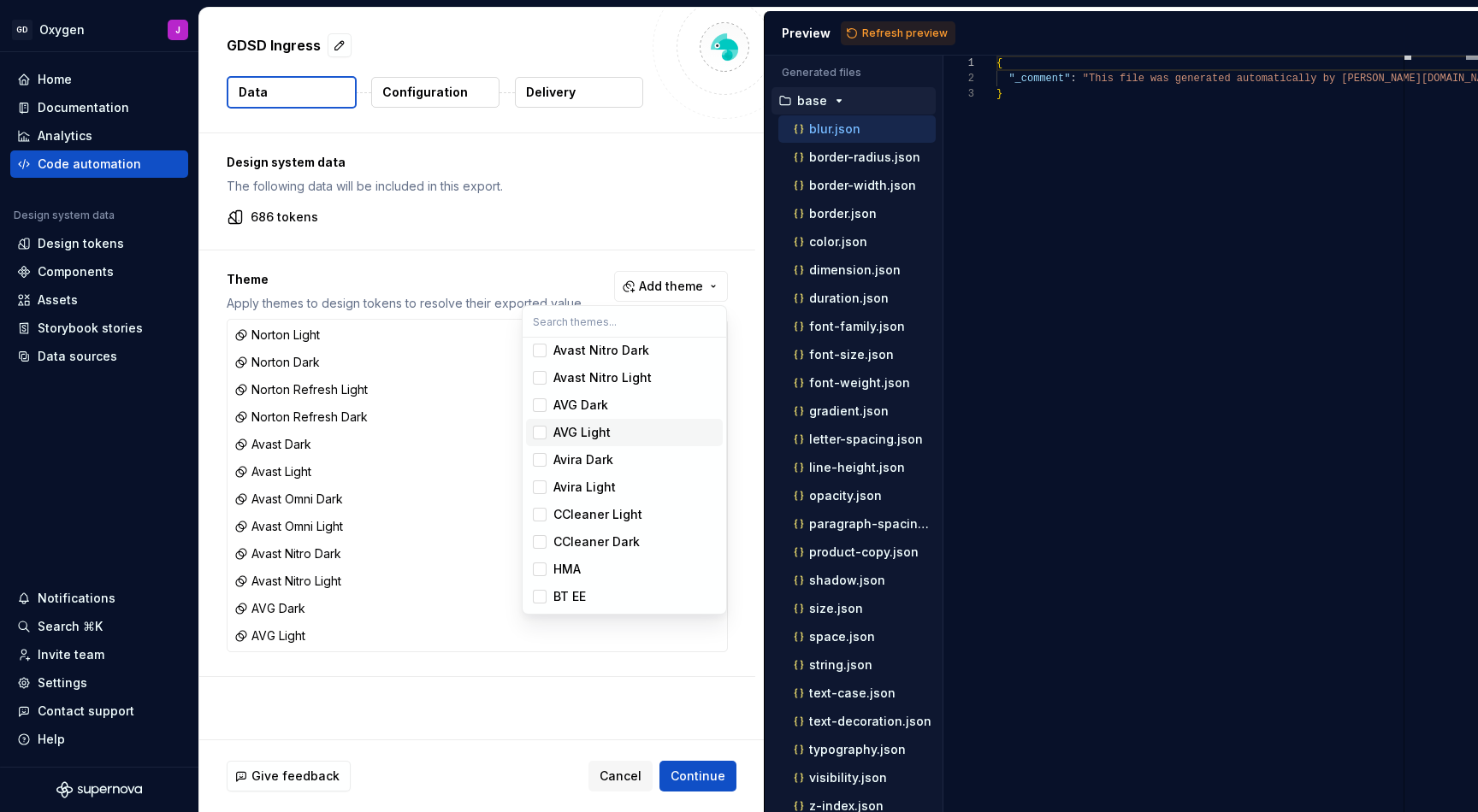
scroll to position [250, 0]
click at [536, 457] on div "Suggestions" at bounding box center [539, 459] width 13 height 13
click at [537, 494] on div "Suggestions" at bounding box center [539, 486] width 13 height 13
click at [539, 518] on div "Suggestions" at bounding box center [539, 514] width 13 height 13
click at [539, 551] on span "CCleaner Dark" at bounding box center [624, 541] width 196 height 27
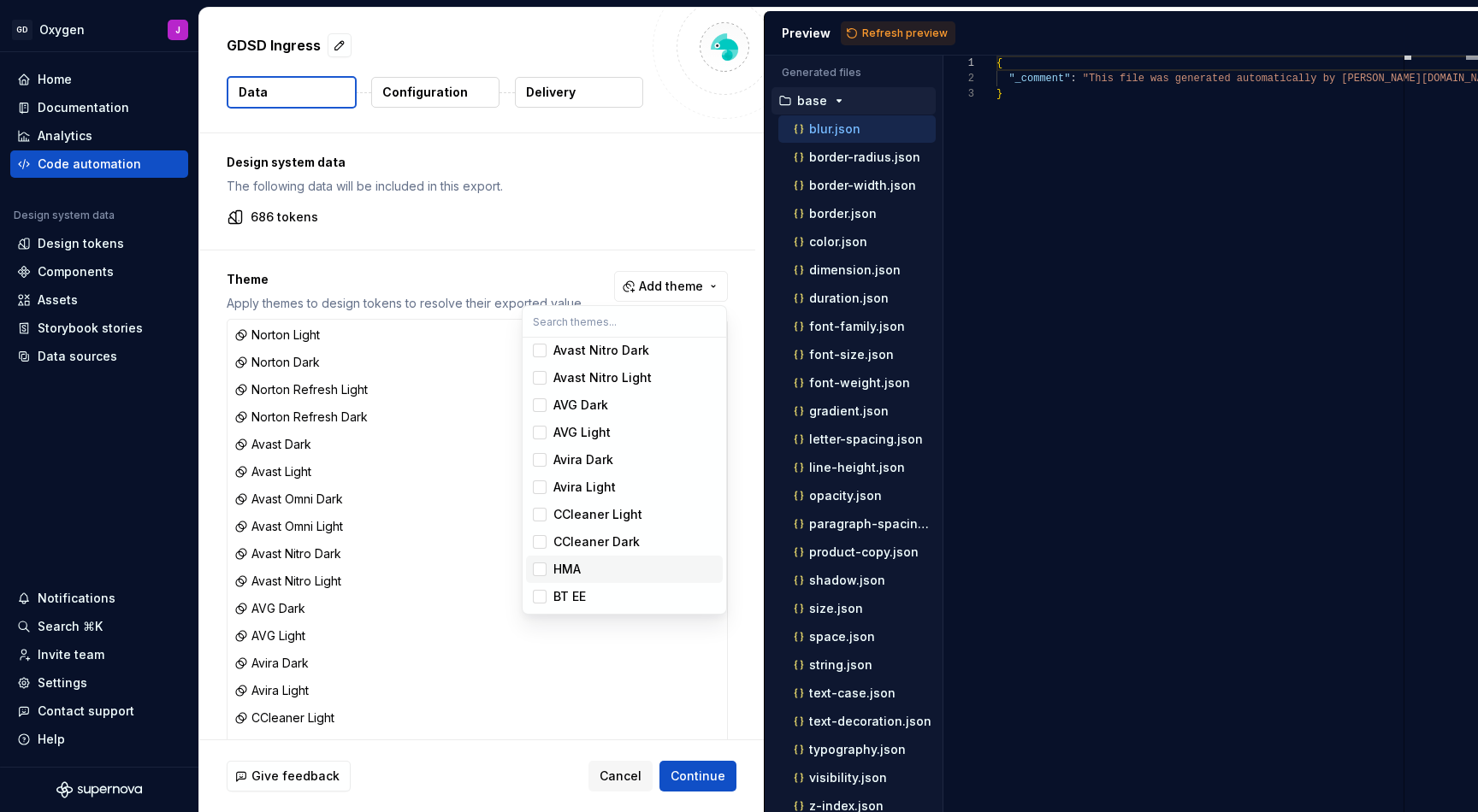
click at [541, 576] on div "Suggestions" at bounding box center [539, 569] width 13 height 13
click at [538, 597] on div "Suggestions" at bounding box center [539, 596] width 13 height 13
click at [595, 213] on html "GD Oxygen J Home Documentation Analytics Code automation Design system data Des…" at bounding box center [739, 406] width 1478 height 812
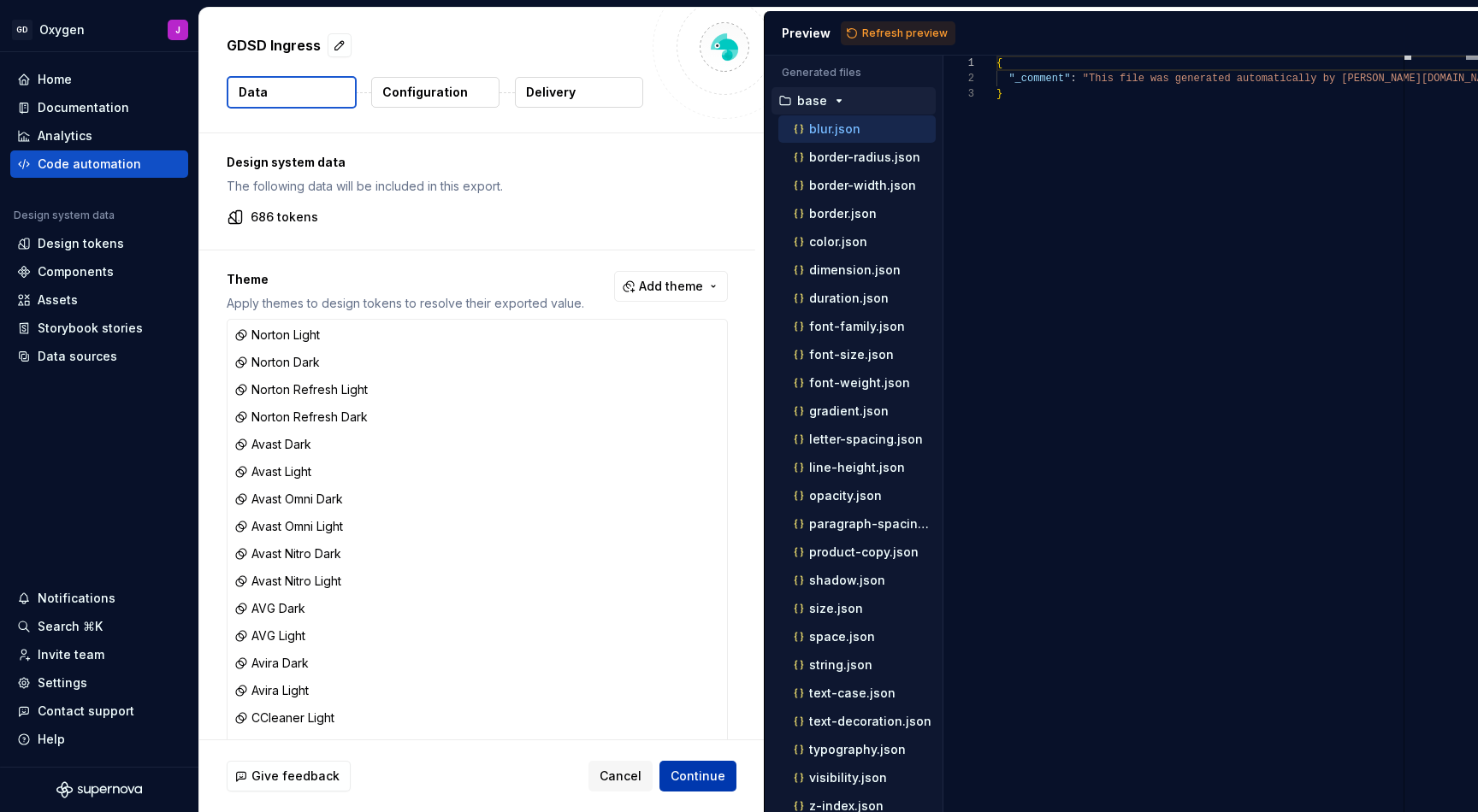
click at [731, 781] on button "Continue" at bounding box center [697, 776] width 77 height 31
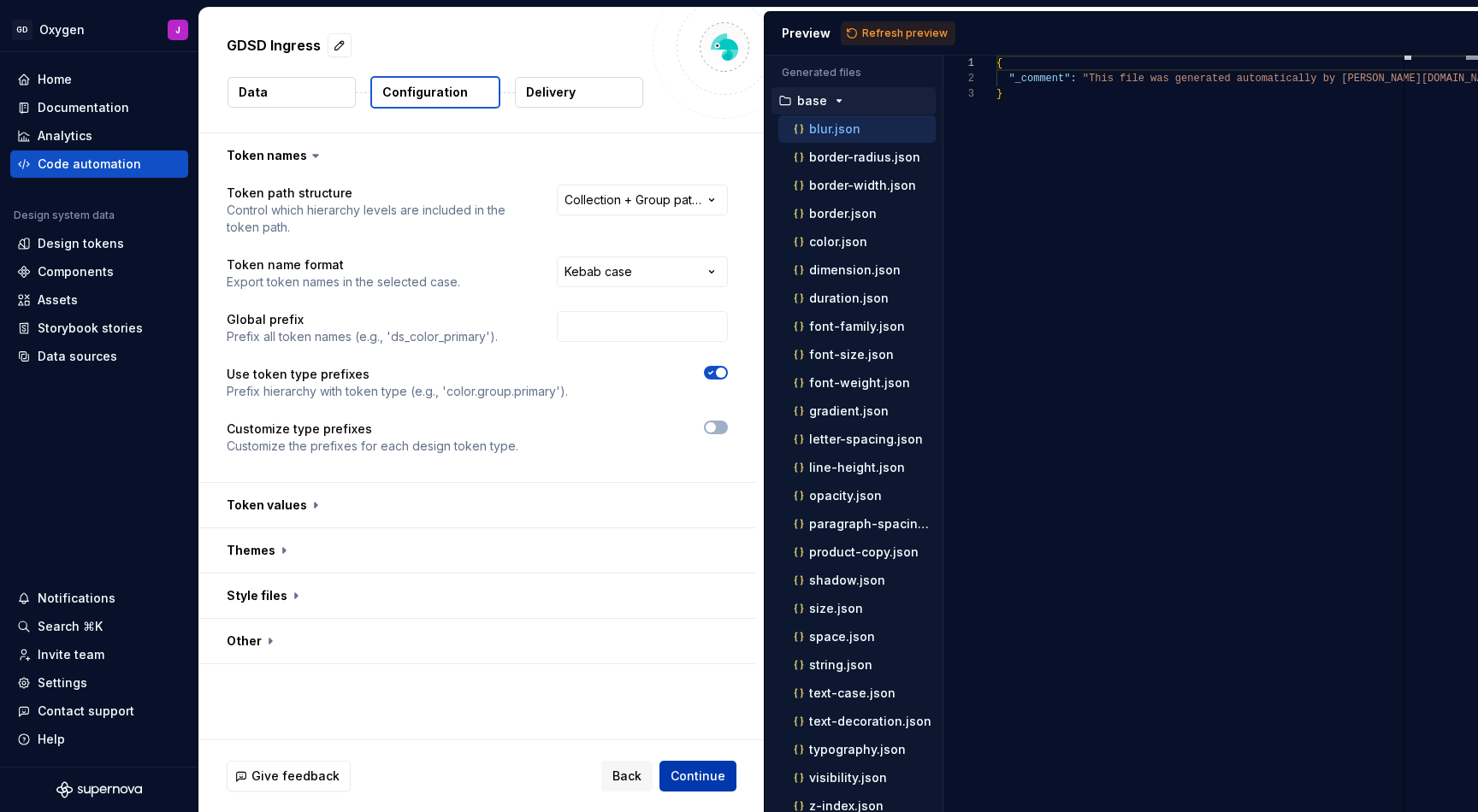
click at [713, 773] on span "Continue" at bounding box center [698, 776] width 55 height 17
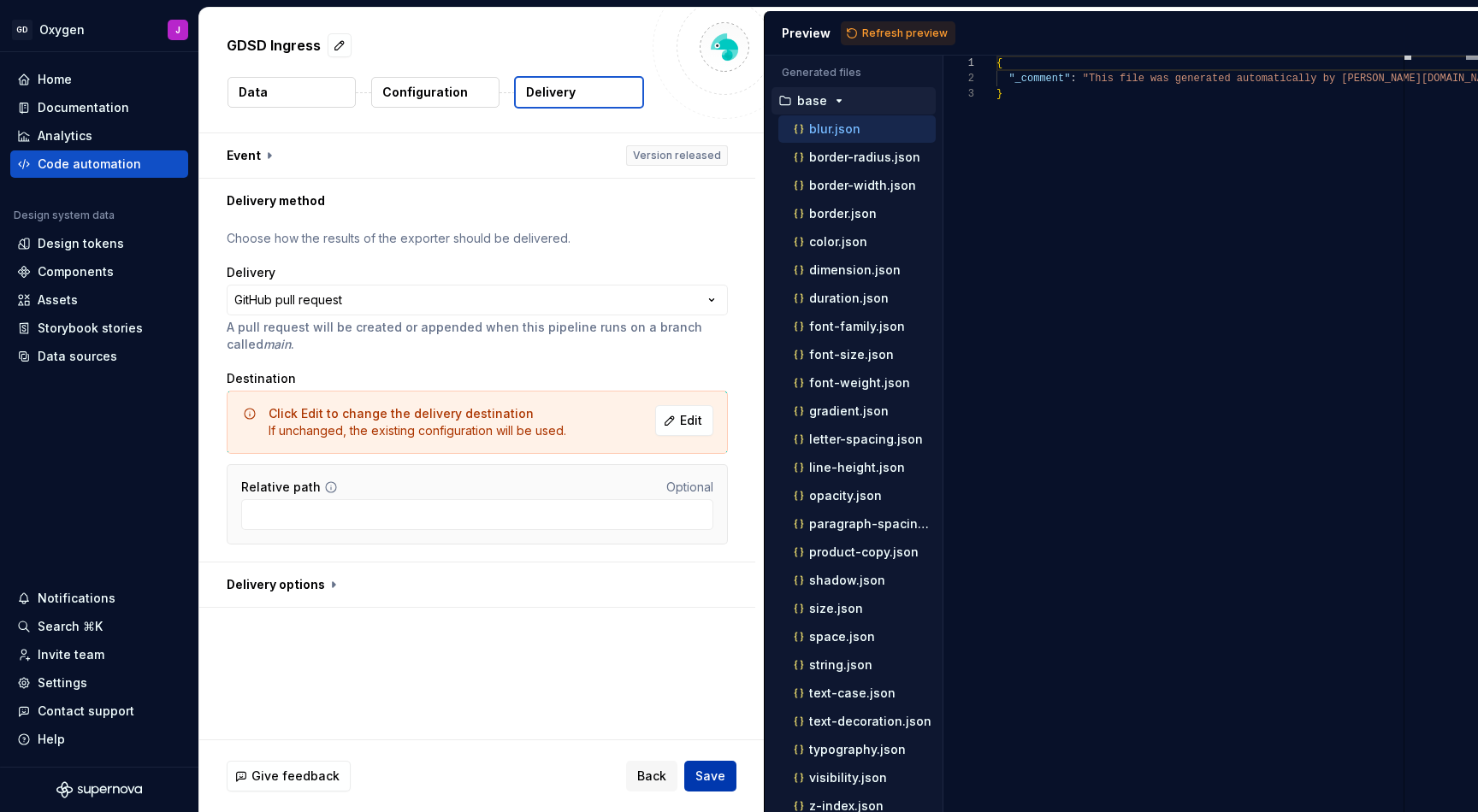
click at [718, 781] on span "Save" at bounding box center [711, 776] width 30 height 17
